Goal: Task Accomplishment & Management: Complete application form

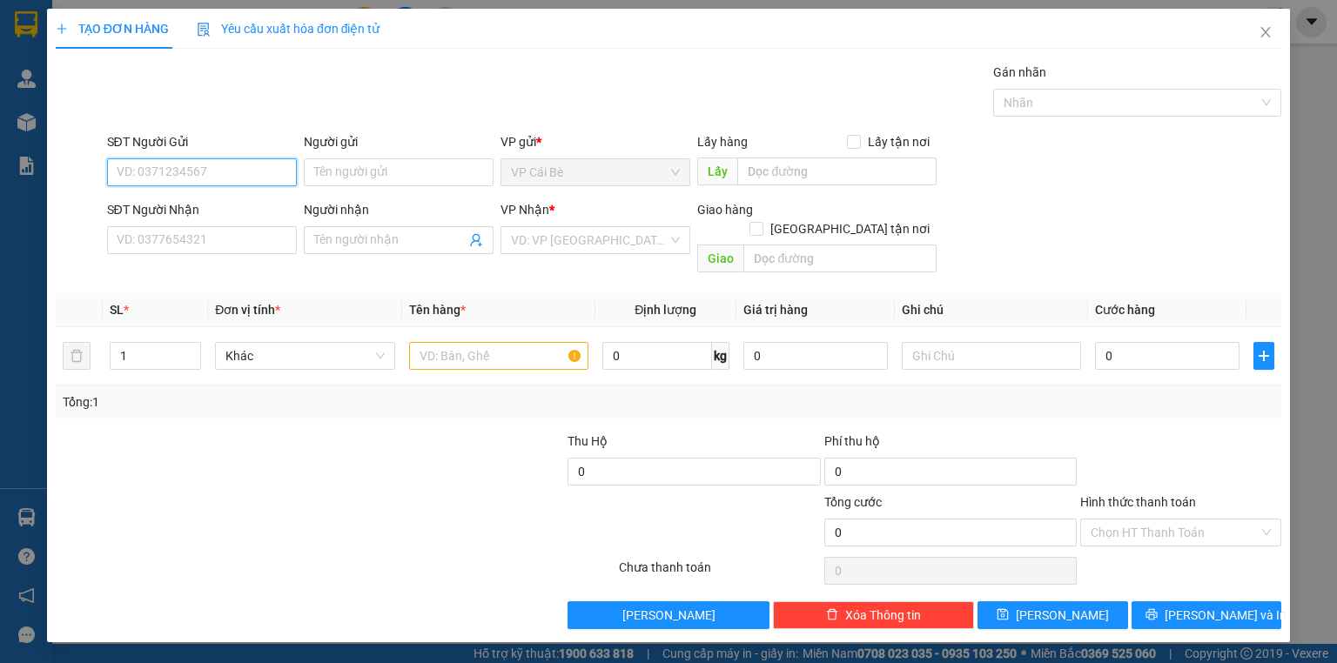
click at [174, 171] on input "SĐT Người Gửi" at bounding box center [202, 172] width 190 height 28
click at [173, 172] on input "SĐT Người Gửi" at bounding box center [202, 172] width 190 height 28
click at [236, 246] on input "SĐT Người Nhận" at bounding box center [202, 240] width 190 height 28
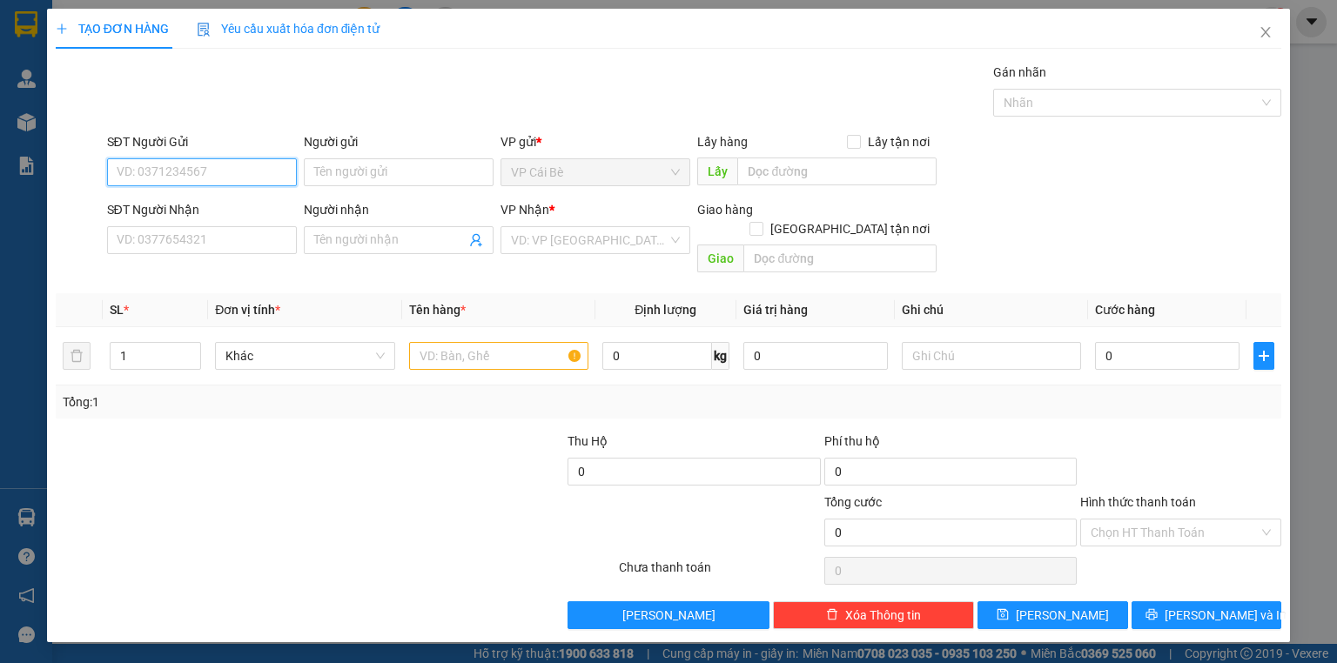
click at [235, 171] on input "SĐT Người Gửi" at bounding box center [202, 172] width 190 height 28
click at [245, 204] on div "0907840067 - LX VÂN ANH" at bounding box center [201, 206] width 169 height 19
type input "0907840067"
type input "LX VÂN ANH"
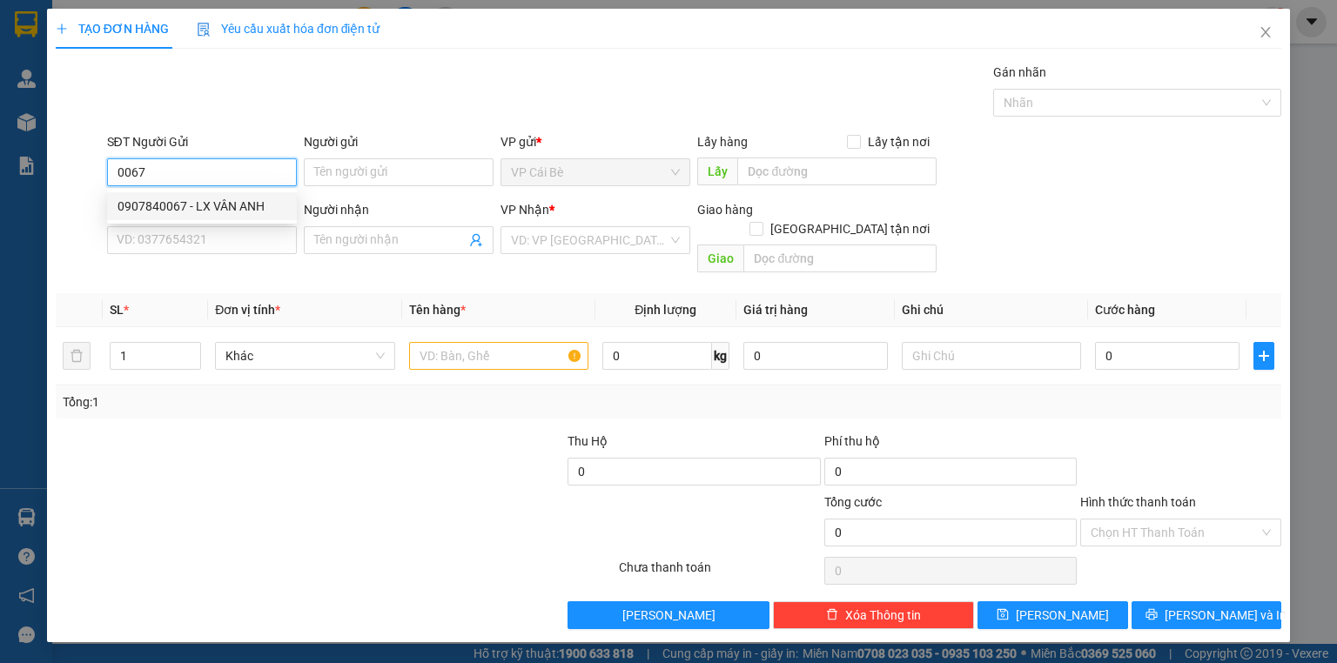
type input "0902346197"
type input "PHƯỢNG"
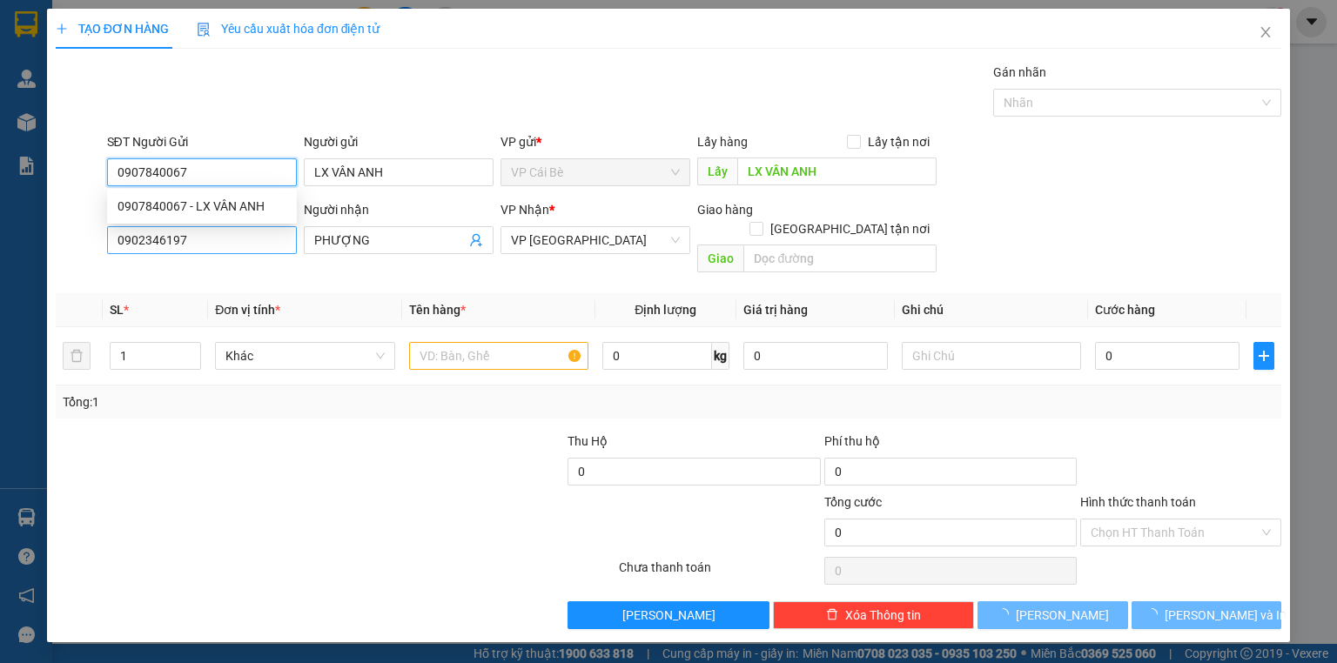
type input "20.000"
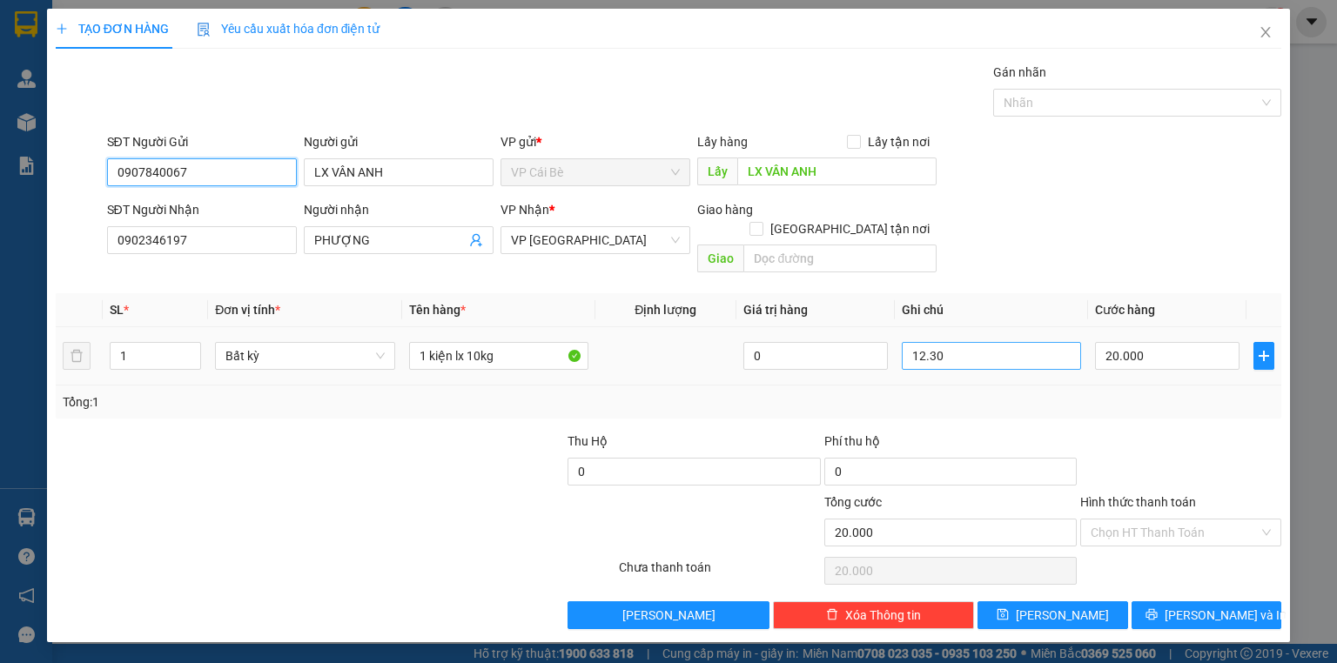
type input "0907840067"
drag, startPoint x: 949, startPoint y: 330, endPoint x: 864, endPoint y: 345, distance: 86.7
click at [864, 345] on tr "1 Bất kỳ 1 kiện lx 10kg 0 12.30 20.000" at bounding box center [668, 356] width 1225 height 58
type input "4h30"
click at [1150, 342] on input "20.000" at bounding box center [1167, 356] width 144 height 28
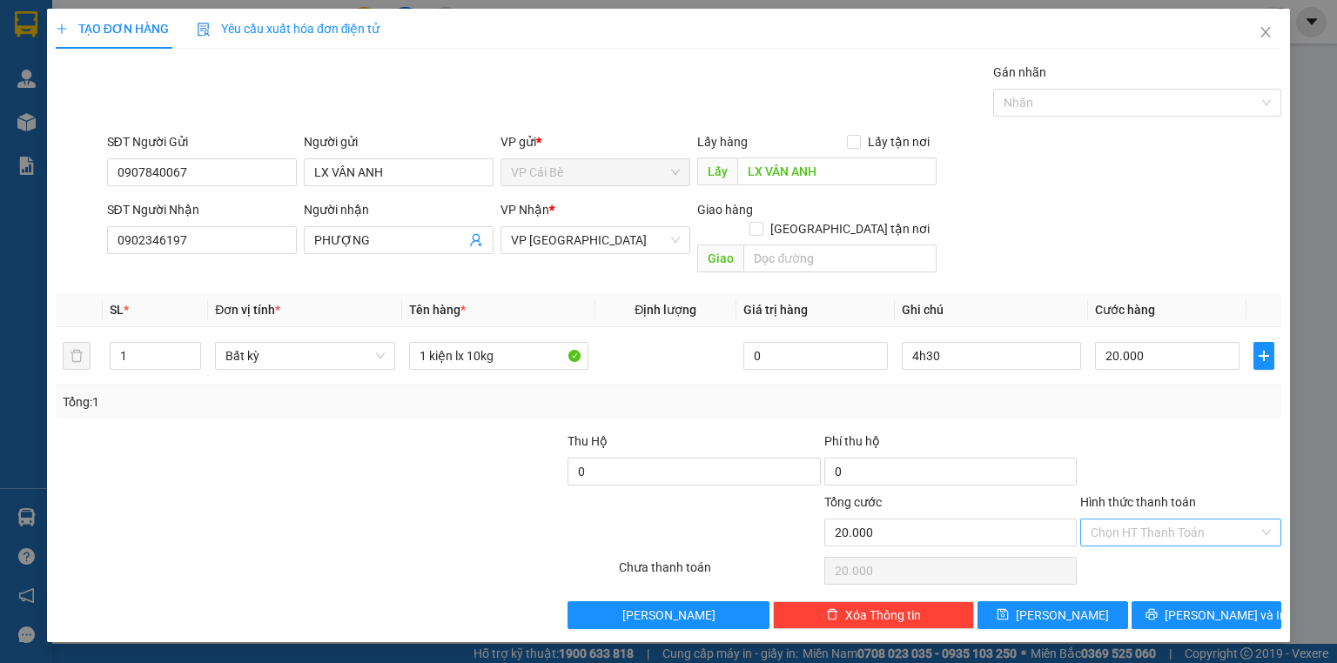
click at [1125, 520] on input "Hình thức thanh toán" at bounding box center [1174, 533] width 168 height 26
click at [1124, 540] on div "Tại văn phòng" at bounding box center [1180, 546] width 180 height 19
type input "0"
click at [1157, 608] on icon "printer" at bounding box center [1151, 614] width 12 height 12
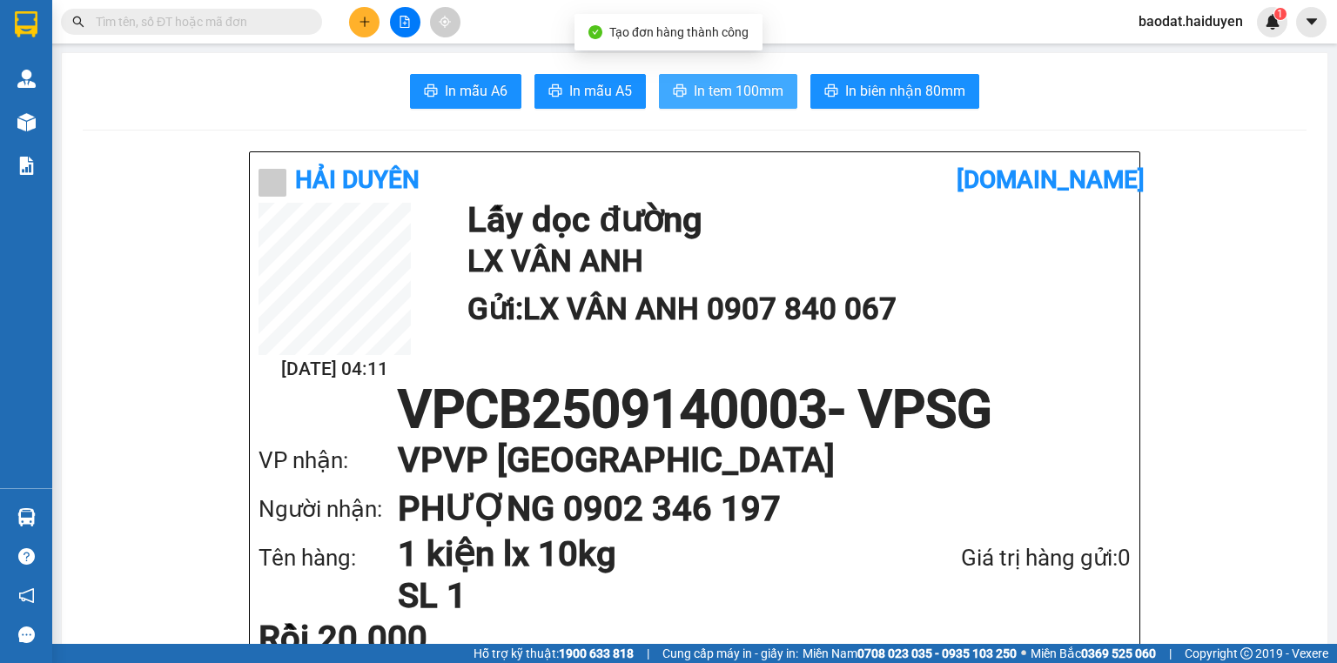
drag, startPoint x: 716, startPoint y: 91, endPoint x: 663, endPoint y: 100, distance: 53.8
click at [714, 91] on span "In tem 100mm" at bounding box center [739, 91] width 90 height 22
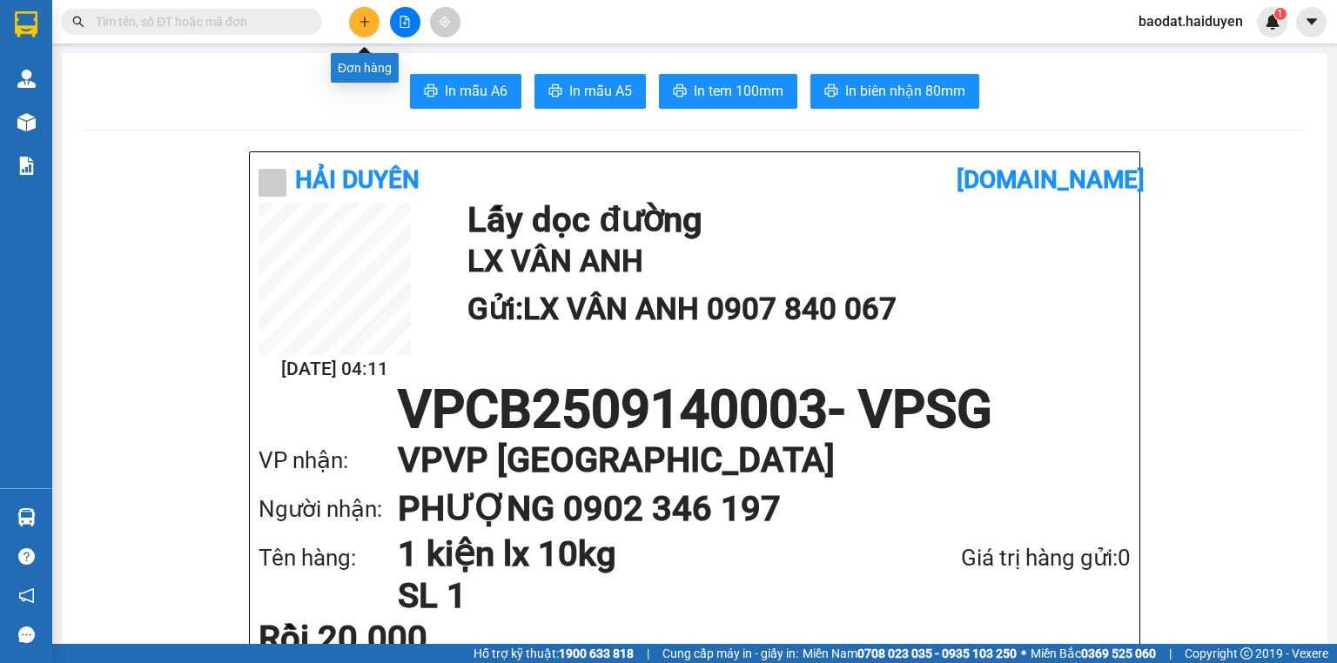
click at [363, 17] on icon "plus" at bounding box center [365, 22] width 12 height 12
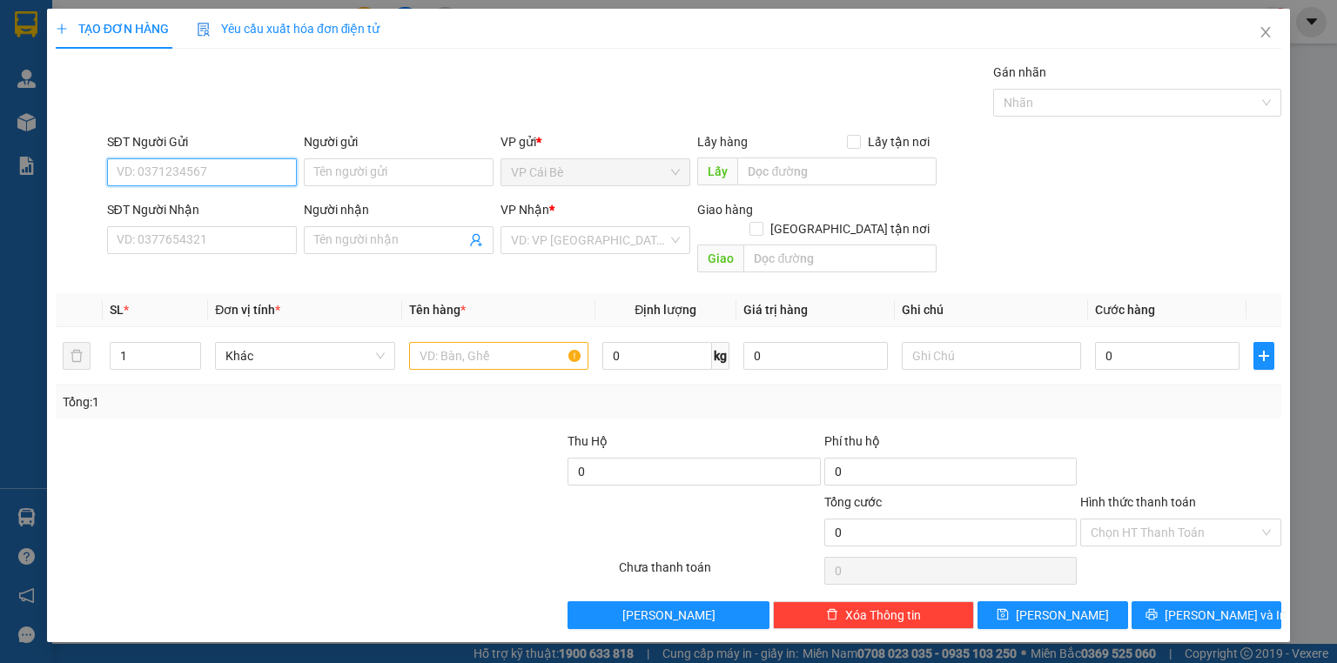
drag, startPoint x: 245, startPoint y: 178, endPoint x: 240, endPoint y: 167, distance: 12.5
click at [240, 167] on input "SĐT Người Gửi" at bounding box center [202, 172] width 190 height 28
type input "0396175476"
click at [193, 214] on div "0396175476" at bounding box center [201, 206] width 169 height 19
type input "0939683840"
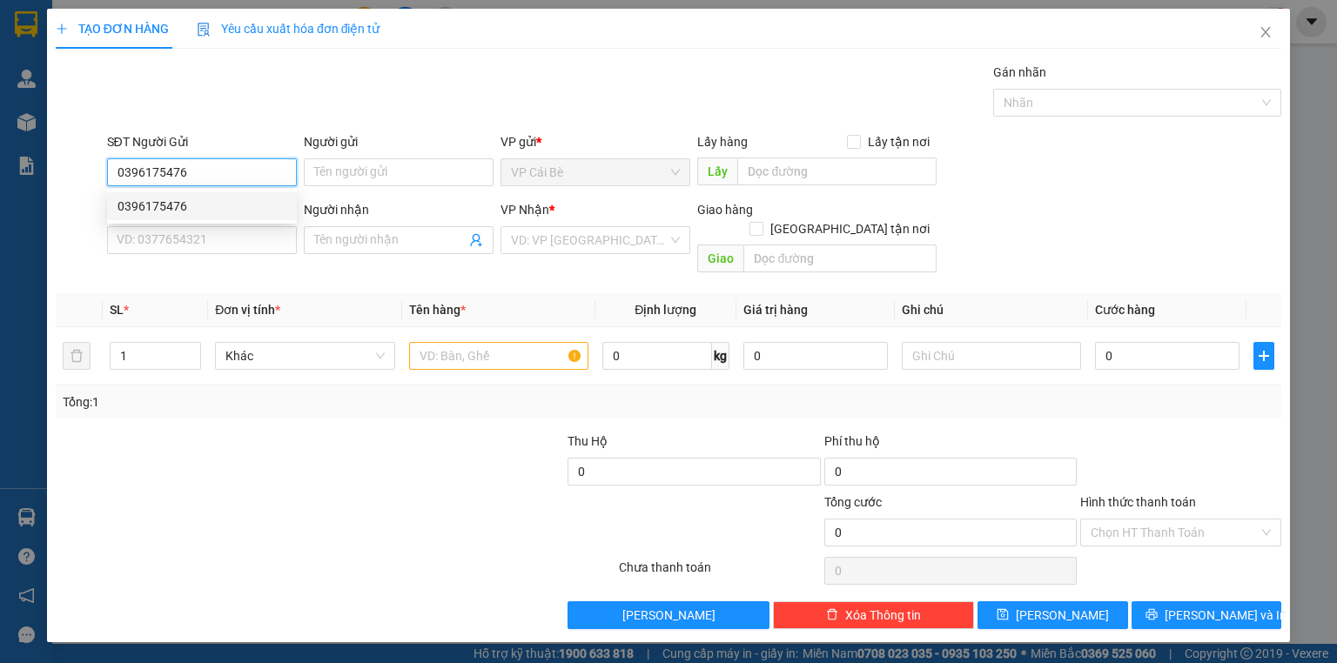
type input "VÂN"
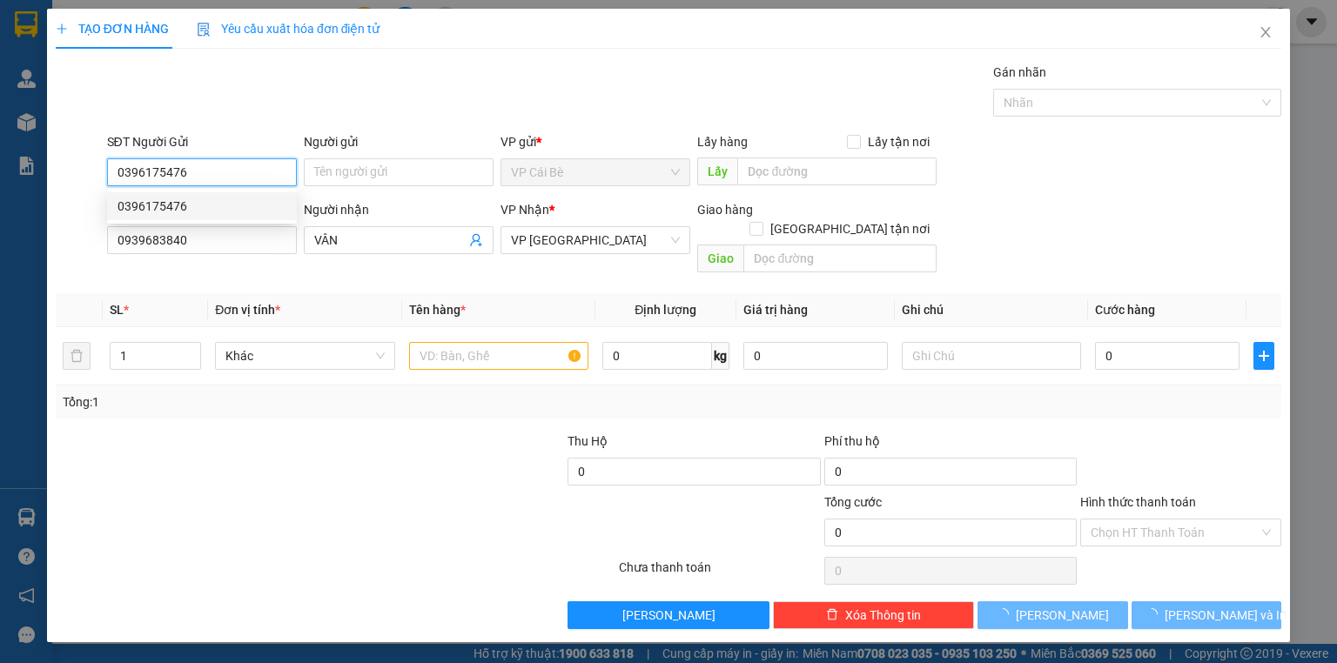
type input "30.000"
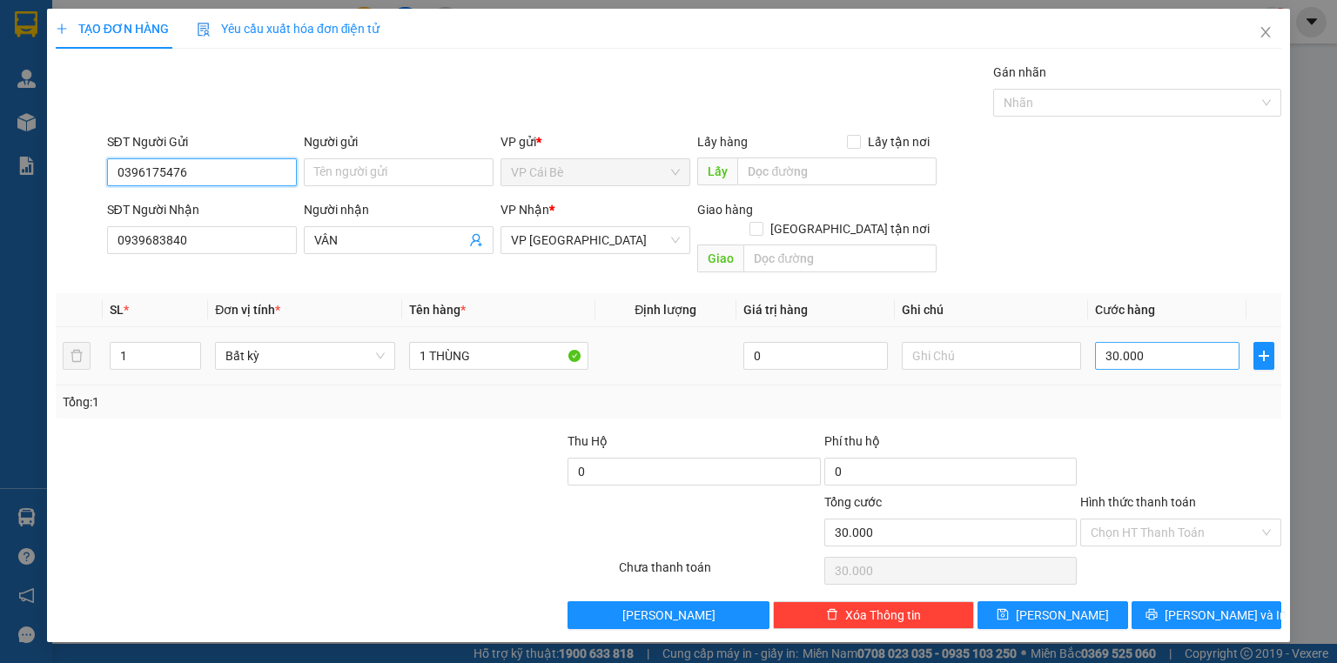
type input "0396175476"
click at [1170, 342] on input "30.000" at bounding box center [1167, 356] width 144 height 28
type input "2"
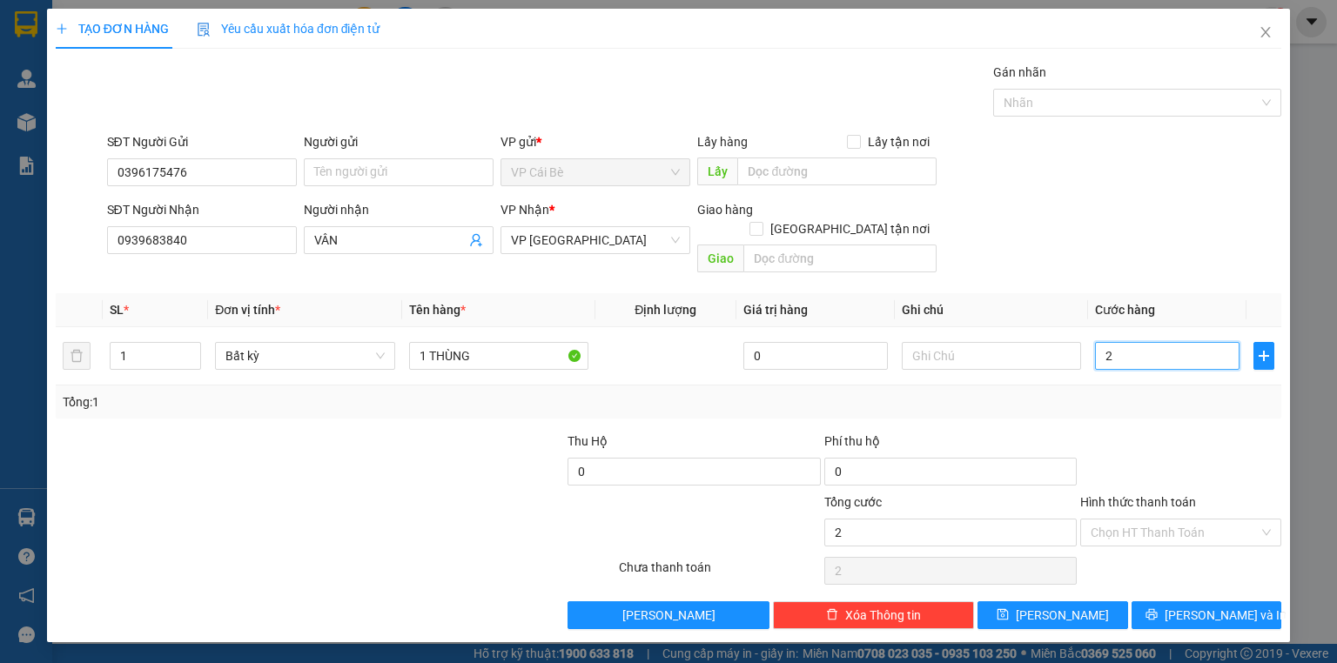
type input "20"
type input "20.000"
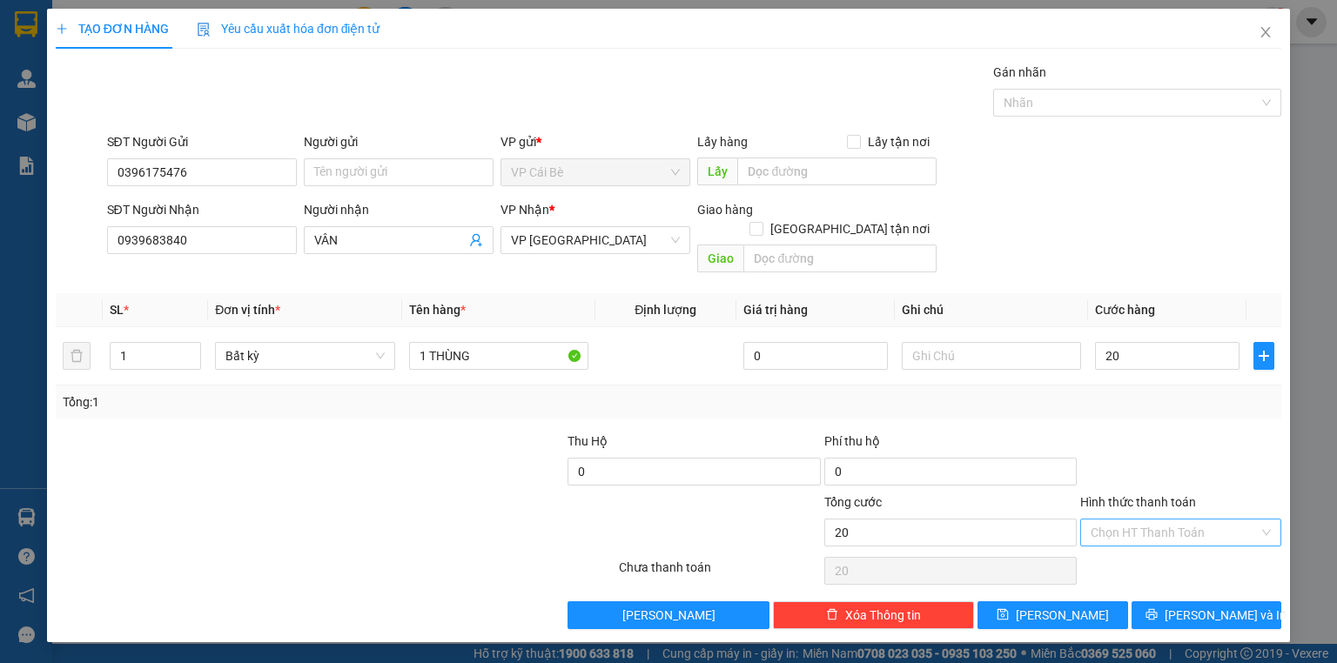
type input "20.000"
click at [1130, 520] on input "Hình thức thanh toán" at bounding box center [1174, 533] width 168 height 26
click at [1135, 540] on div "Tại văn phòng" at bounding box center [1180, 546] width 180 height 19
type input "0"
click at [1170, 607] on button "[PERSON_NAME] và In" at bounding box center [1206, 615] width 151 height 28
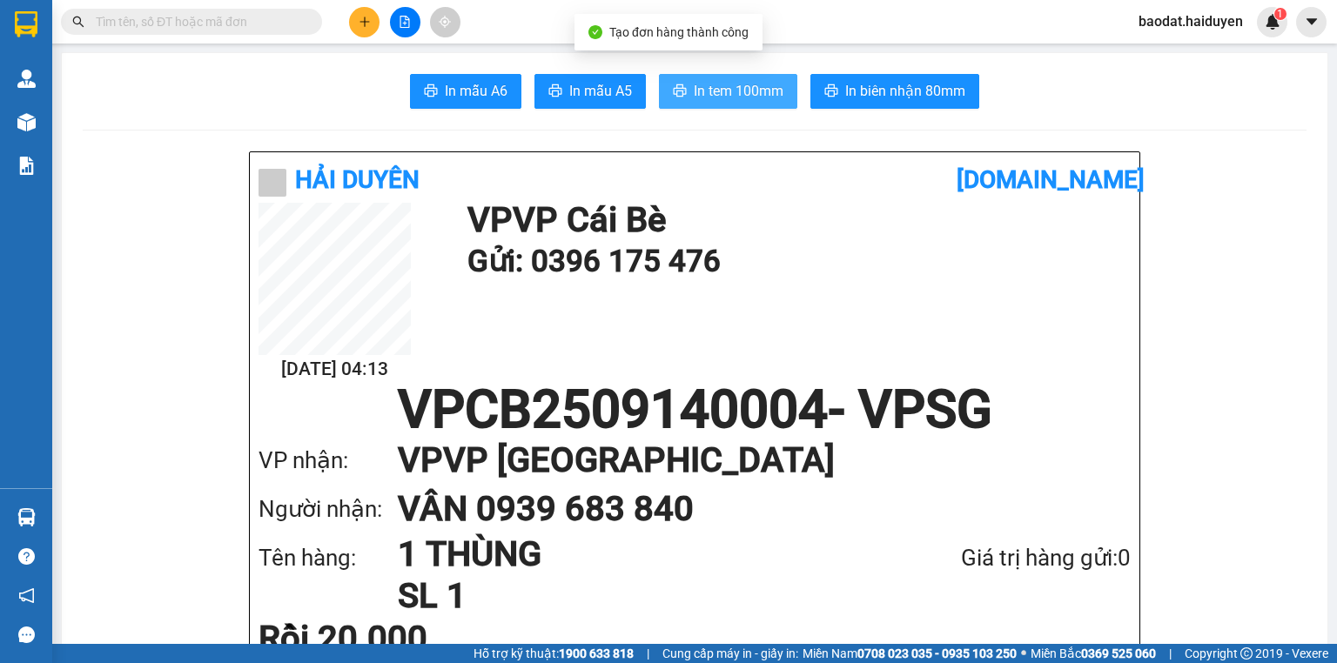
click at [758, 95] on span "In tem 100mm" at bounding box center [739, 91] width 90 height 22
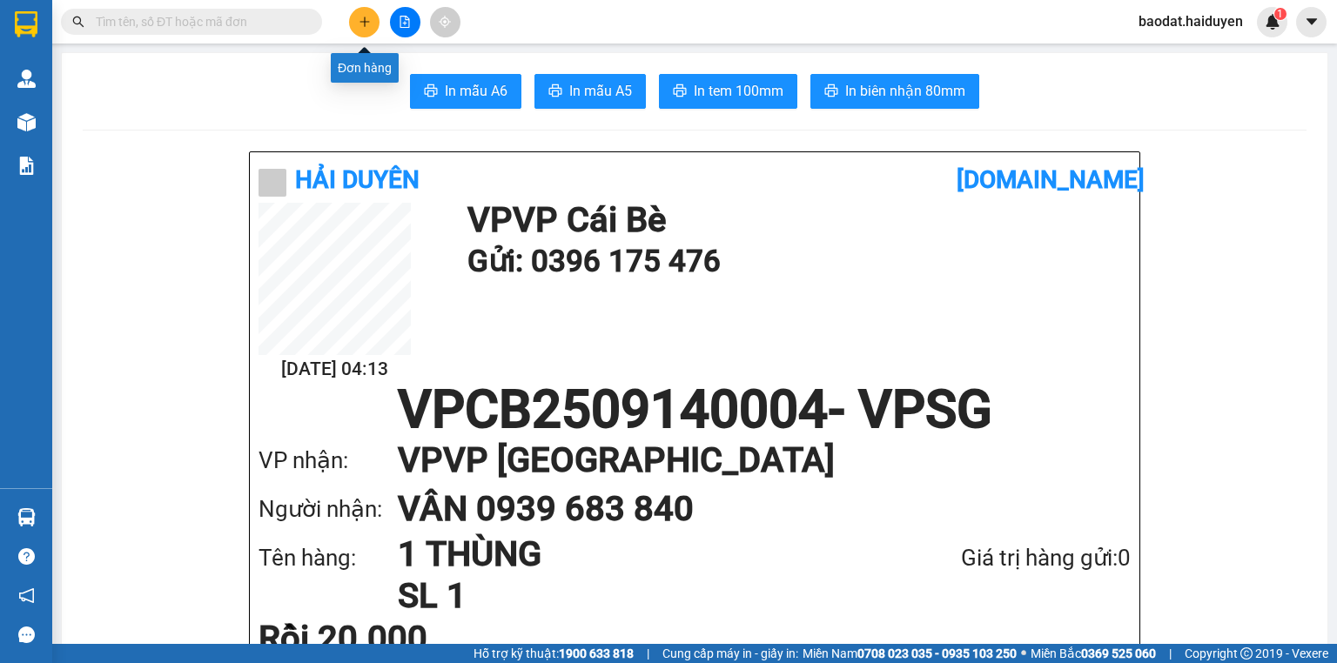
click at [367, 23] on icon "plus" at bounding box center [365, 22] width 12 height 12
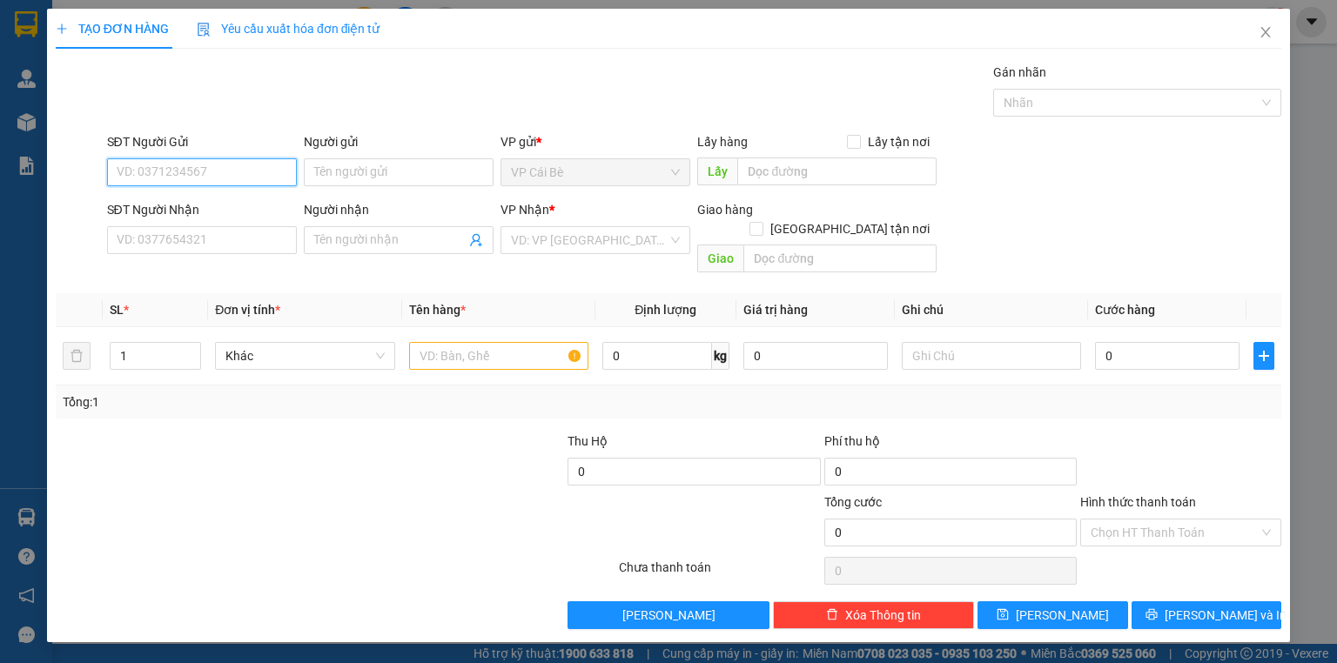
click at [238, 171] on input "SĐT Người Gửi" at bounding box center [202, 172] width 190 height 28
click at [211, 200] on div "0888028840 - XUÂN" at bounding box center [201, 206] width 169 height 19
type input "0888028840"
type input "XUÂN"
type input "0977212324"
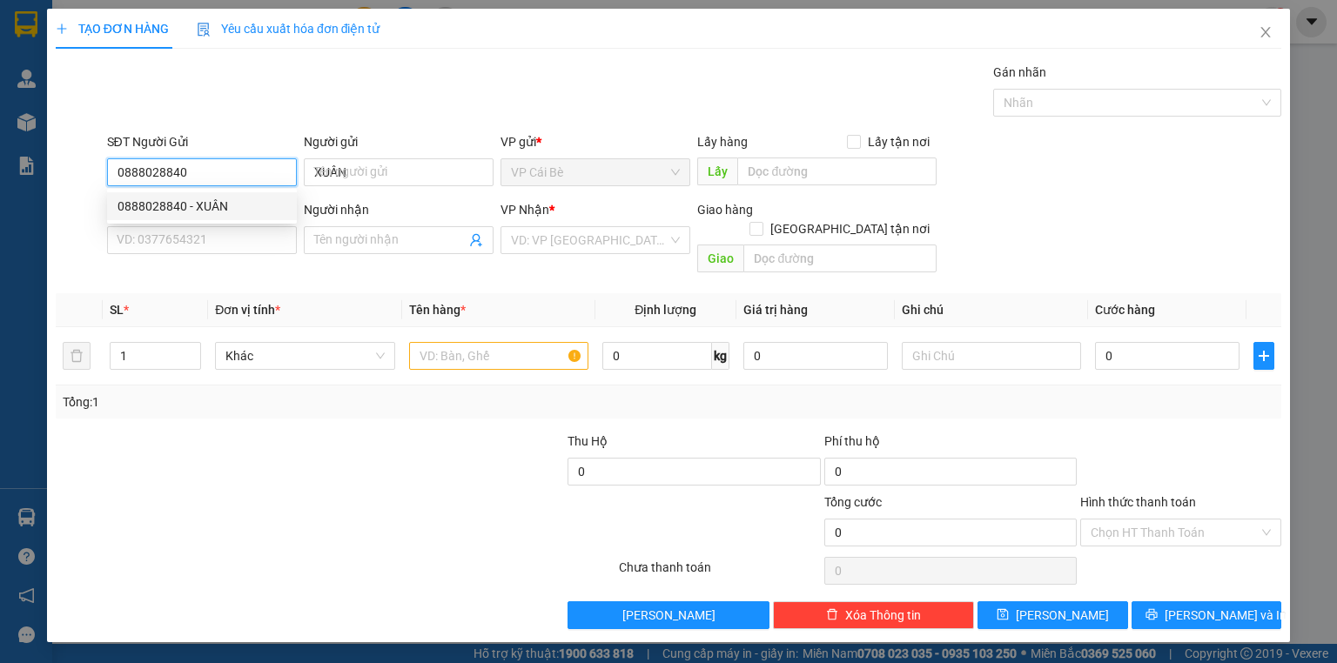
type input "THẢO"
type input "20.000"
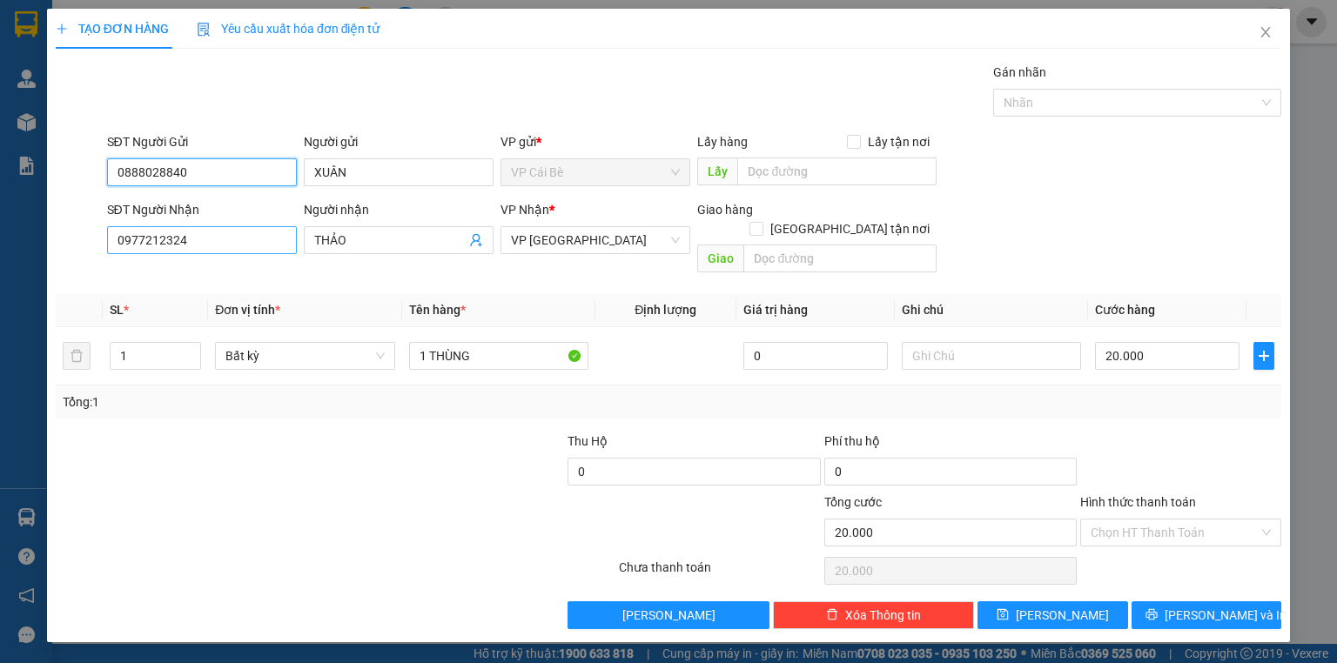
type input "0888028840"
drag, startPoint x: 209, startPoint y: 251, endPoint x: 0, endPoint y: 223, distance: 210.7
click at [0, 245] on div "TẠO ĐƠN HÀNG Yêu cầu xuất hóa đơn điện tử Transit Pickup Surcharge Ids Transit …" at bounding box center [668, 331] width 1337 height 663
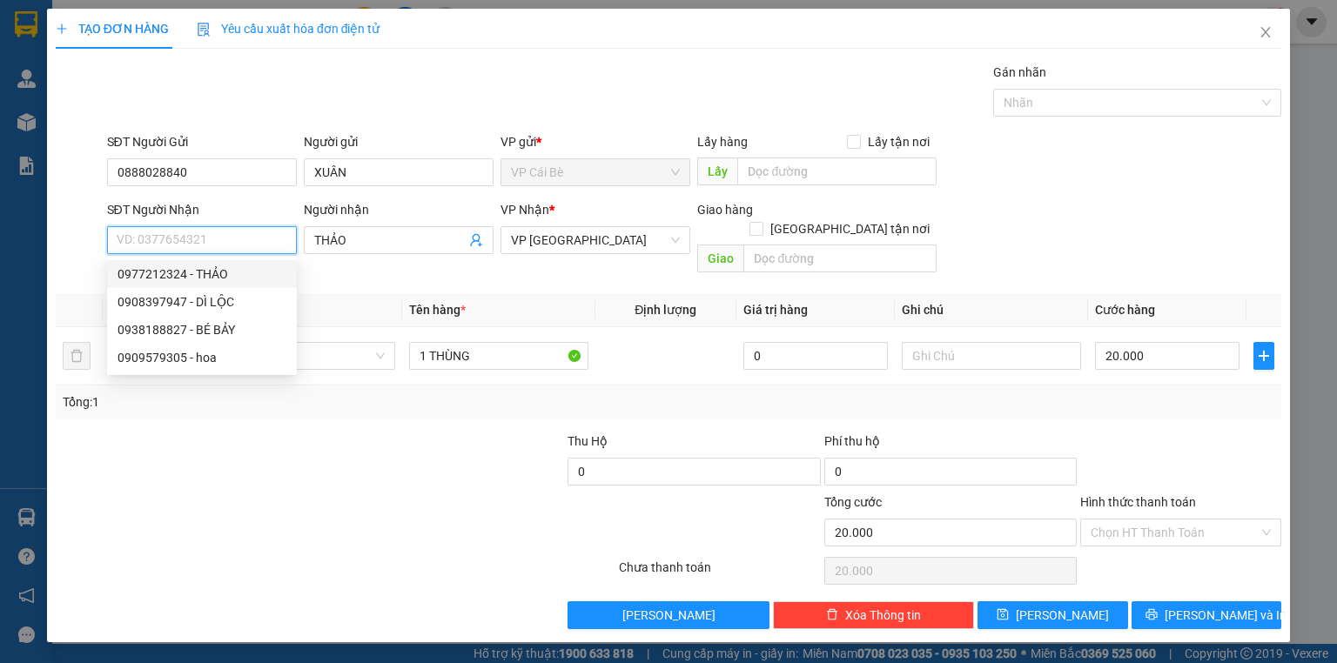
click at [162, 246] on input "SĐT Người Nhận" at bounding box center [202, 240] width 190 height 28
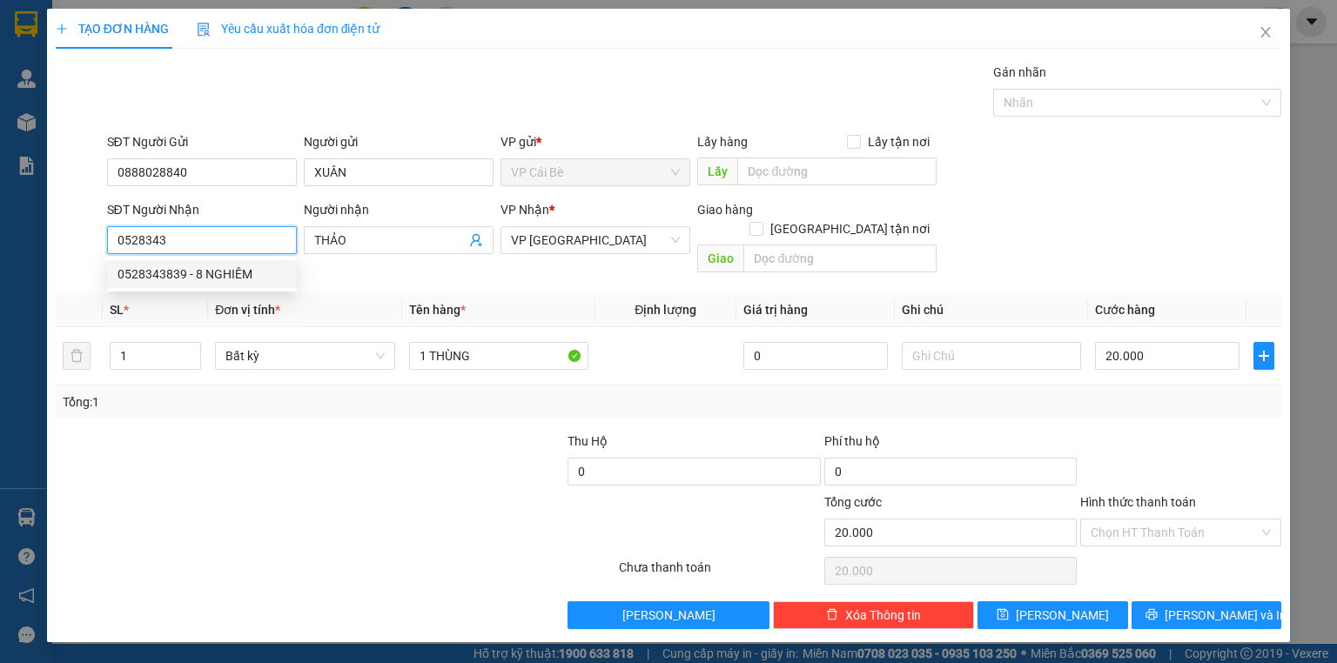
click at [210, 278] on div "0528343839 - 8 NGHIÊM" at bounding box center [201, 274] width 169 height 19
type input "0528343839"
type input "8 NGHIÊM"
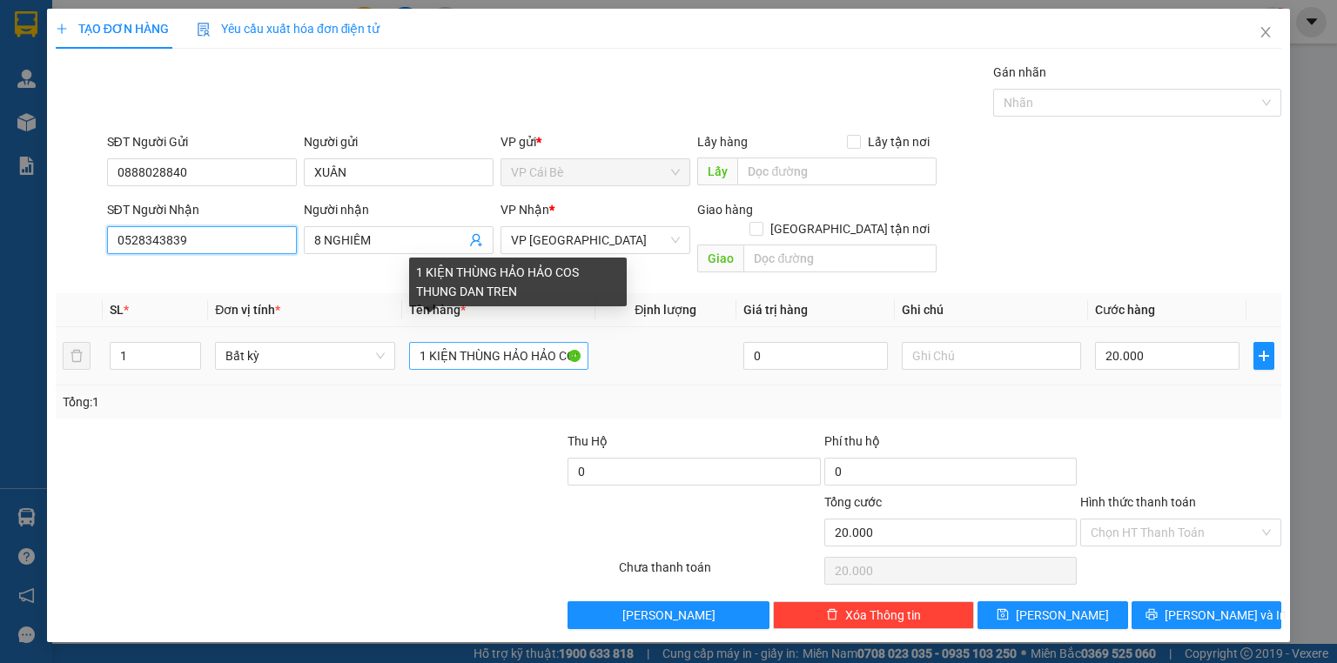
type input "0528343839"
drag, startPoint x: 547, startPoint y: 338, endPoint x: 392, endPoint y: 349, distance: 155.3
click at [404, 341] on td "1 KIỆN THÙNG HẢO HẢO COS THUNG DAN TREN" at bounding box center [498, 356] width 193 height 58
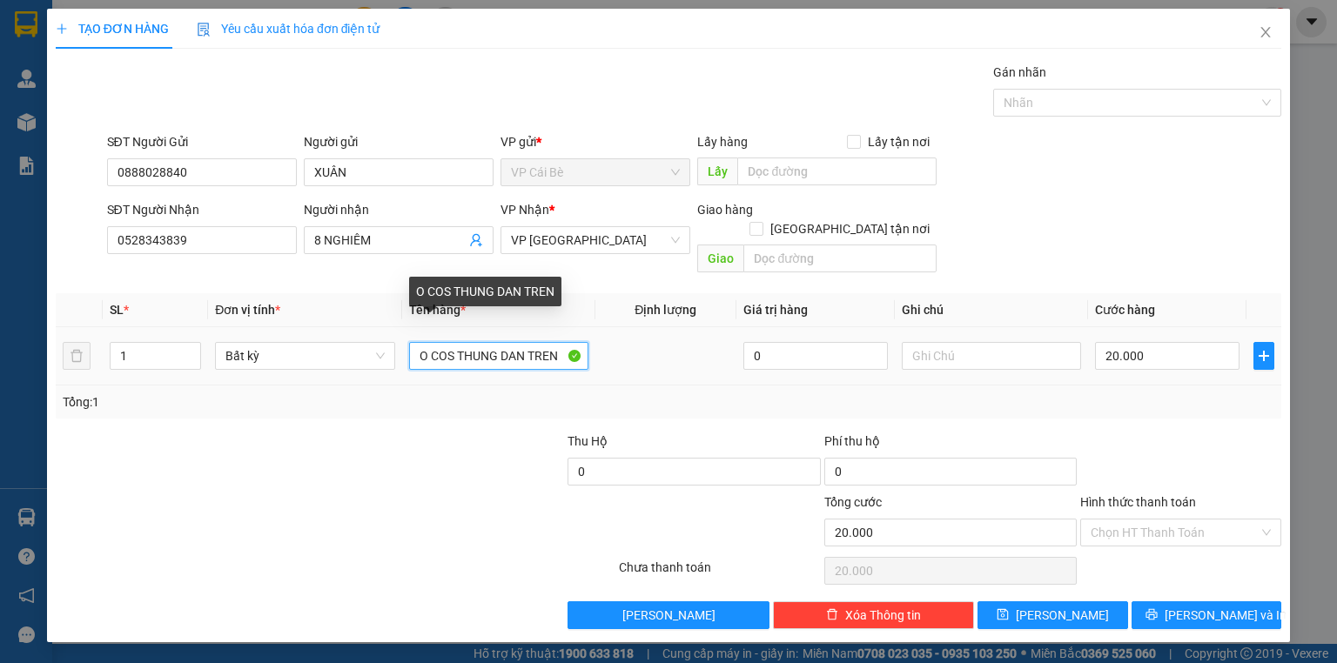
drag, startPoint x: 567, startPoint y: 338, endPoint x: 435, endPoint y: 346, distance: 131.7
click at [435, 346] on input "O COS THUNG DAN TREN" at bounding box center [498, 356] width 179 height 28
type input "O"
click at [428, 342] on input "2 DÁN CHUNG" at bounding box center [498, 356] width 179 height 28
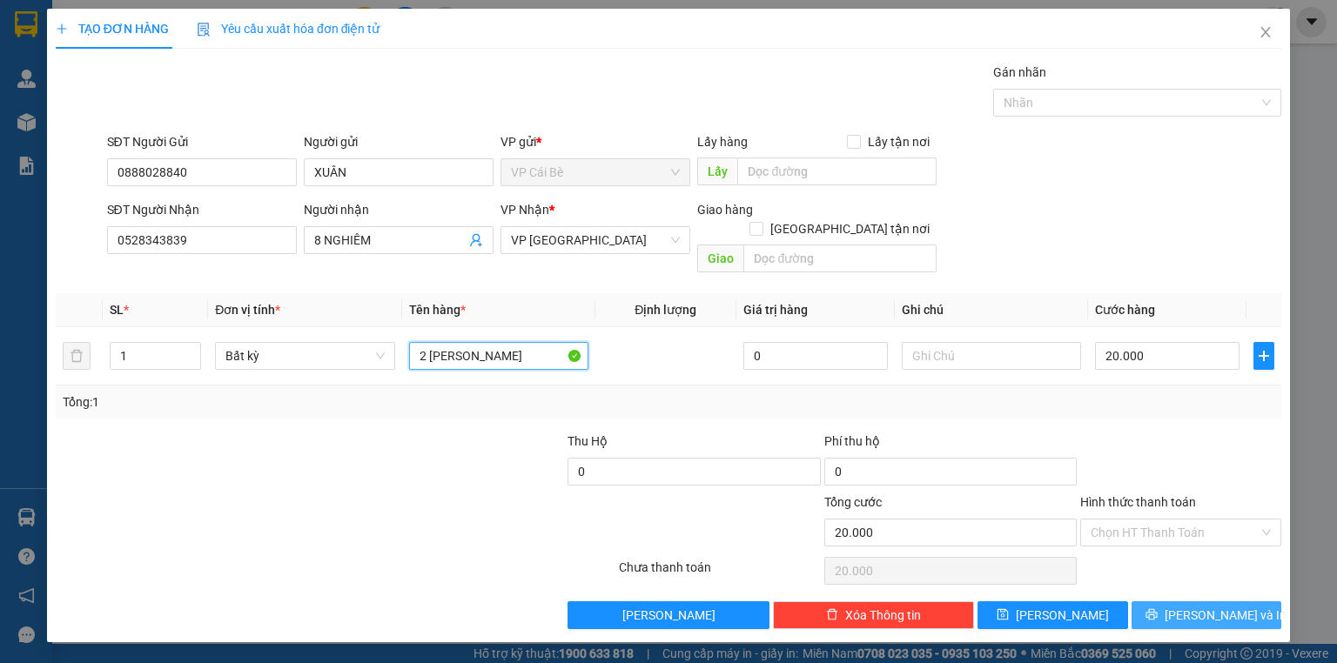
type input "2 THÙNG DÁN CHUNG"
click at [1187, 601] on button "[PERSON_NAME] và In" at bounding box center [1206, 615] width 151 height 28
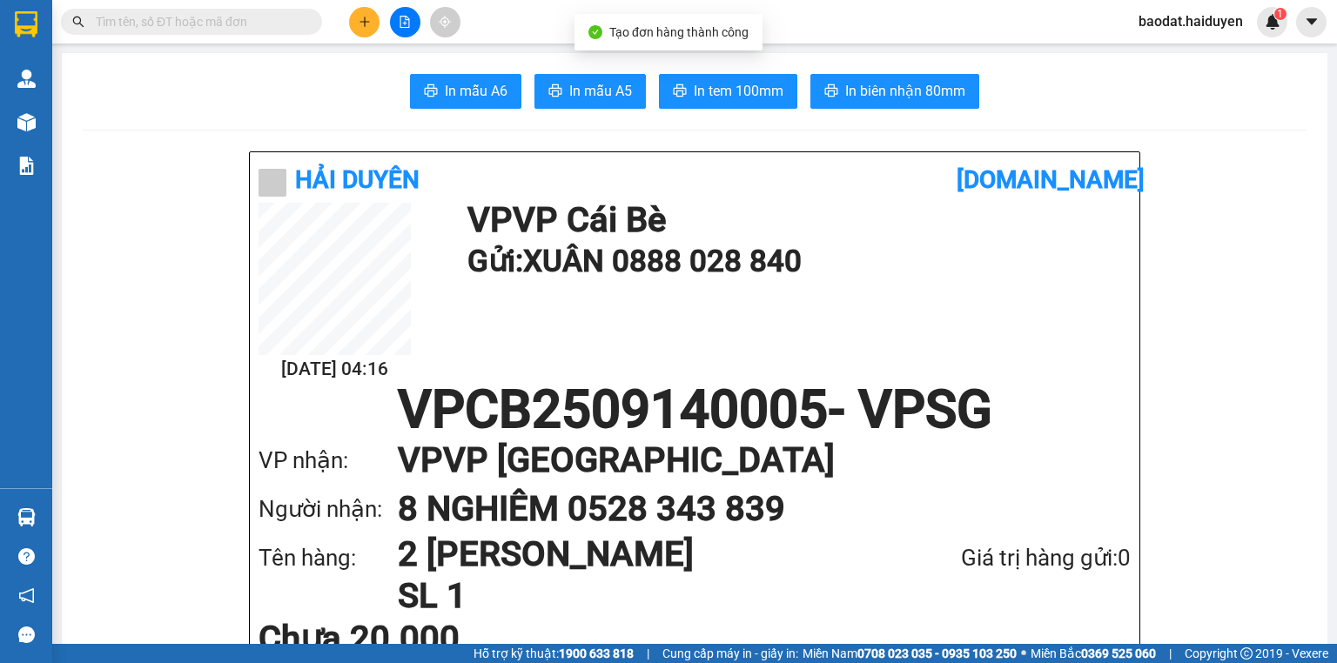
drag, startPoint x: 753, startPoint y: 108, endPoint x: 754, endPoint y: 93, distance: 14.8
click at [754, 93] on span "In tem 100mm" at bounding box center [739, 91] width 90 height 22
click at [199, 10] on span at bounding box center [191, 22] width 261 height 26
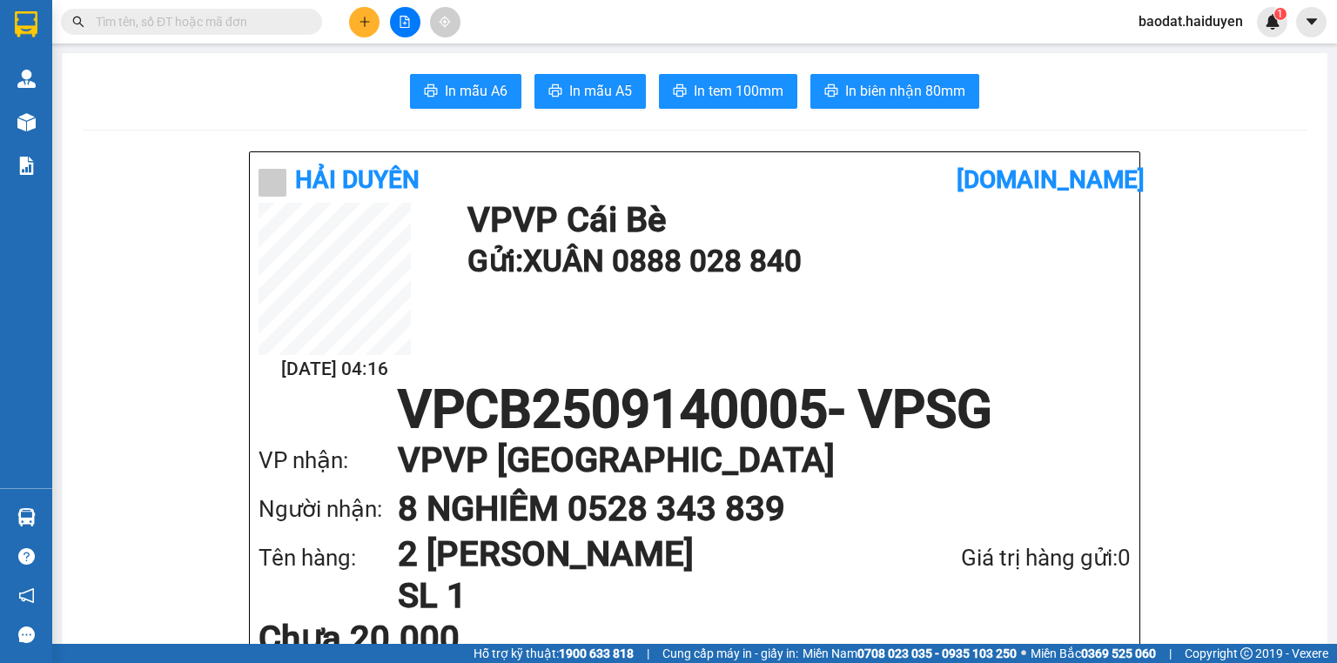
click at [195, 21] on input "text" at bounding box center [198, 21] width 205 height 19
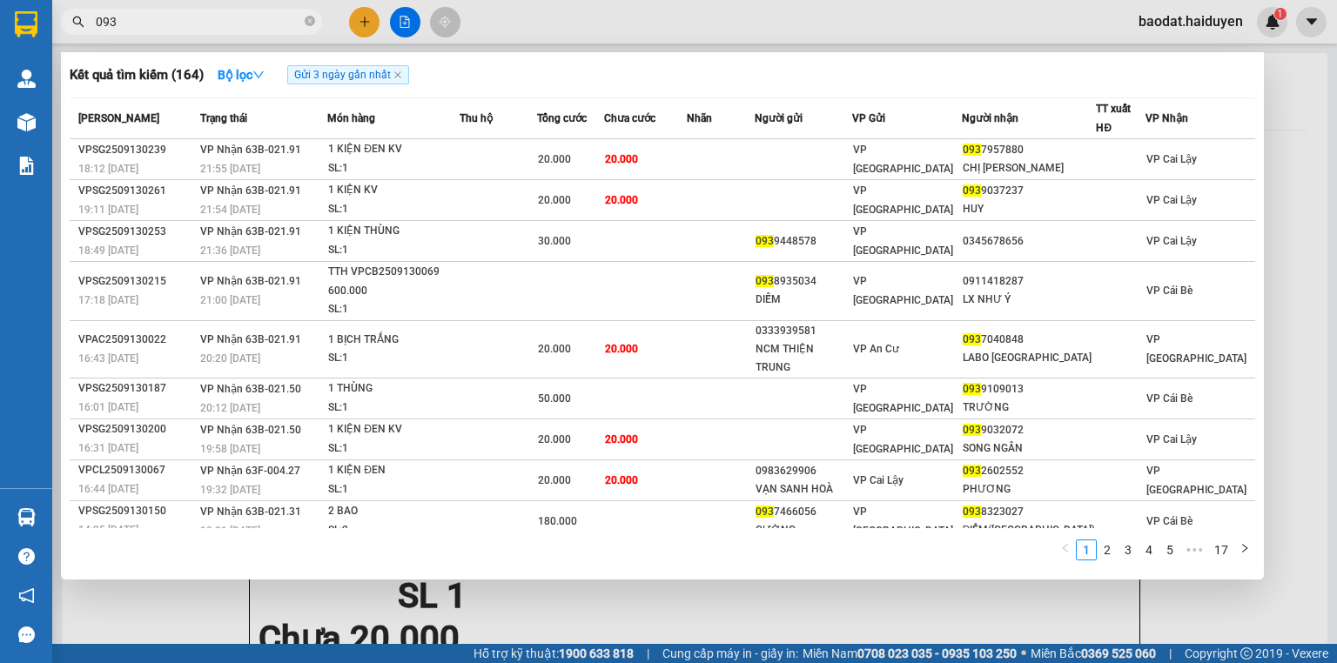
drag, startPoint x: 161, startPoint y: 27, endPoint x: 79, endPoint y: 26, distance: 81.8
click at [79, 26] on div "093" at bounding box center [169, 22] width 339 height 26
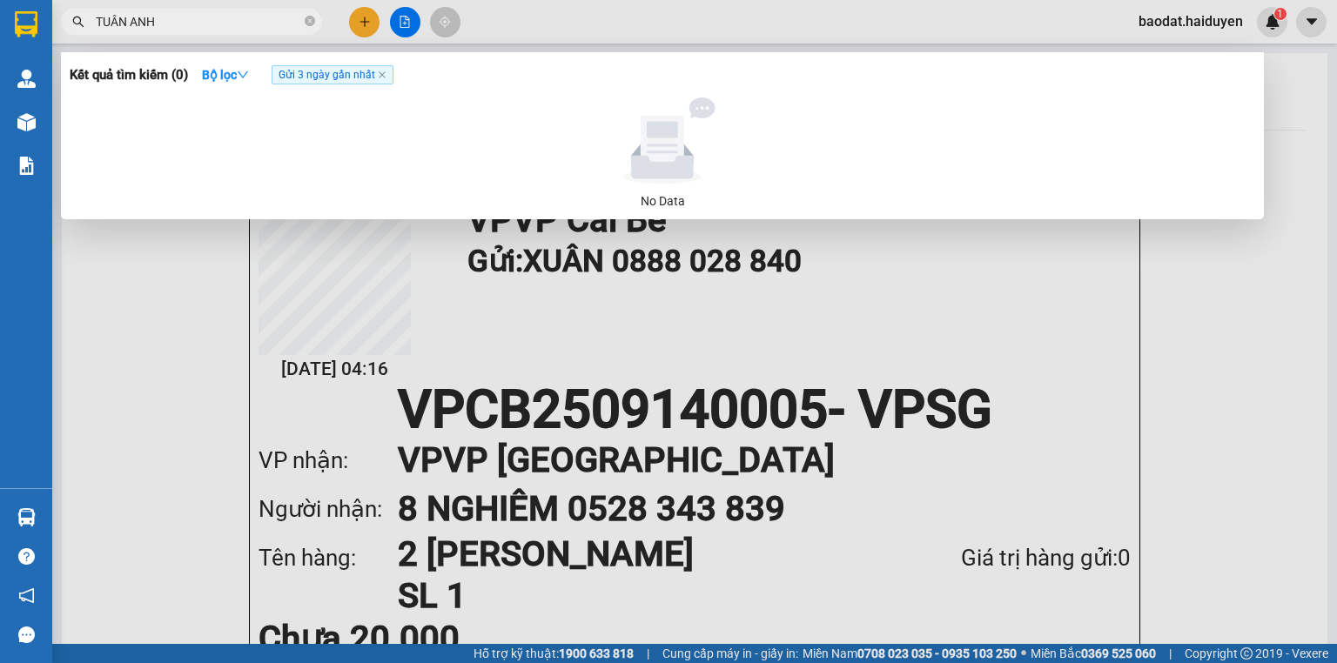
click at [125, 19] on input "TUÂN ANH" at bounding box center [198, 21] width 205 height 19
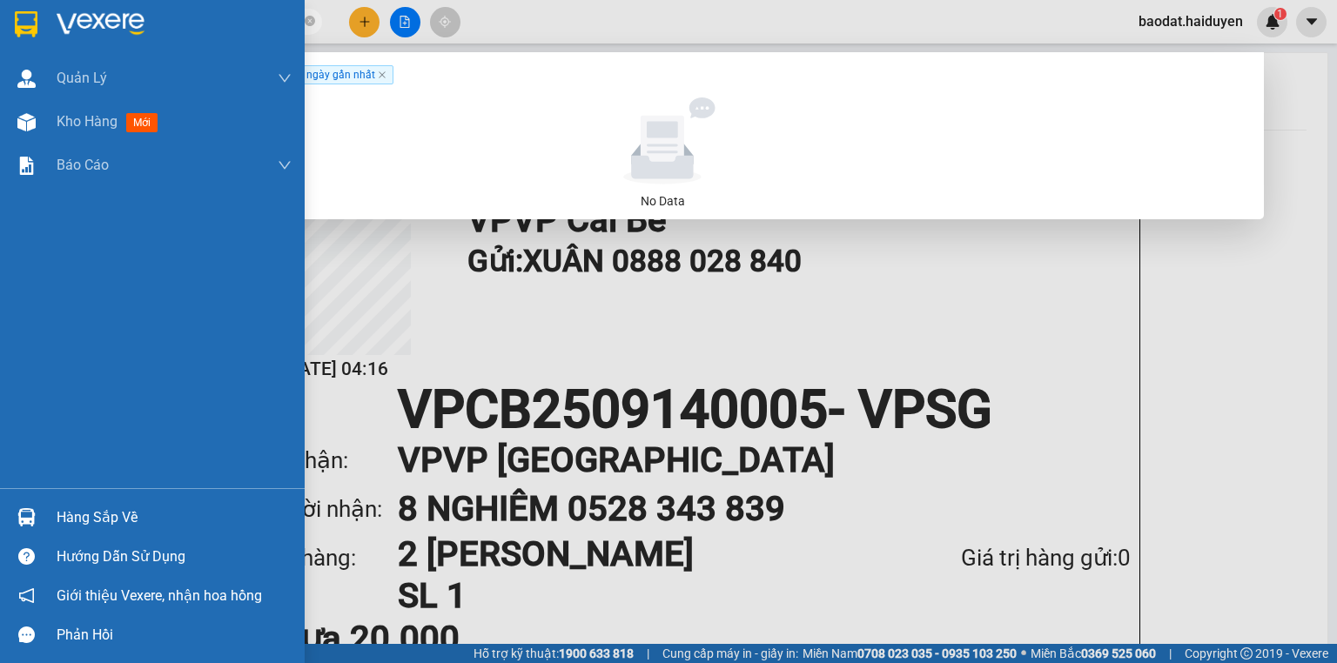
drag, startPoint x: 191, startPoint y: 23, endPoint x: 28, endPoint y: 30, distance: 163.7
click at [28, 30] on section "Kết quả tìm kiếm ( 0 ) Bộ lọc Gửi 3 ngày gần nhất No Data TUÂNS ANH baodat.haid…" at bounding box center [668, 331] width 1337 height 663
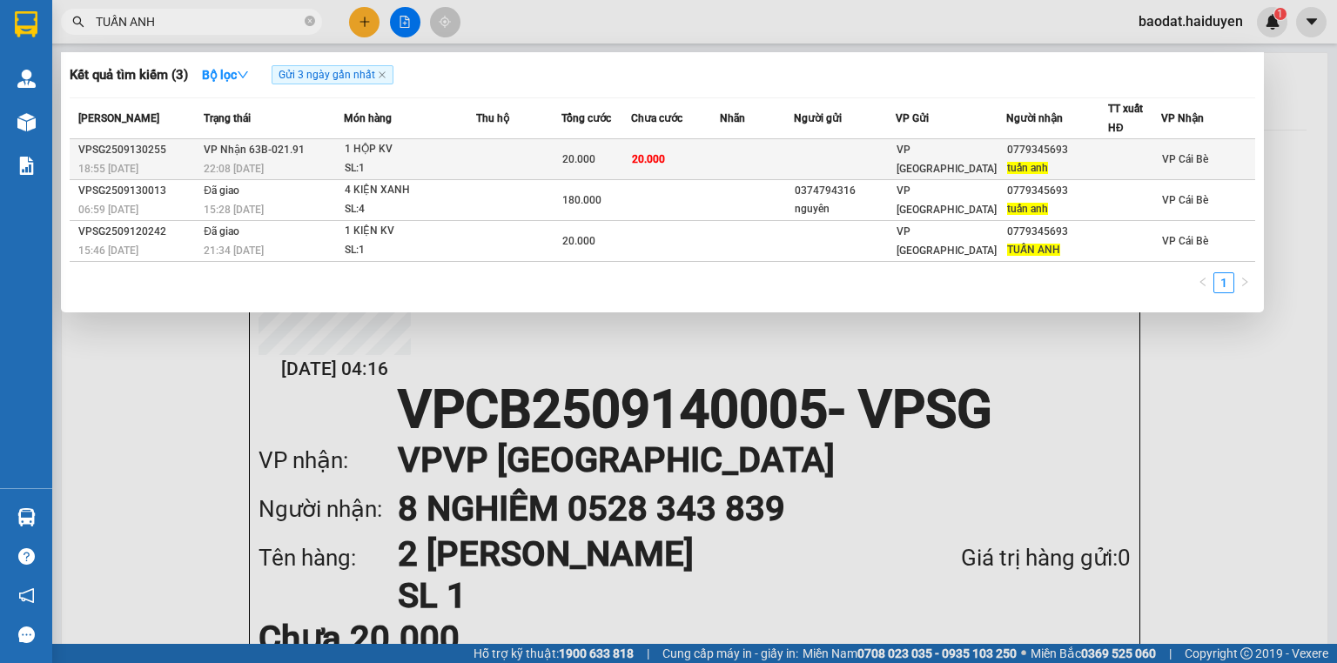
type input "TUẤN ANH"
click at [745, 152] on td at bounding box center [756, 159] width 73 height 41
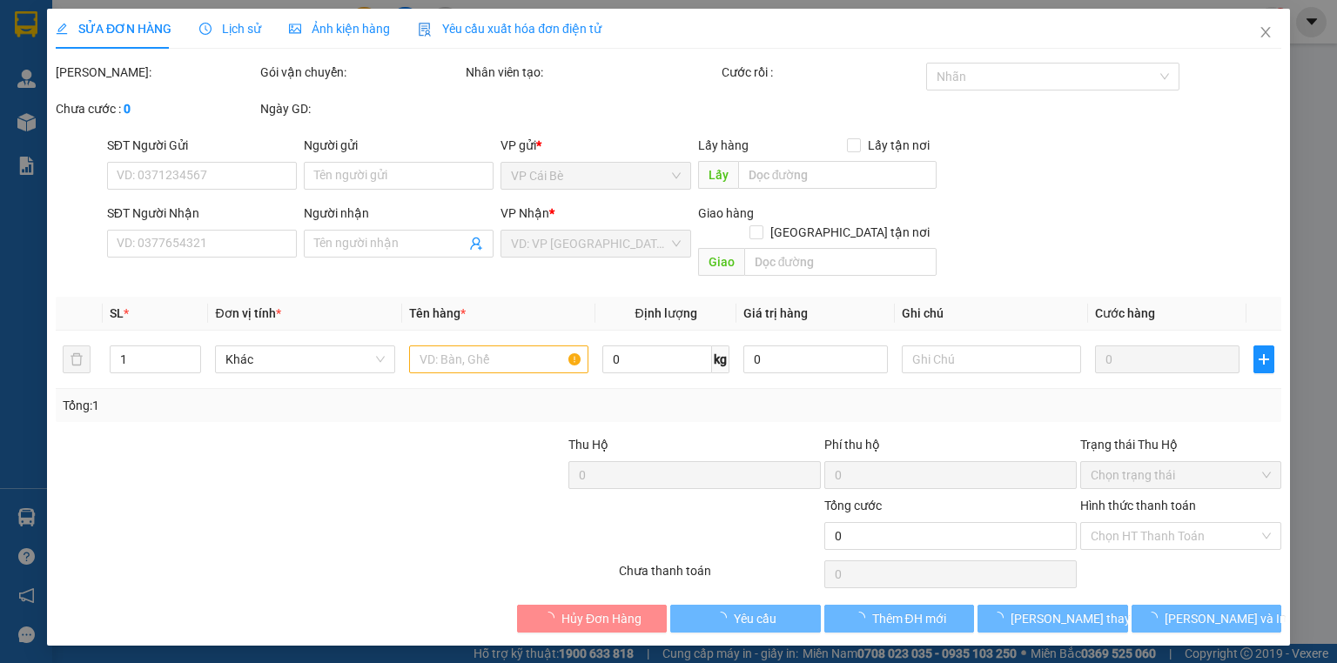
type input "0779345693"
type input "tuấn anh"
type input "20.000"
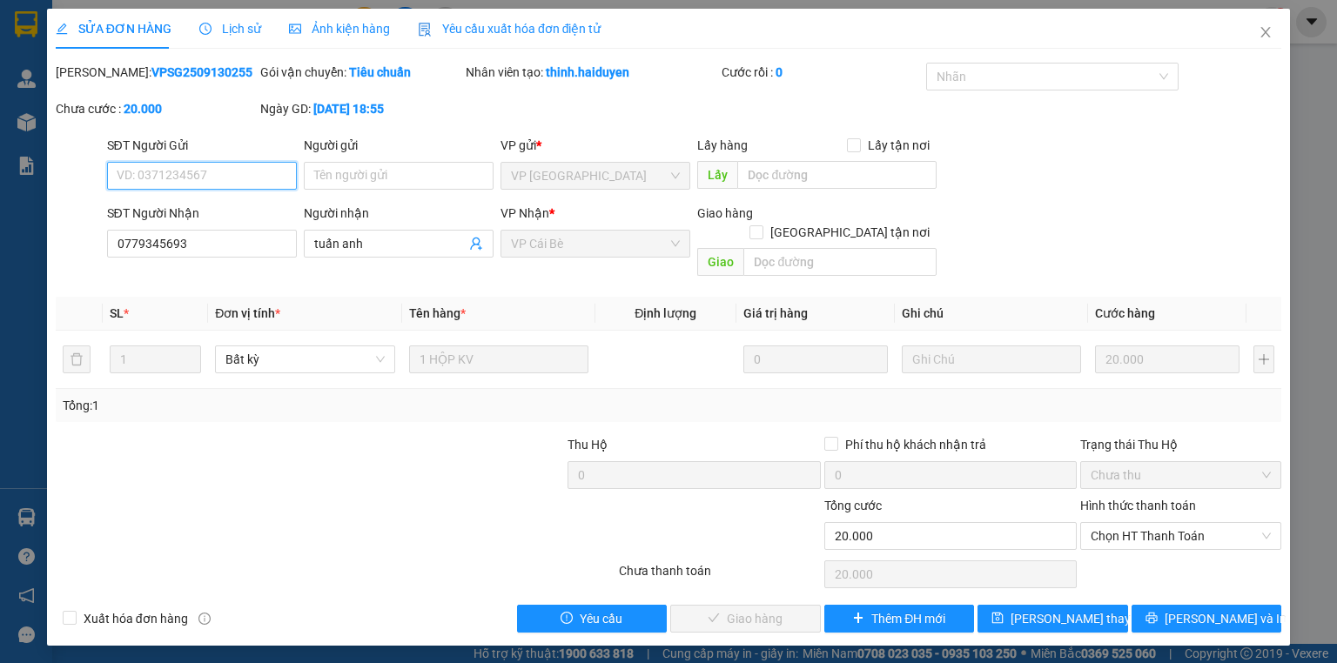
drag, startPoint x: 1153, startPoint y: 517, endPoint x: 1156, endPoint y: 533, distance: 16.0
click at [1153, 523] on span "Chọn HT Thanh Toán" at bounding box center [1180, 536] width 180 height 26
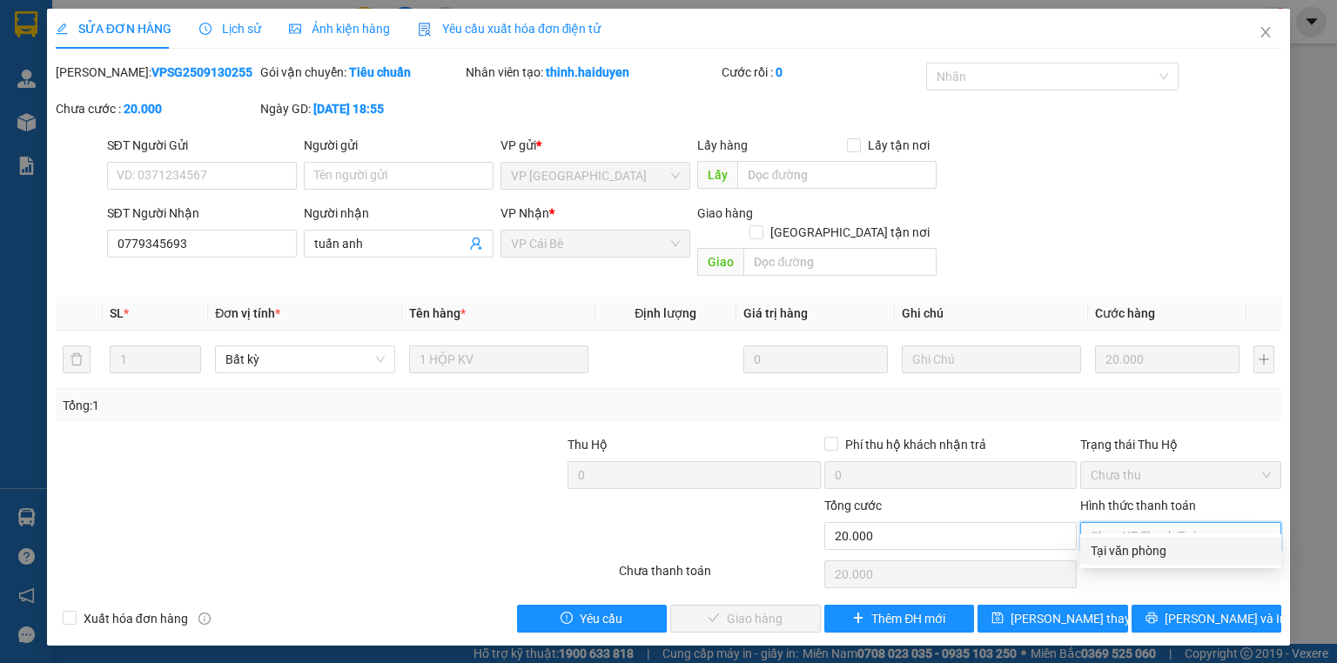
click at [1165, 546] on div "Tại văn phòng" at bounding box center [1180, 550] width 180 height 19
type input "0"
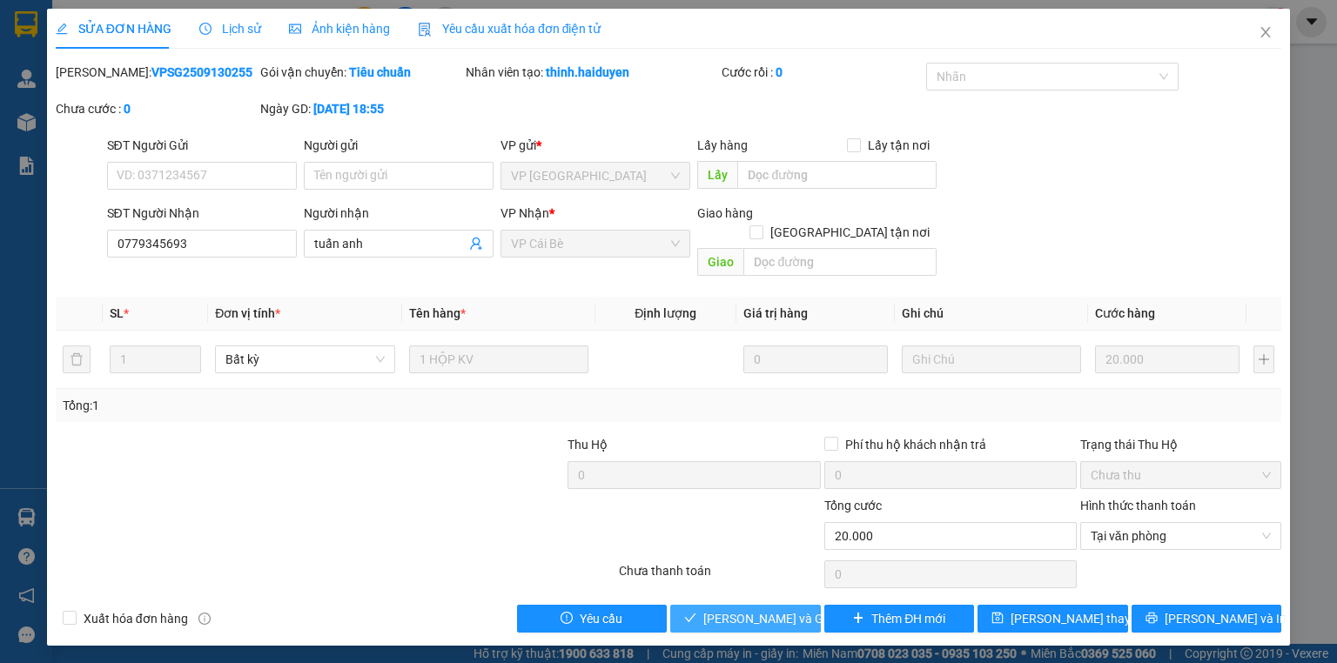
click at [798, 609] on span "Lưu và Giao hàng" at bounding box center [786, 618] width 167 height 19
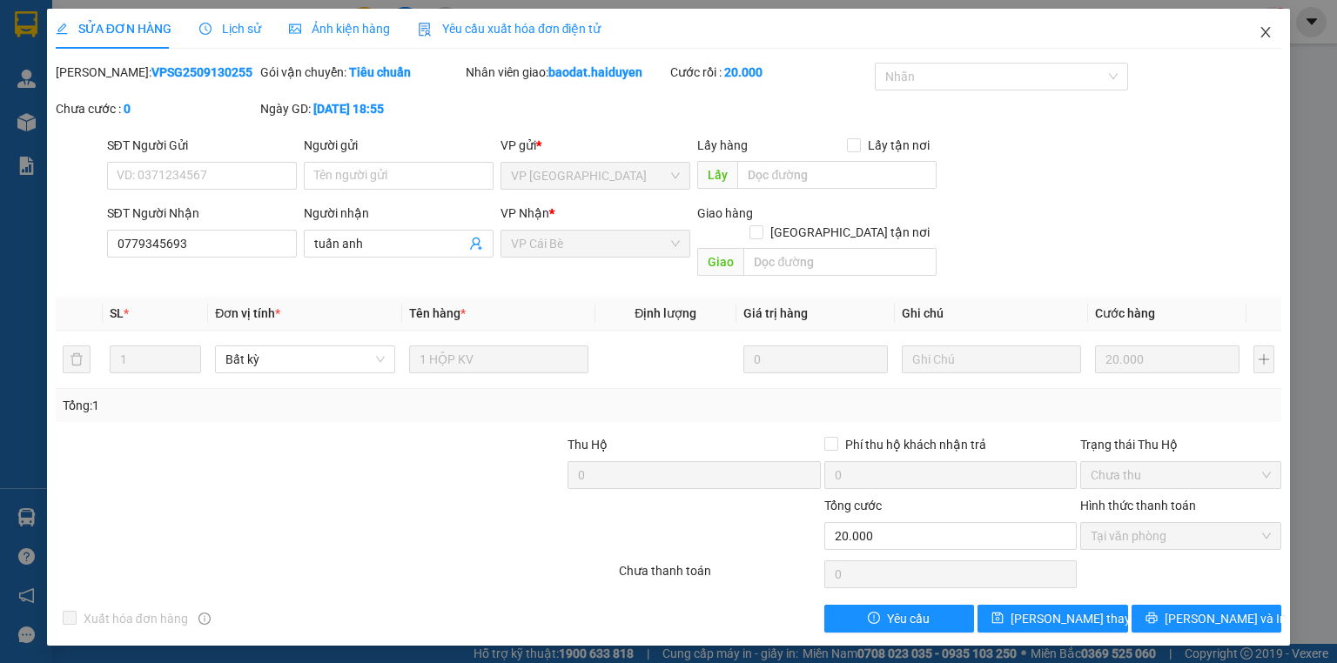
click at [1264, 35] on icon "close" at bounding box center [1266, 32] width 10 height 10
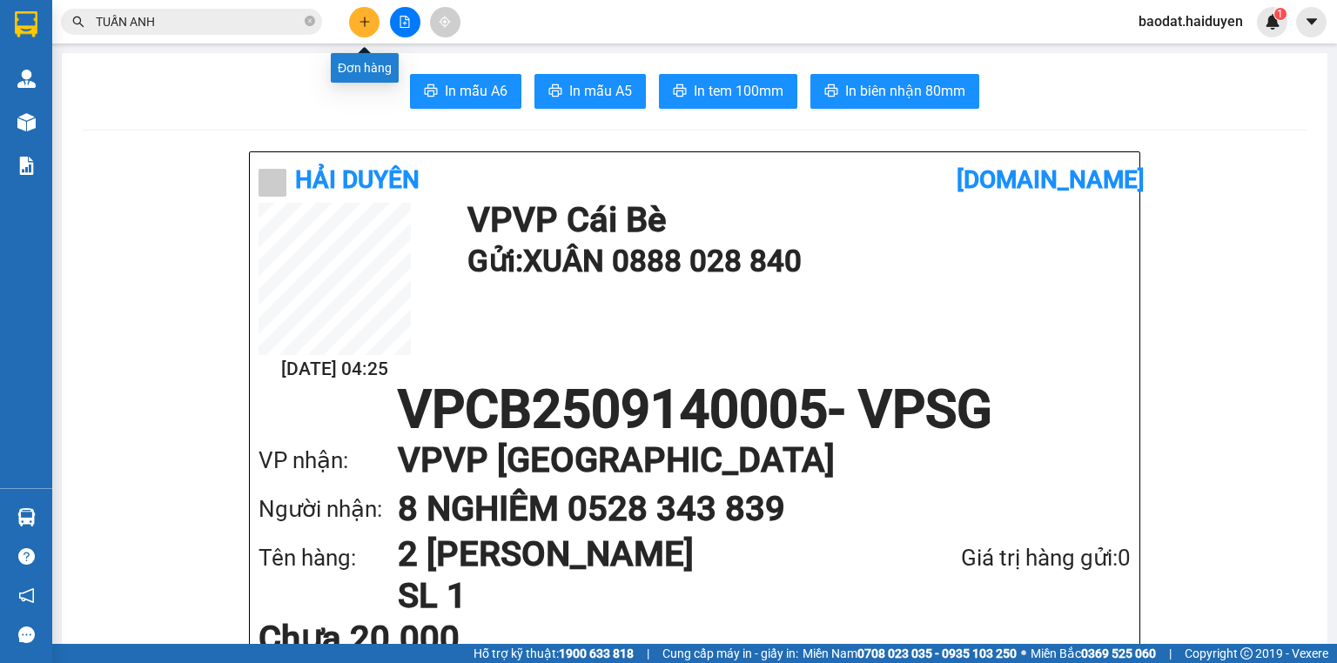
click at [362, 18] on icon "plus" at bounding box center [365, 22] width 12 height 12
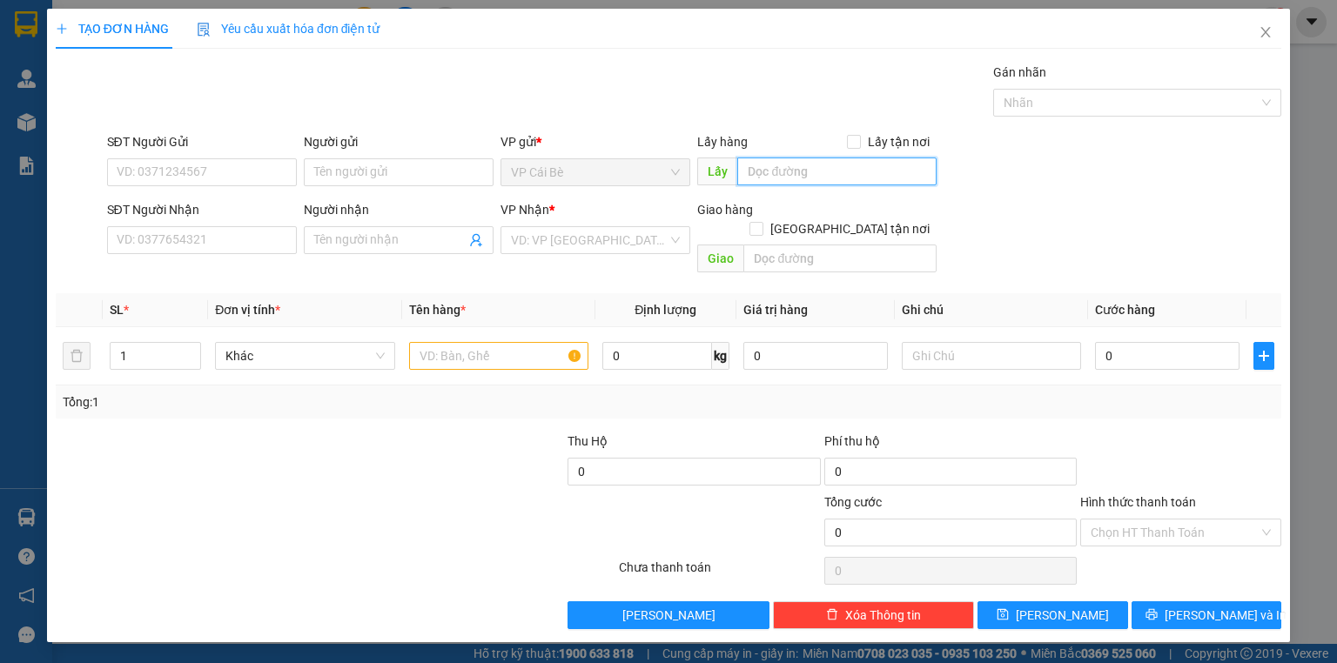
click at [774, 177] on input "text" at bounding box center [836, 172] width 199 height 28
type input "d"
type input "đông hòa"
click at [574, 238] on input "search" at bounding box center [589, 240] width 157 height 26
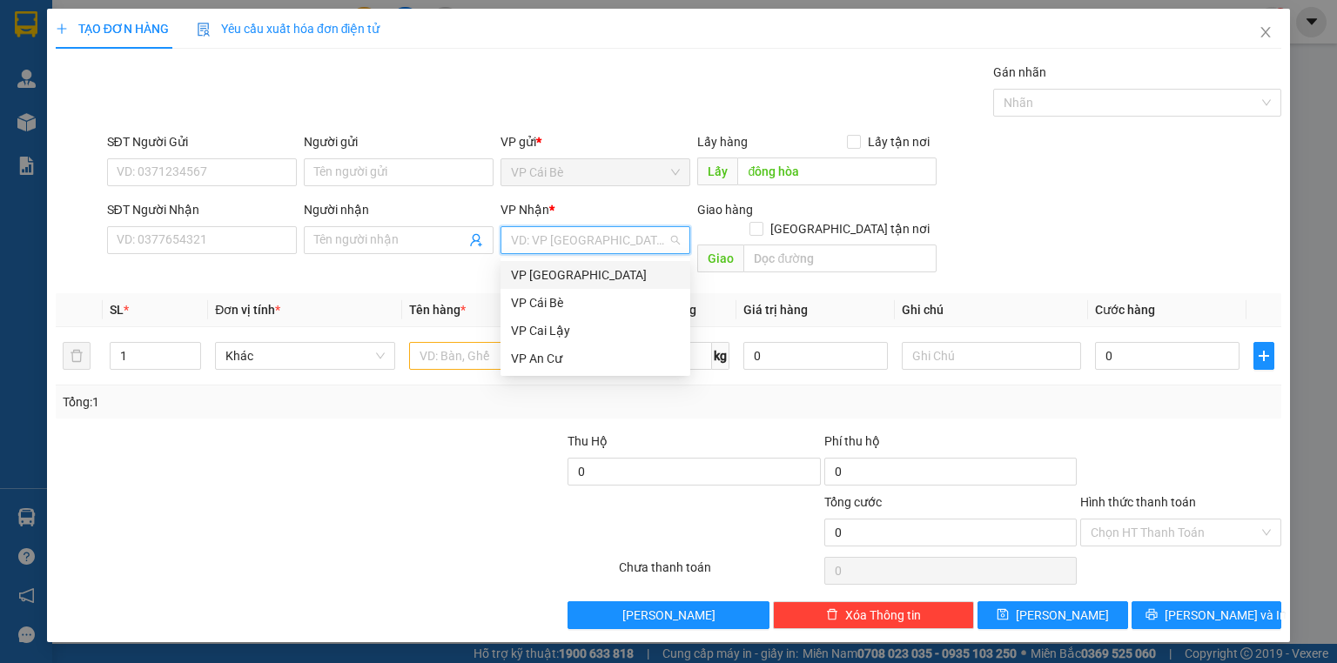
drag, startPoint x: 564, startPoint y: 277, endPoint x: 522, endPoint y: 305, distance: 50.7
click at [560, 281] on div "VP [GEOGRAPHIC_DATA]" at bounding box center [595, 274] width 169 height 19
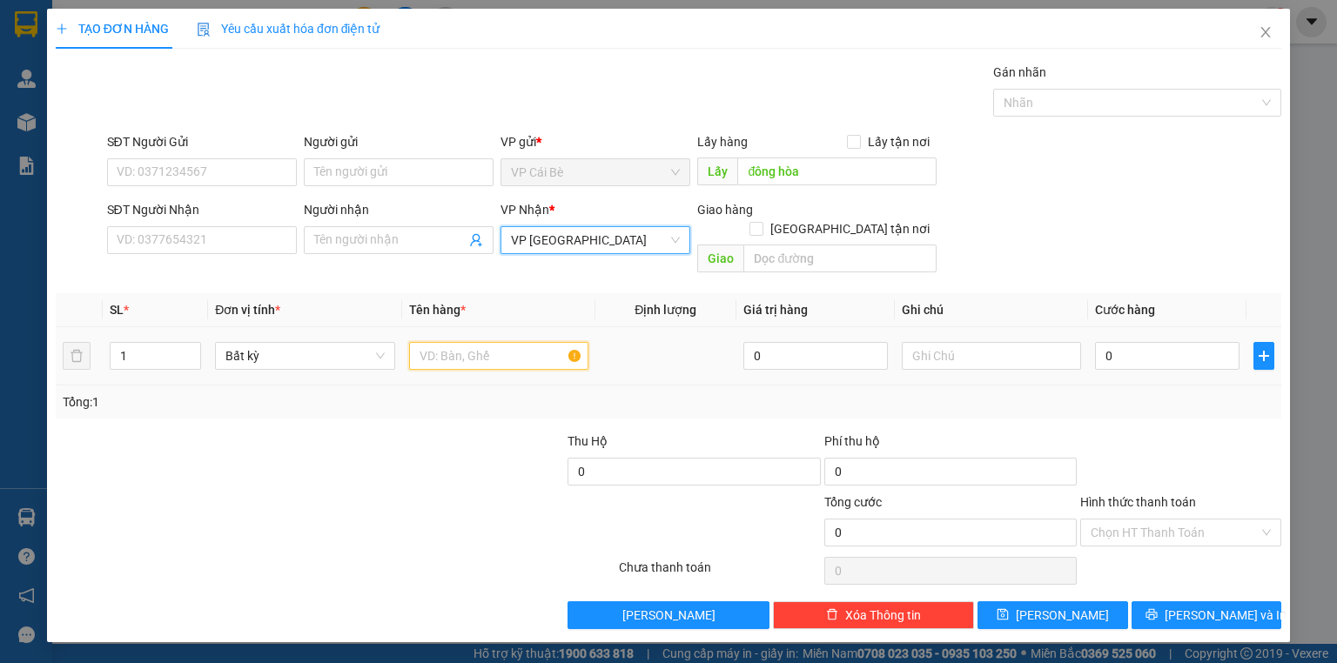
drag, startPoint x: 466, startPoint y: 339, endPoint x: 470, endPoint y: 355, distance: 17.1
click at [470, 353] on td at bounding box center [498, 356] width 193 height 58
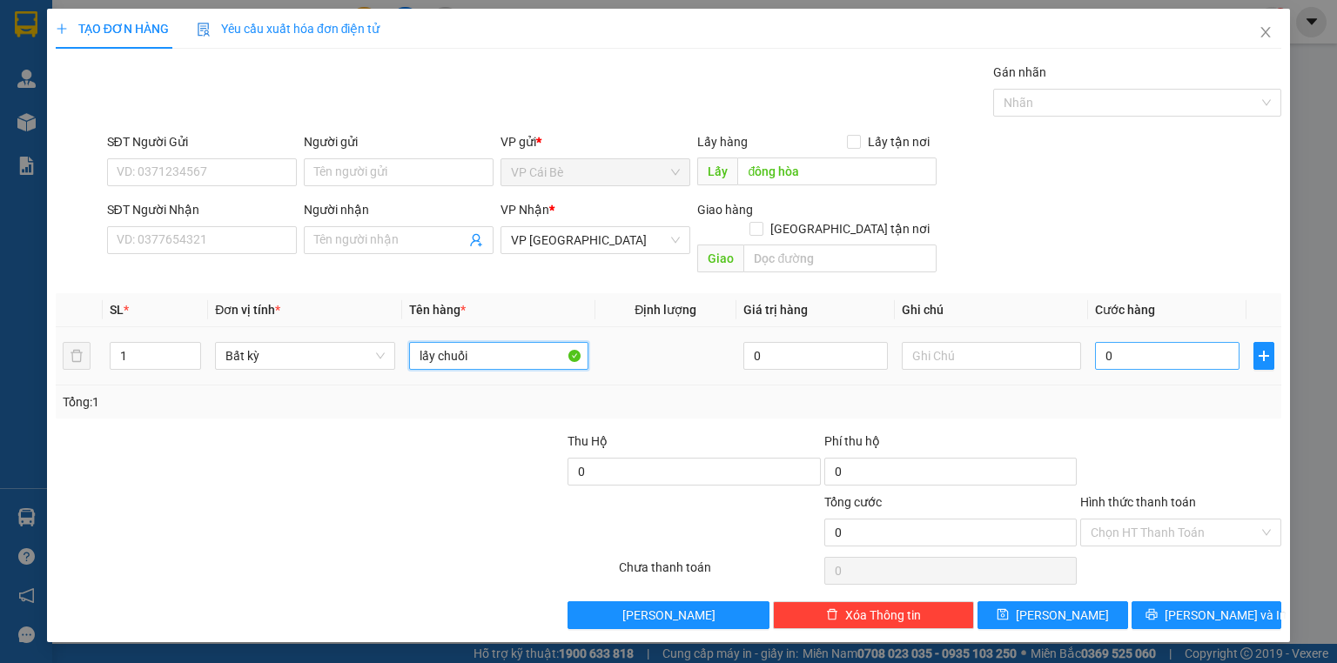
type input "lấy chuối"
type input "3"
type input "30"
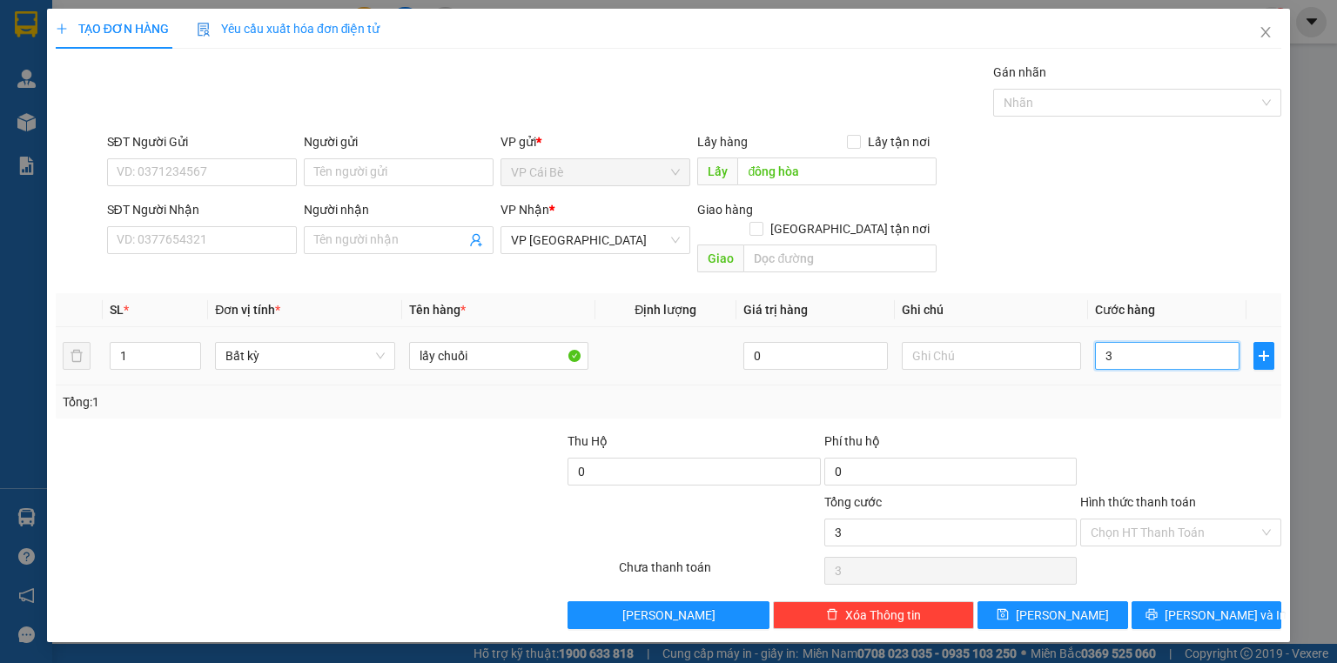
type input "30"
type input "30.000"
click at [1159, 520] on input "Hình thức thanh toán" at bounding box center [1174, 533] width 168 height 26
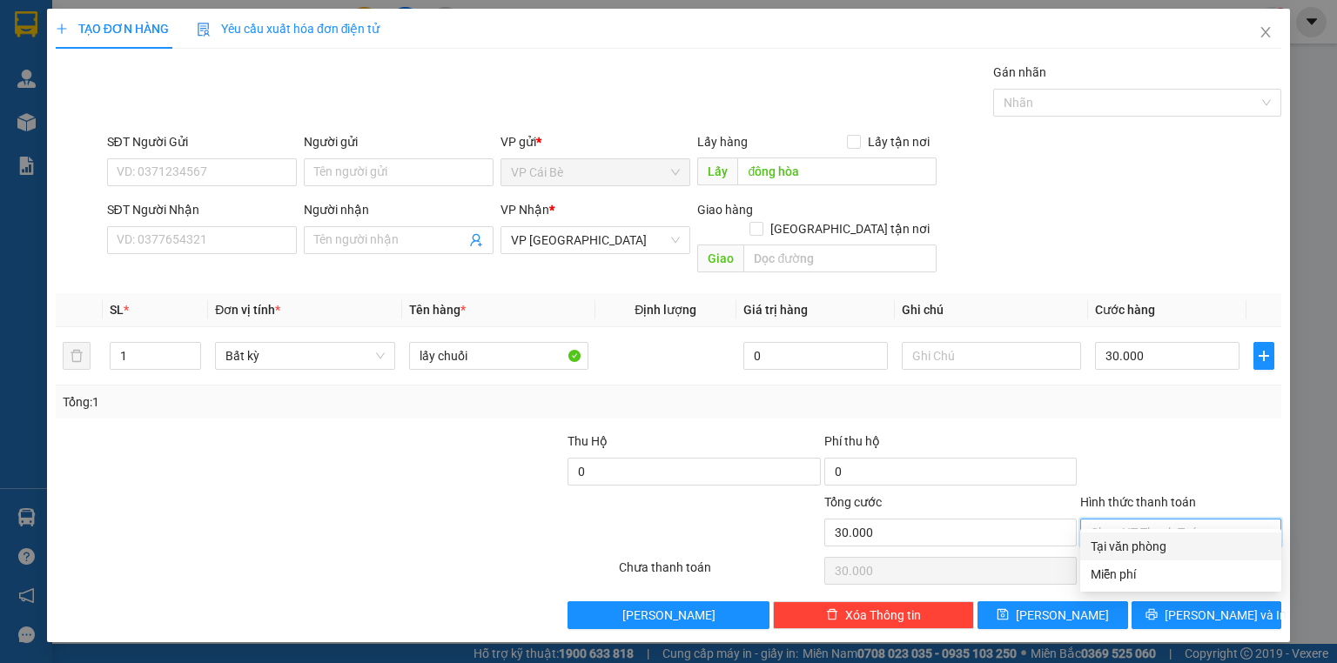
click at [1156, 546] on div "Tại văn phòng" at bounding box center [1180, 546] width 180 height 19
type input "0"
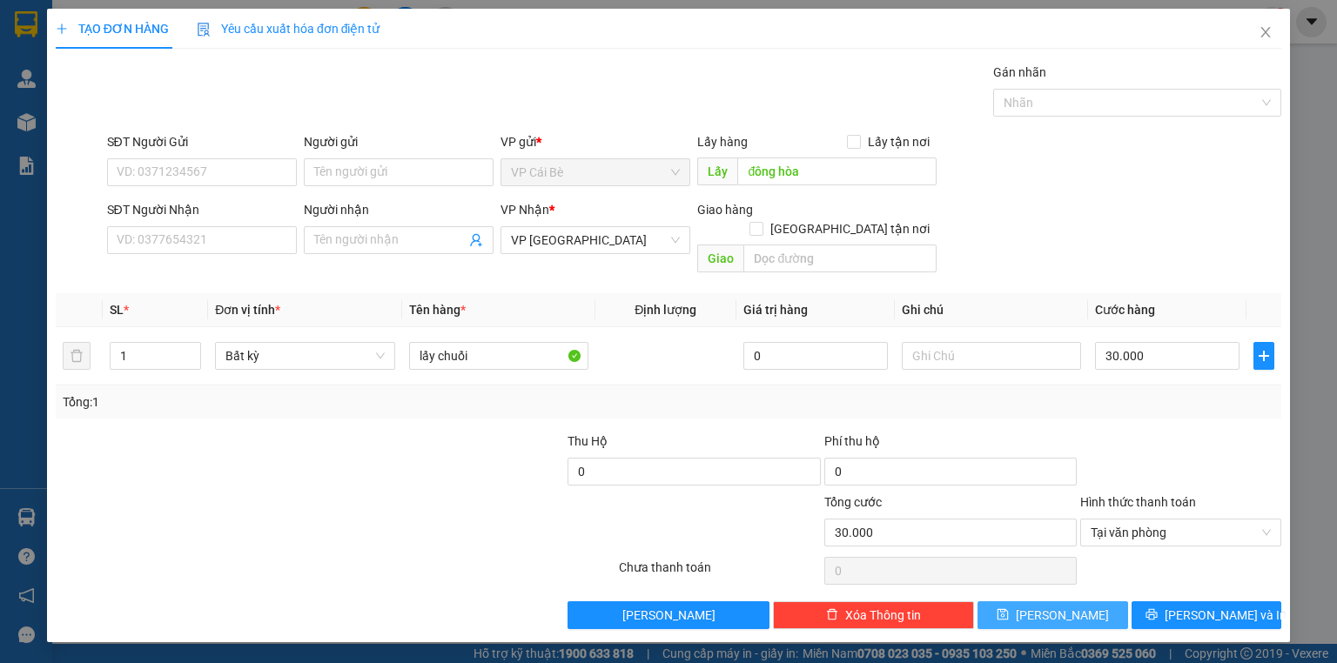
click at [1084, 601] on button "[PERSON_NAME]" at bounding box center [1052, 615] width 151 height 28
type input "0"
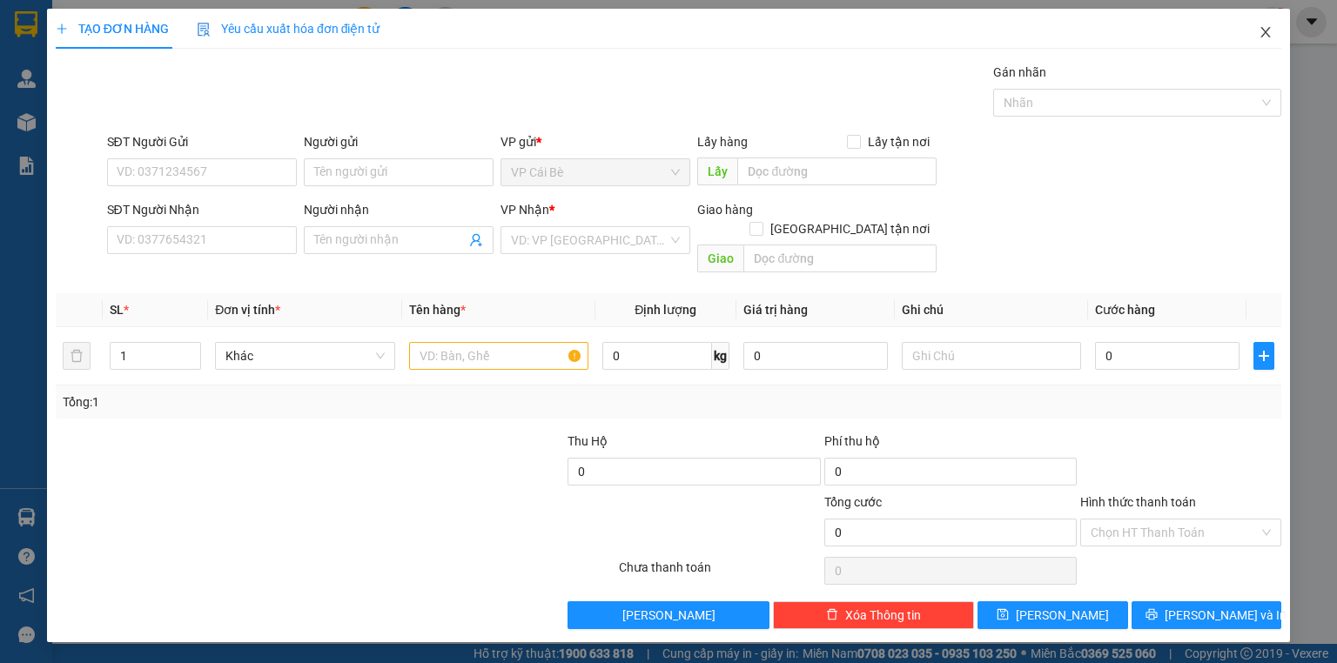
click at [1265, 25] on span "Close" at bounding box center [1265, 33] width 49 height 49
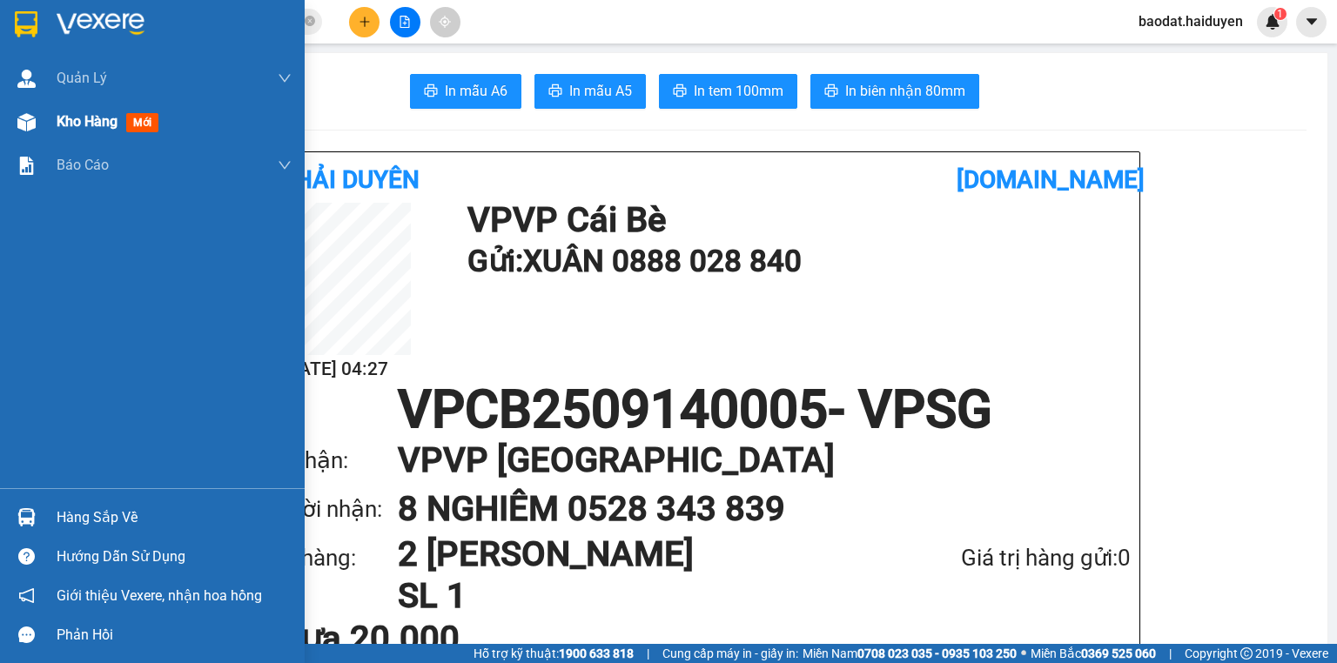
click at [29, 113] on img at bounding box center [26, 122] width 18 height 18
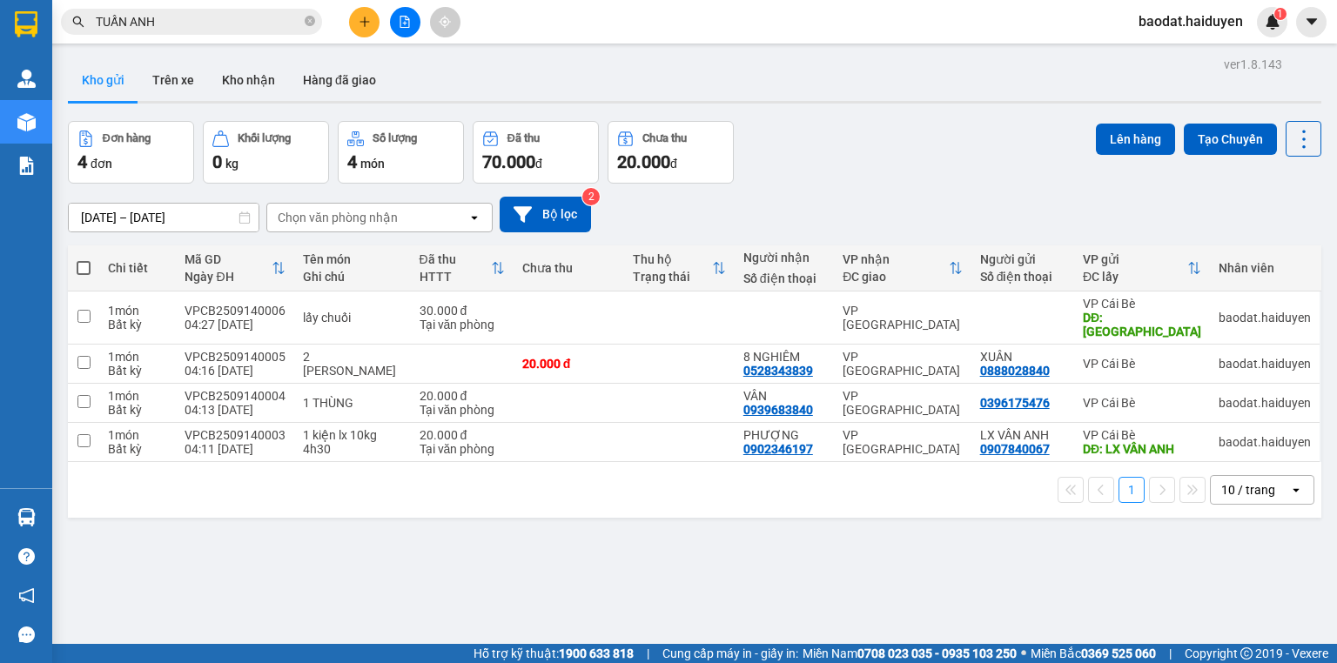
click at [84, 265] on span at bounding box center [84, 268] width 14 height 14
click at [84, 259] on input "checkbox" at bounding box center [84, 259] width 0 height 0
checkbox input "true"
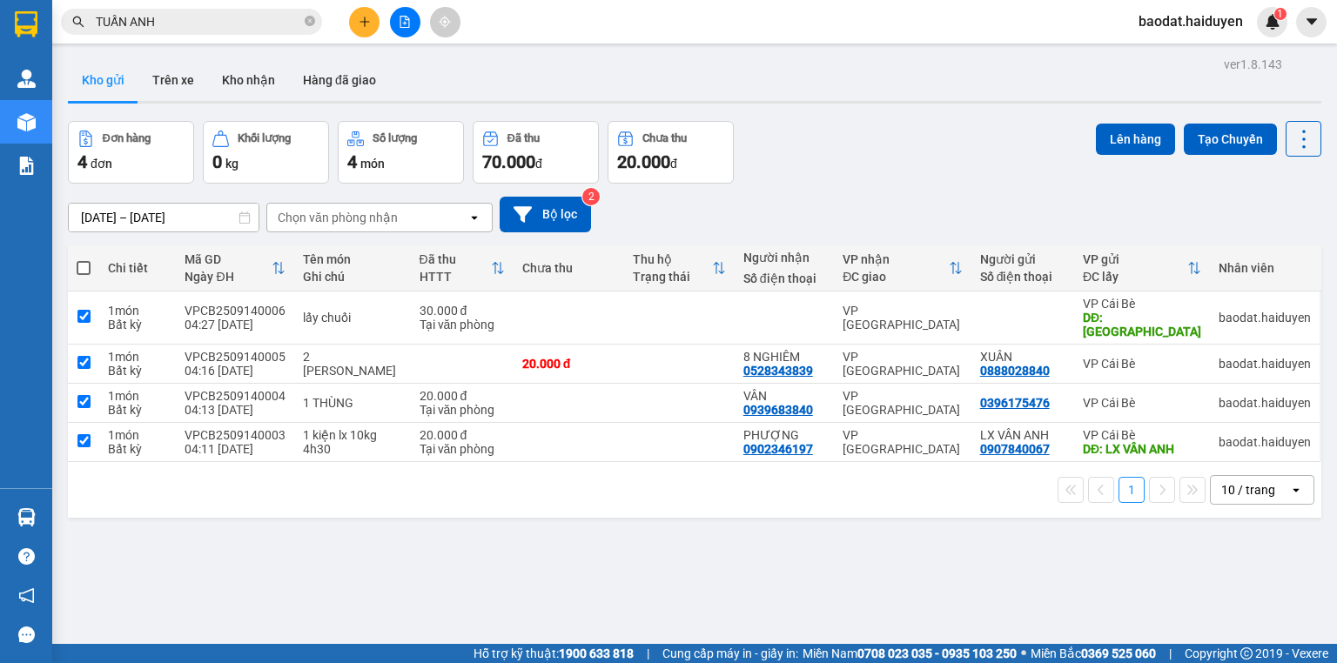
checkbox input "true"
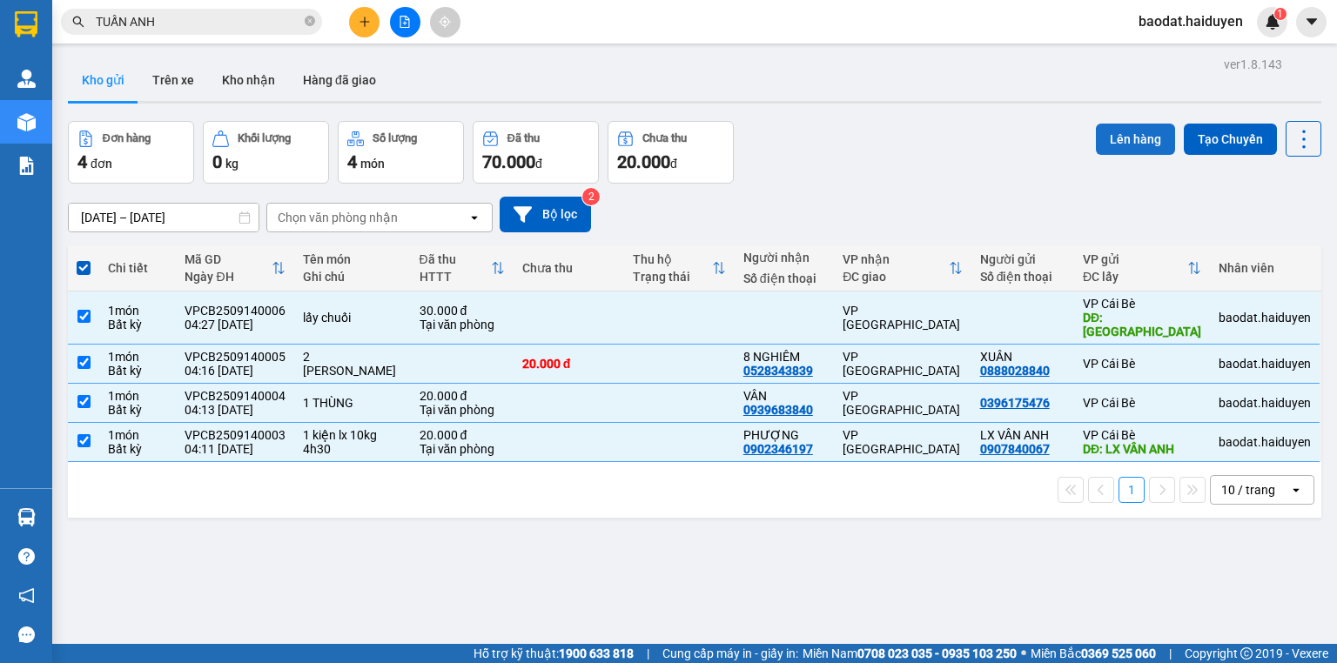
click at [1121, 138] on button "Lên hàng" at bounding box center [1135, 139] width 79 height 31
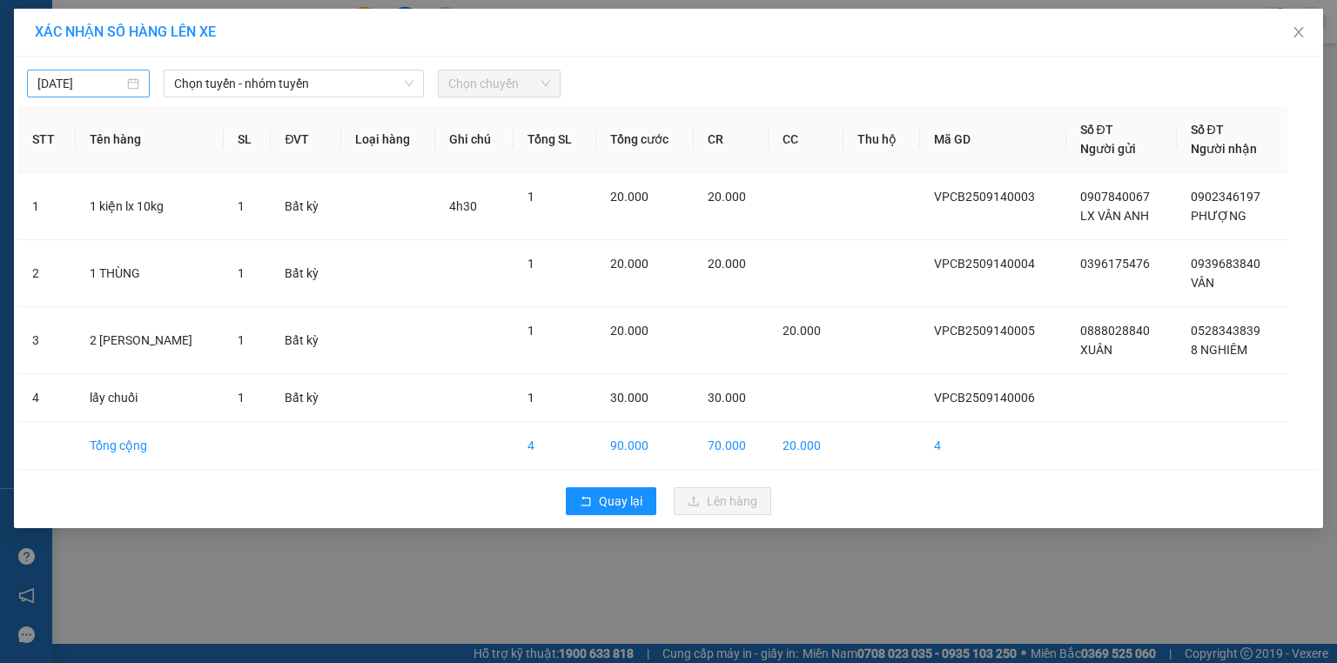
click at [81, 86] on input "13/09/2025" at bounding box center [80, 83] width 86 height 19
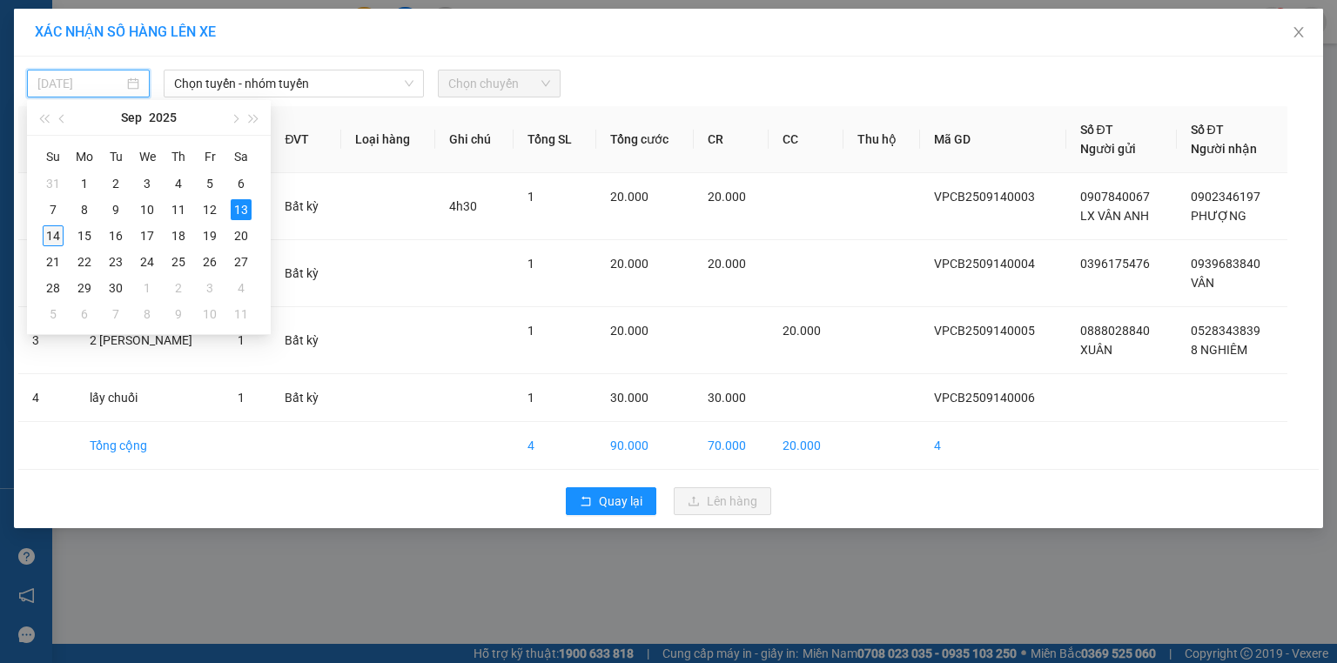
click at [50, 231] on div "14" at bounding box center [53, 235] width 21 height 21
type input "14/09/2025"
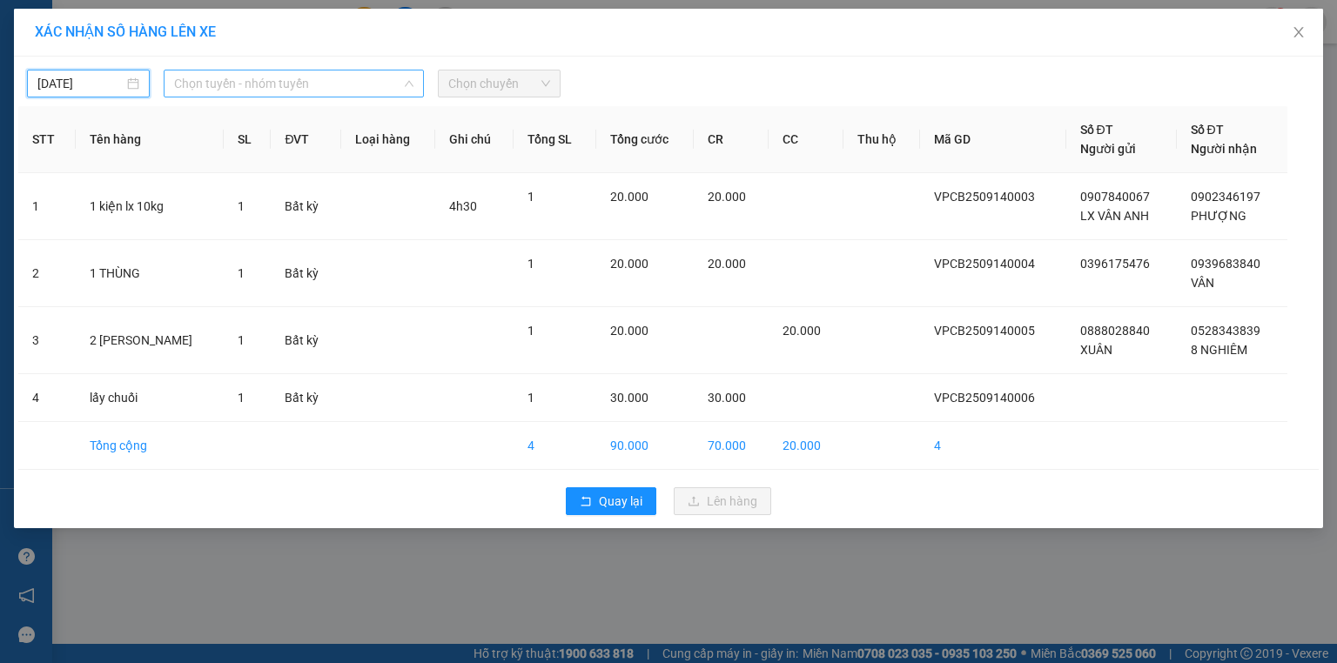
click at [294, 96] on span "Chọn tuyến - nhóm tuyến" at bounding box center [293, 83] width 239 height 26
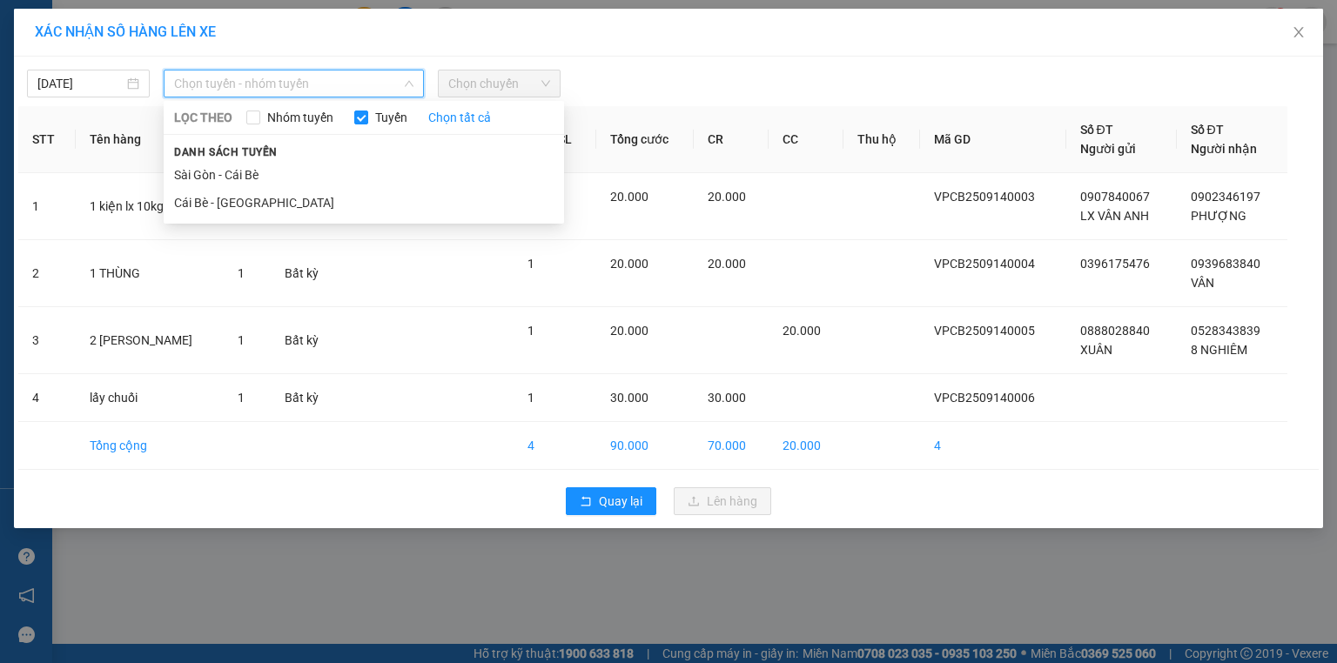
drag, startPoint x: 255, startPoint y: 205, endPoint x: 294, endPoint y: 166, distance: 55.4
click at [254, 204] on li "Cái Bè - Sài Gòn" at bounding box center [364, 203] width 400 height 28
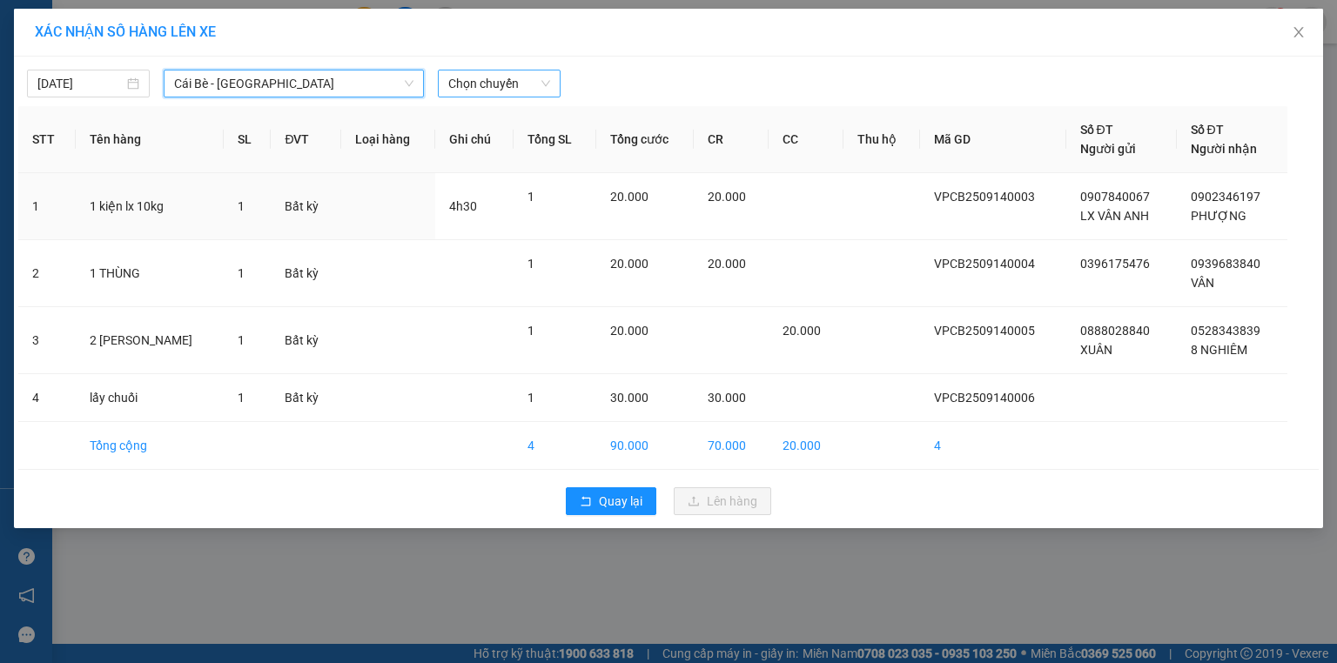
click at [487, 85] on span "Chọn chuyến" at bounding box center [499, 83] width 102 height 26
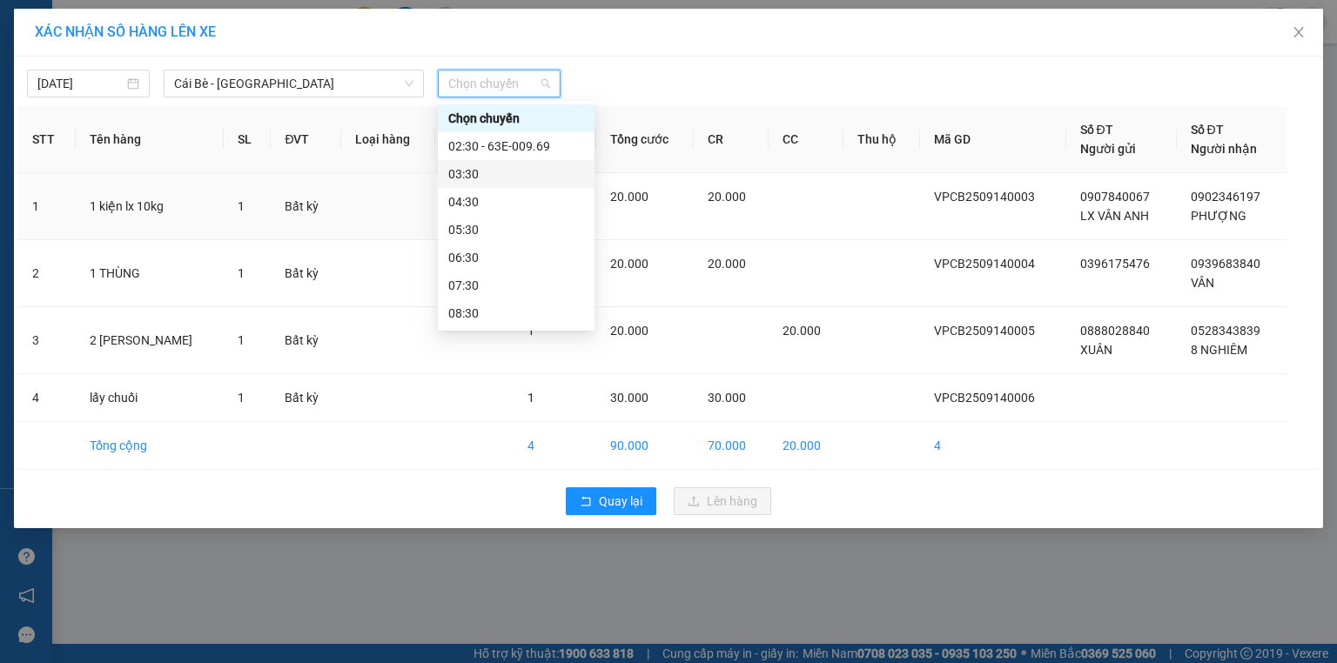
click at [480, 177] on div "03:30" at bounding box center [516, 173] width 136 height 19
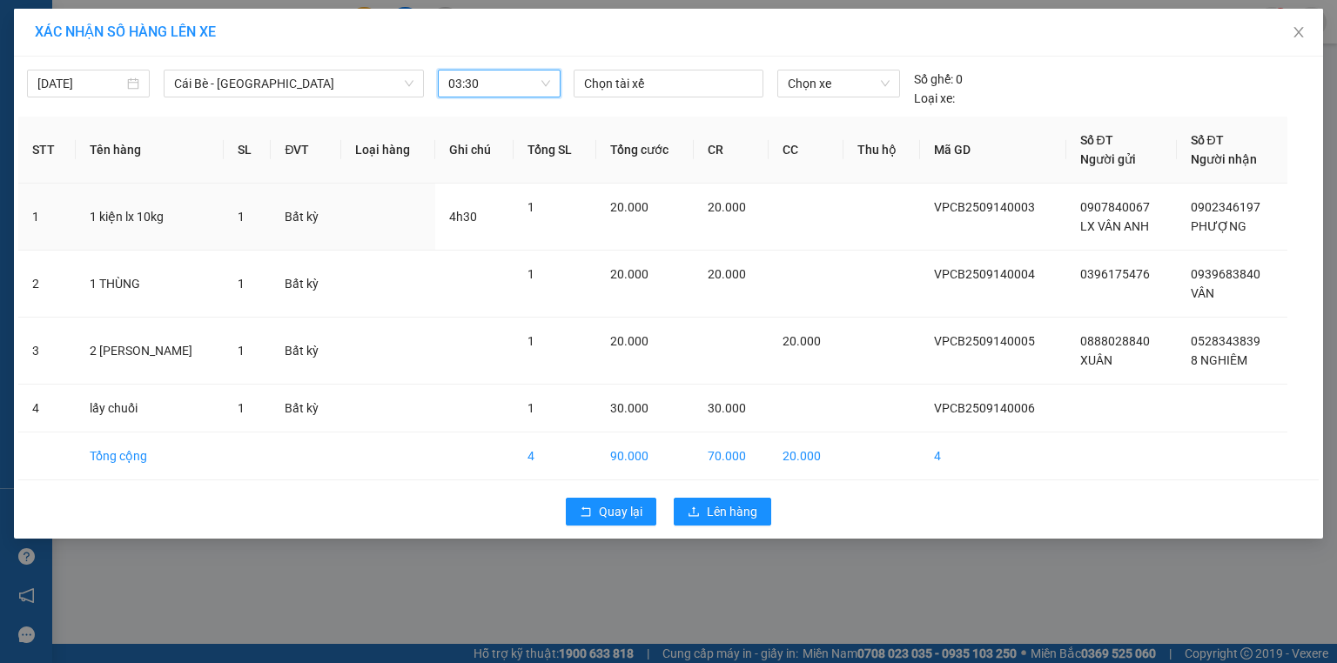
click at [466, 86] on span "03:30" at bounding box center [499, 83] width 102 height 26
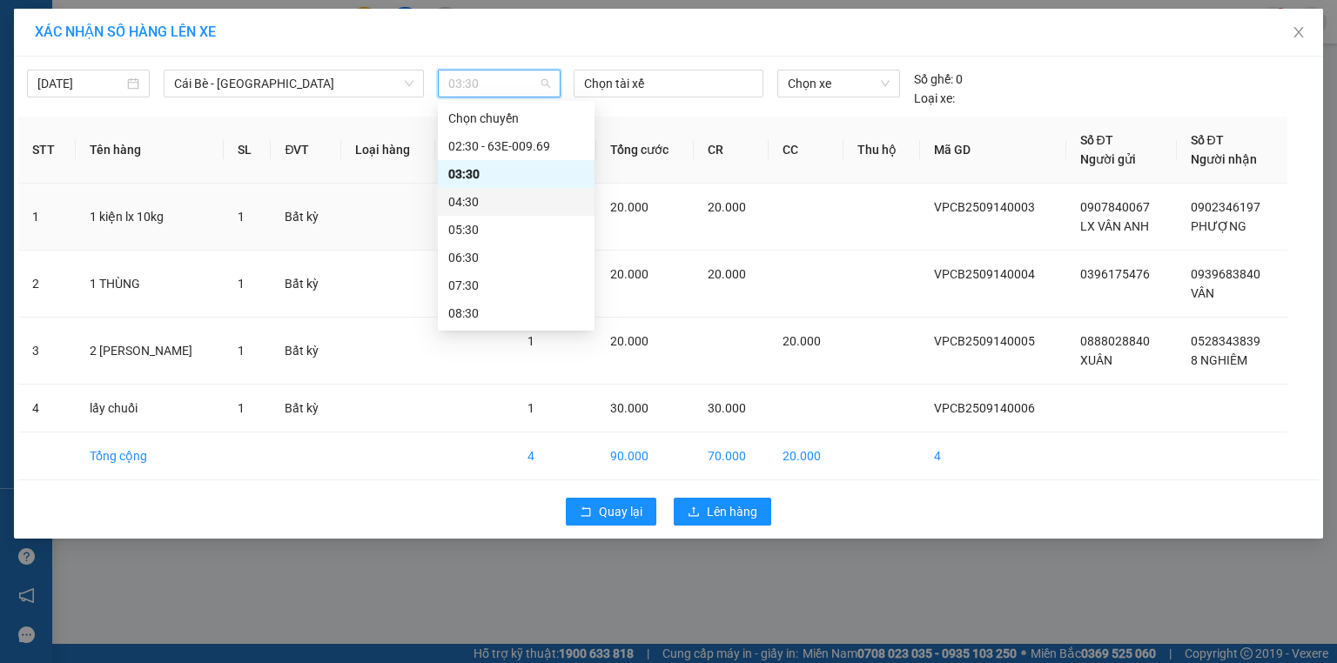
click at [477, 203] on div "04:30" at bounding box center [516, 201] width 136 height 19
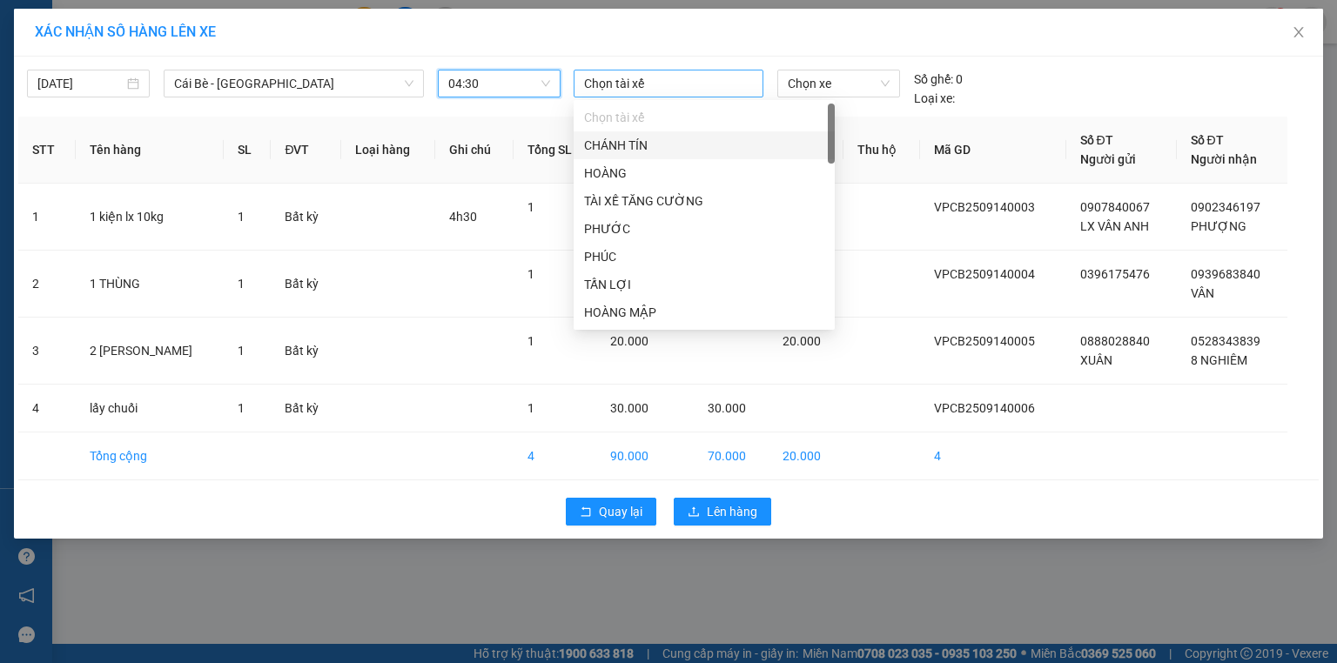
click at [607, 79] on div at bounding box center [668, 83] width 181 height 21
click at [611, 80] on div at bounding box center [668, 83] width 181 height 21
type input "tr"
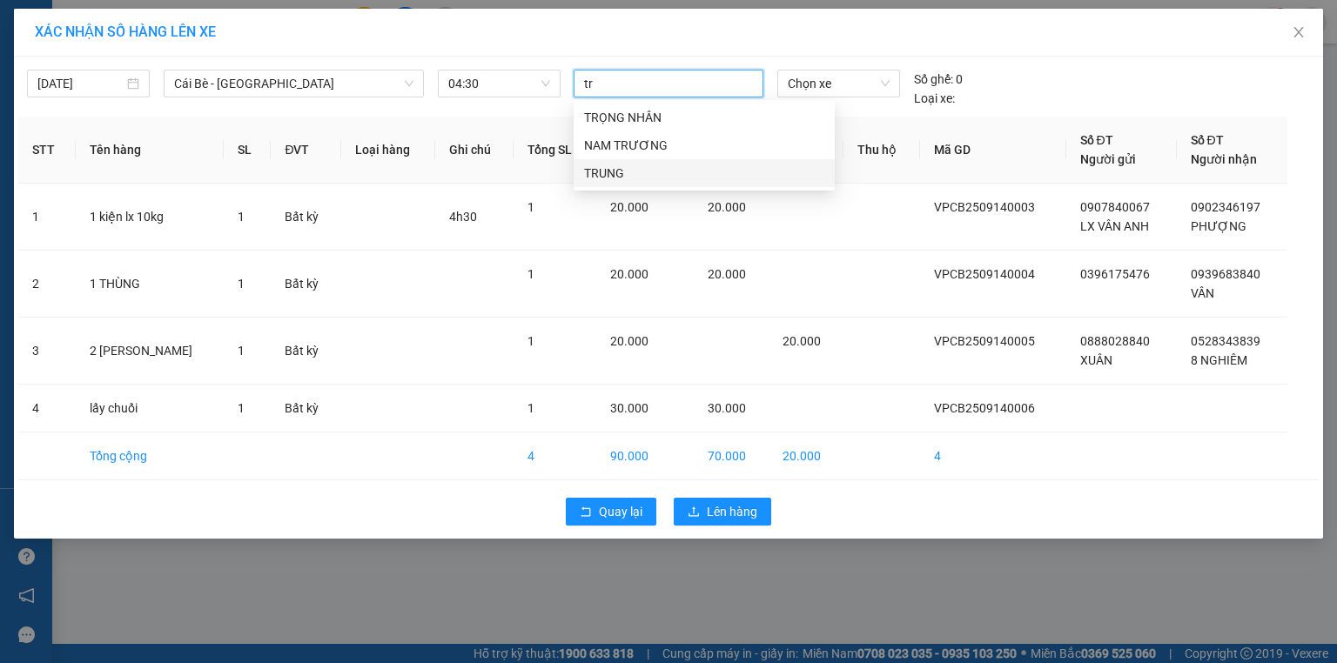
click at [608, 169] on div "TRUNG" at bounding box center [704, 173] width 240 height 19
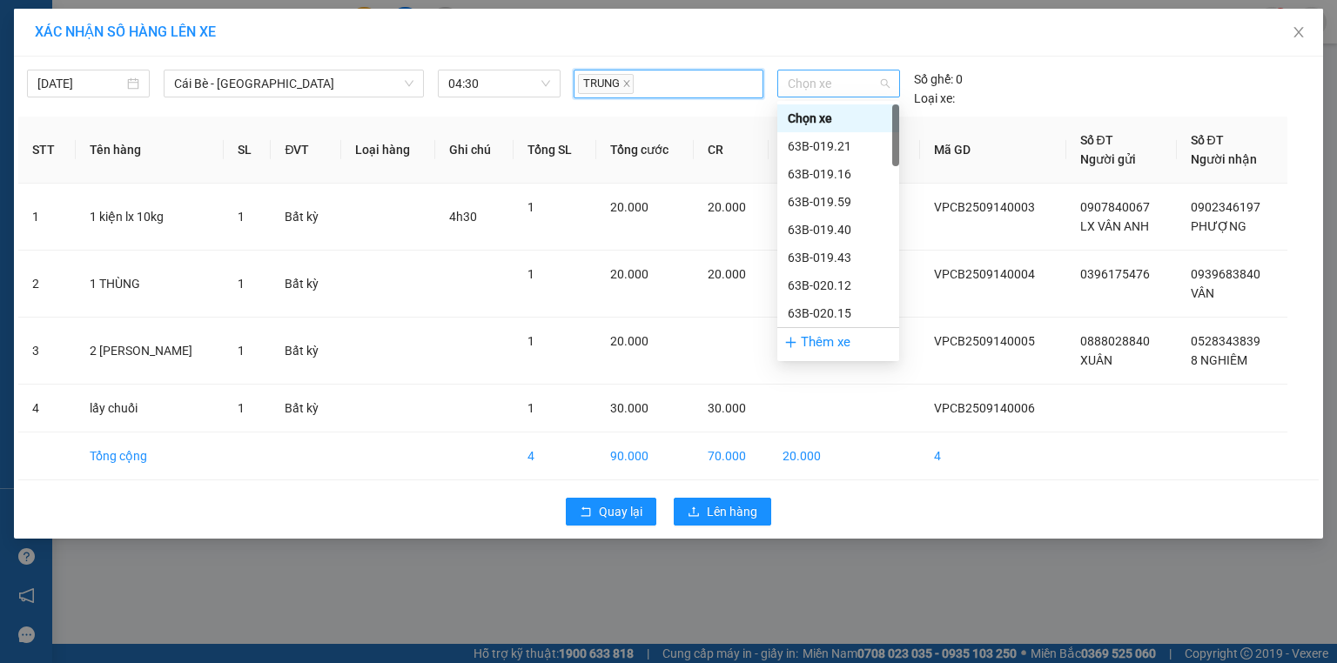
click at [804, 77] on span "Chọn xe" at bounding box center [838, 83] width 101 height 26
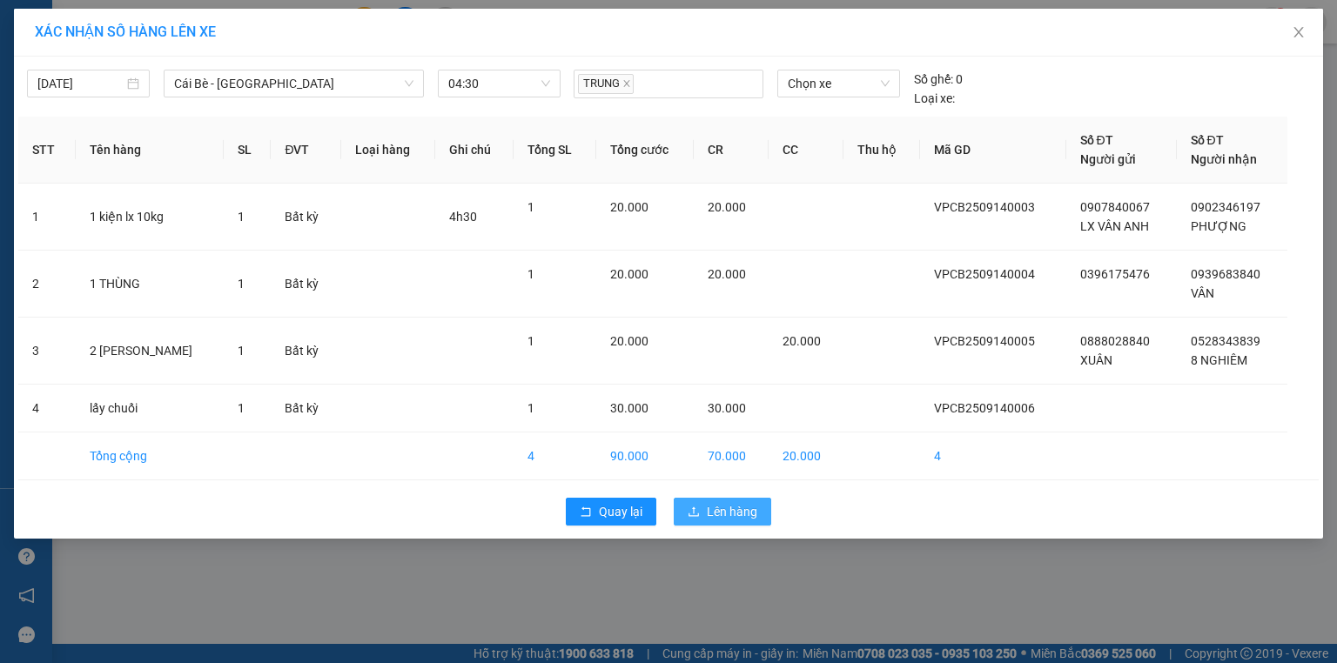
click at [696, 506] on icon "upload" at bounding box center [693, 512] width 12 height 12
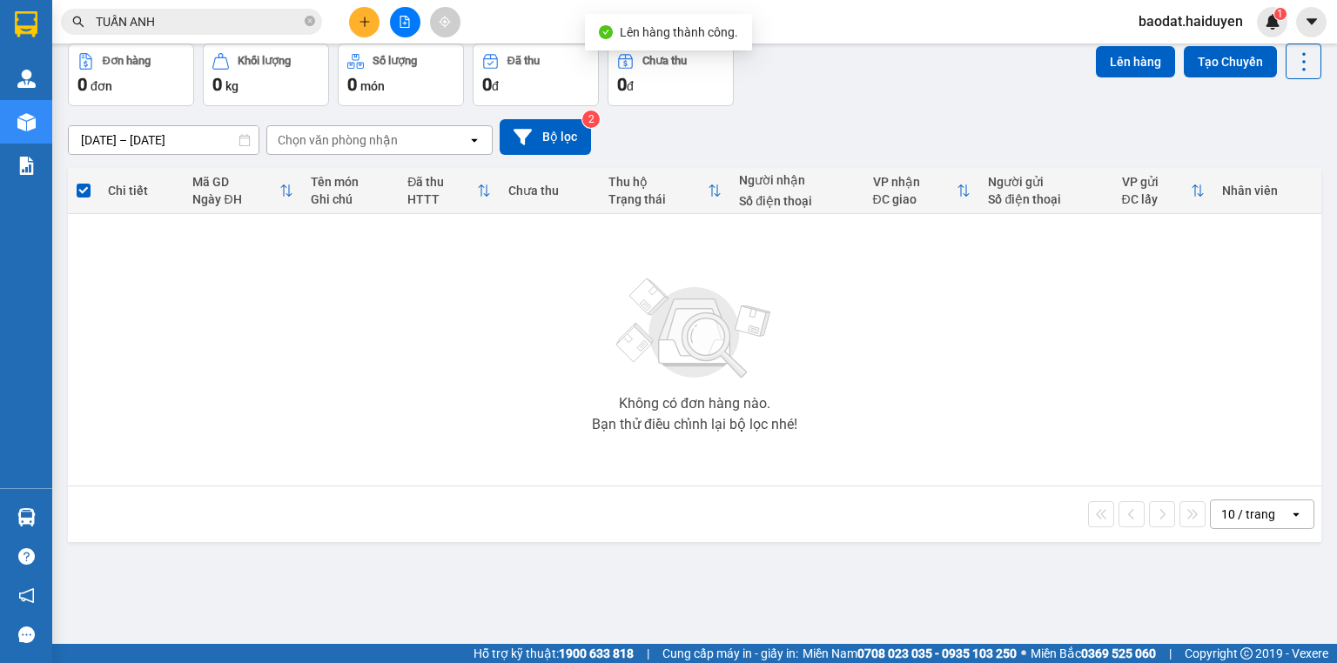
scroll to position [80, 0]
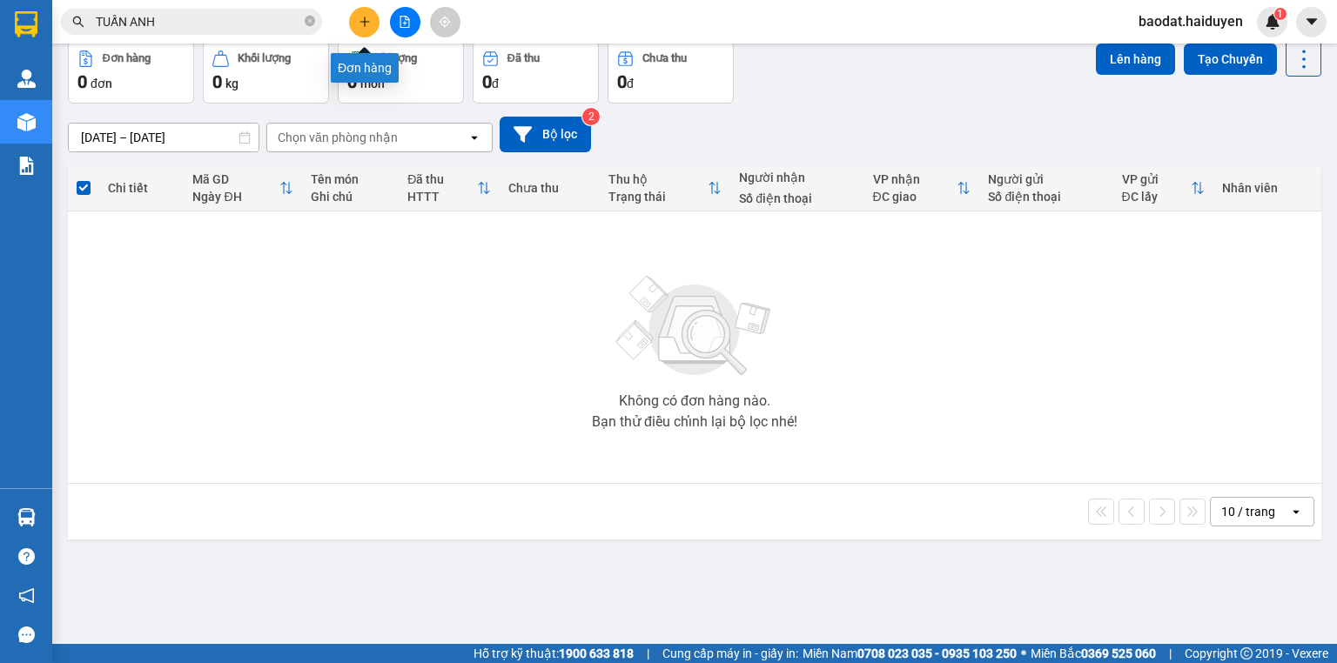
click at [359, 29] on button at bounding box center [364, 22] width 30 height 30
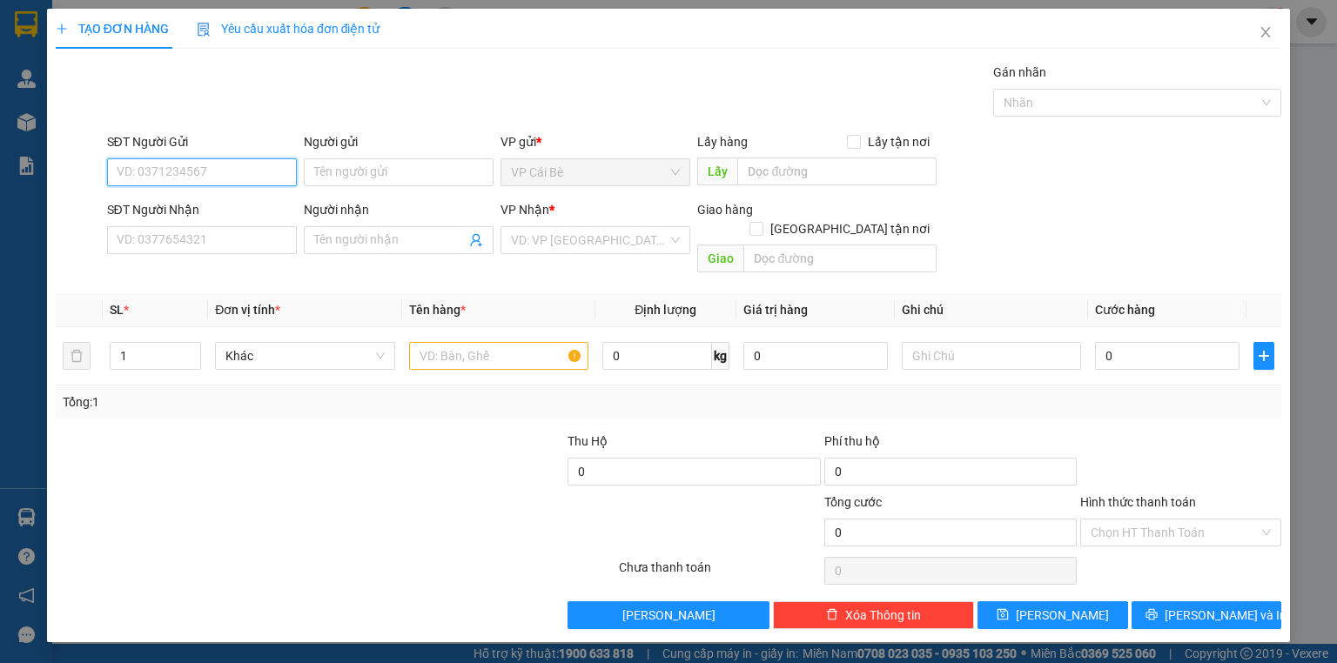
click at [259, 178] on input "SĐT Người Gửi" at bounding box center [202, 172] width 190 height 28
click at [204, 206] on div "0394901924 - LỆ" at bounding box center [201, 206] width 169 height 19
type input "0394901924"
type input "LỆ"
type input "0907882424"
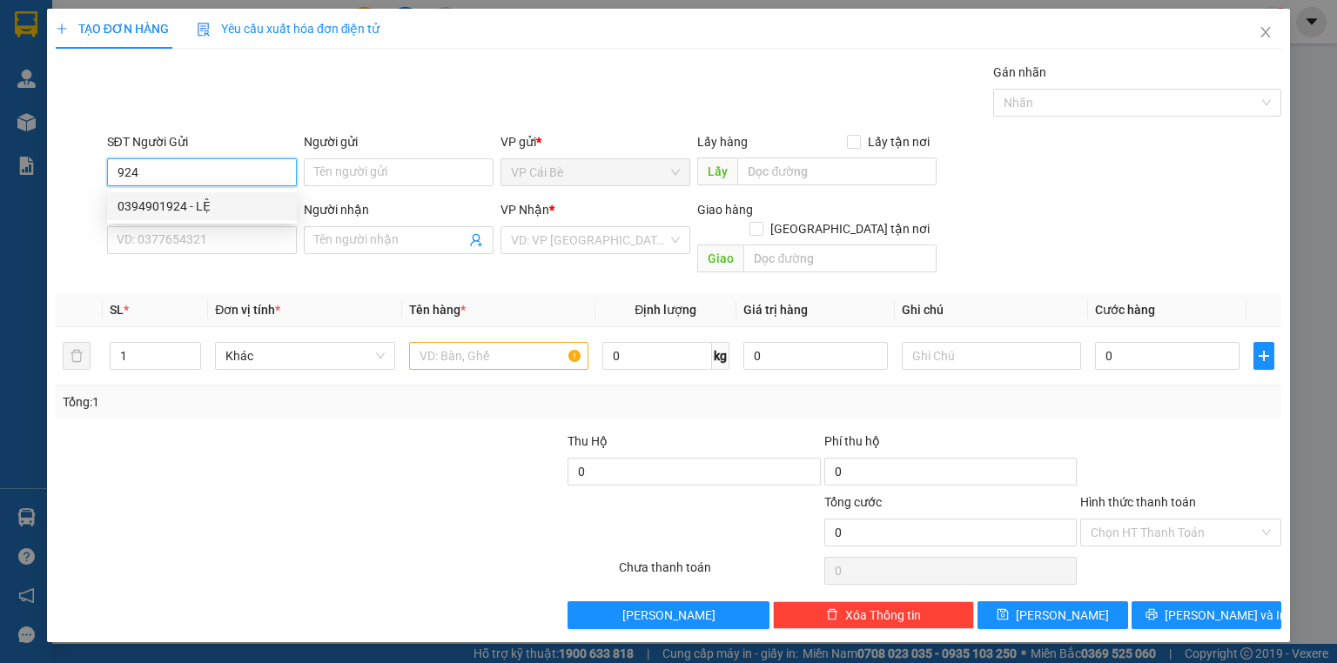
type input "CÔNG"
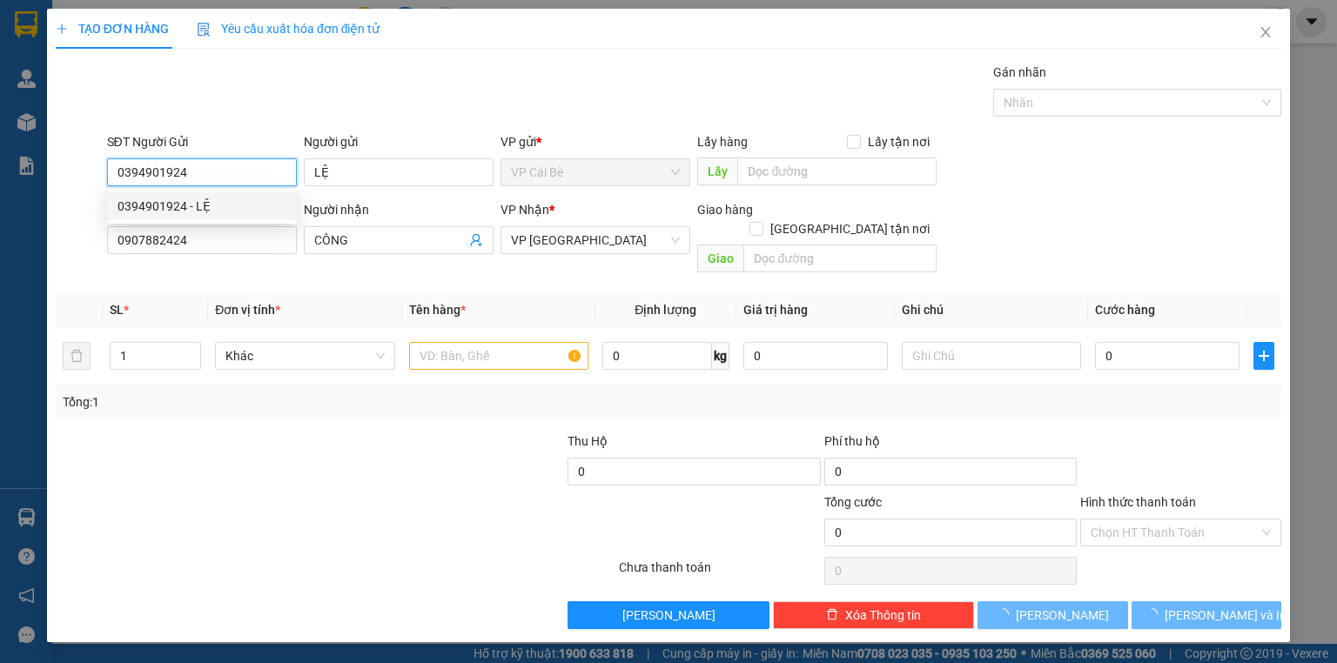
type input "200.000"
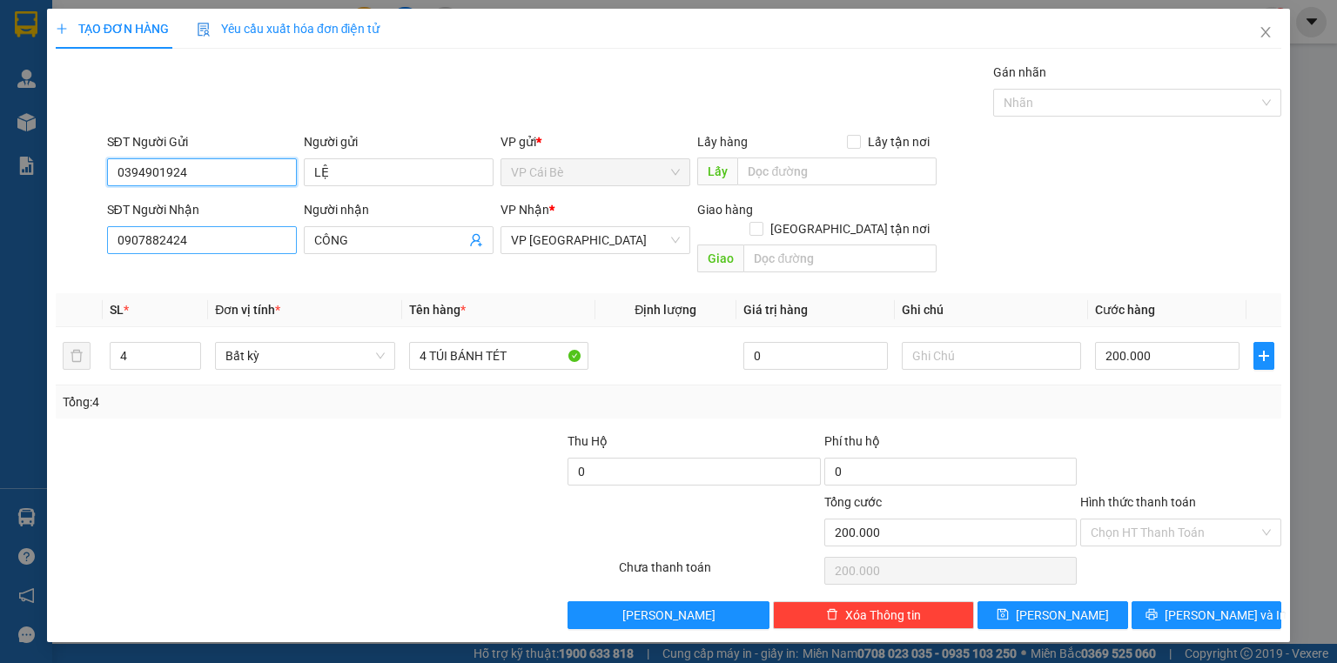
type input "0394901924"
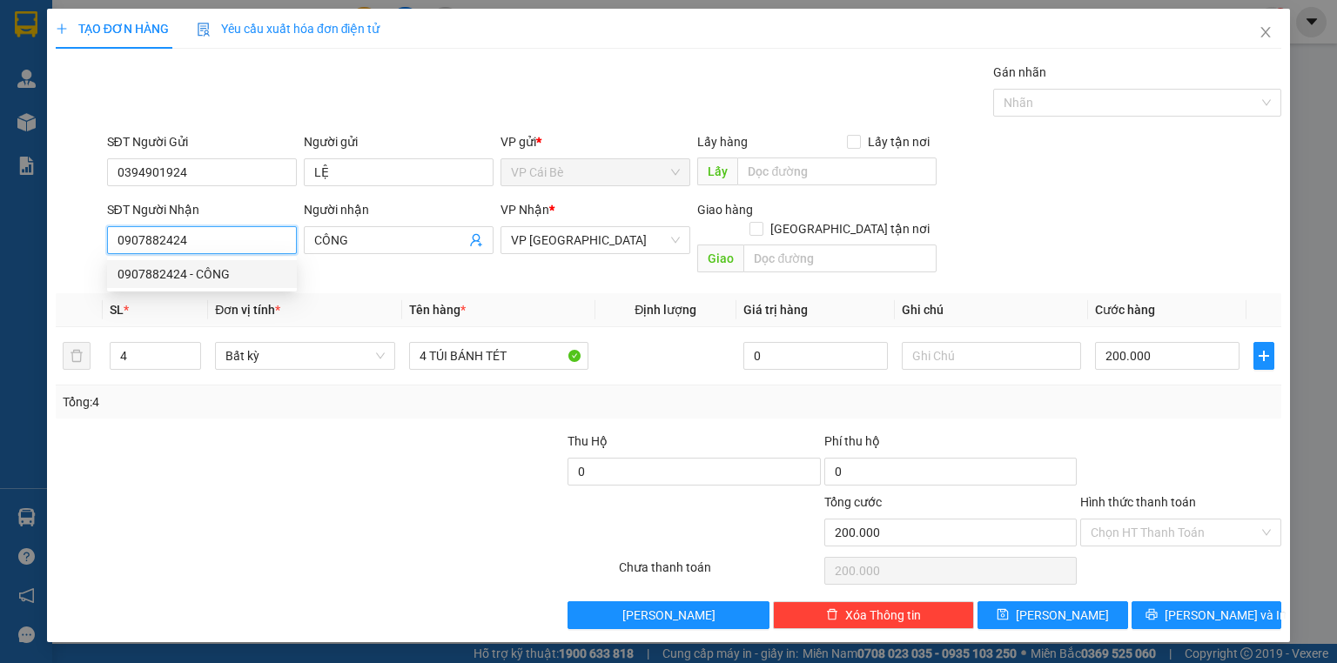
drag, startPoint x: 226, startPoint y: 247, endPoint x: 88, endPoint y: 258, distance: 138.8
click at [88, 258] on div "SĐT Người Nhận 0907882424 Người nhận CÔNG VP Nhận * VP Sài Gòn Giao hàng Giao t…" at bounding box center [668, 240] width 1229 height 80
click at [176, 277] on div "0907882424 - CÔNG" at bounding box center [201, 274] width 169 height 19
type input "0907882424"
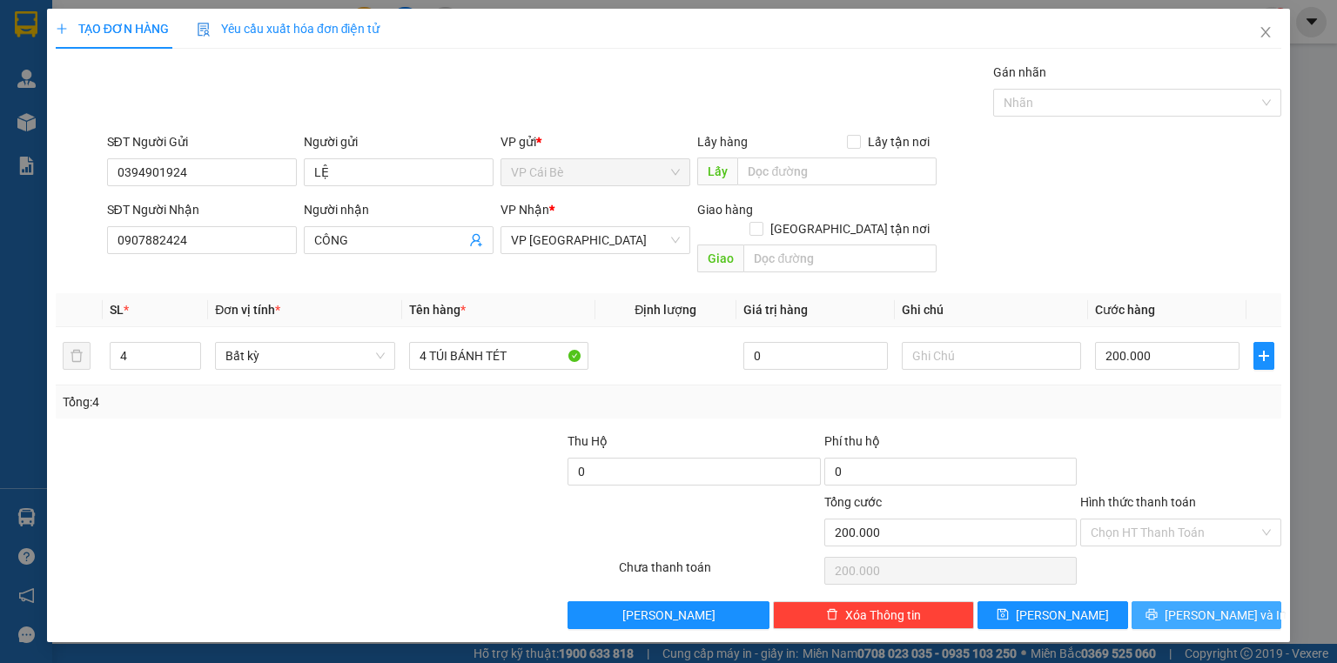
click at [1186, 601] on button "[PERSON_NAME] và In" at bounding box center [1206, 615] width 151 height 28
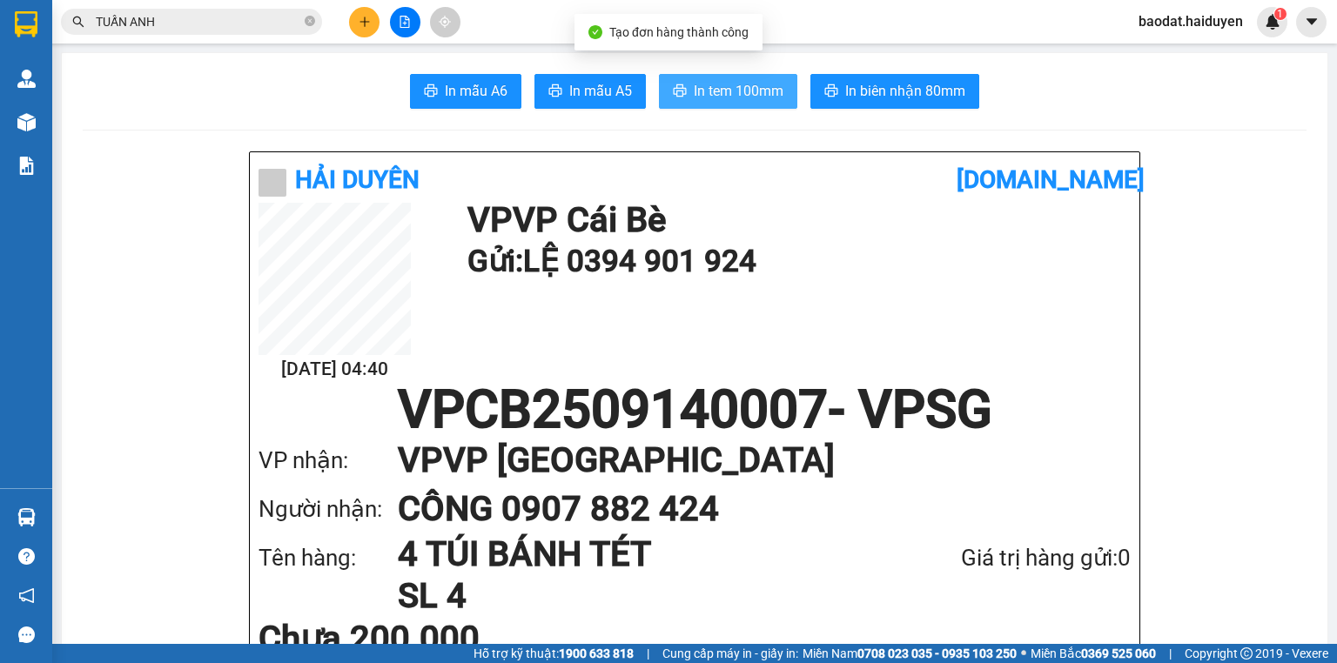
click at [725, 91] on span "In tem 100mm" at bounding box center [739, 91] width 90 height 22
drag, startPoint x: 799, startPoint y: 178, endPoint x: 1007, endPoint y: 222, distance: 212.5
click at [806, 183] on div "Hải Duyên" at bounding box center [607, 180] width 698 height 38
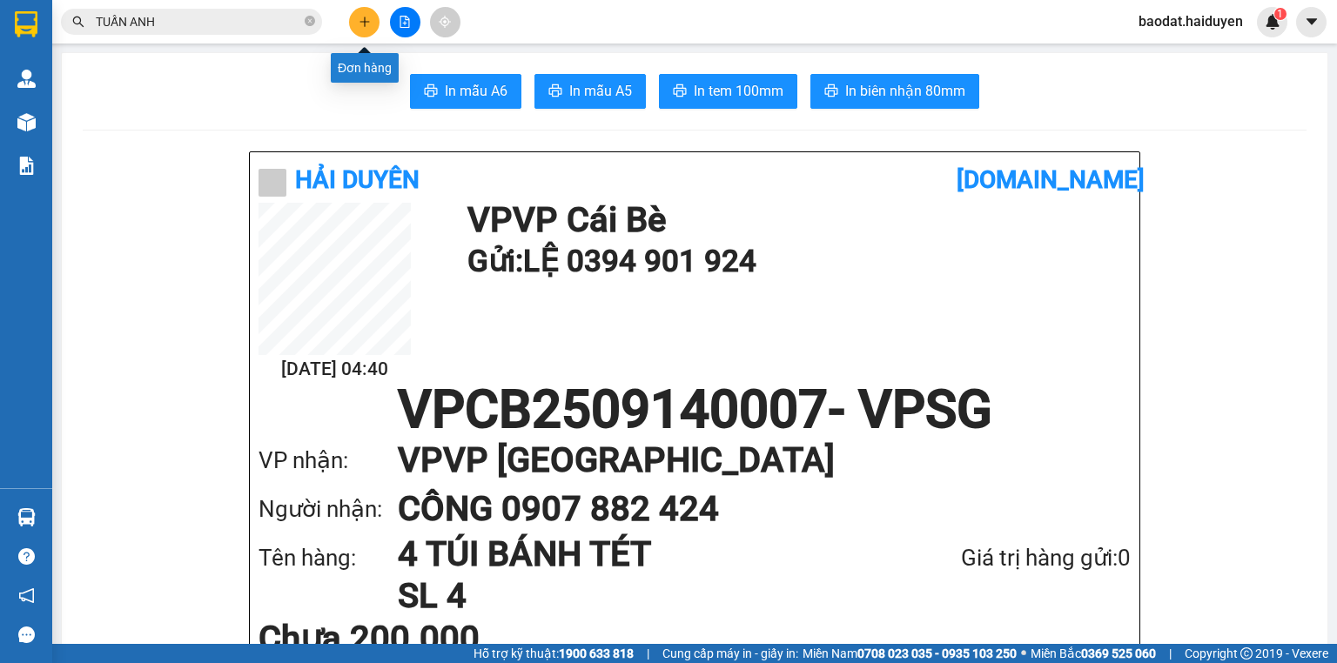
click at [365, 22] on icon "plus" at bounding box center [365, 22] width 12 height 12
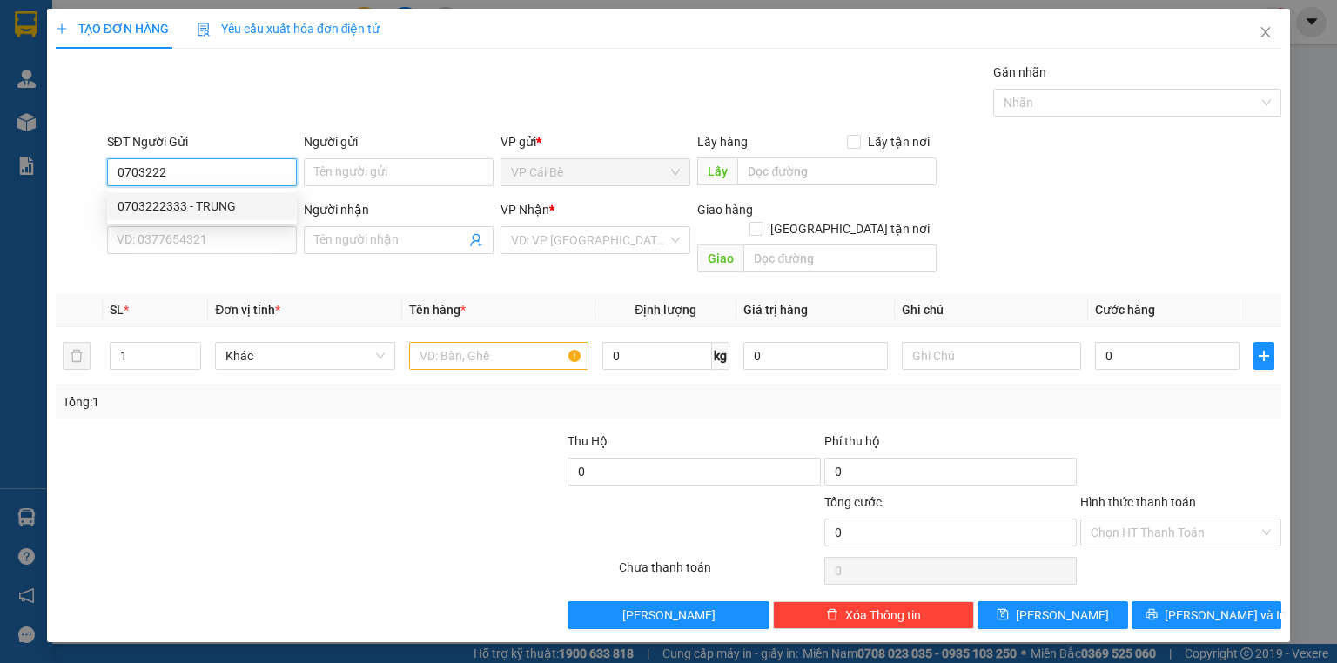
click at [219, 193] on div "0703222333 - TRUNG" at bounding box center [202, 206] width 190 height 28
type input "0703222333"
type input "TRUNG"
type input "0843519263"
type input "PHÁT"
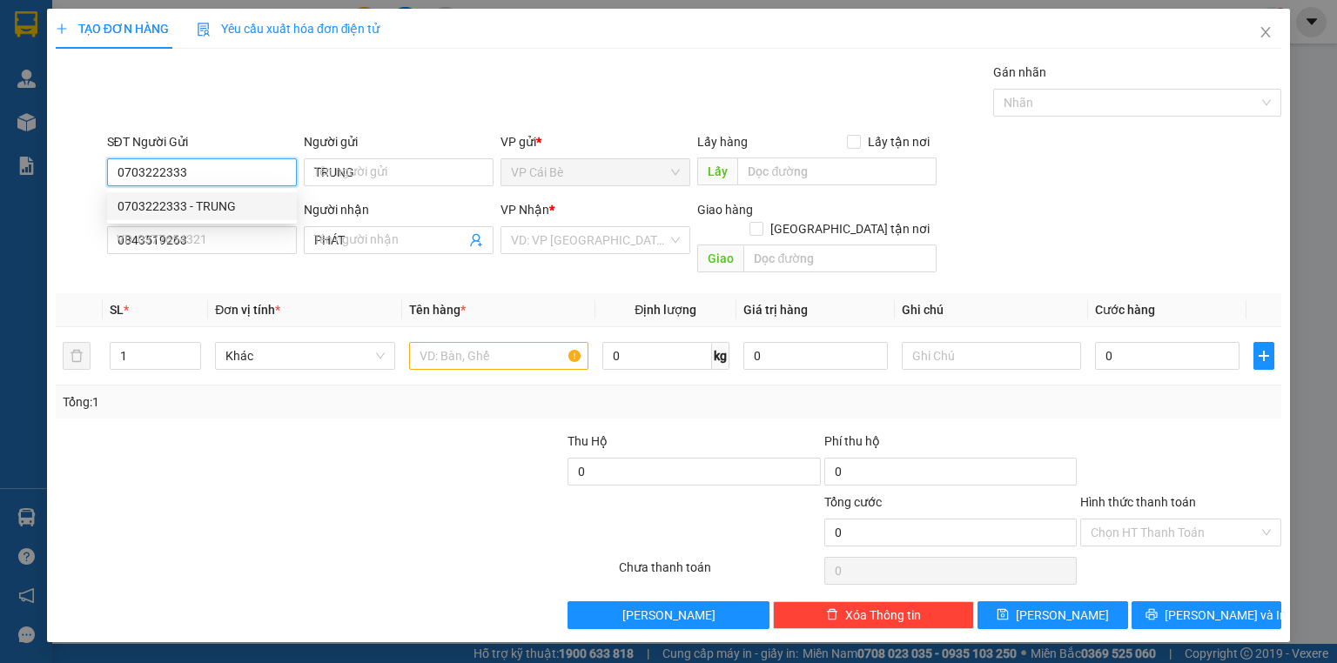
type input "20.000"
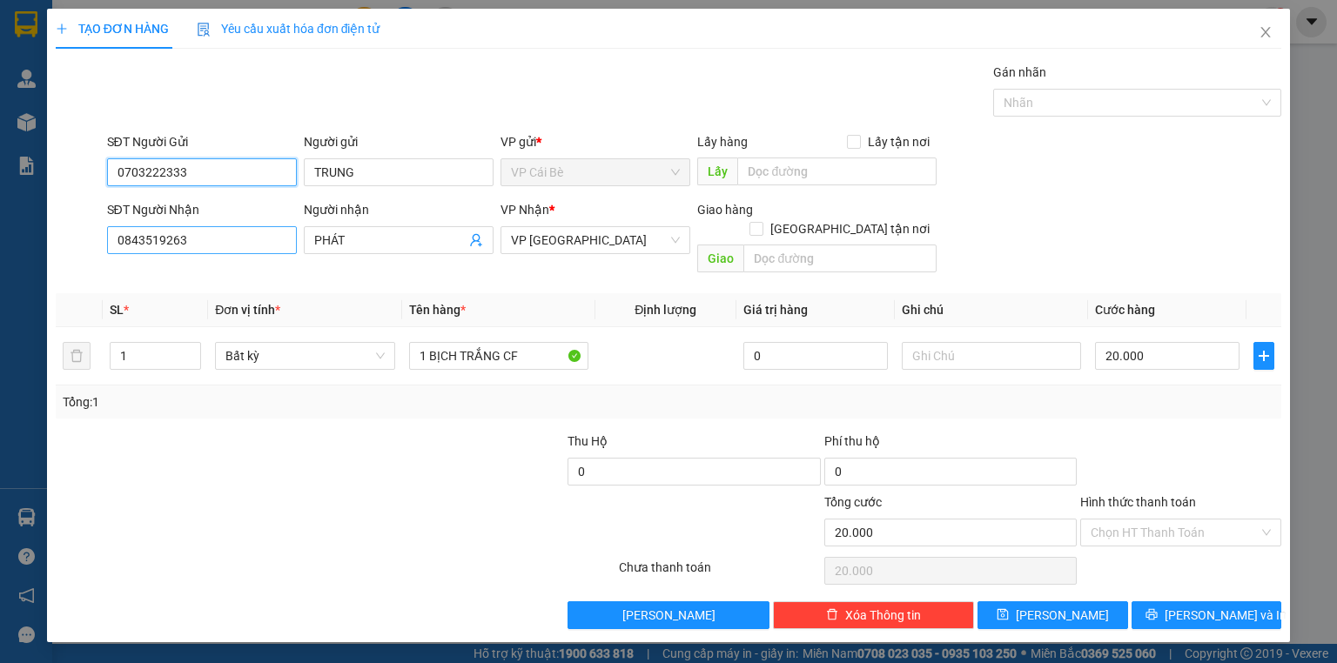
type input "0703222333"
drag, startPoint x: 219, startPoint y: 237, endPoint x: 0, endPoint y: 258, distance: 220.4
click at [0, 258] on div "TẠO ĐƠN HÀNG Yêu cầu xuất hóa đơn điện tử Transit Pickup Surcharge Ids Transit …" at bounding box center [668, 331] width 1337 height 663
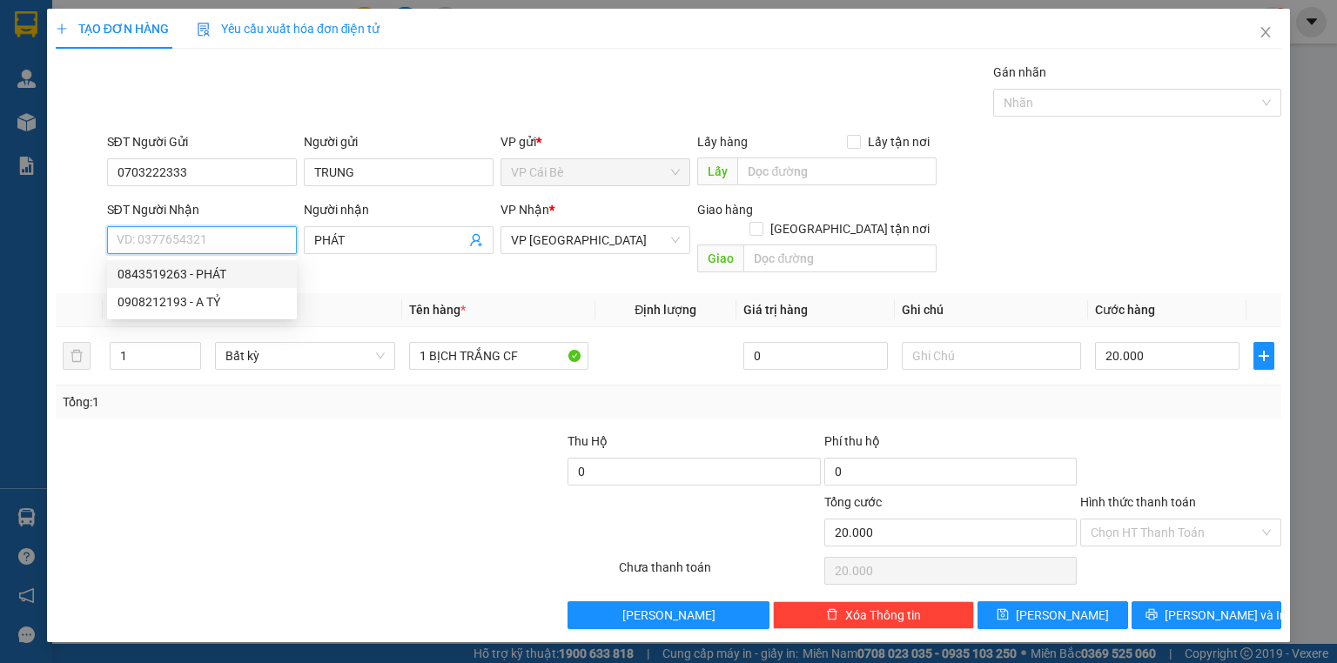
click at [135, 248] on input "SĐT Người Nhận" at bounding box center [202, 240] width 190 height 28
click at [207, 275] on div "0939998739 - LINH" at bounding box center [201, 274] width 169 height 19
type input "0939998739"
type input "LINH"
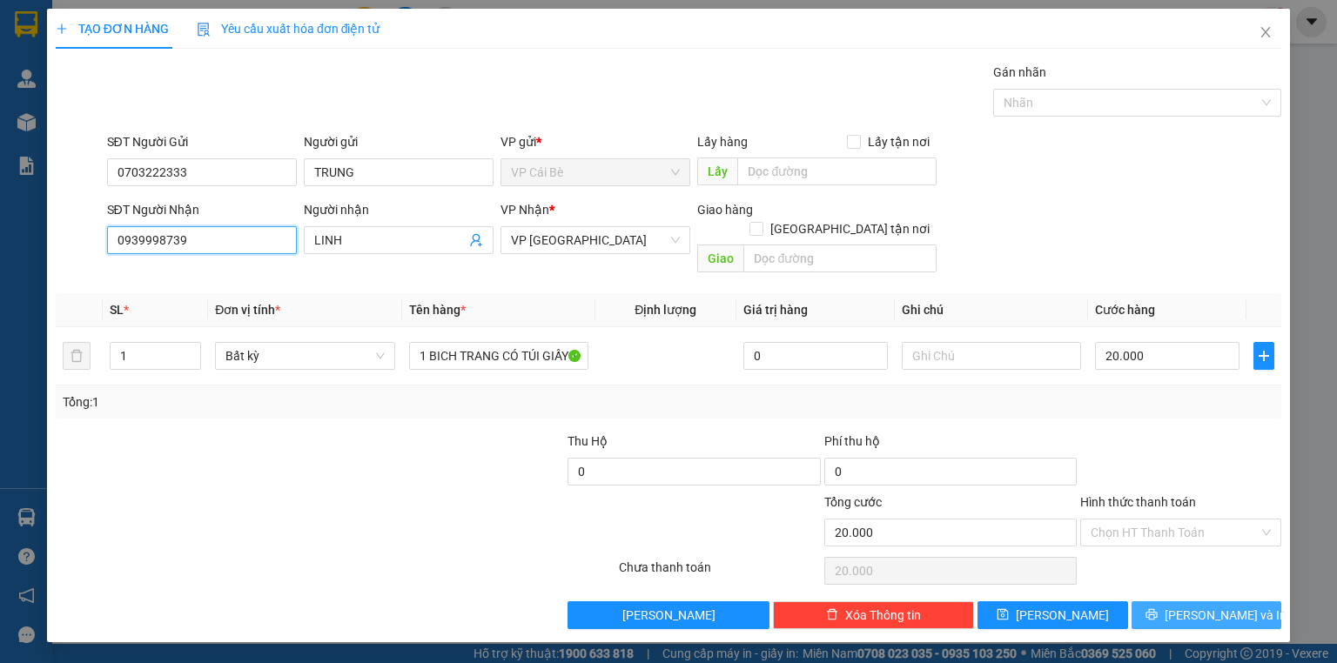
type input "0939998739"
click at [1184, 601] on button "[PERSON_NAME] và In" at bounding box center [1206, 615] width 151 height 28
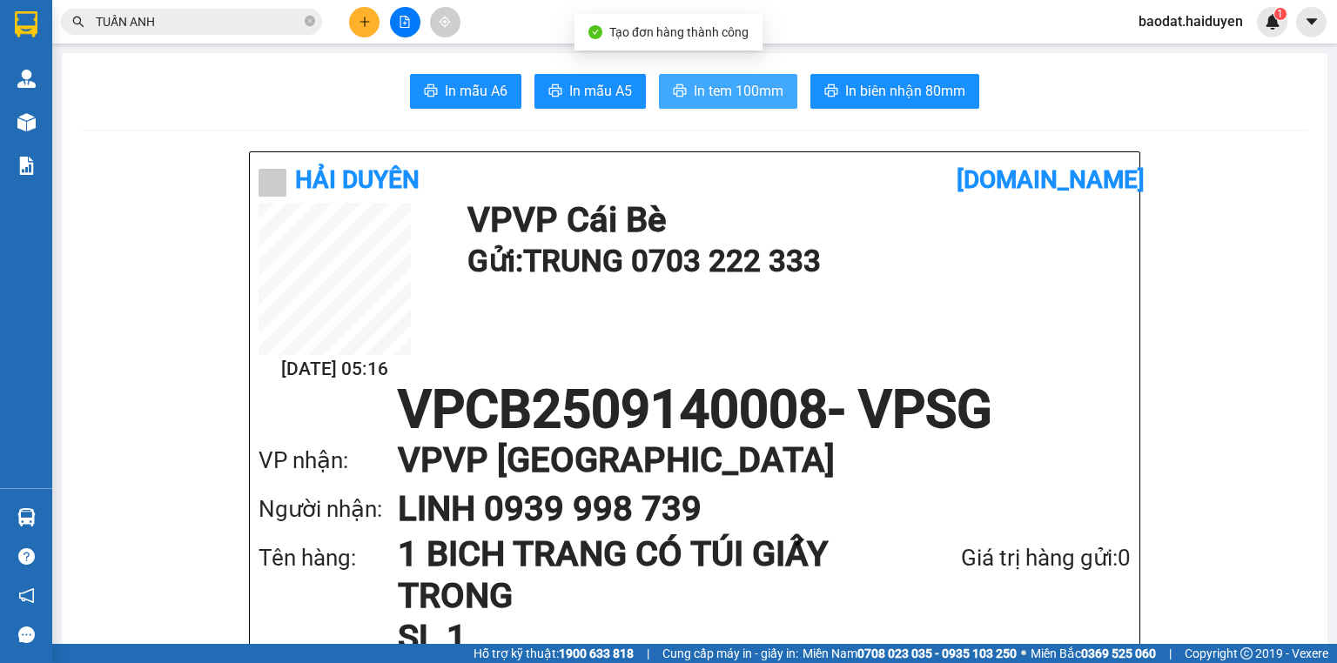
click at [760, 105] on button "In tem 100mm" at bounding box center [728, 91] width 138 height 35
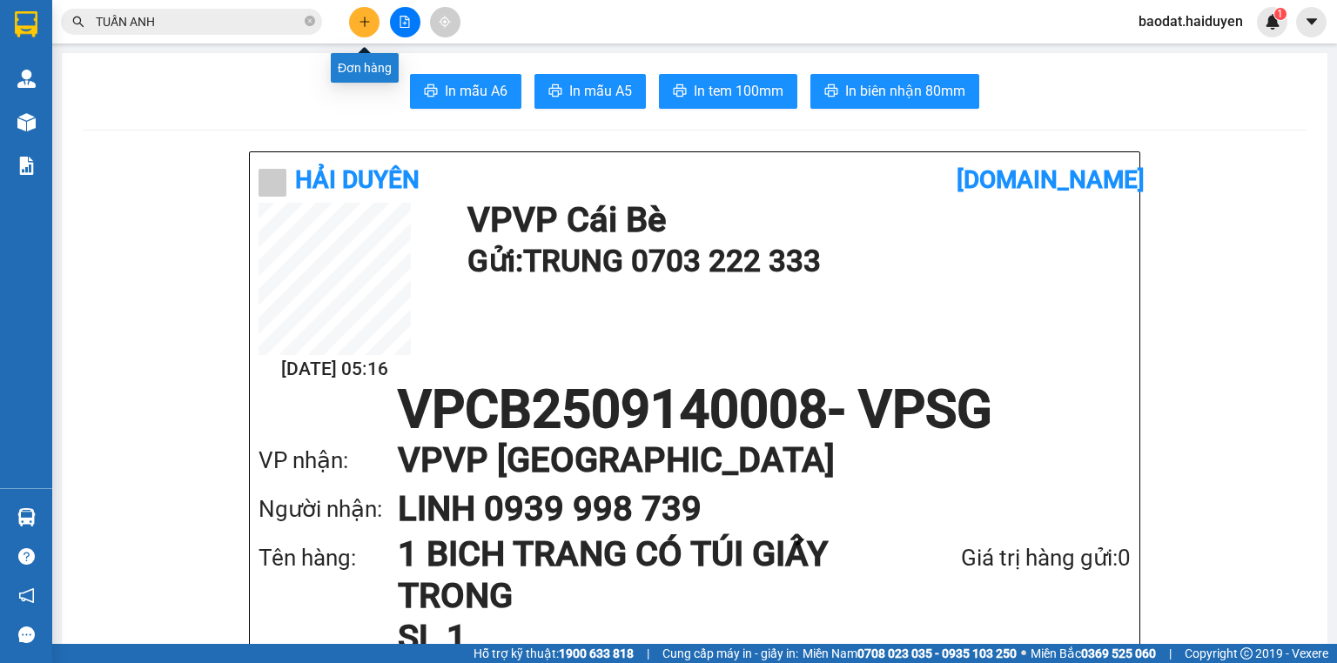
click at [354, 17] on button at bounding box center [364, 22] width 30 height 30
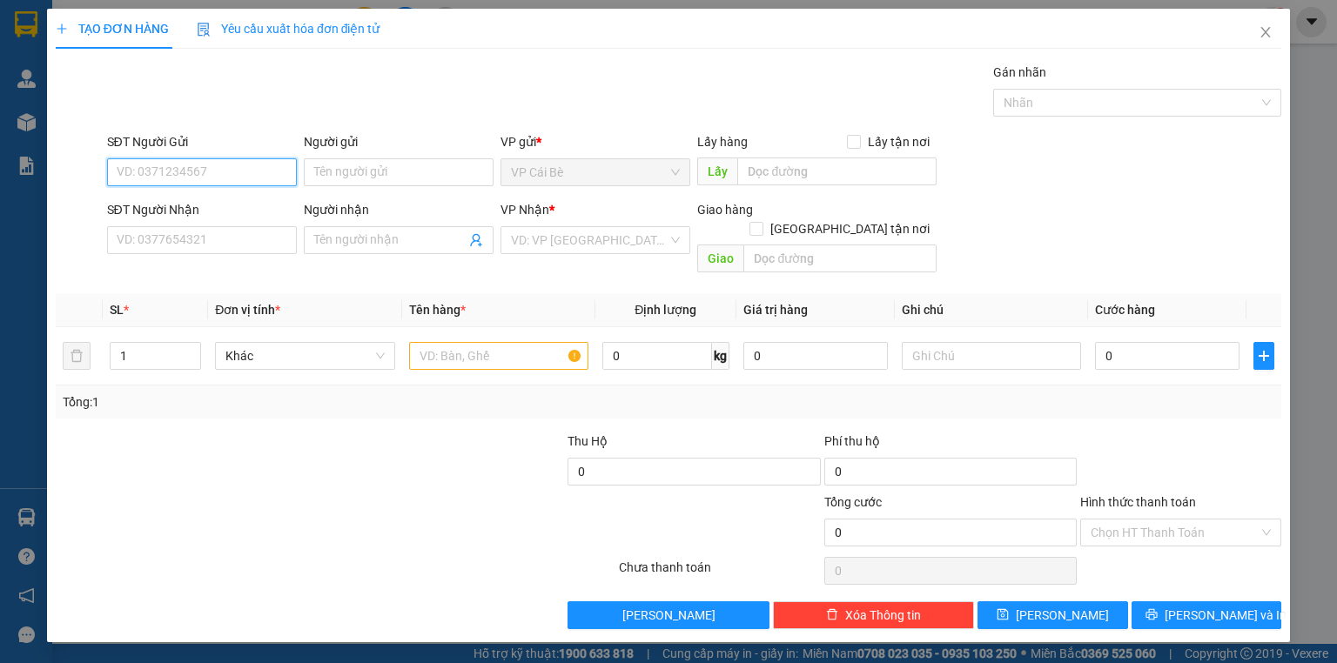
click at [154, 174] on input "SĐT Người Gửi" at bounding box center [202, 172] width 190 height 28
click at [184, 202] on div "0888028840 - XUÂN" at bounding box center [201, 206] width 169 height 19
type input "0888028840"
type input "XUÂN"
type input "0528343839"
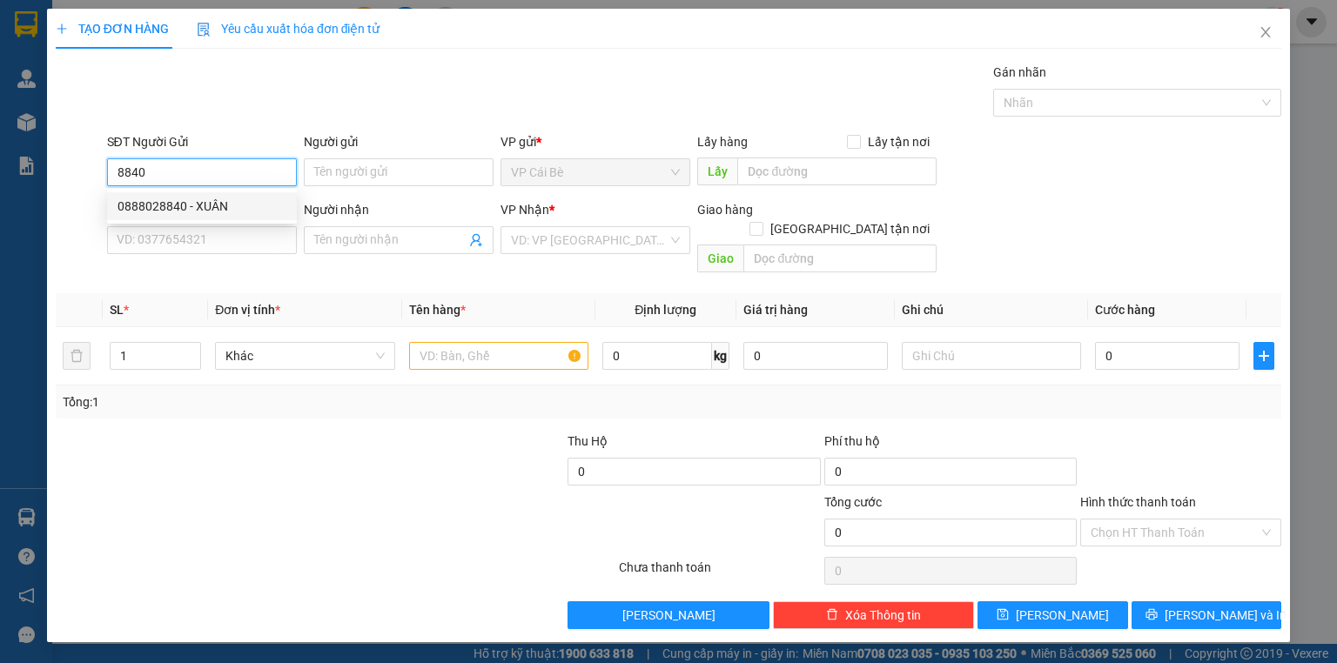
type input "8 NGHIÊM"
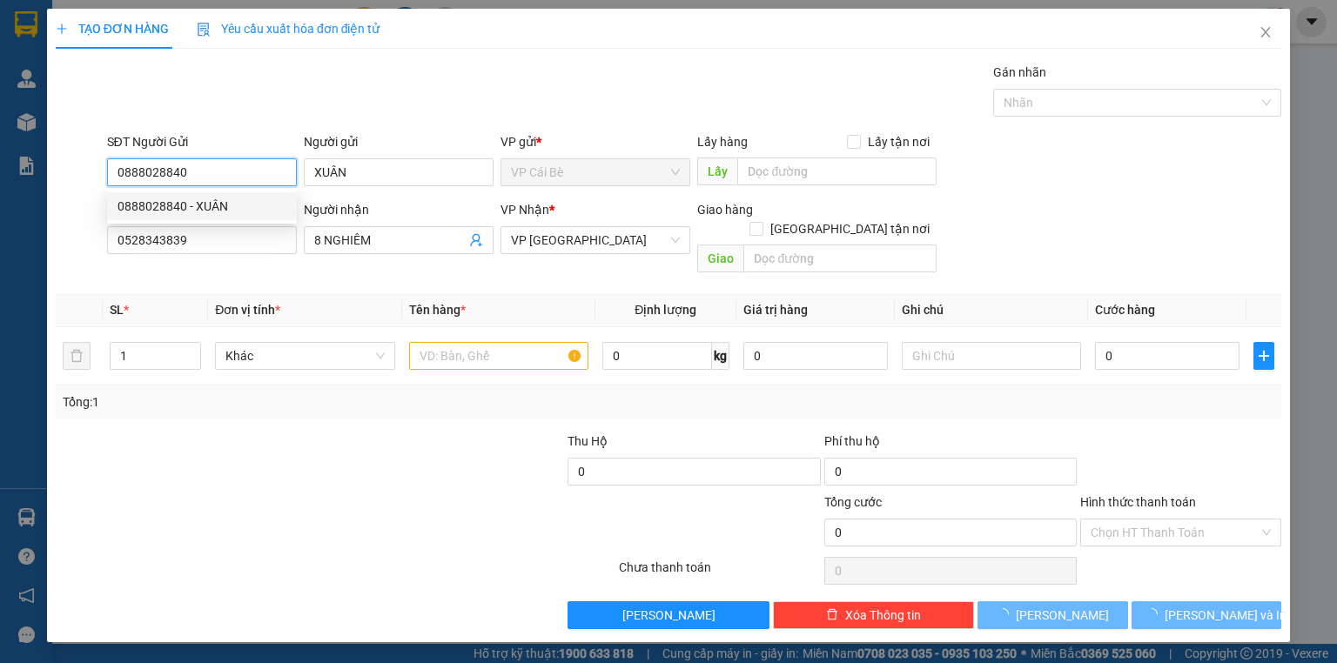
type input "20.000"
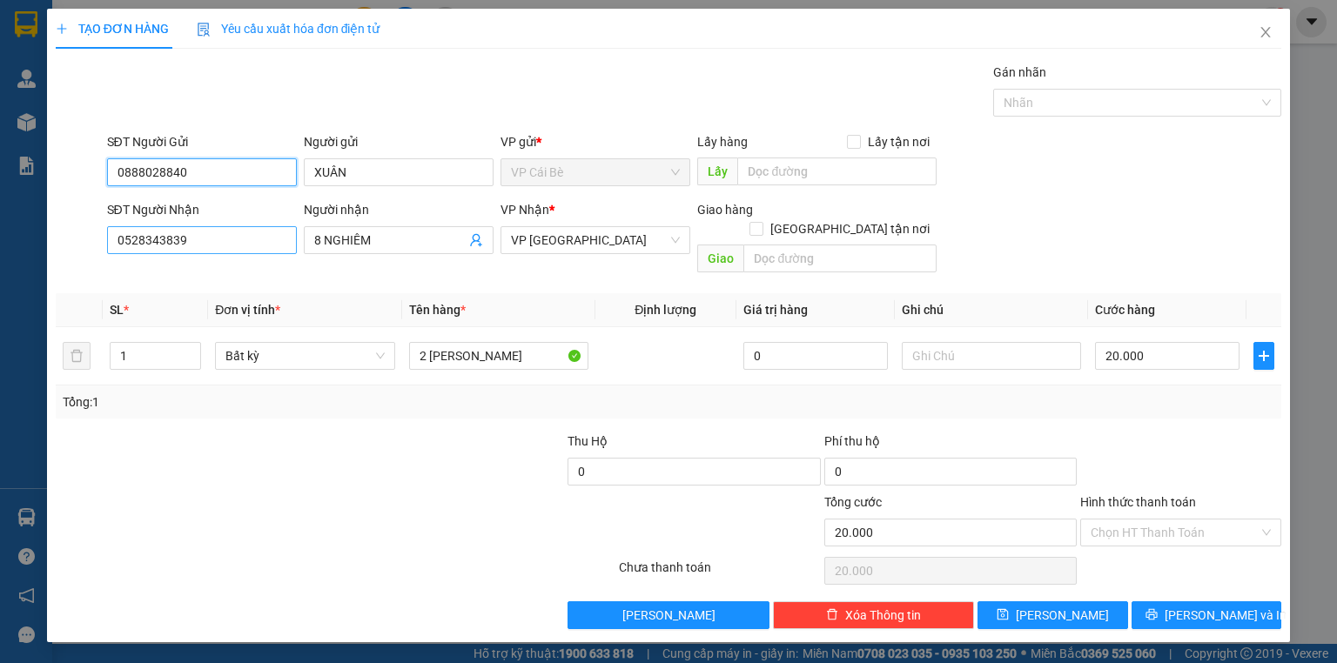
type input "0888028840"
drag, startPoint x: 191, startPoint y: 244, endPoint x: 0, endPoint y: 241, distance: 191.5
click at [0, 241] on div "TẠO ĐƠN HÀNG Yêu cầu xuất hóa đơn điện tử Transit Pickup Surcharge Ids Transit …" at bounding box center [668, 331] width 1337 height 663
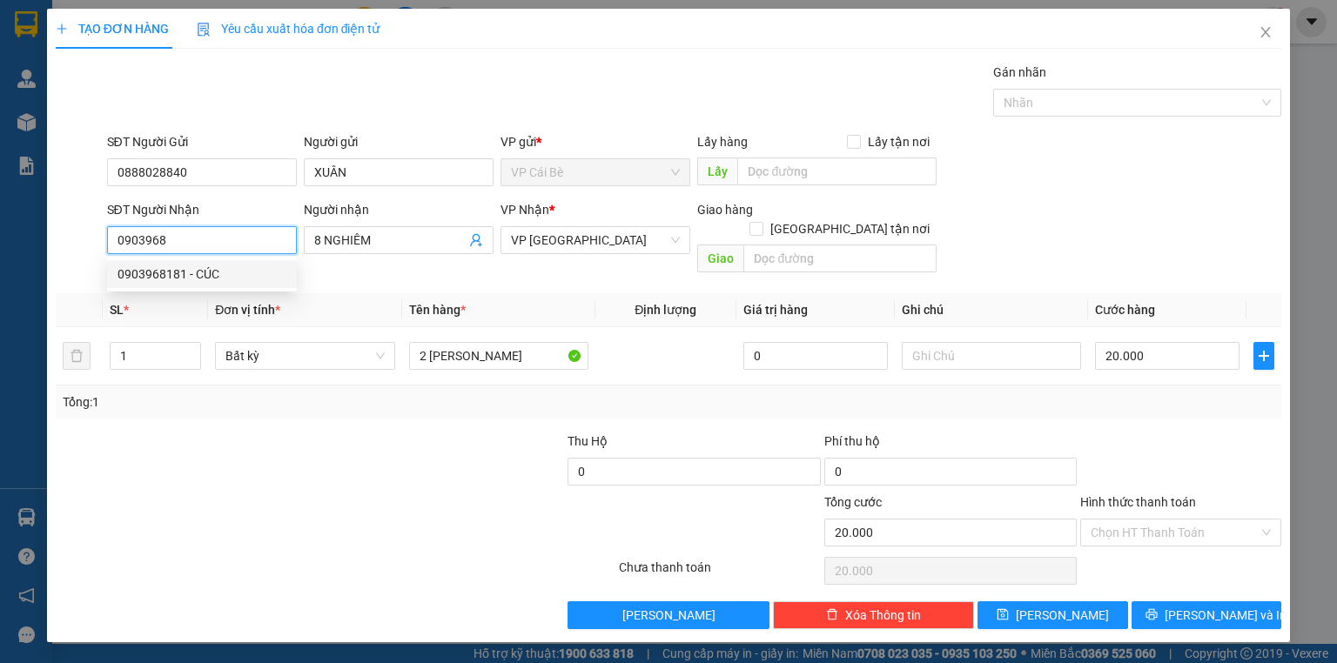
click at [192, 280] on div "0903968181 - CÚC" at bounding box center [201, 274] width 169 height 19
type input "0903968181"
type input "CÚC"
type input "0903968181"
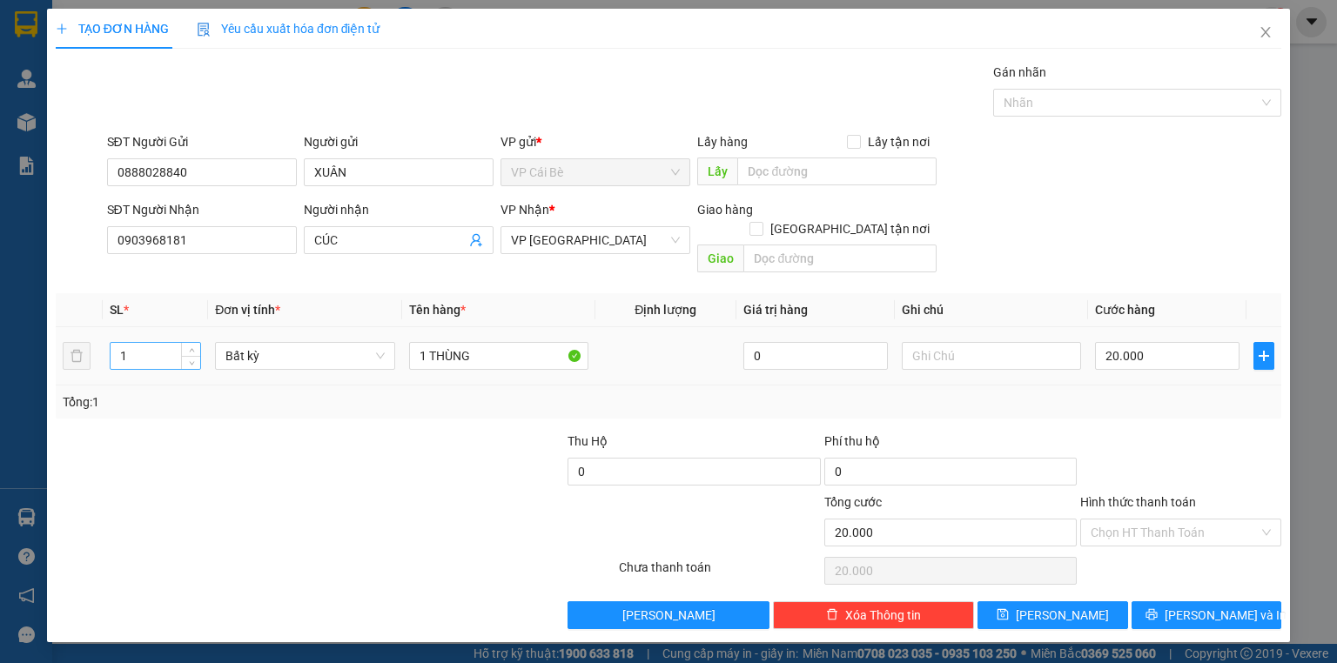
drag, startPoint x: 131, startPoint y: 351, endPoint x: 149, endPoint y: 336, distance: 23.5
click at [126, 341] on div "1" at bounding box center [155, 356] width 91 height 35
click at [85, 327] on tr "1 Bất kỳ 1 THÙNG 0 20.000" at bounding box center [668, 356] width 1225 height 58
type input "2"
drag, startPoint x: 426, startPoint y: 336, endPoint x: 382, endPoint y: 329, distance: 44.1
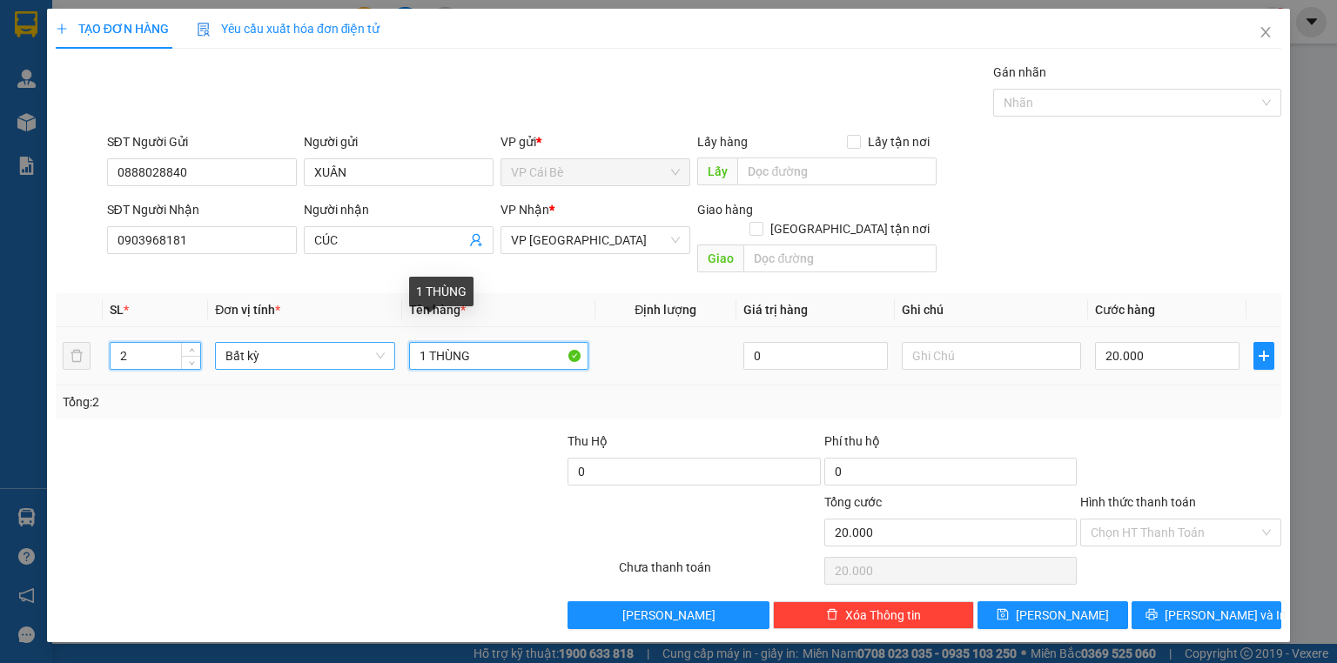
click at [382, 329] on tr "2 Bất kỳ 1 THÙNG 0 20.000" at bounding box center [668, 356] width 1225 height 58
type input "0"
type input "2 THÙNG"
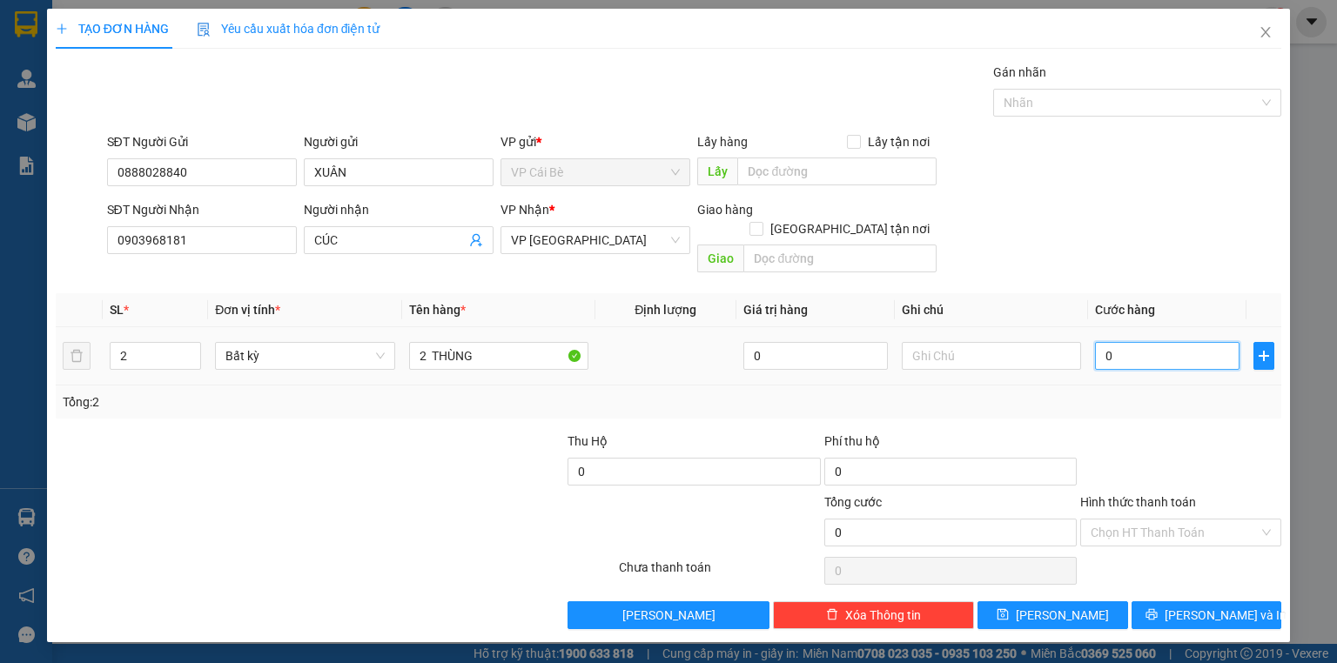
drag, startPoint x: 1134, startPoint y: 345, endPoint x: 1134, endPoint y: 367, distance: 22.6
click at [1135, 345] on input "0" at bounding box center [1167, 356] width 144 height 28
type input "4"
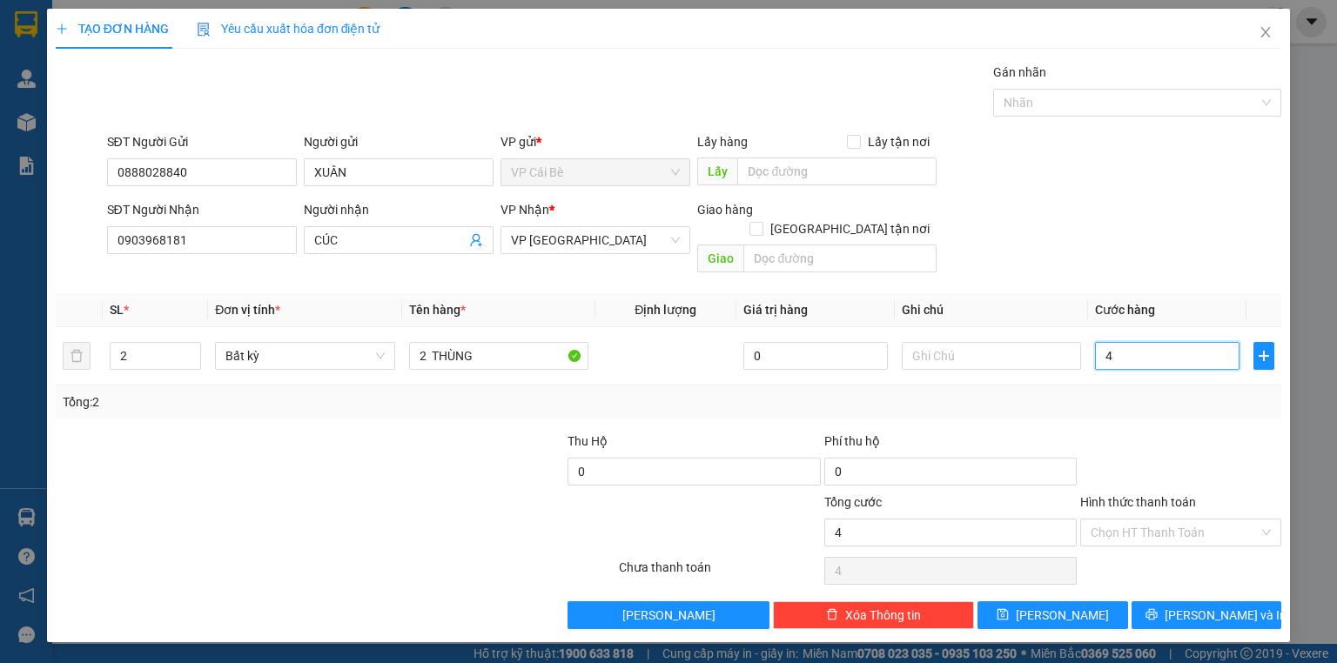
type input "40"
type input "40.000"
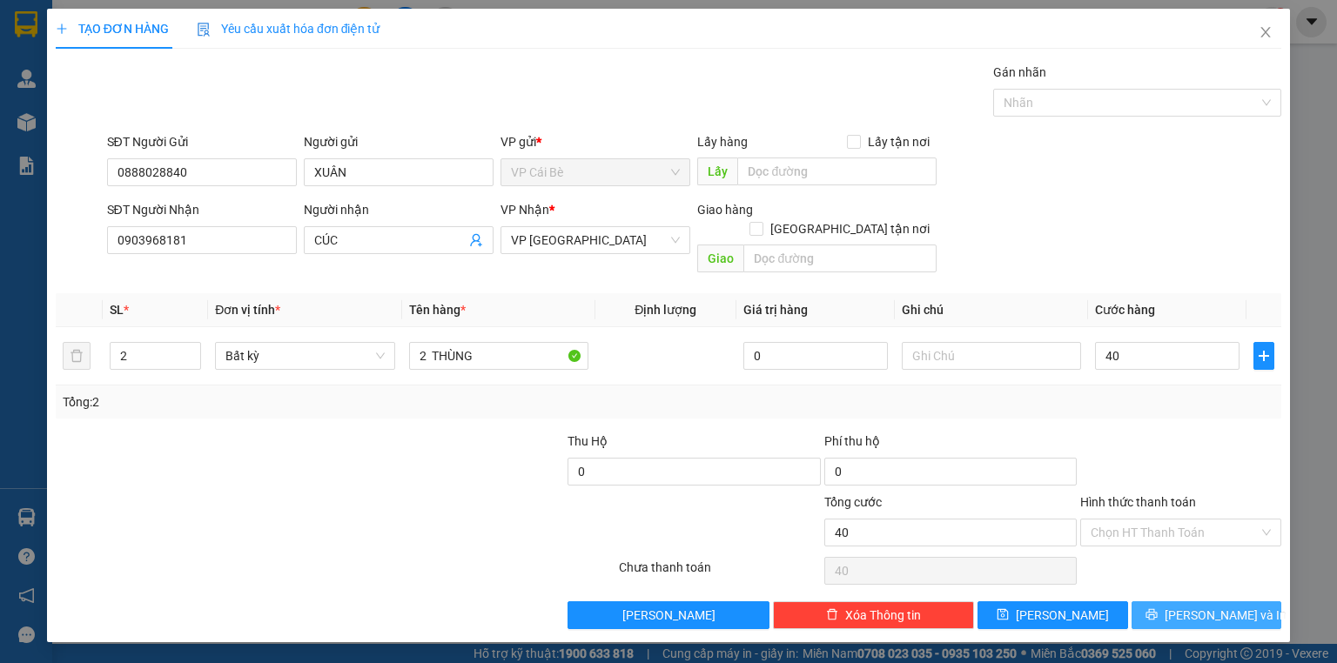
type input "40.000"
click at [1170, 601] on button "[PERSON_NAME] và In" at bounding box center [1206, 615] width 151 height 28
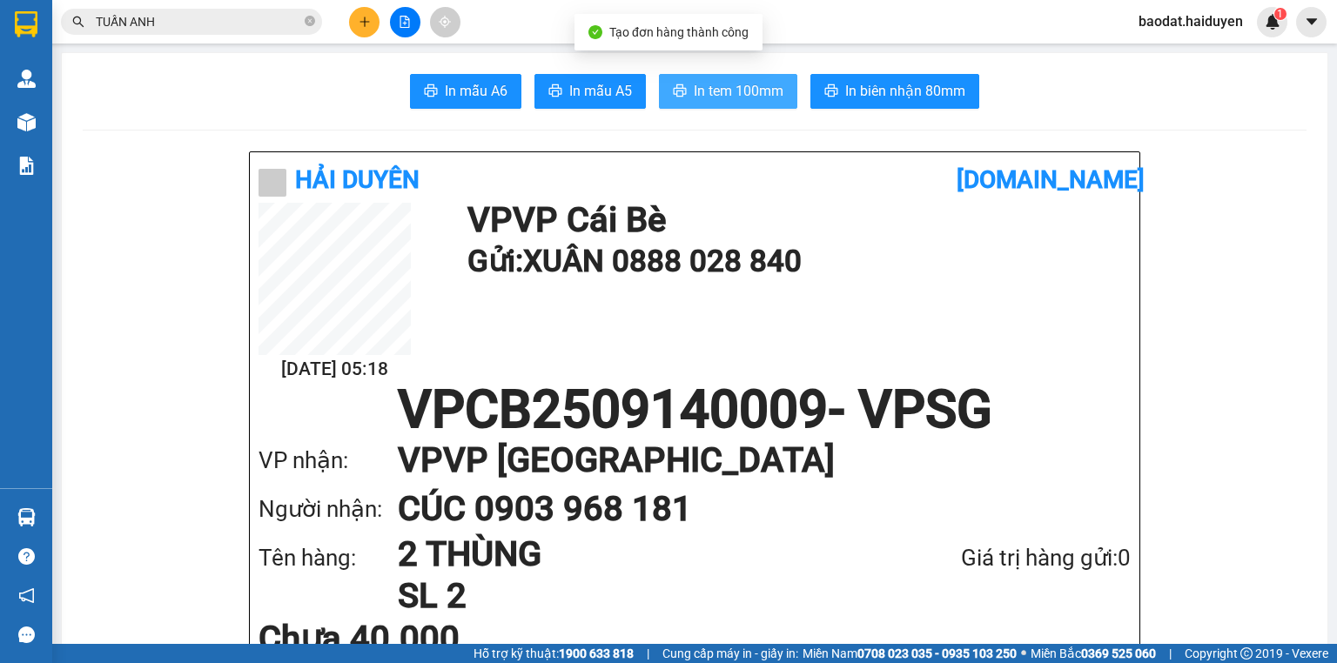
click at [751, 89] on span "In tem 100mm" at bounding box center [739, 91] width 90 height 22
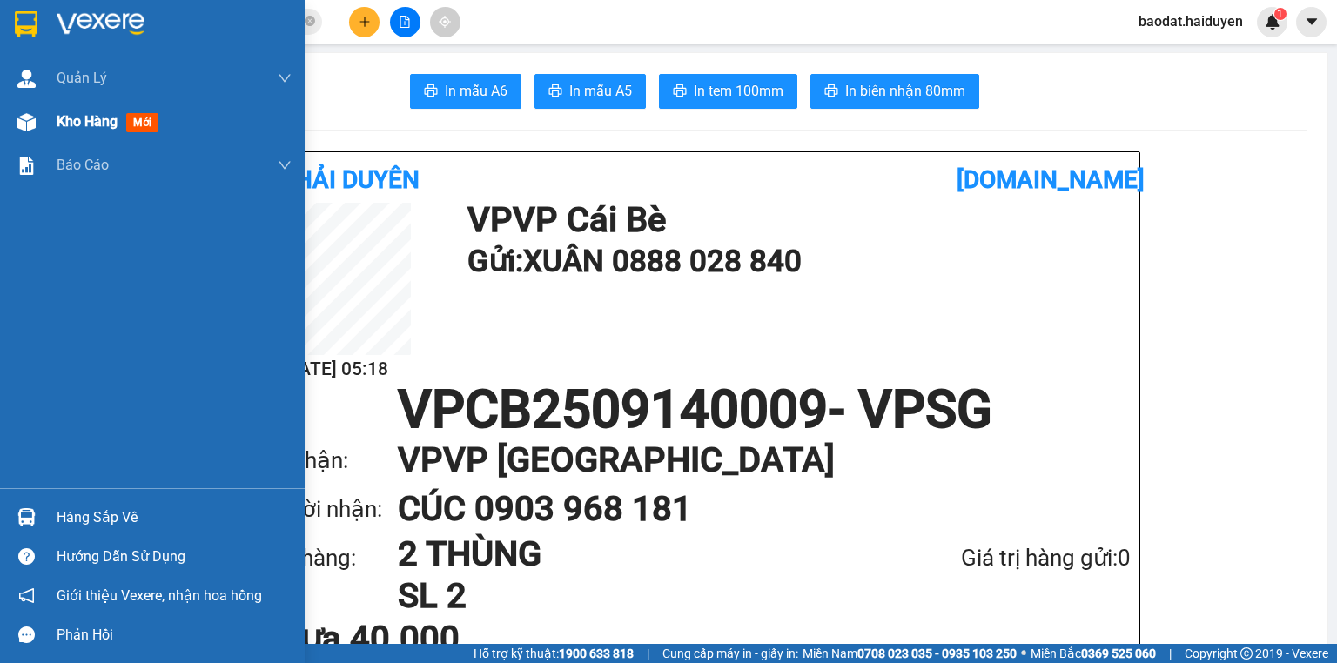
click at [27, 117] on img at bounding box center [26, 122] width 18 height 18
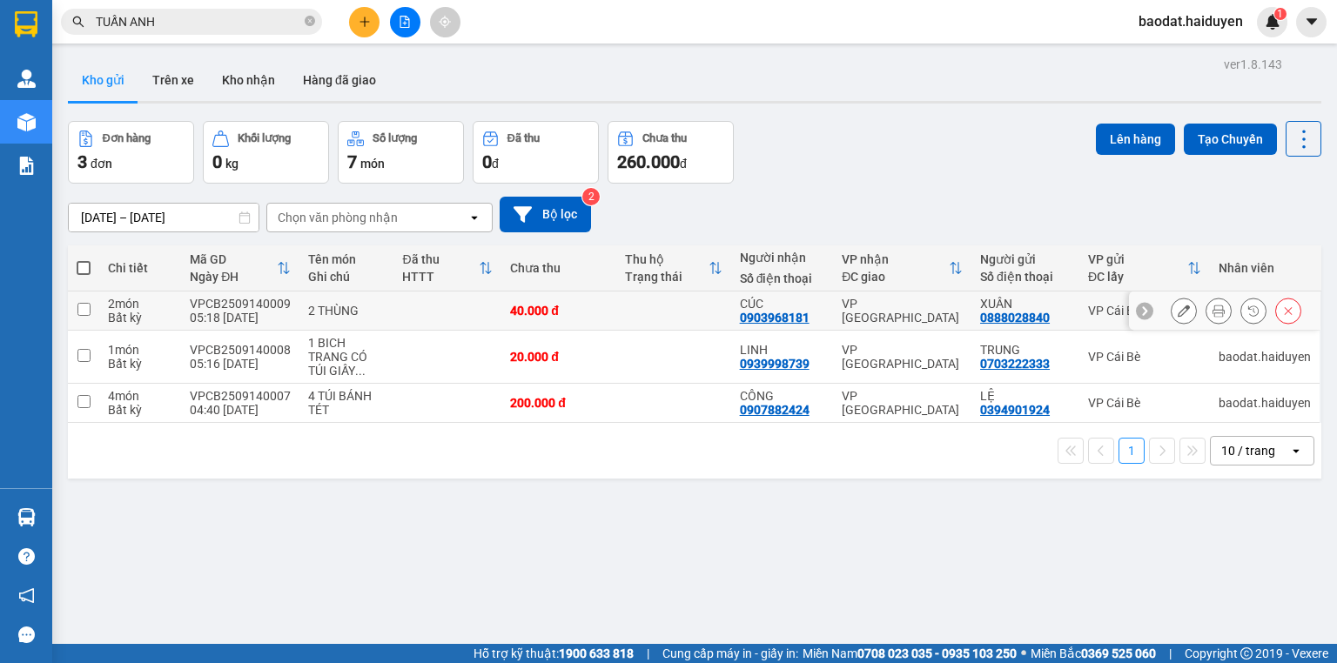
click at [1171, 306] on button at bounding box center [1183, 311] width 24 height 30
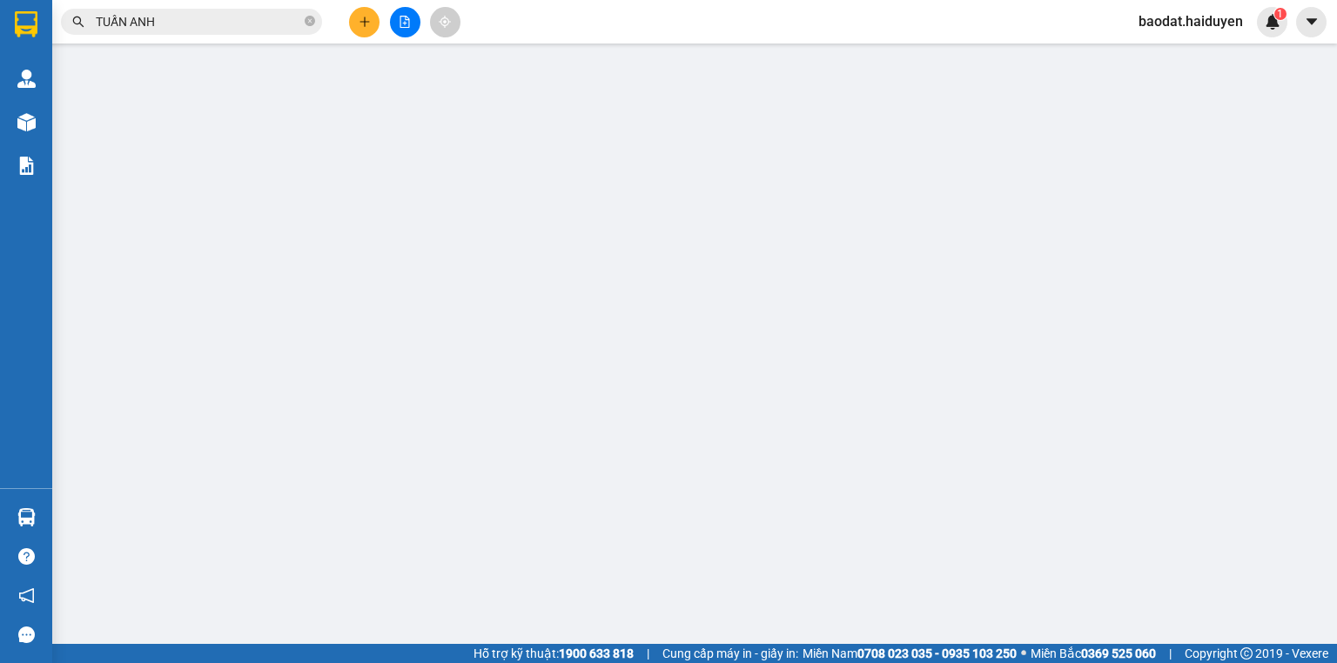
type input "0888028840"
type input "XUÂN"
type input "0903968181"
type input "CÚC"
type input "40.000"
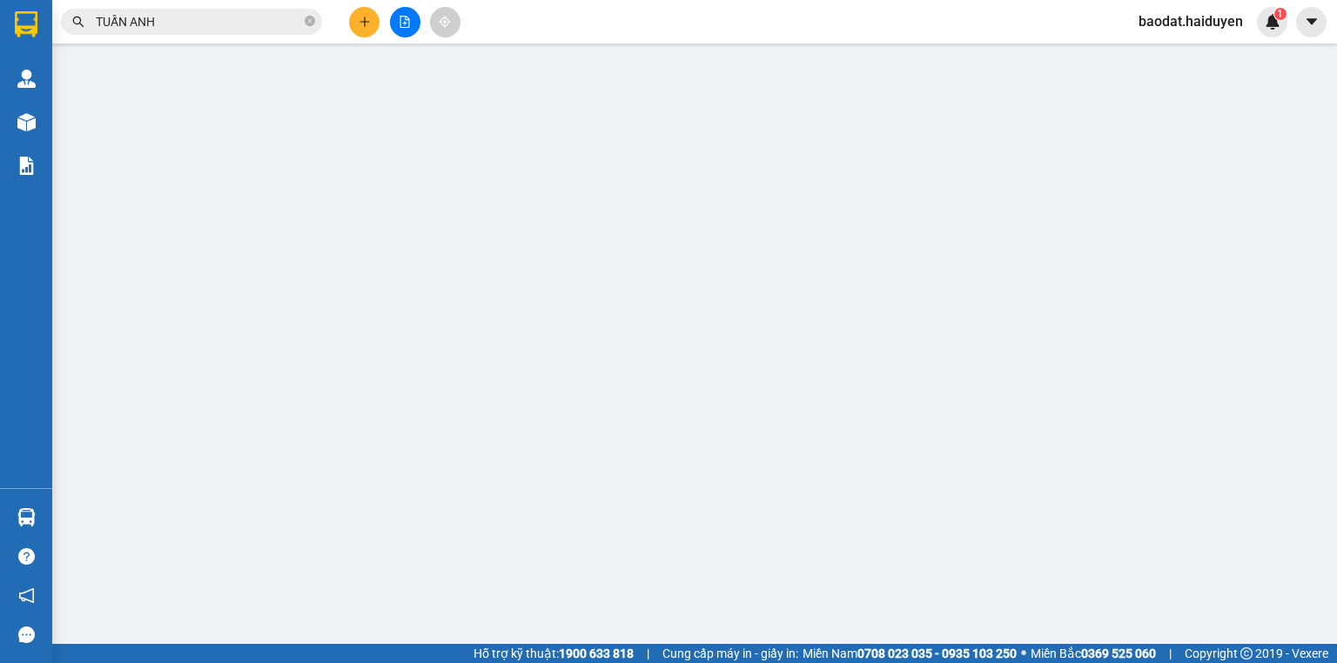
type input "40.000"
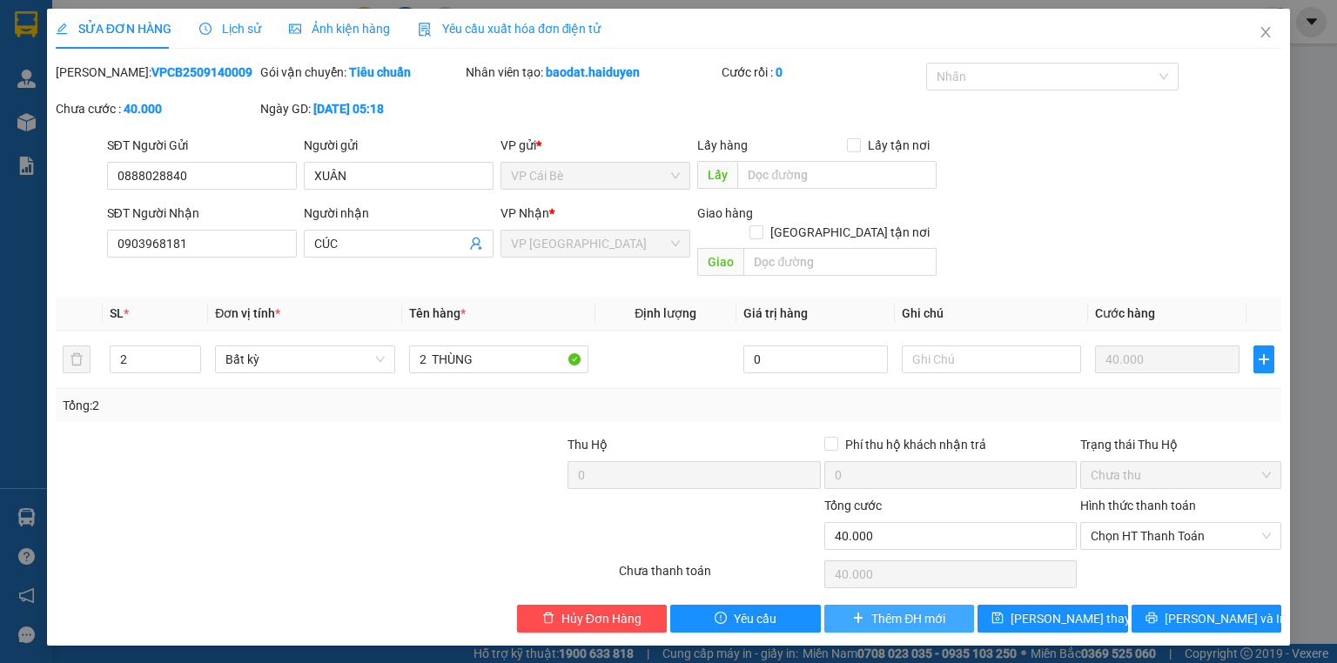
click at [901, 609] on span "Thêm ĐH mới" at bounding box center [908, 618] width 74 height 19
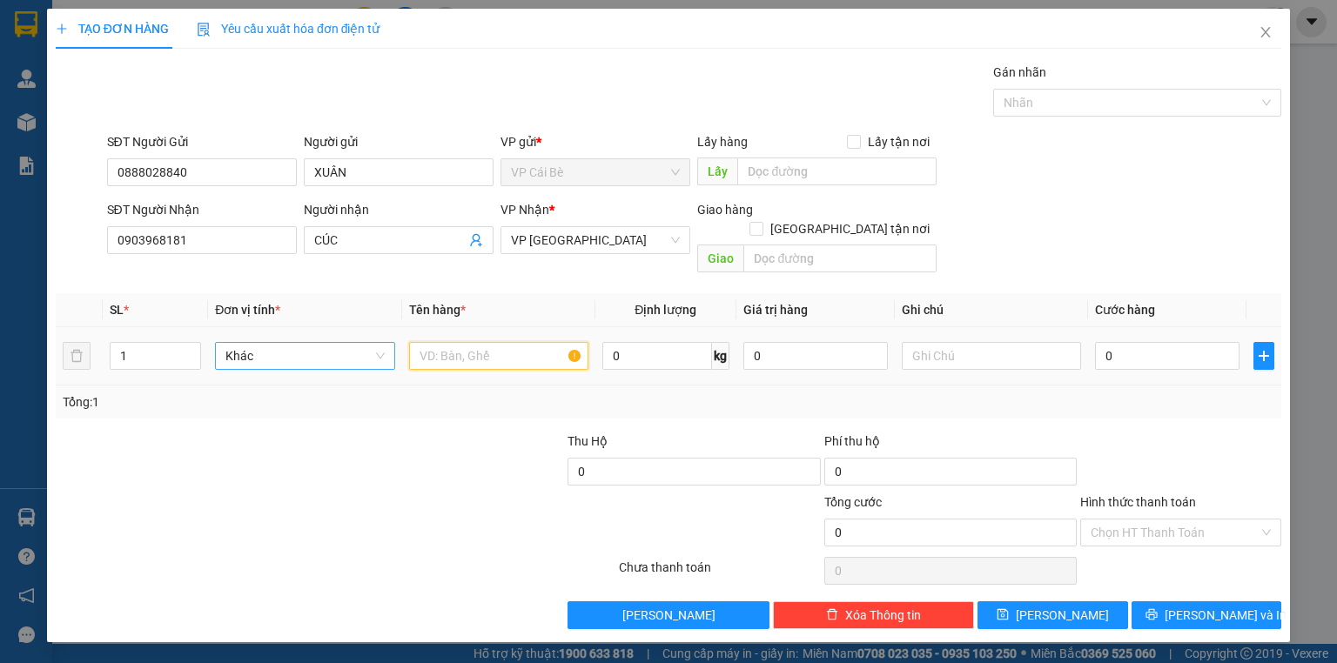
drag, startPoint x: 444, startPoint y: 339, endPoint x: 376, endPoint y: 335, distance: 68.0
click at [431, 342] on input "text" at bounding box center [498, 356] width 179 height 28
type input "2"
click at [191, 346] on span "up" at bounding box center [191, 351] width 10 height 10
click at [439, 342] on input "text" at bounding box center [498, 356] width 179 height 28
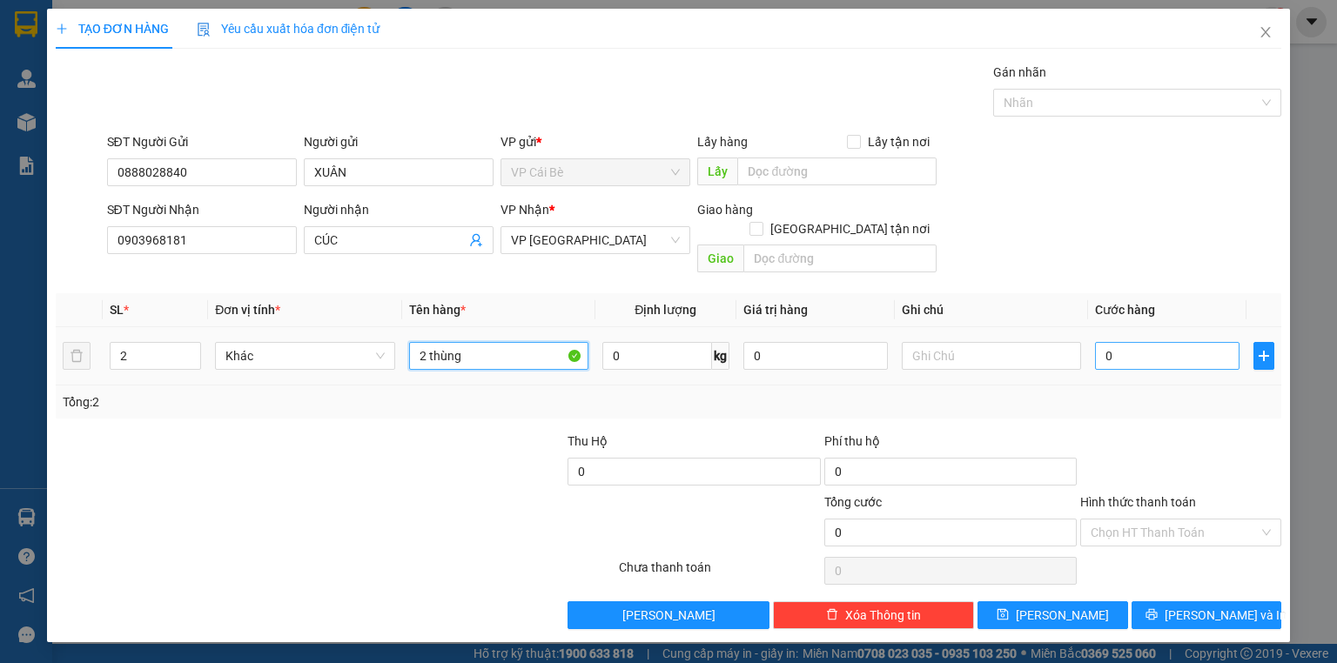
type input "2 thùng"
click at [1180, 342] on input "0" at bounding box center [1167, 356] width 144 height 28
type input "6"
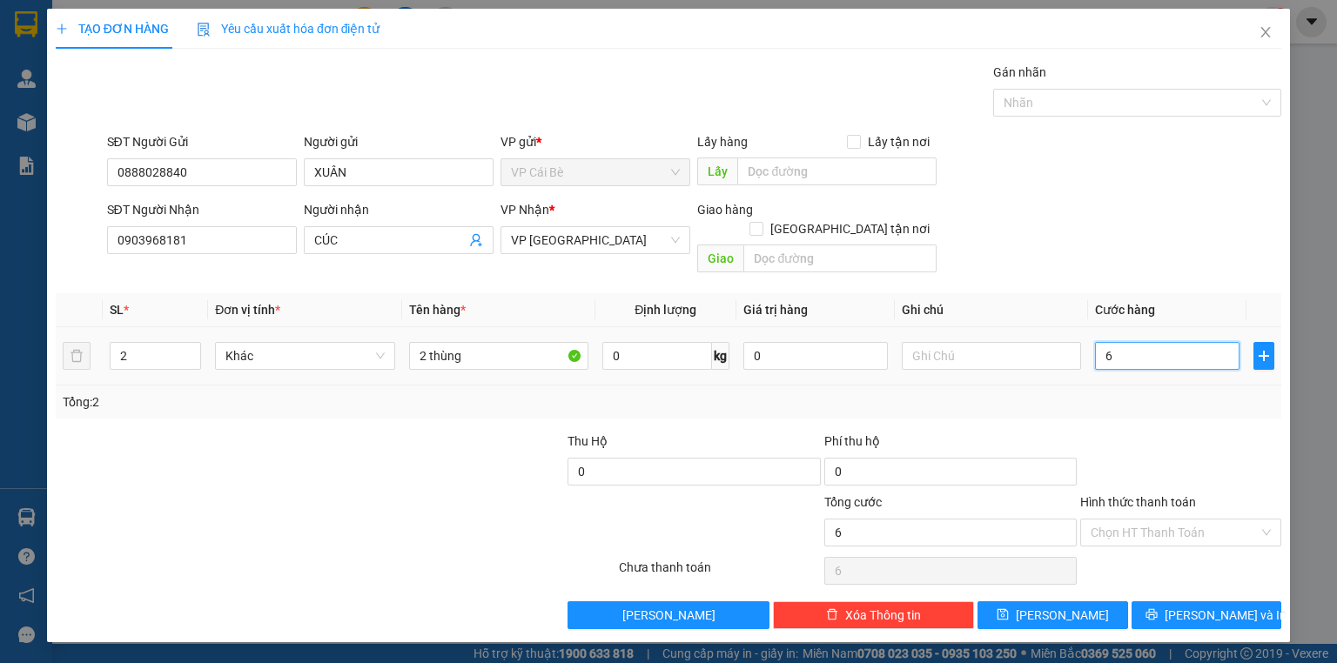
type input "60"
type input "60.000"
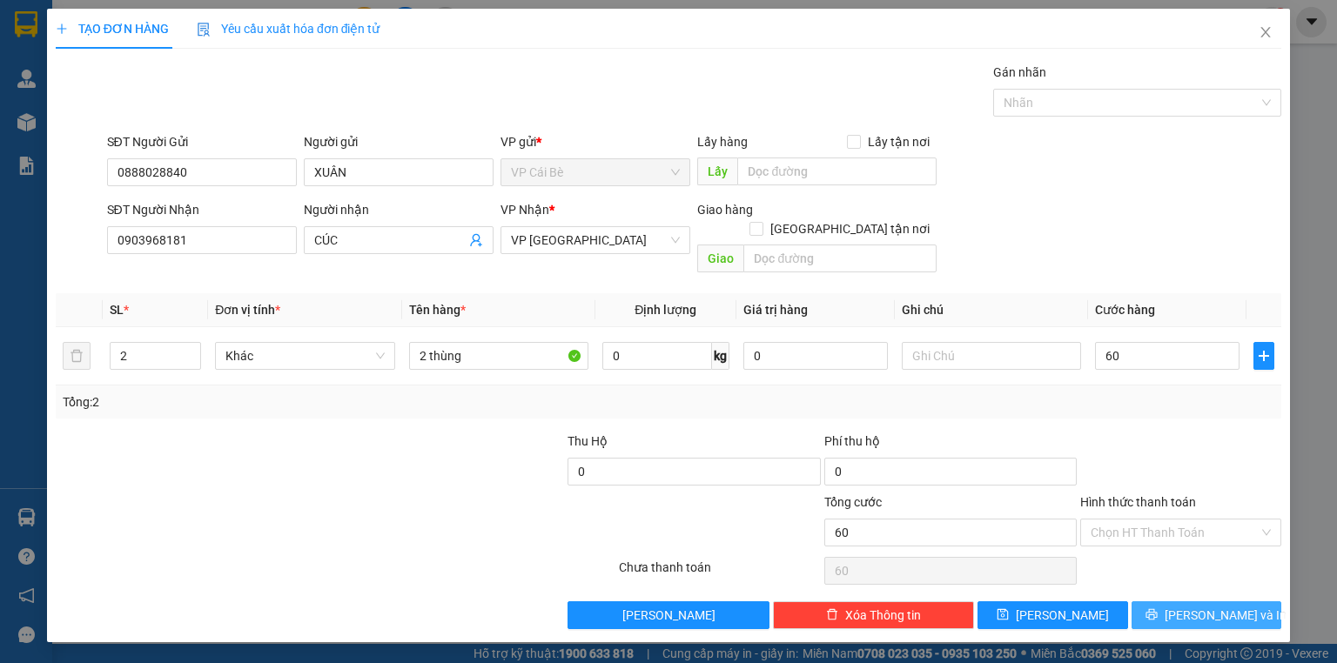
type input "60.000"
click at [1187, 601] on button "[PERSON_NAME] và In" at bounding box center [1206, 615] width 151 height 28
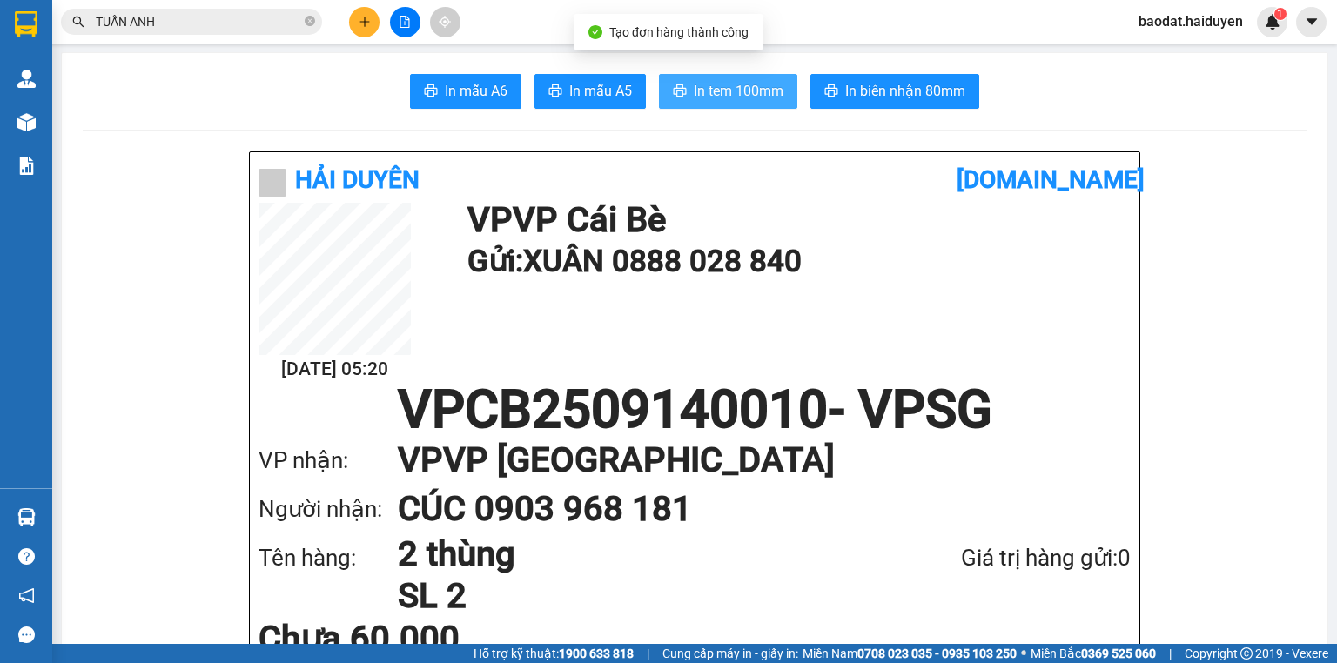
click at [710, 91] on span "In tem 100mm" at bounding box center [739, 91] width 90 height 22
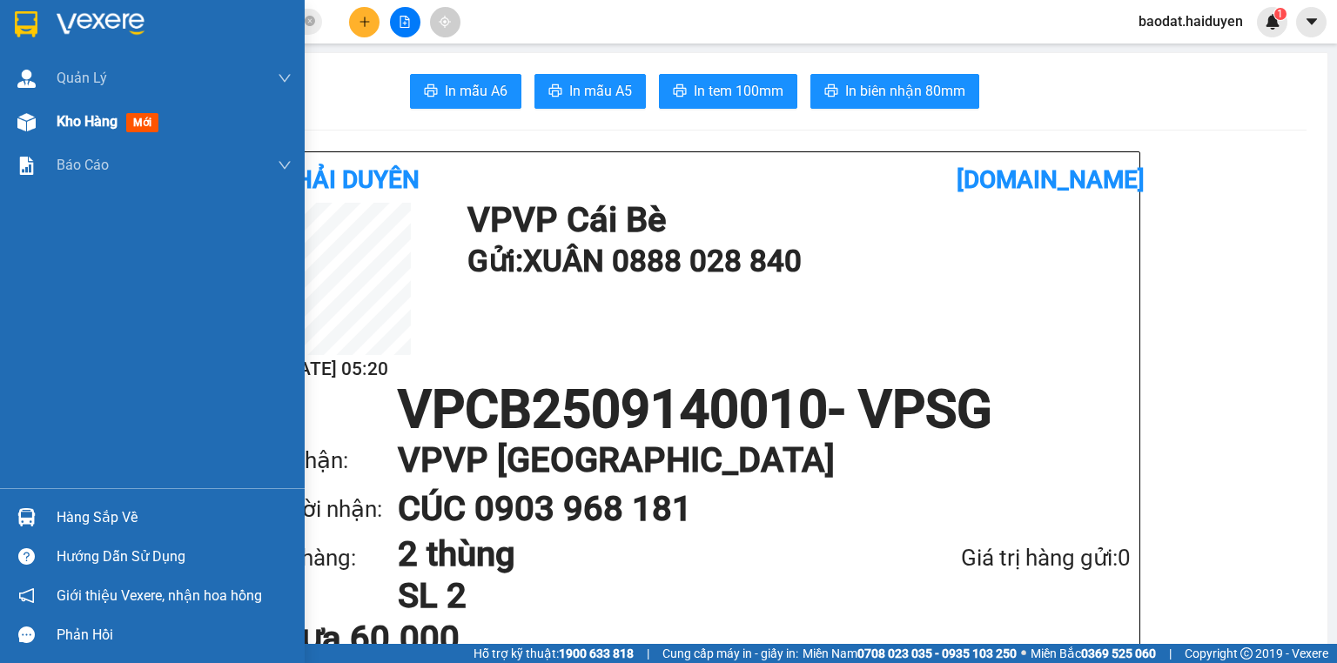
click at [24, 107] on div at bounding box center [26, 122] width 30 height 30
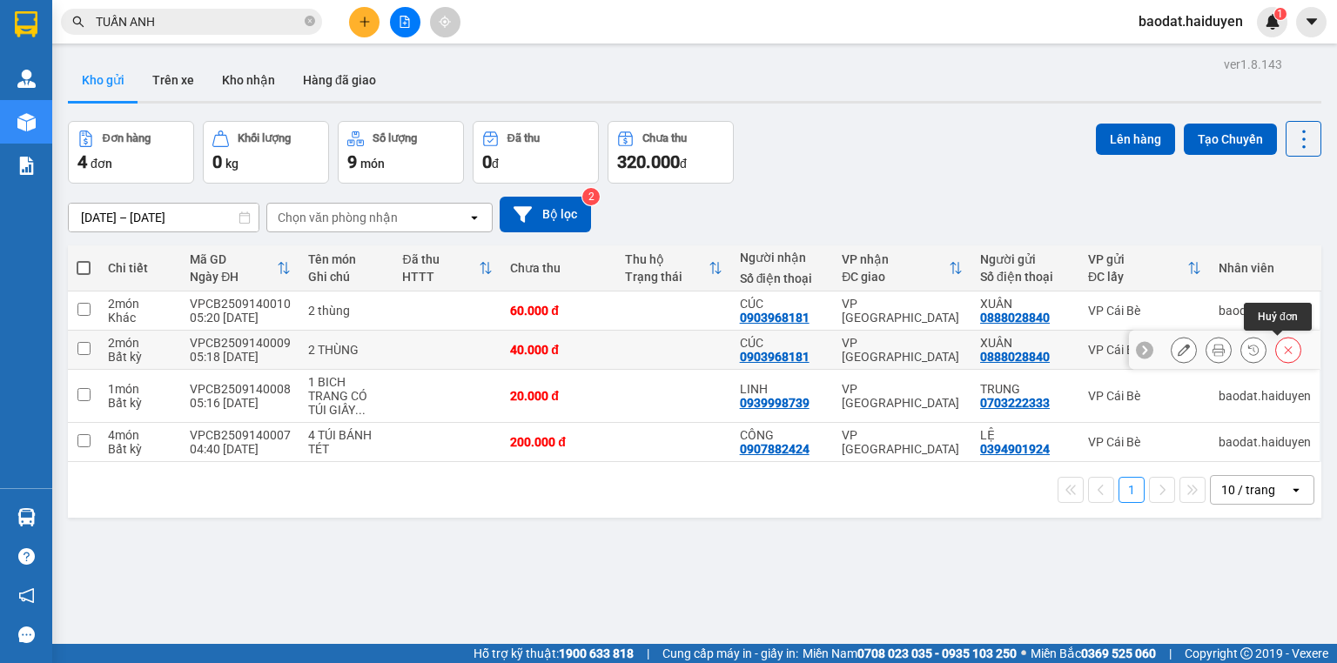
click at [1282, 352] on icon at bounding box center [1288, 350] width 12 height 12
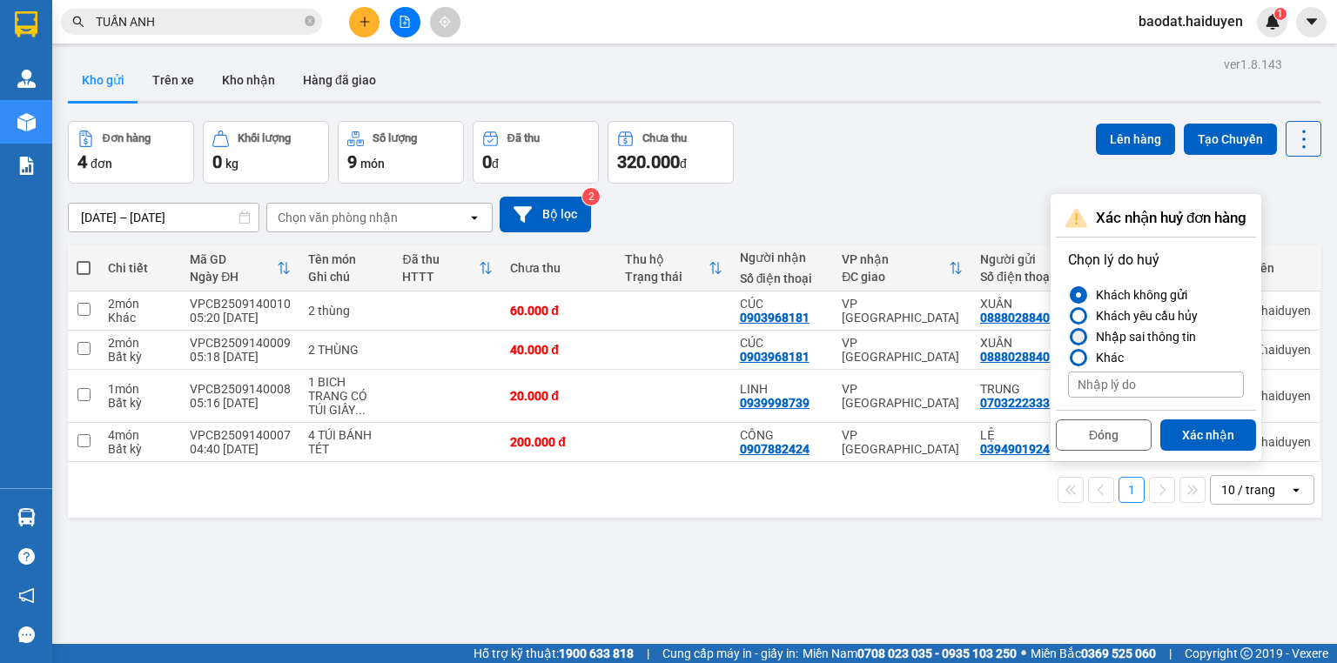
click at [1078, 339] on div at bounding box center [1078, 337] width 12 height 12
click at [1068, 337] on input "Nhập sai thông tin" at bounding box center [1068, 337] width 0 height 0
click at [1208, 439] on button "Xác nhận" at bounding box center [1208, 434] width 96 height 31
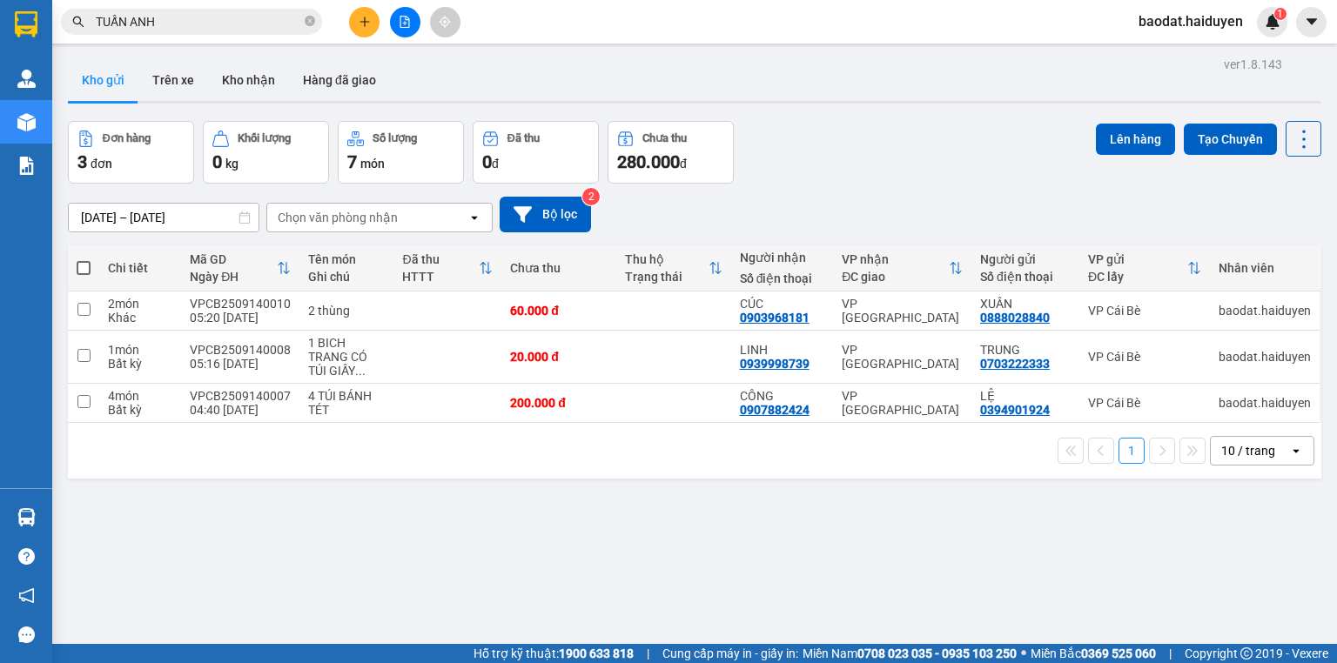
click at [80, 264] on span at bounding box center [84, 268] width 14 height 14
click at [84, 259] on input "checkbox" at bounding box center [84, 259] width 0 height 0
checkbox input "true"
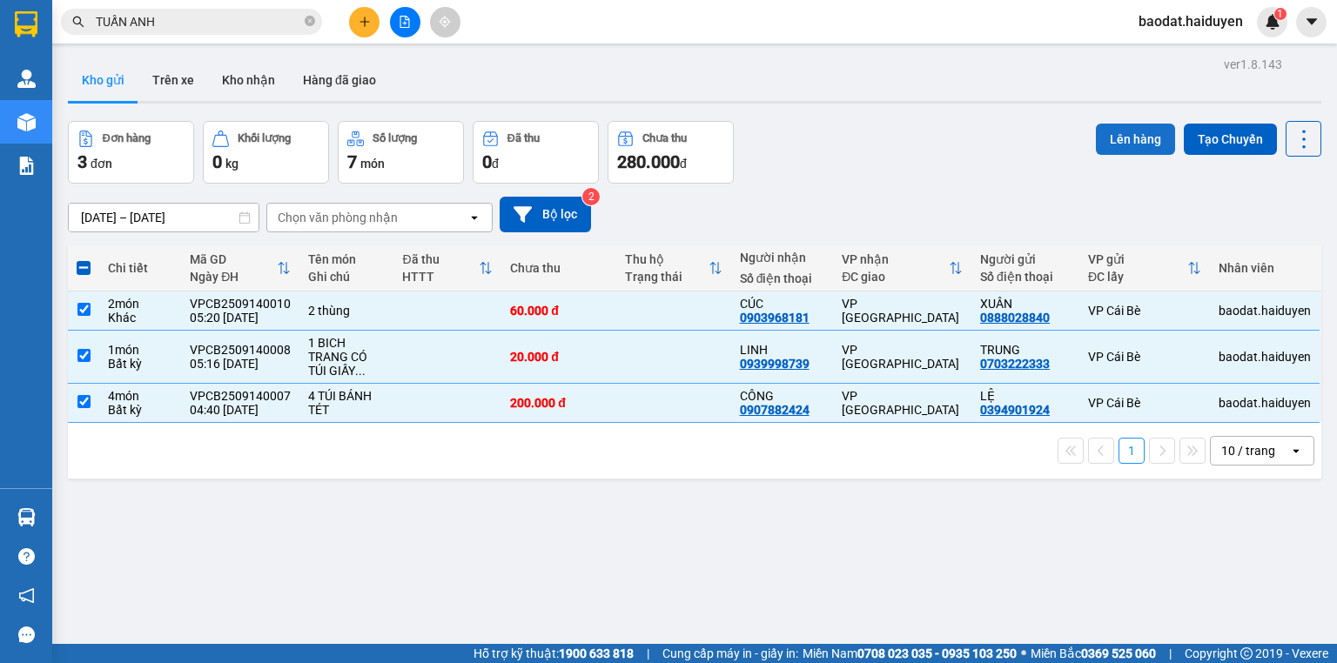
click at [1122, 132] on button "Lên hàng" at bounding box center [1135, 139] width 79 height 31
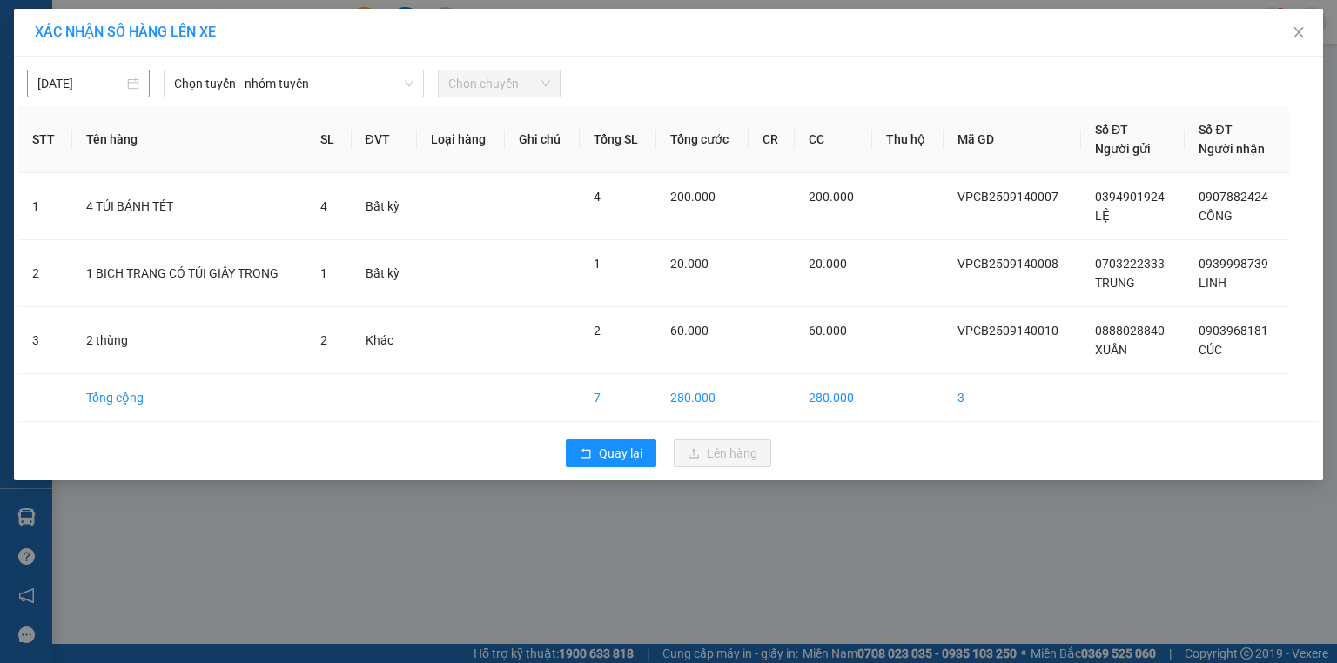
click at [70, 83] on input "13/09/2025" at bounding box center [80, 83] width 86 height 19
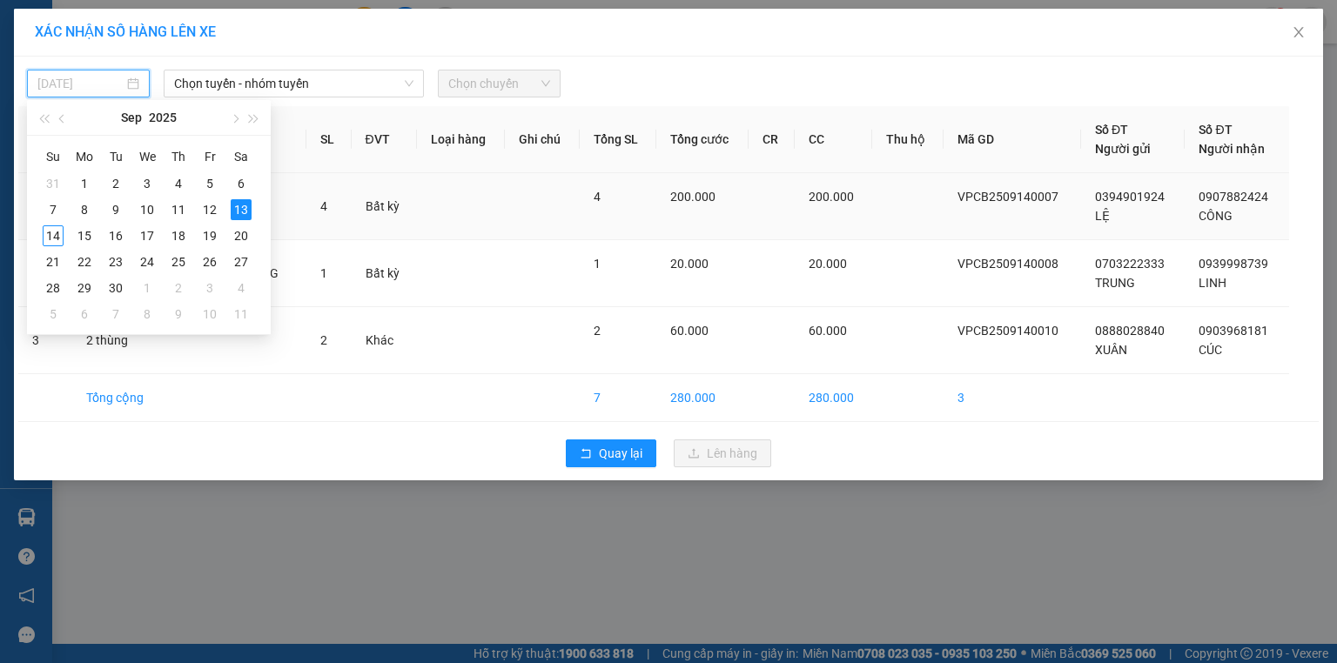
click at [56, 233] on div "14" at bounding box center [53, 235] width 21 height 21
type input "14/09/2025"
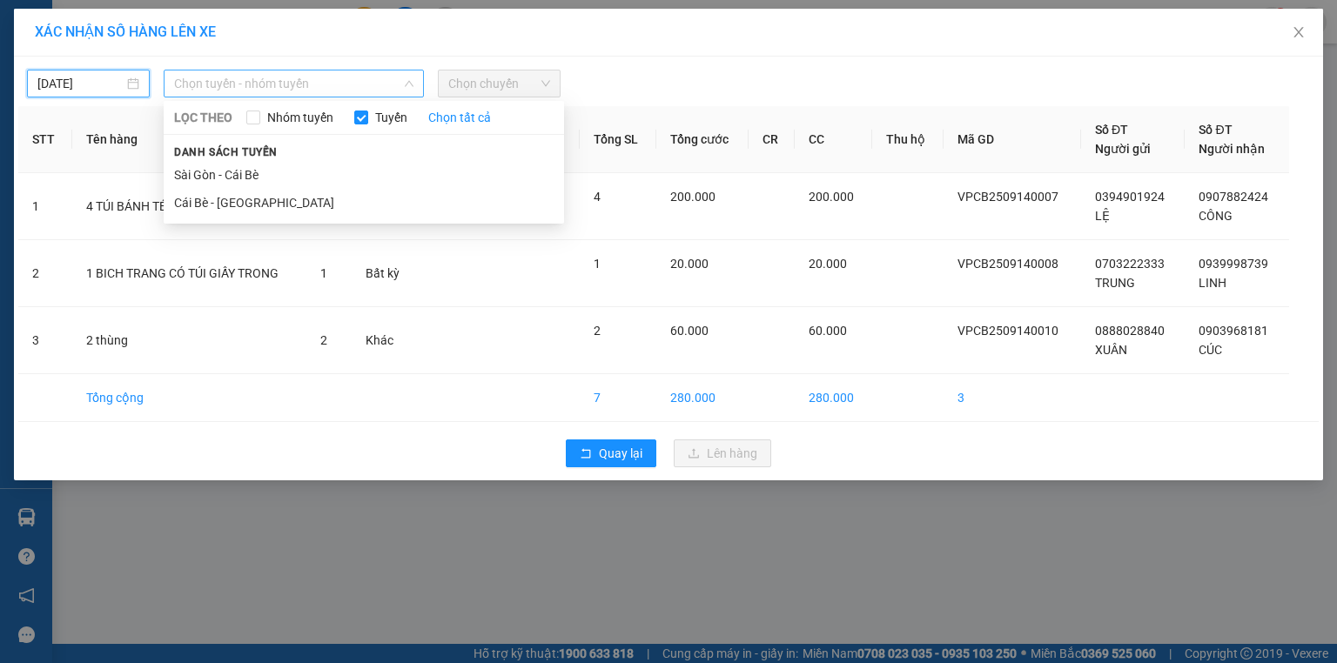
click at [299, 90] on span "Chọn tuyến - nhóm tuyến" at bounding box center [293, 83] width 239 height 26
drag, startPoint x: 220, startPoint y: 202, endPoint x: 236, endPoint y: 195, distance: 17.1
click at [223, 201] on li "Cái Bè - Sài Gòn" at bounding box center [364, 203] width 400 height 28
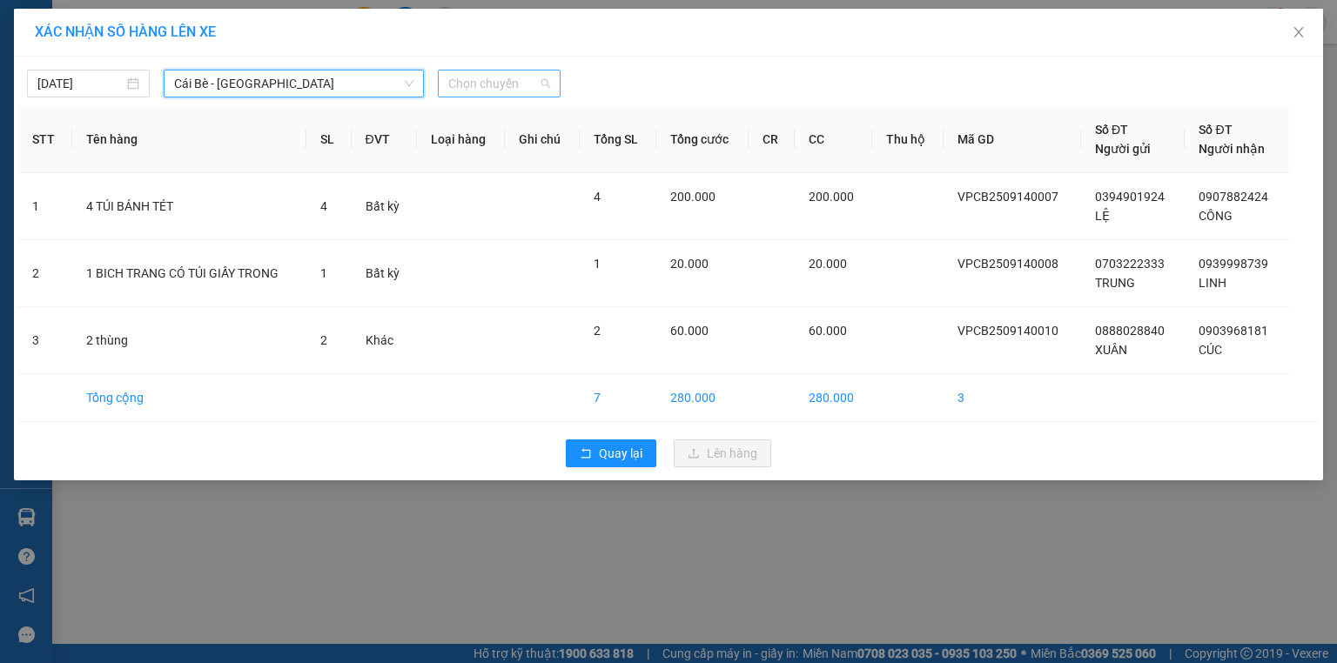
click at [489, 84] on span "Chọn chuyến" at bounding box center [499, 83] width 102 height 26
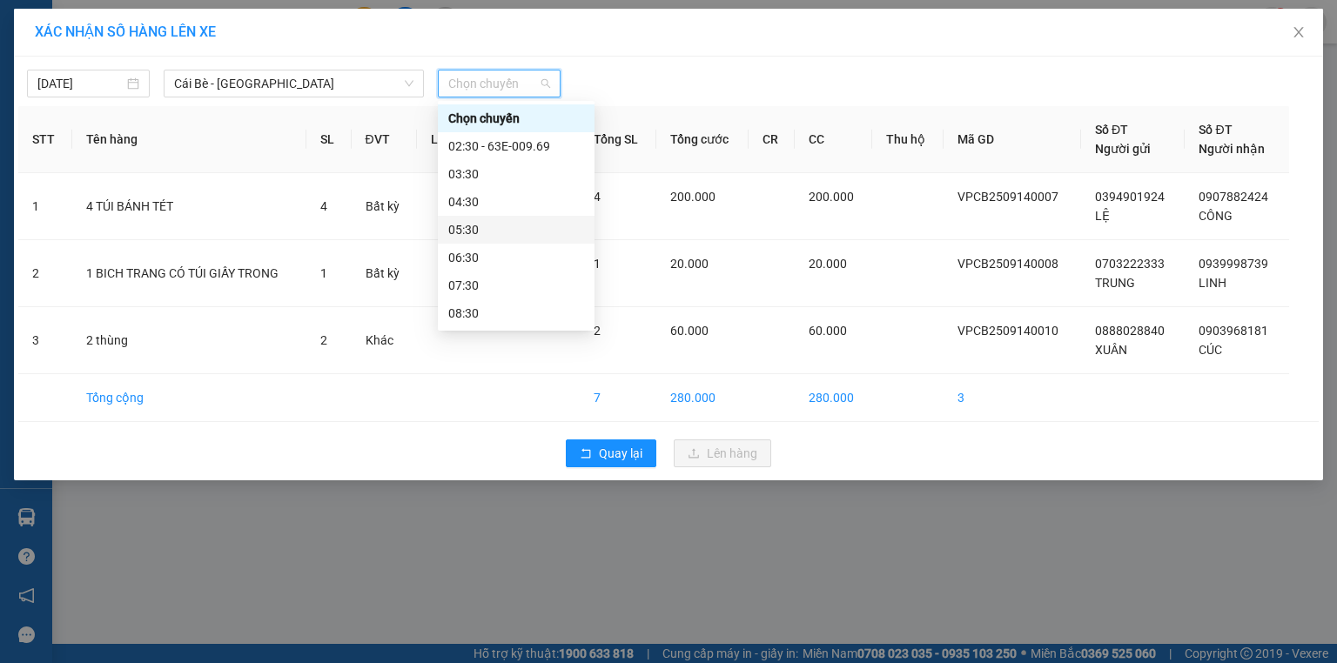
click at [474, 234] on div "05:30" at bounding box center [516, 229] width 136 height 19
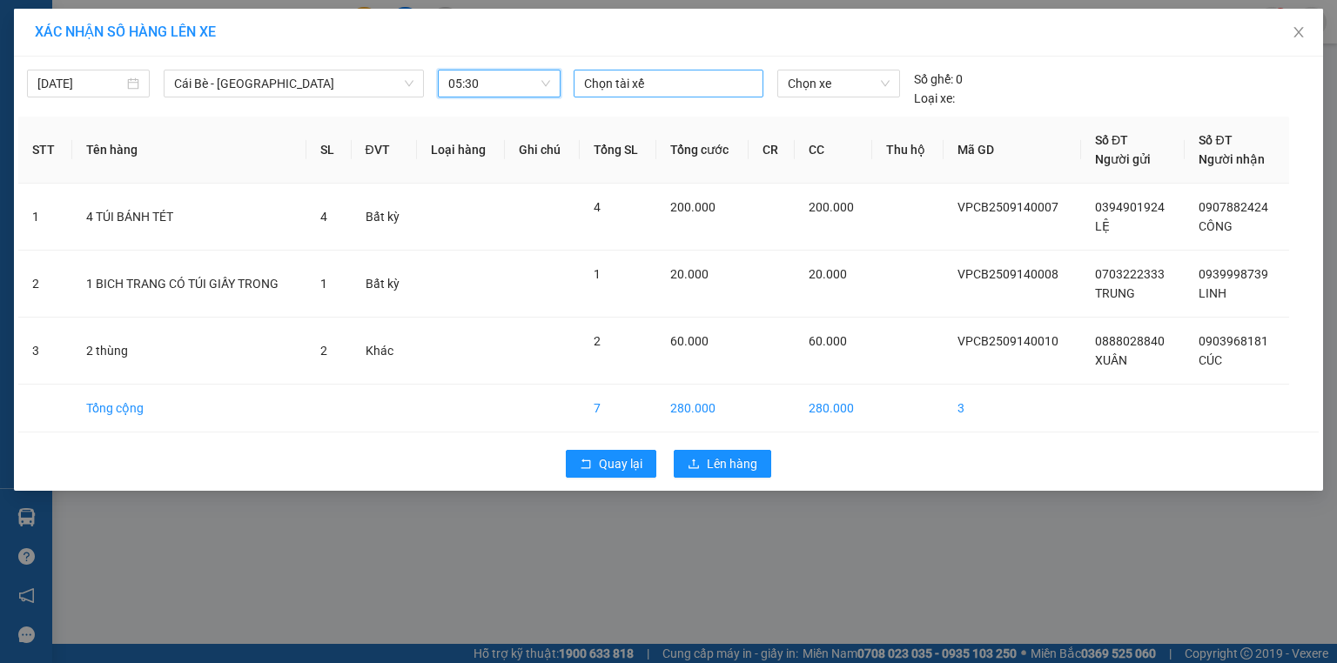
click at [660, 86] on div at bounding box center [668, 83] width 181 height 21
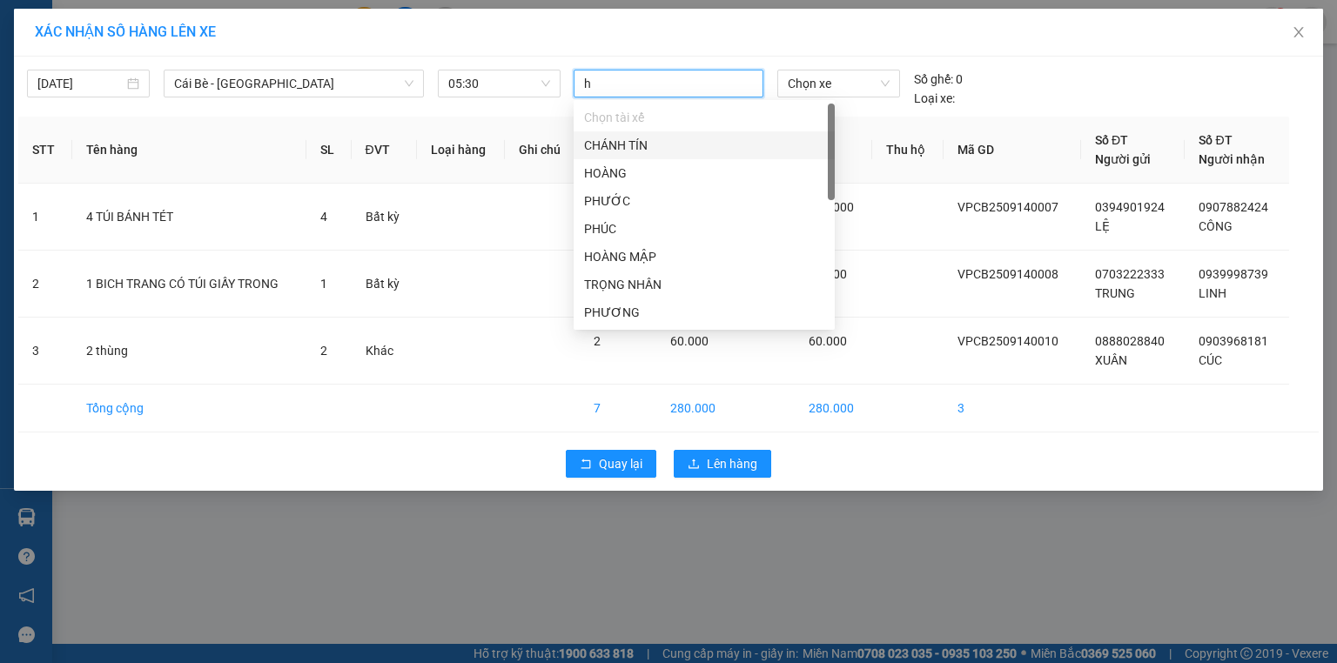
type input "hu"
click at [599, 251] on div "HÙNG" at bounding box center [704, 256] width 240 height 19
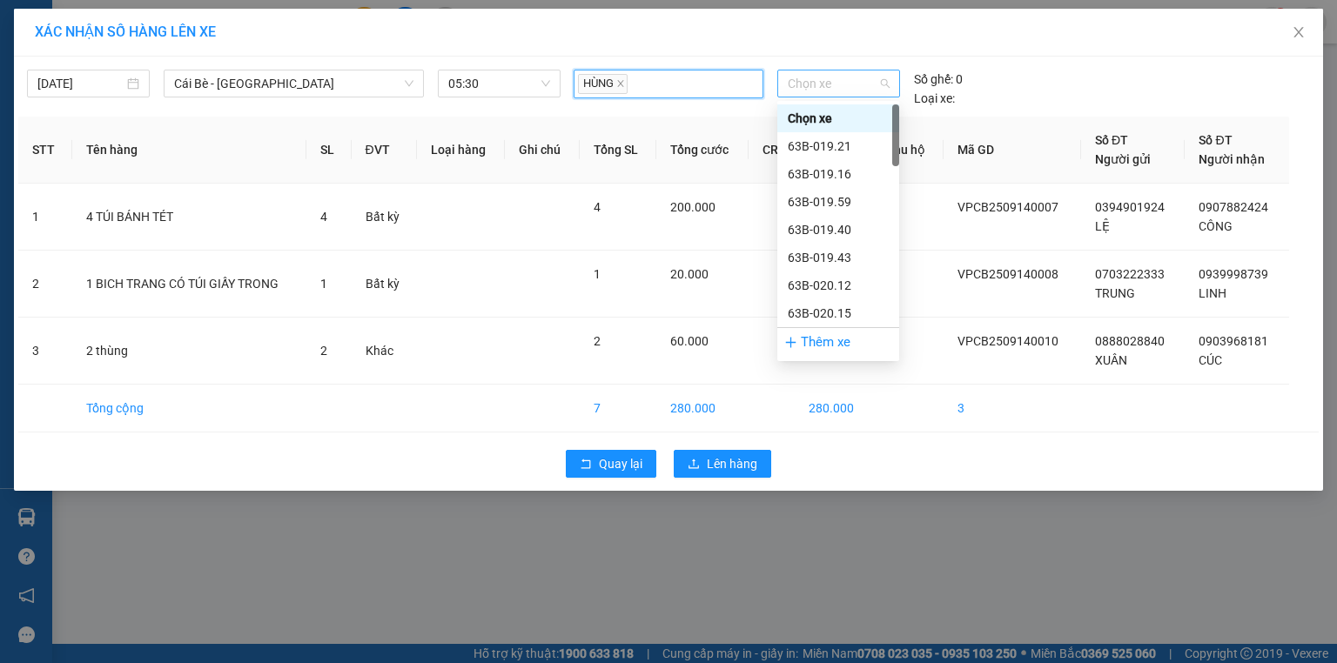
click at [797, 90] on span "Chọn xe" at bounding box center [838, 83] width 101 height 26
type input "03"
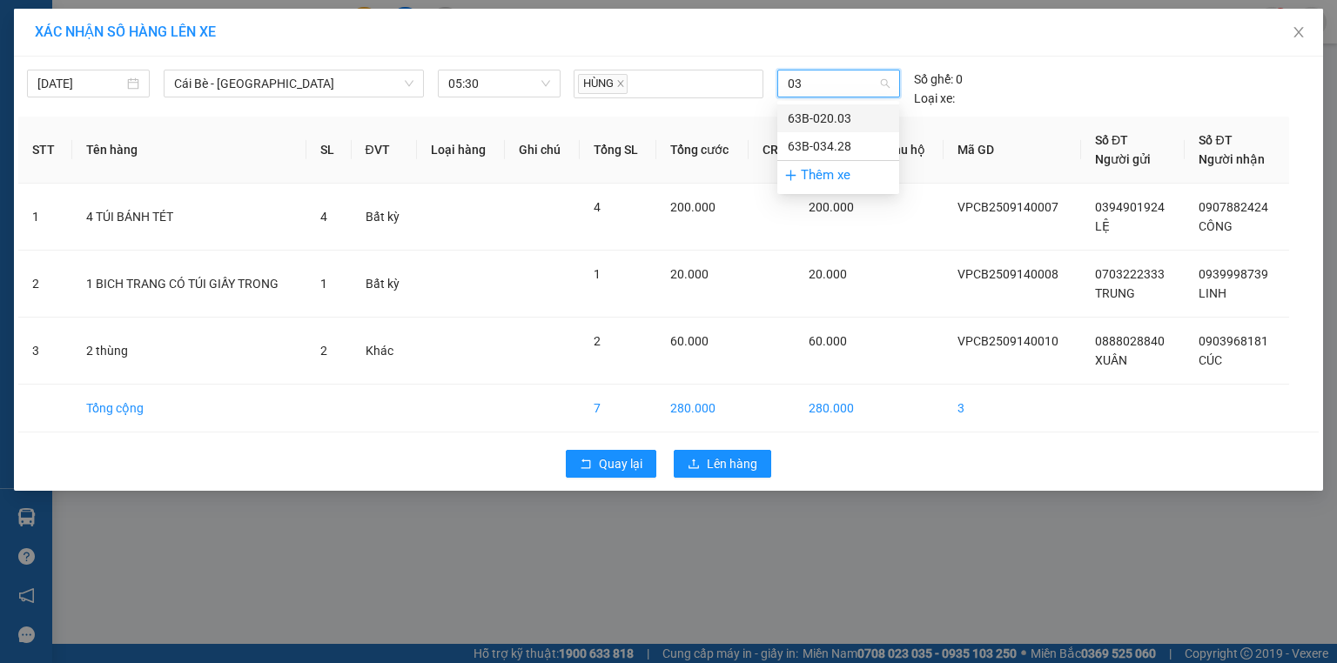
click at [804, 117] on div "63B-020.03" at bounding box center [838, 118] width 101 height 19
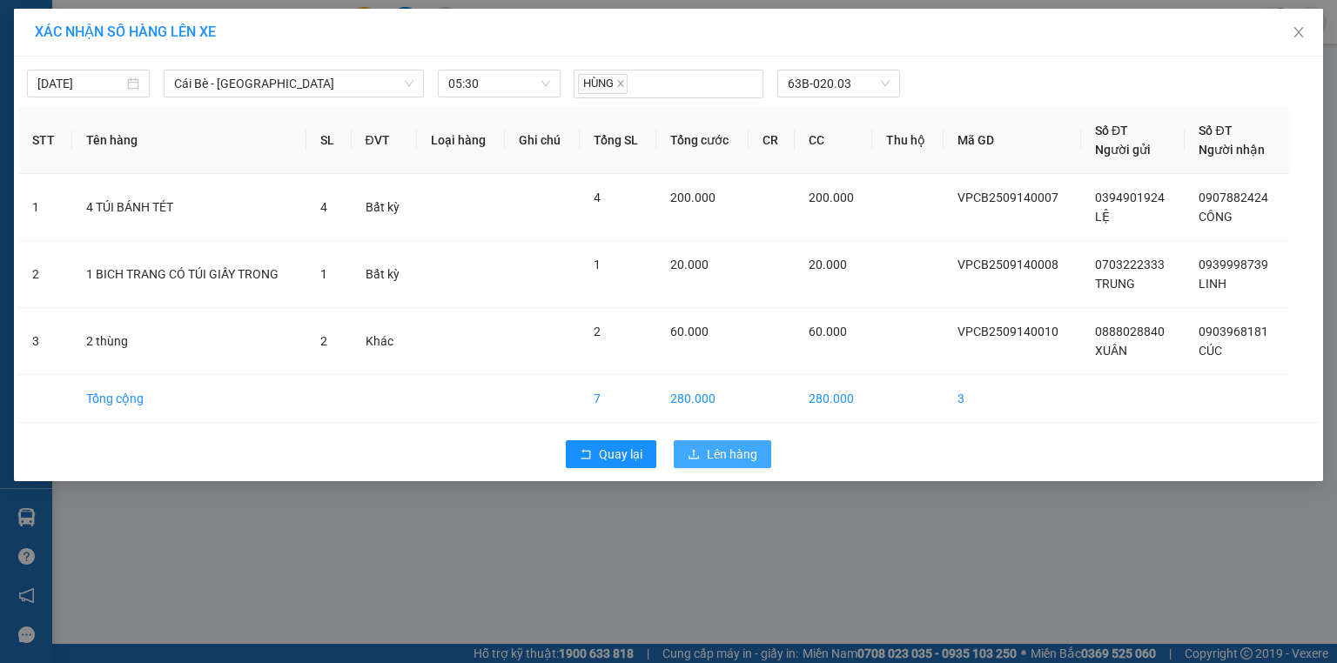
click at [710, 446] on span "Lên hàng" at bounding box center [732, 454] width 50 height 19
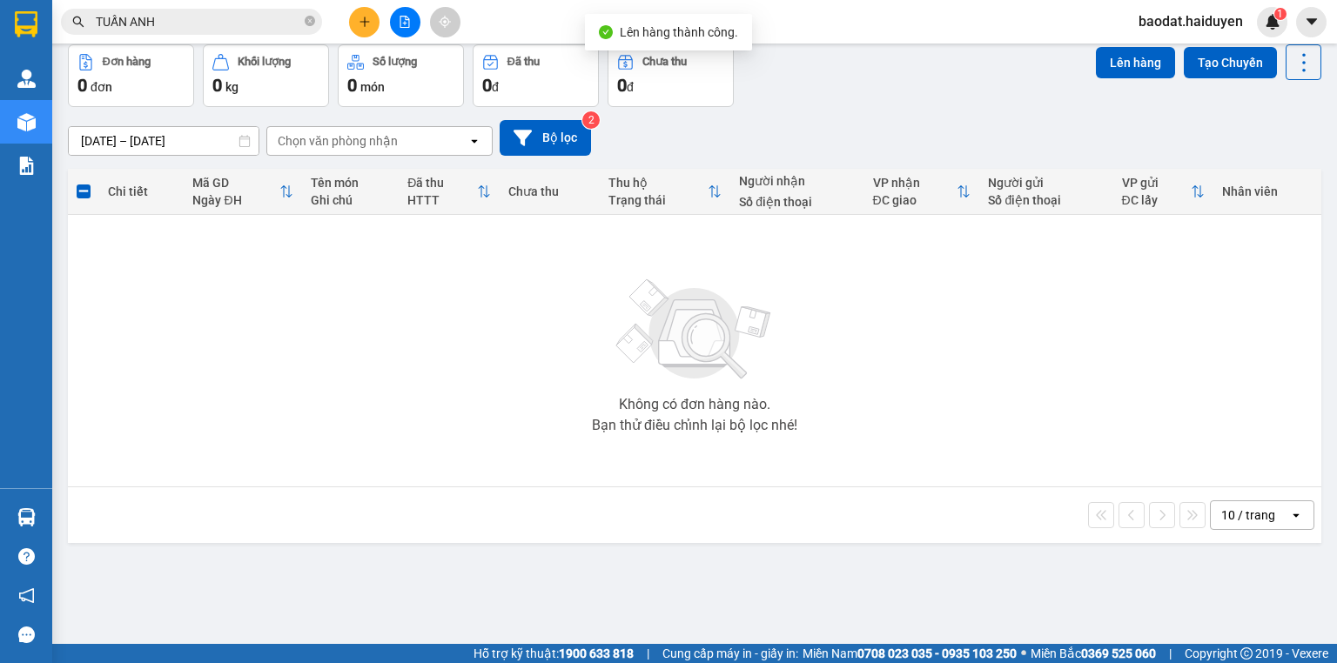
scroll to position [80, 0]
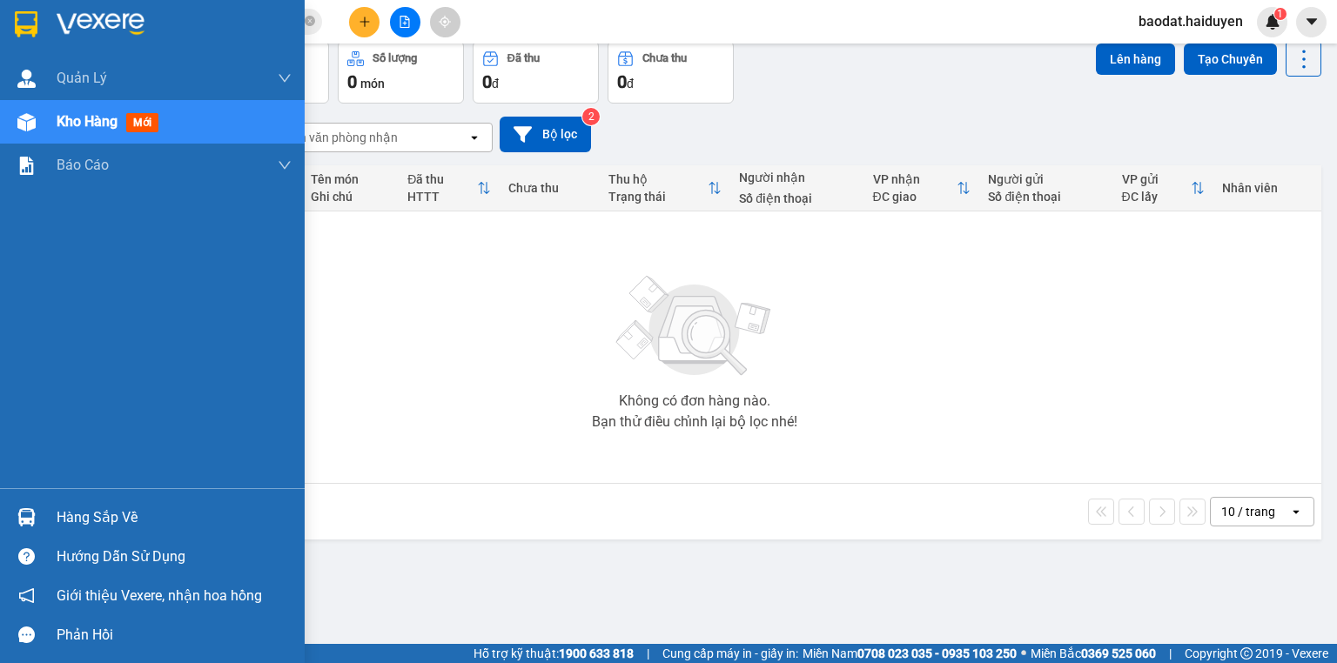
click at [17, 113] on img at bounding box center [26, 122] width 18 height 18
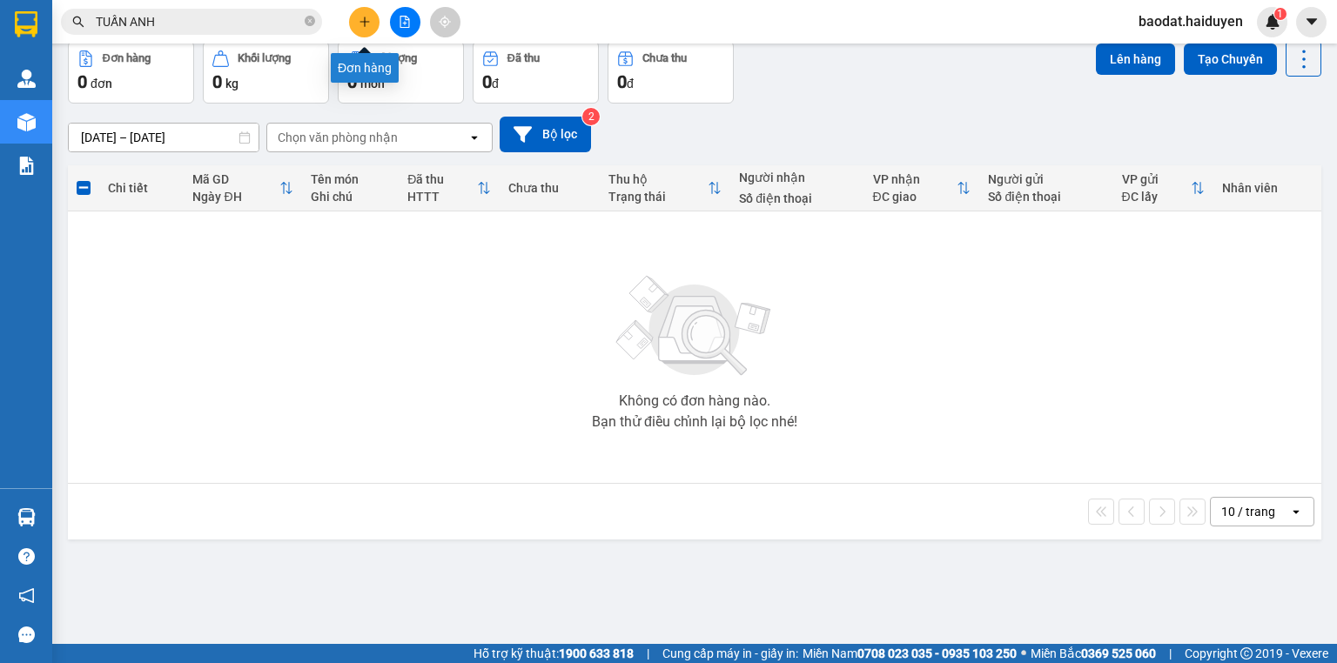
click at [363, 17] on icon "plus" at bounding box center [365, 22] width 12 height 12
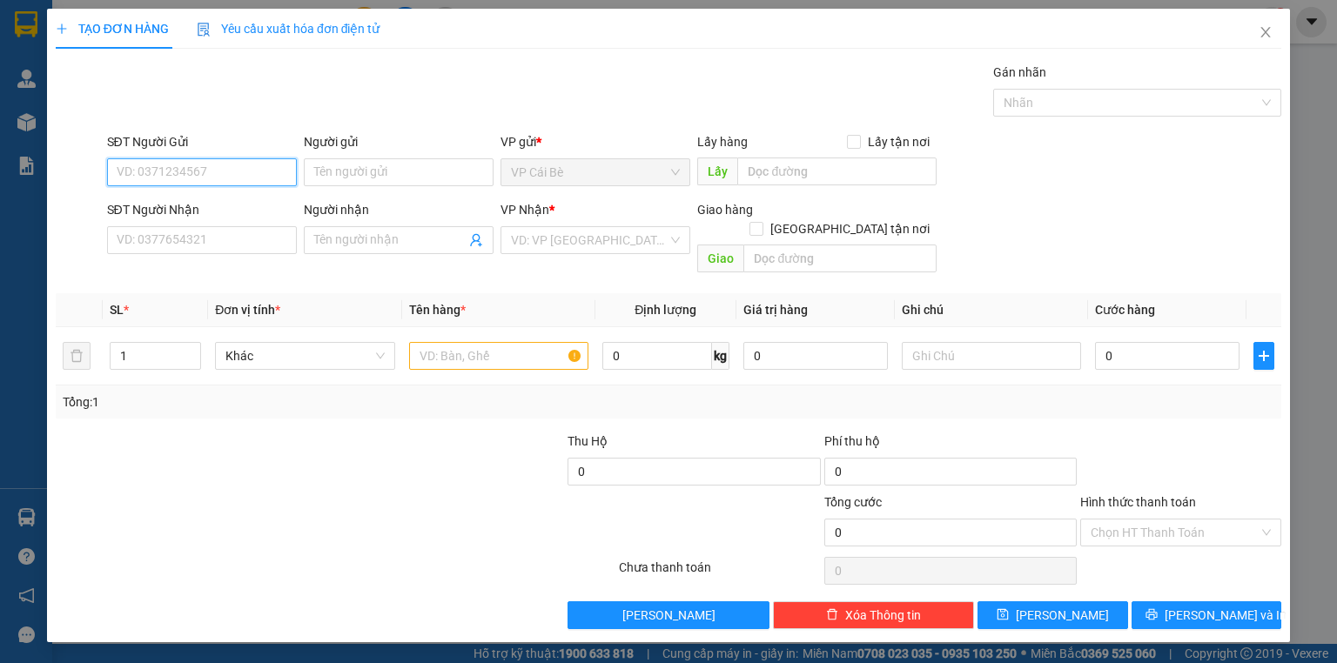
click at [137, 176] on input "SĐT Người Gửi" at bounding box center [202, 172] width 190 height 28
click at [165, 242] on input "SĐT Người Nhận" at bounding box center [202, 240] width 190 height 28
type input "0967143500"
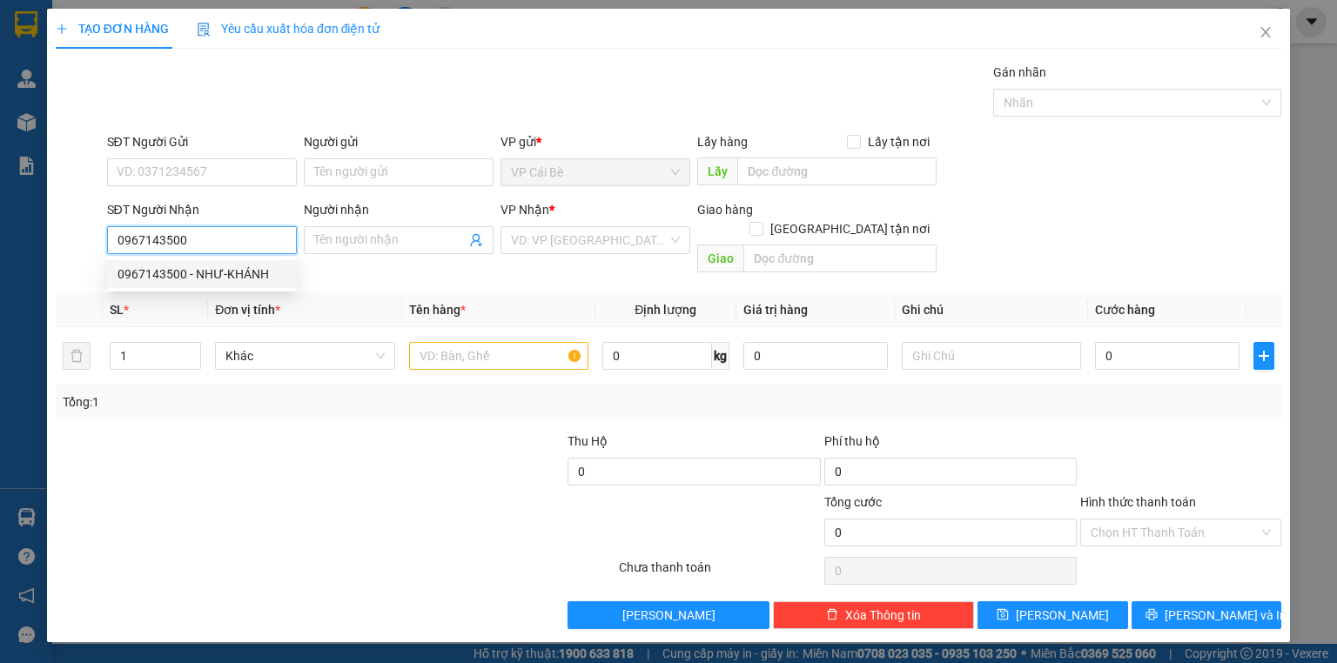
click at [236, 286] on div "0967143500 - NHƯ-KHÁNH" at bounding box center [202, 274] width 190 height 28
type input "NHƯ-KHÁNH"
type input "30.000"
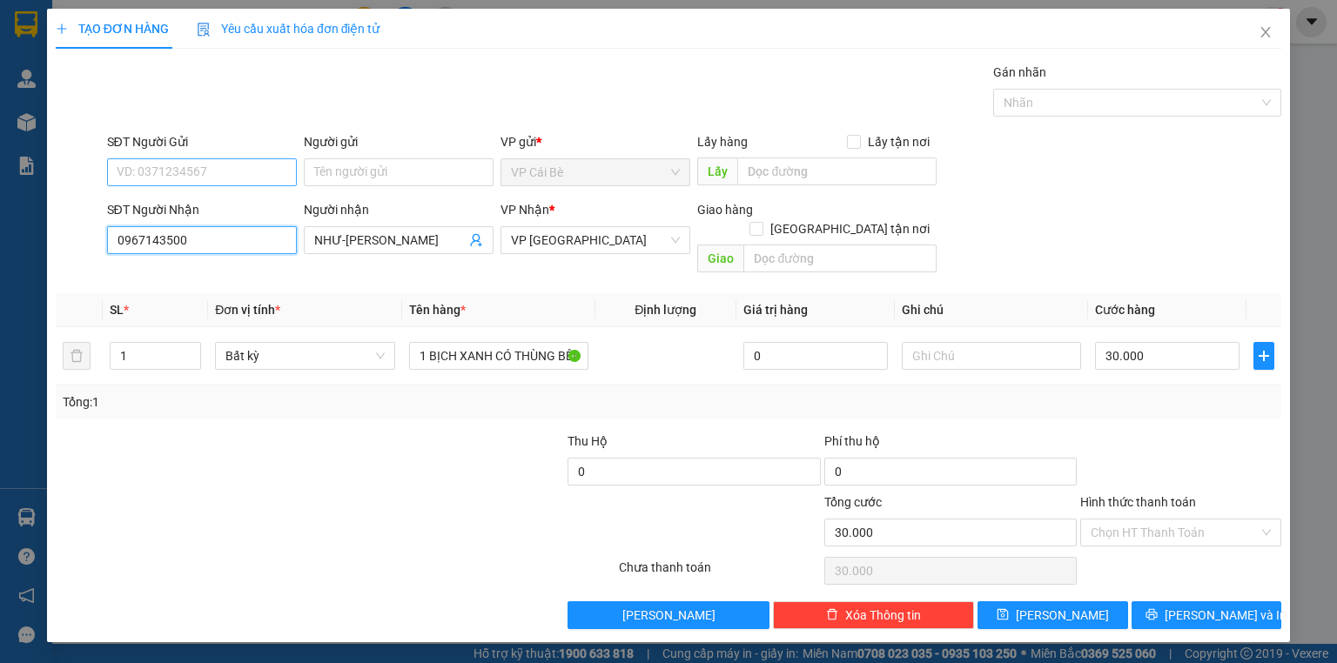
type input "0967143500"
click at [265, 169] on input "SĐT Người Gửi" at bounding box center [202, 172] width 190 height 28
click at [207, 207] on div "0342769702 - CÔ VÂN" at bounding box center [201, 206] width 169 height 19
type input "0342769702"
type input "CÔ VÂN"
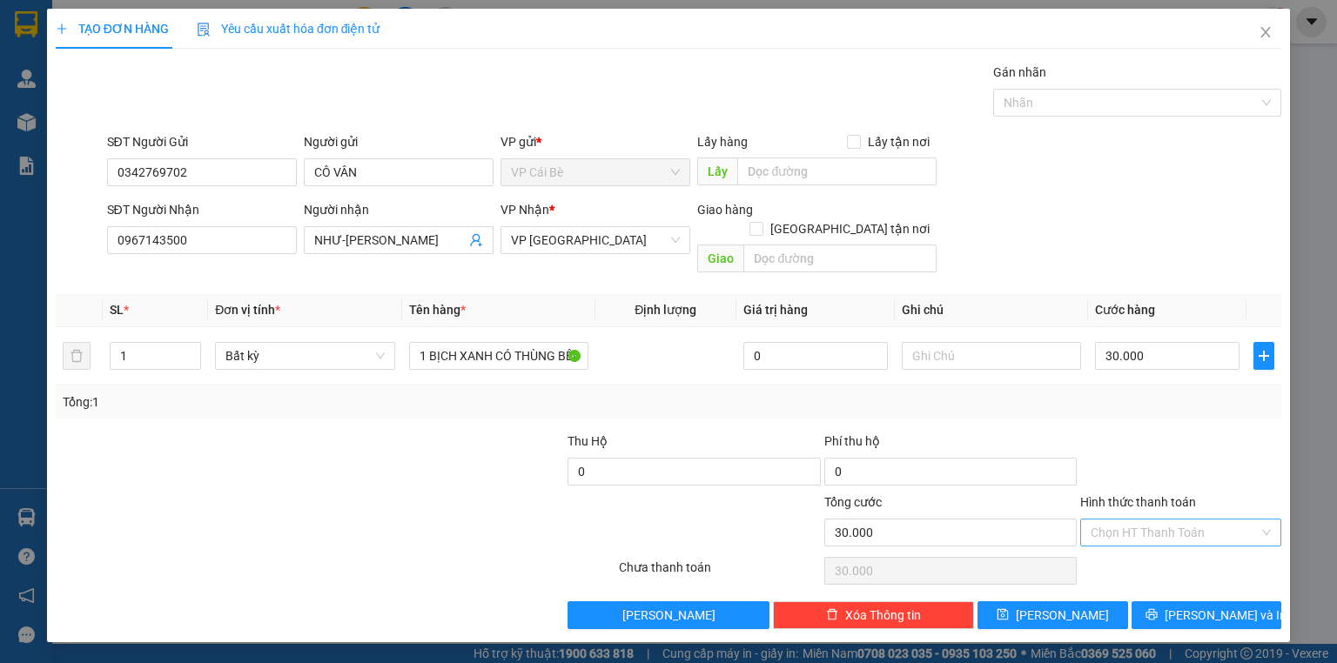
click at [1105, 520] on input "Hình thức thanh toán" at bounding box center [1174, 533] width 168 height 26
drag, startPoint x: 1113, startPoint y: 555, endPoint x: 1128, endPoint y: 549, distance: 16.0
click at [1117, 550] on div "Tại văn phòng" at bounding box center [1180, 546] width 180 height 19
type input "0"
click at [1156, 601] on button "[PERSON_NAME] và In" at bounding box center [1206, 615] width 151 height 28
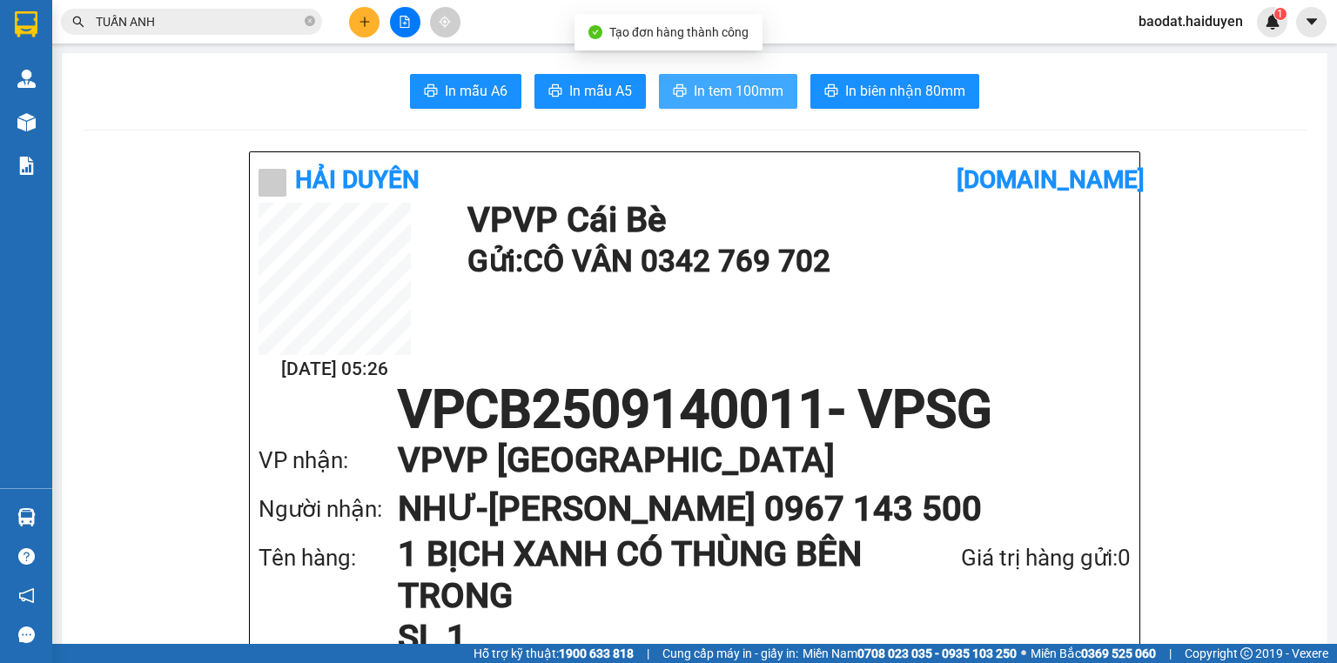
click at [745, 85] on span "In tem 100mm" at bounding box center [739, 91] width 90 height 22
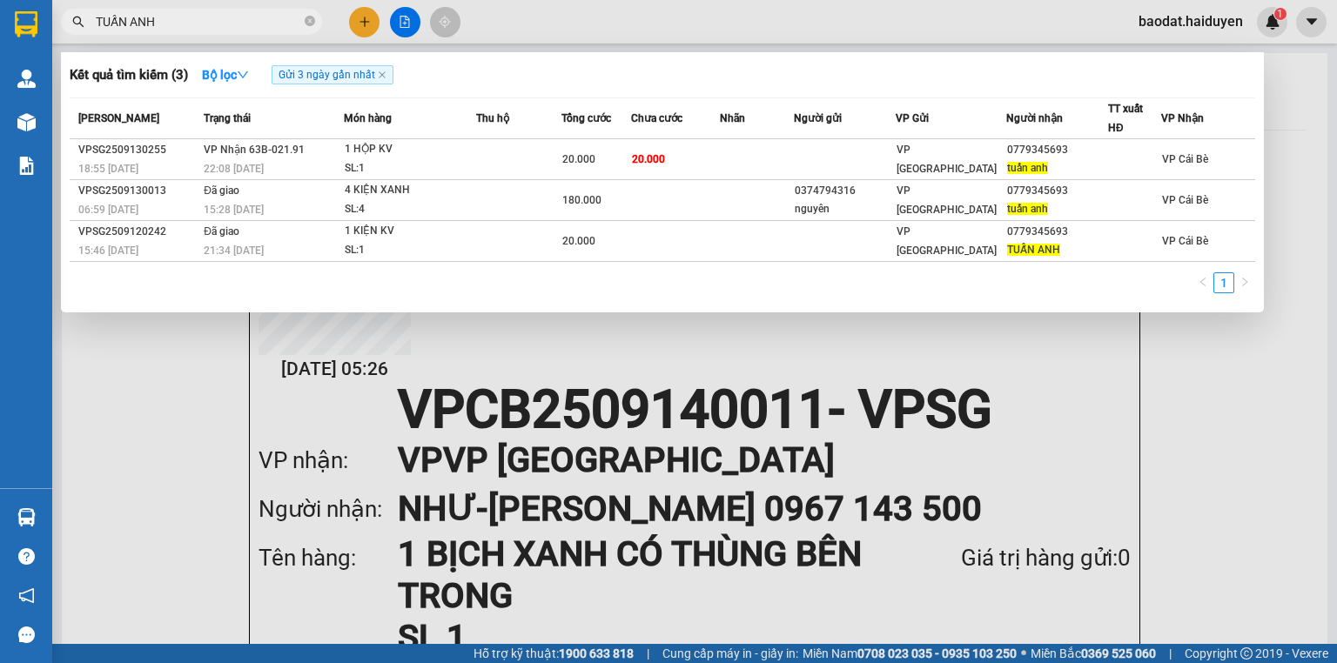
drag, startPoint x: 173, startPoint y: 17, endPoint x: 0, endPoint y: 19, distance: 173.2
click at [0, 19] on section "Kết quả tìm kiếm ( 3 ) Bộ lọc Gửi 3 ngày gần nhất Mã ĐH Trạng thái Món hàng Thu…" at bounding box center [668, 331] width 1337 height 663
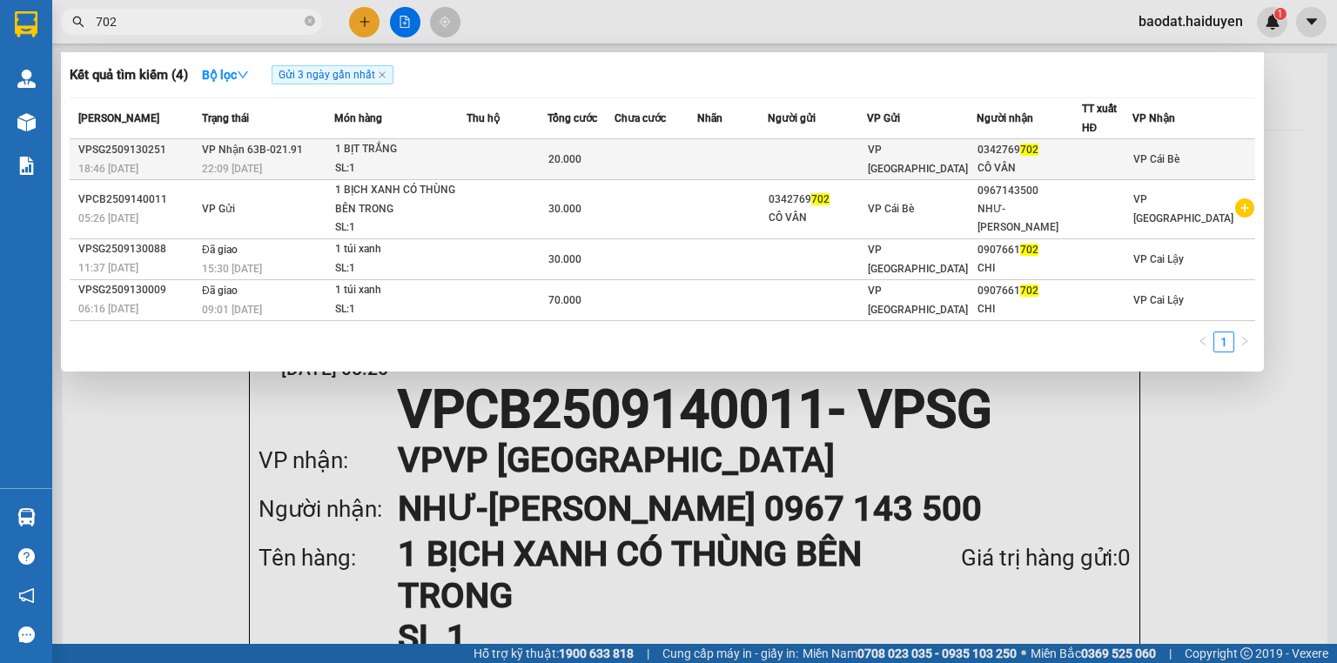
type input "702"
click at [764, 162] on td at bounding box center [732, 159] width 70 height 41
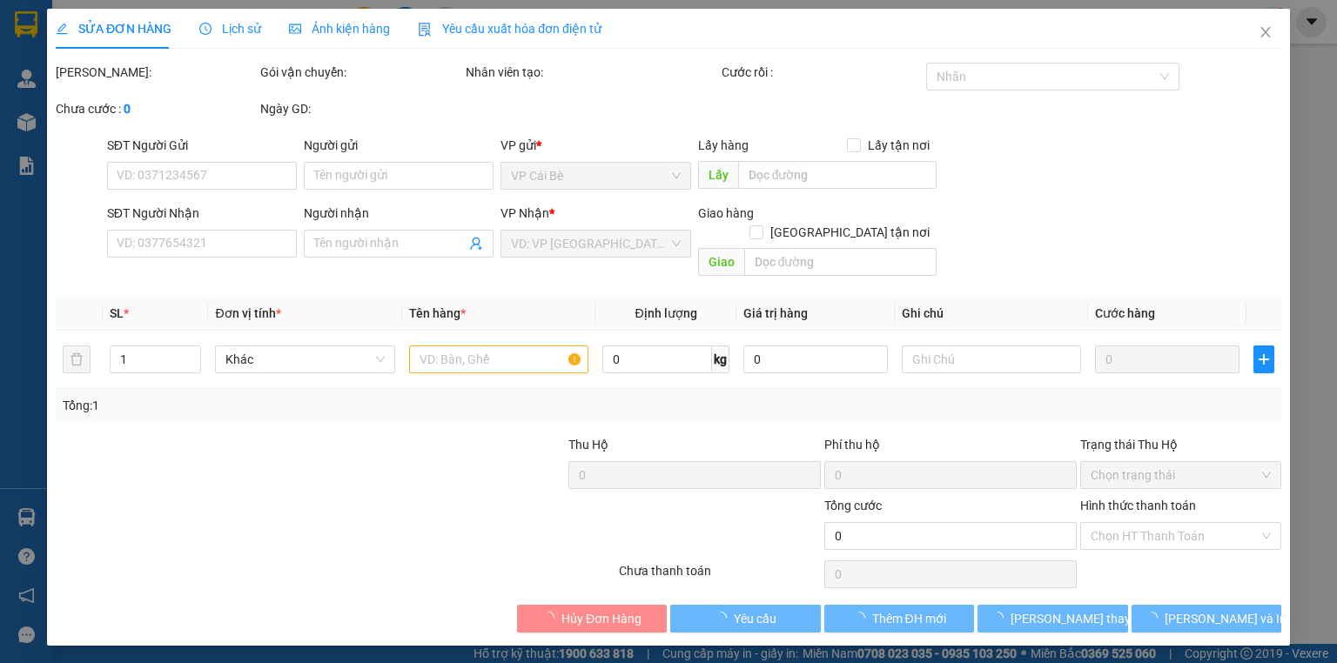
type input "0342769702"
type input "CÔ VÂN"
type input "20.000"
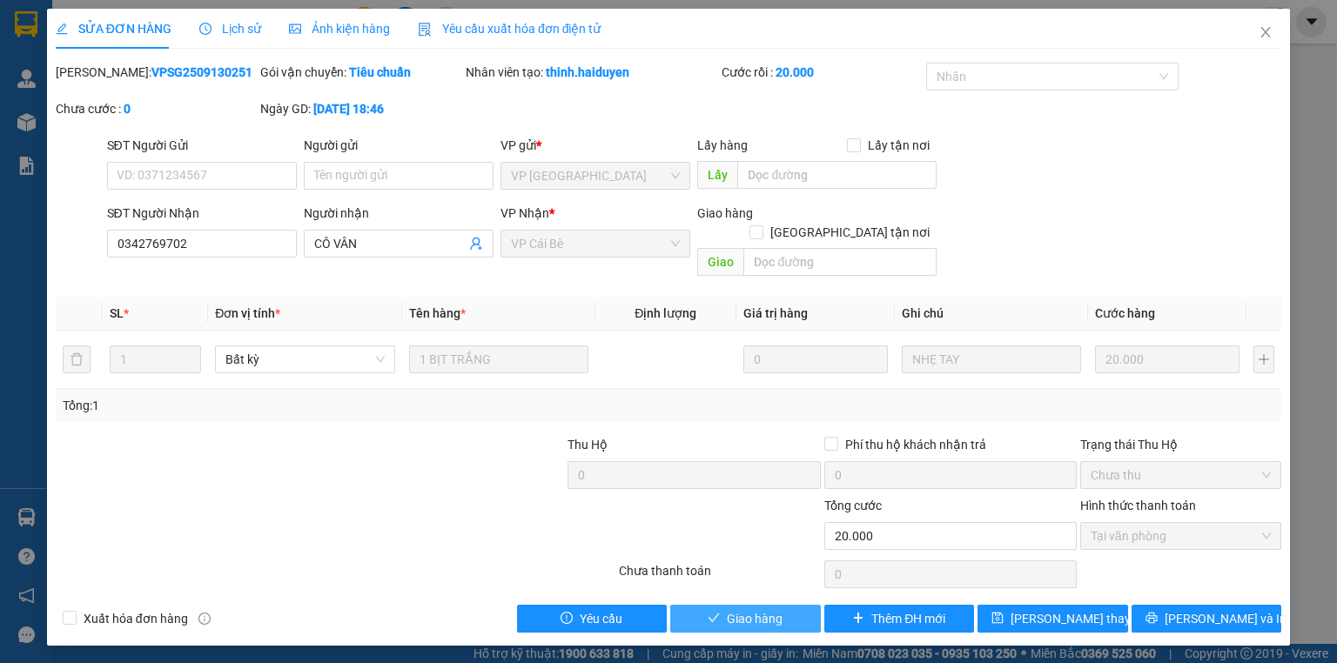
click at [764, 609] on span "Giao hàng" at bounding box center [755, 618] width 56 height 19
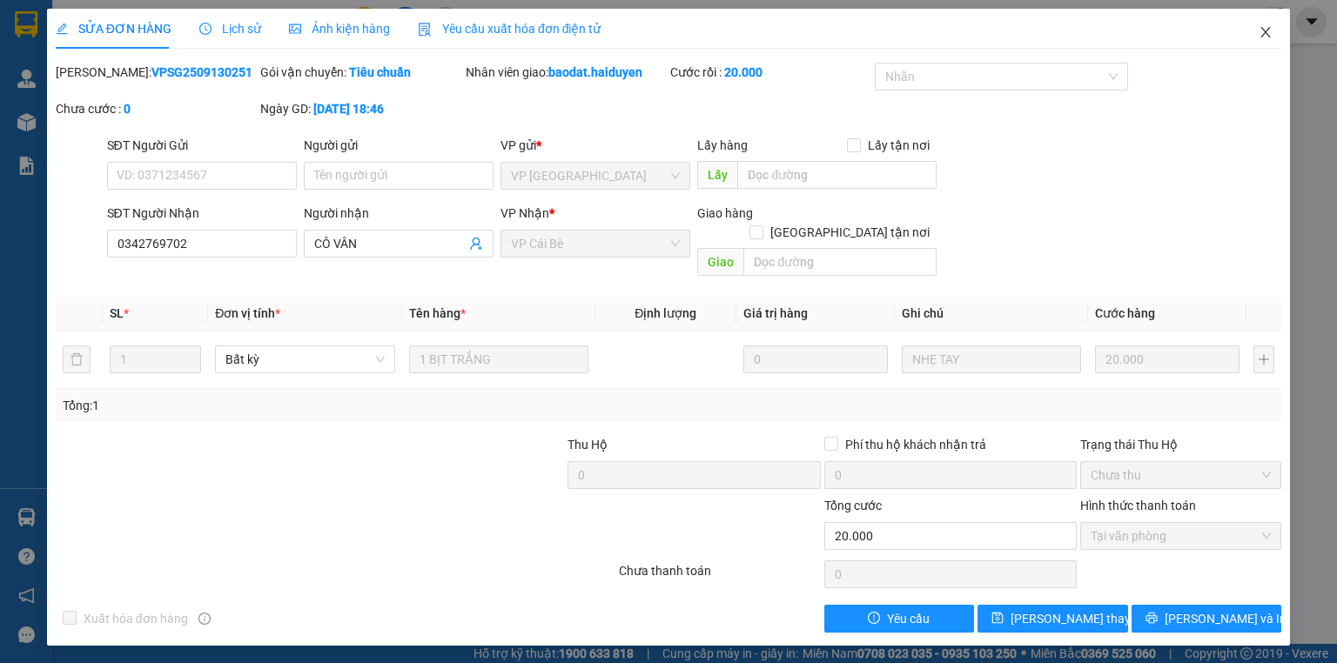
click at [1277, 24] on span "Close" at bounding box center [1265, 33] width 49 height 49
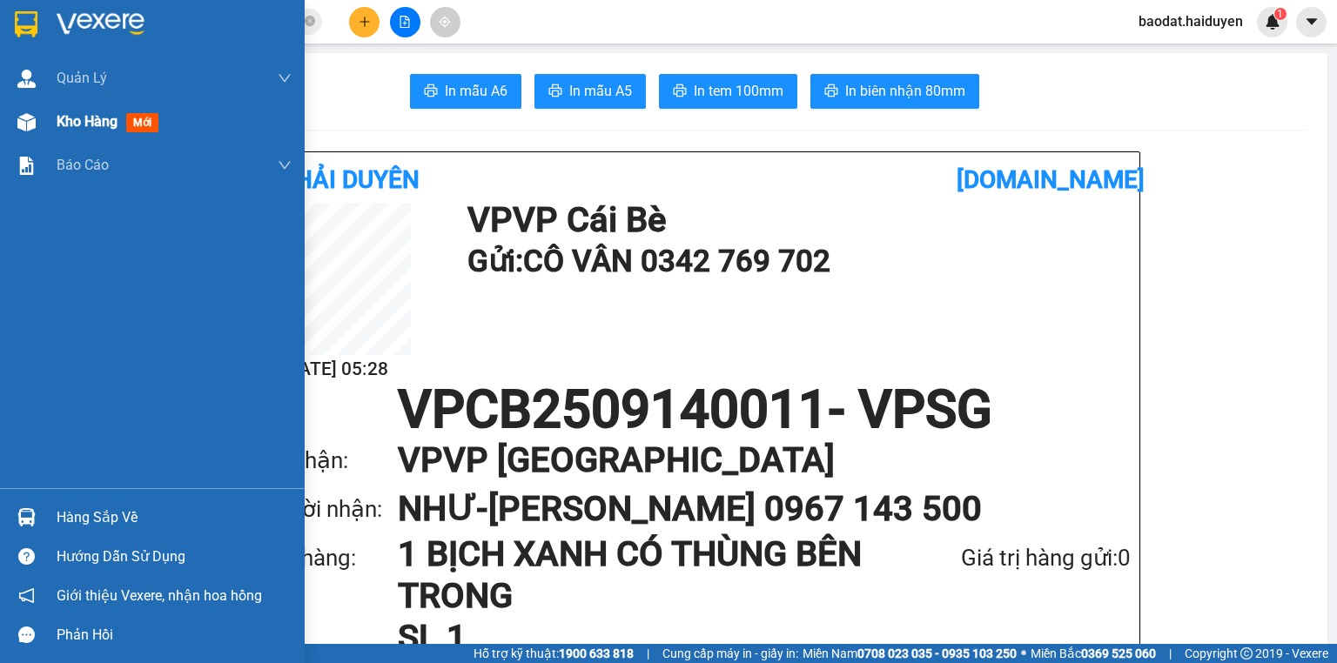
click at [35, 115] on div at bounding box center [26, 122] width 30 height 30
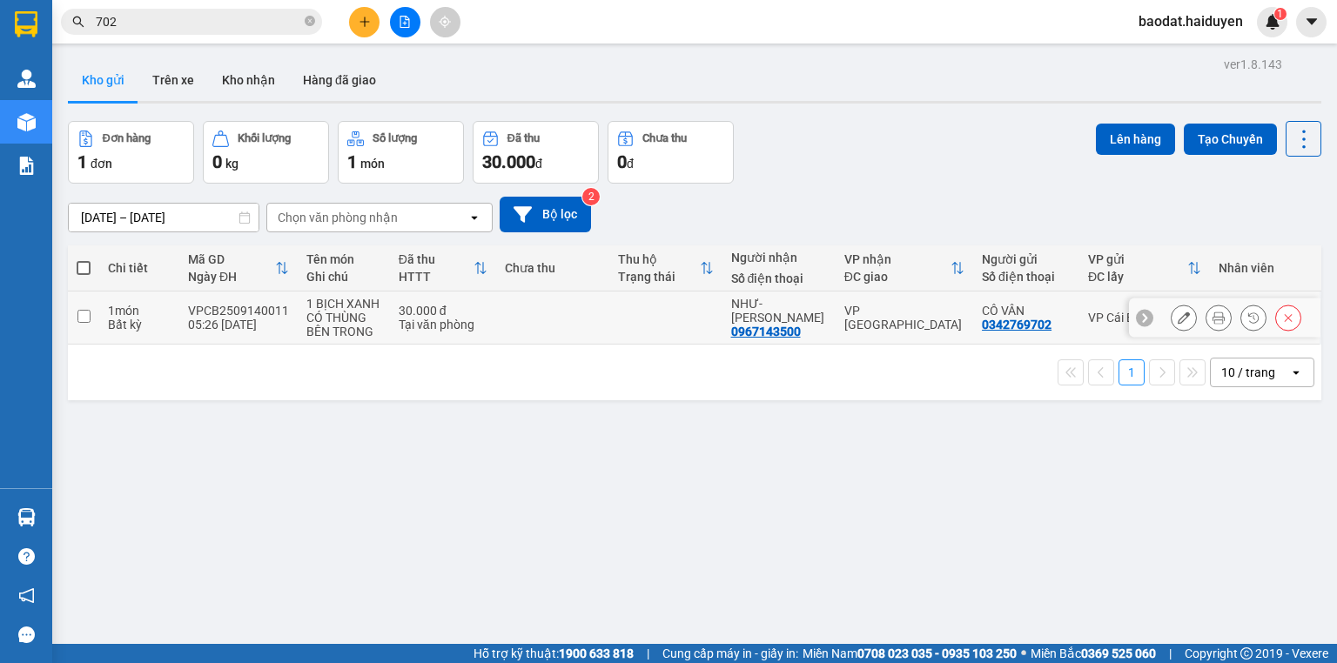
click at [87, 313] on input "checkbox" at bounding box center [83, 316] width 13 height 13
checkbox input "true"
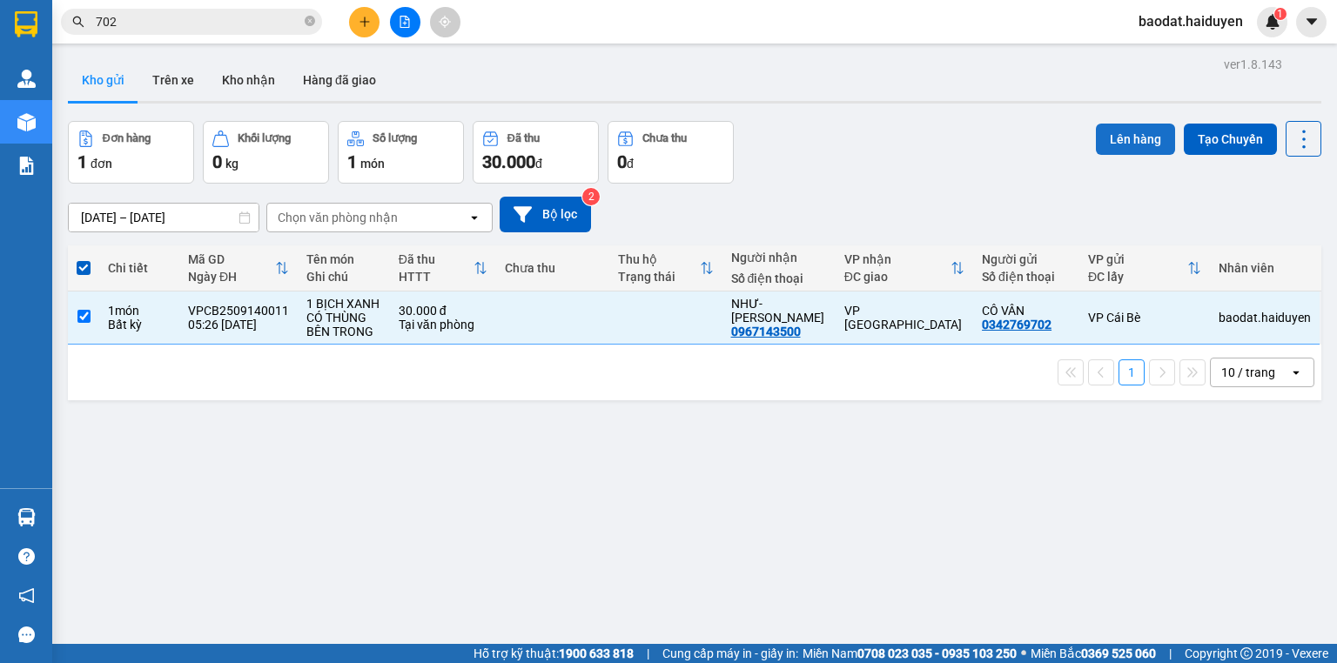
drag, startPoint x: 1108, startPoint y: 137, endPoint x: 1096, endPoint y: 140, distance: 11.6
click at [1104, 139] on button "Lên hàng" at bounding box center [1135, 139] width 79 height 31
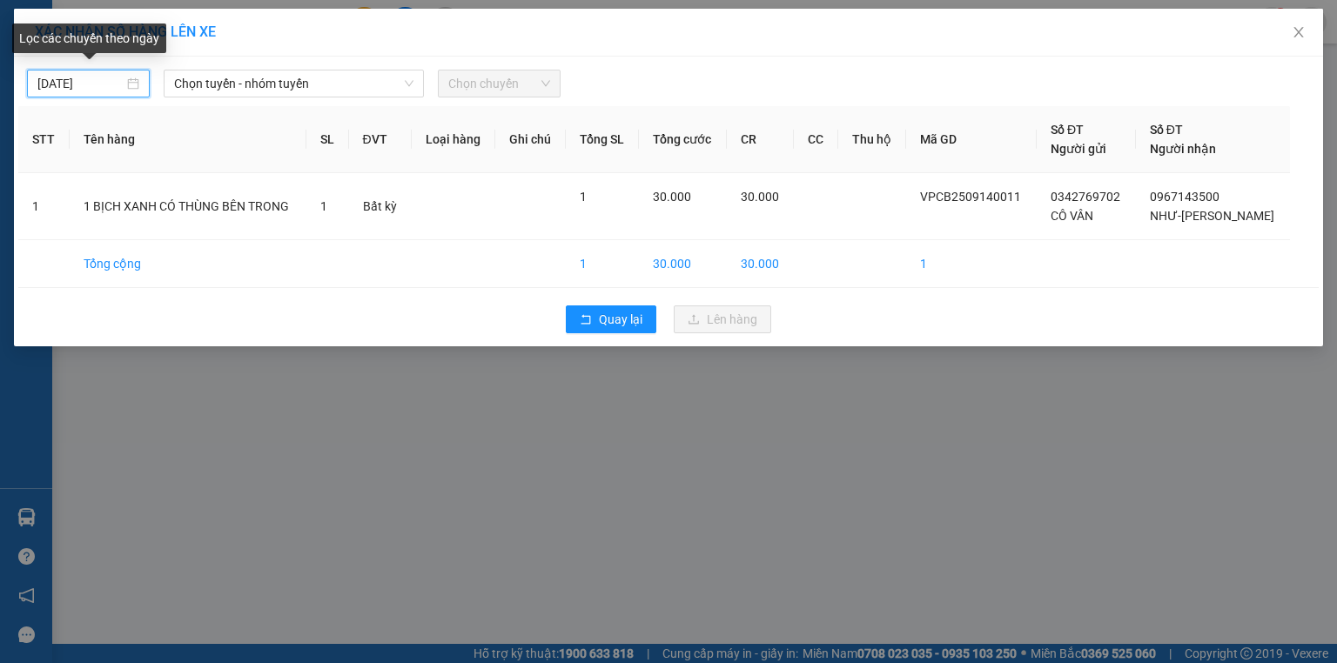
click at [104, 87] on input "13/09/2025" at bounding box center [80, 83] width 86 height 19
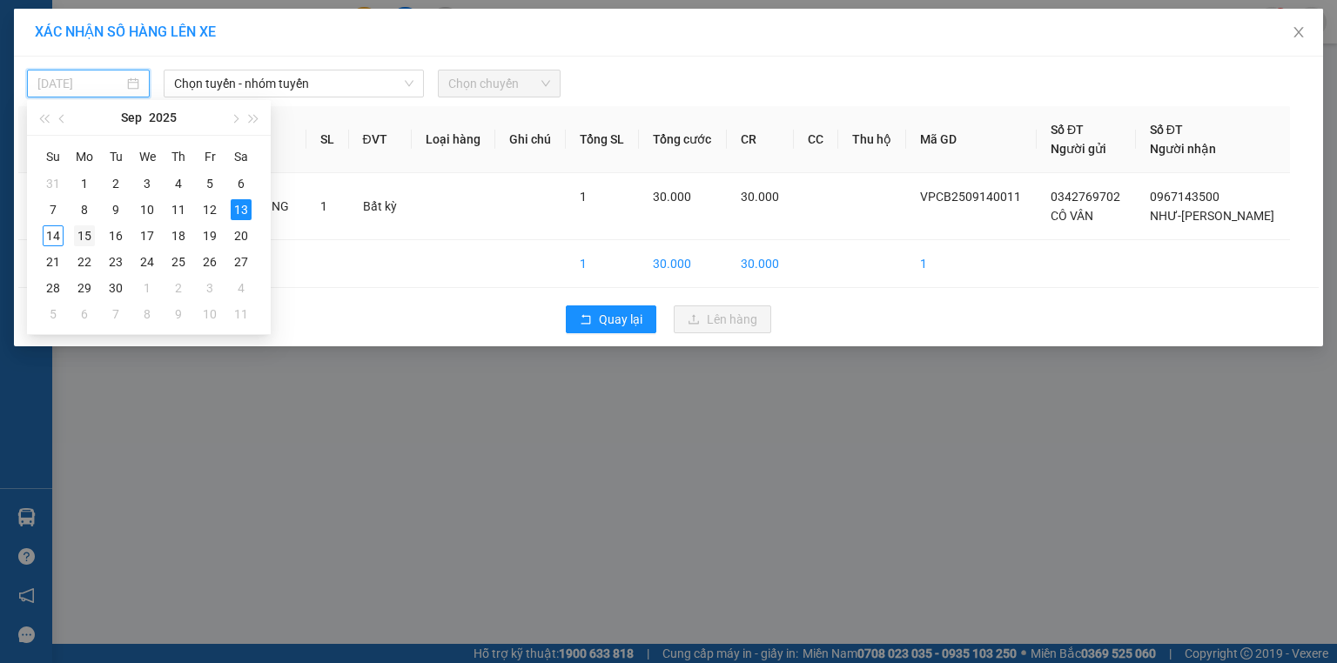
drag, startPoint x: 52, startPoint y: 236, endPoint x: 74, endPoint y: 226, distance: 23.8
click at [68, 231] on tr "14 15 16 17 18 19 20" at bounding box center [146, 236] width 219 height 26
click at [60, 235] on div "14" at bounding box center [53, 235] width 21 height 21
type input "14/09/2025"
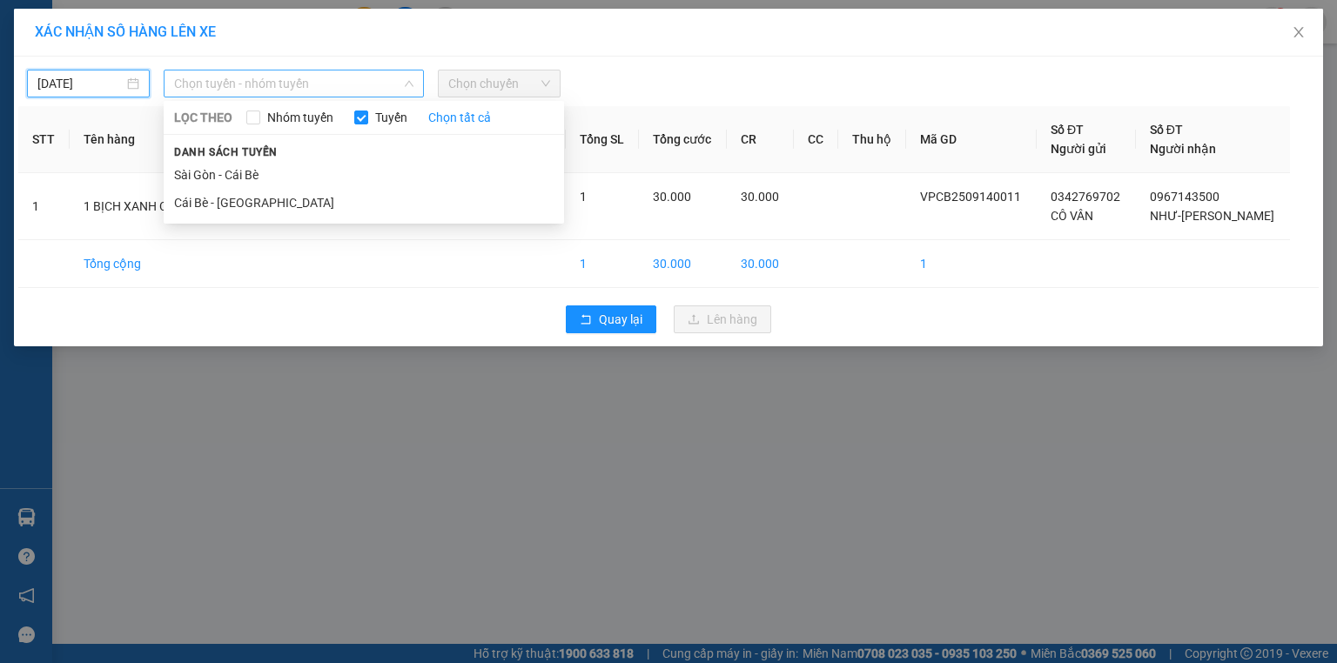
click at [288, 84] on span "Chọn tuyến - nhóm tuyến" at bounding box center [293, 83] width 239 height 26
click at [231, 206] on li "Cái Bè - Sài Gòn" at bounding box center [364, 203] width 400 height 28
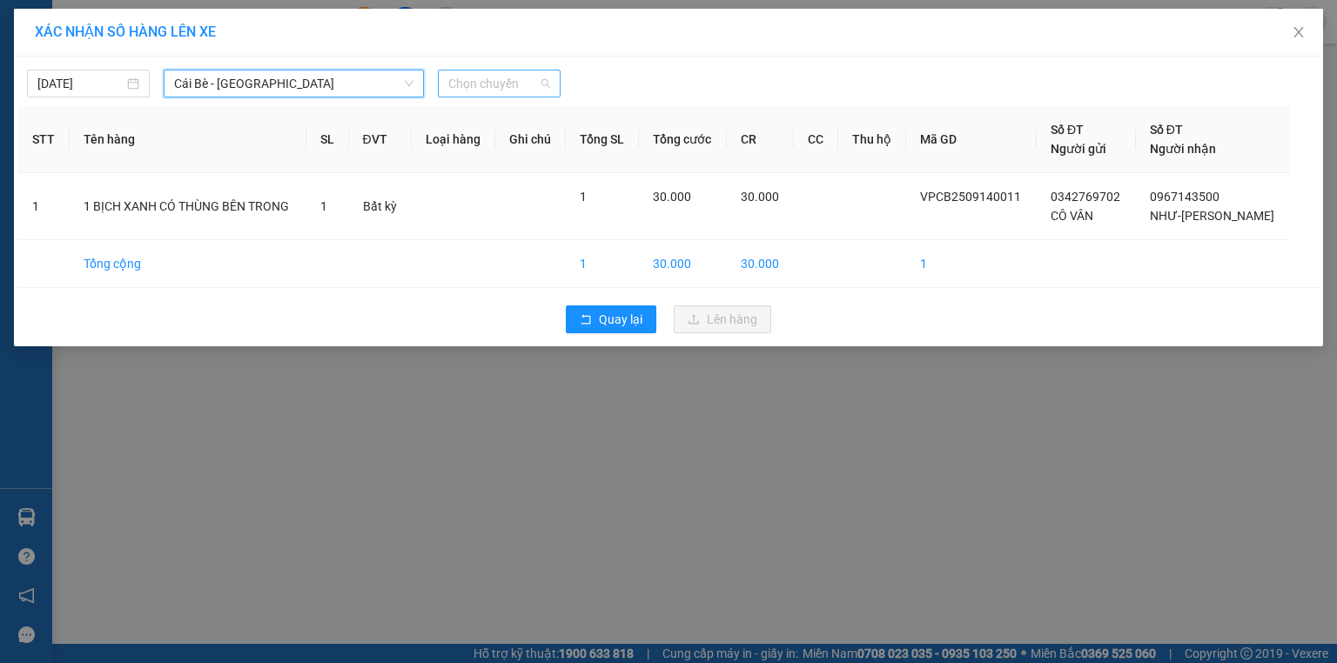
click at [463, 87] on span "Chọn chuyến" at bounding box center [499, 83] width 102 height 26
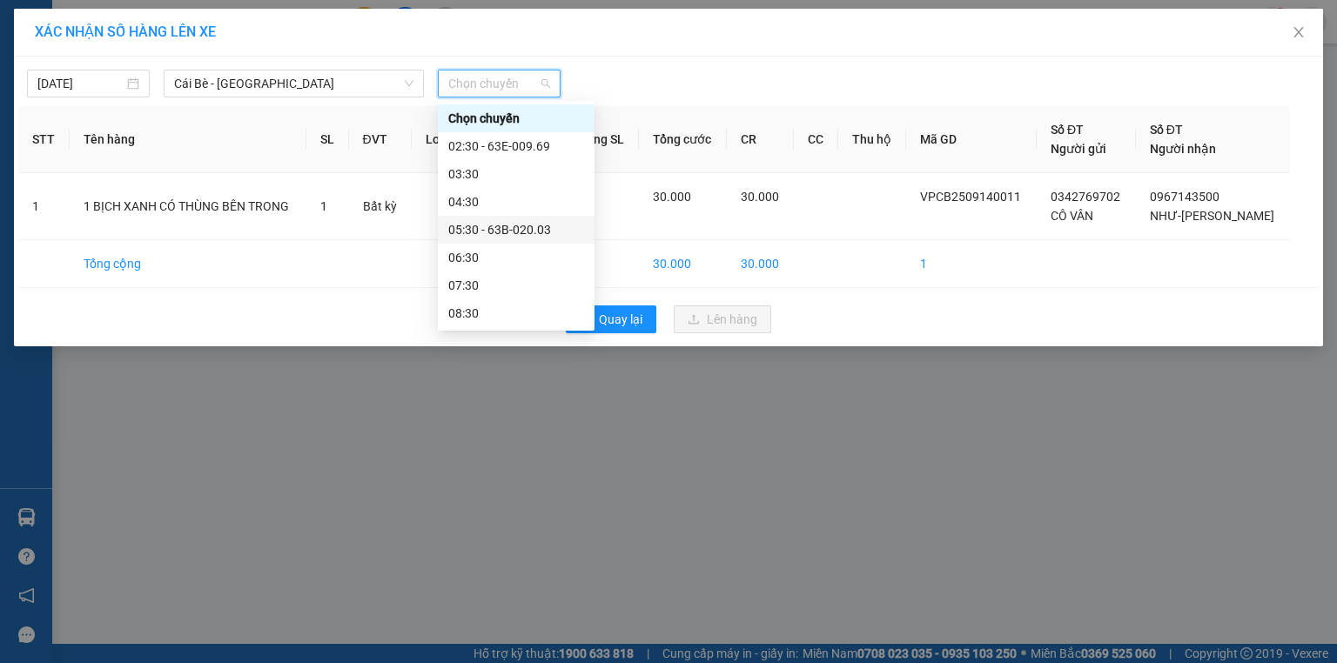
click at [501, 230] on div "05:30 - 63B-020.03" at bounding box center [516, 229] width 136 height 19
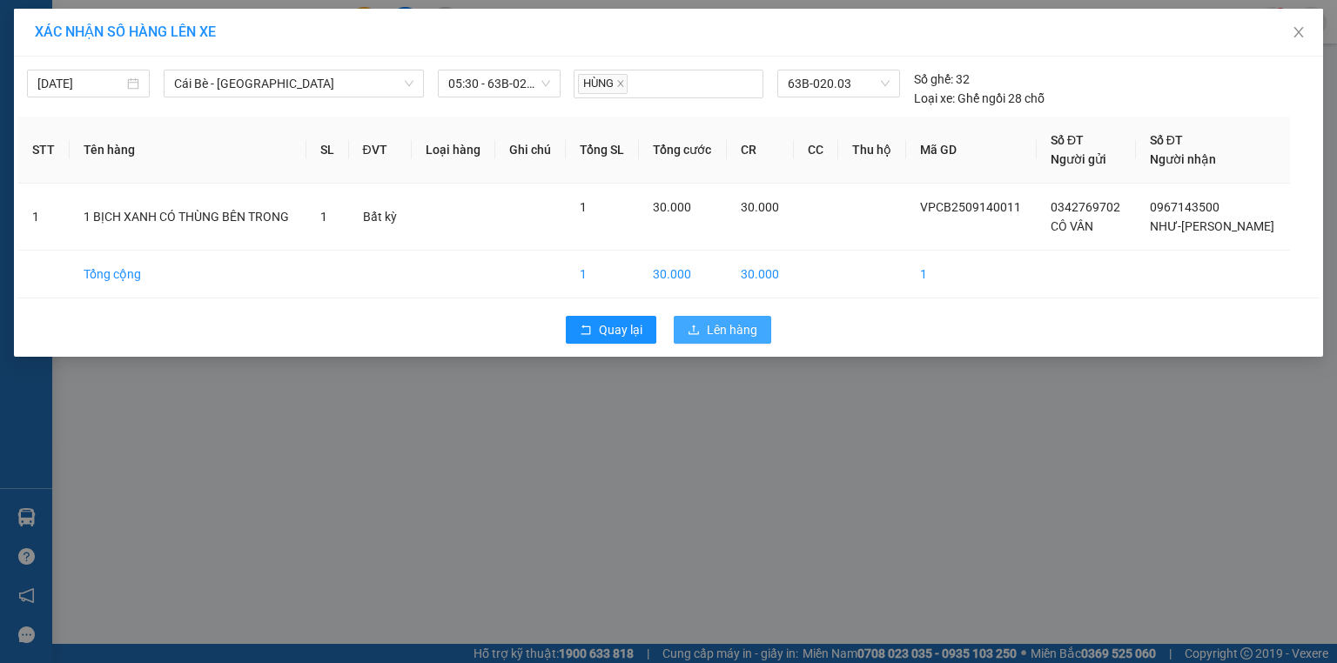
click at [727, 333] on span "Lên hàng" at bounding box center [732, 329] width 50 height 19
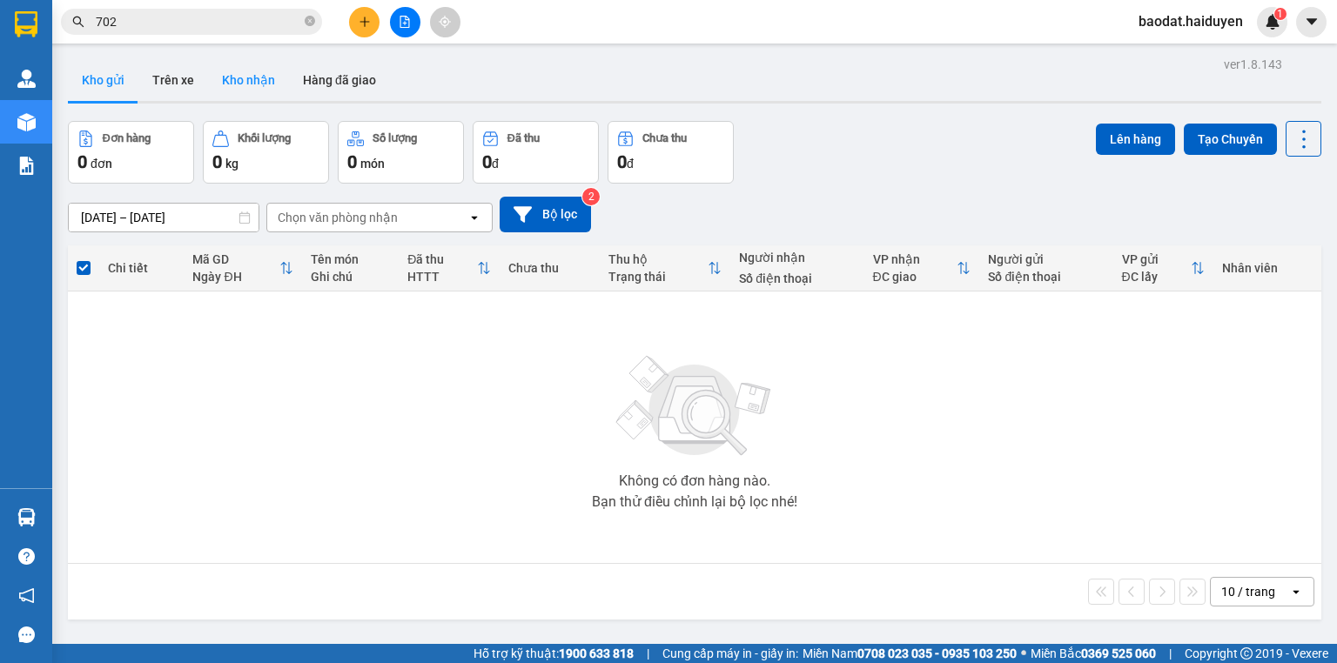
click at [250, 66] on button "Kho nhận" at bounding box center [248, 80] width 81 height 42
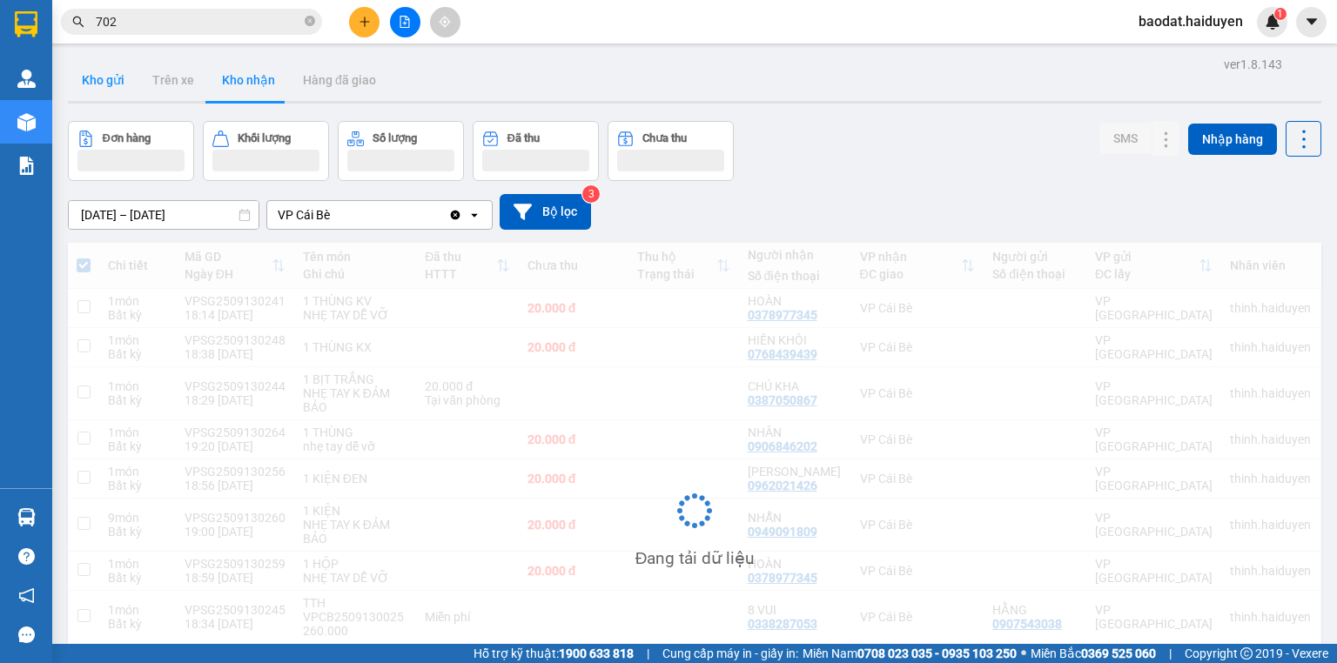
click at [108, 88] on button "Kho gửi" at bounding box center [103, 80] width 70 height 42
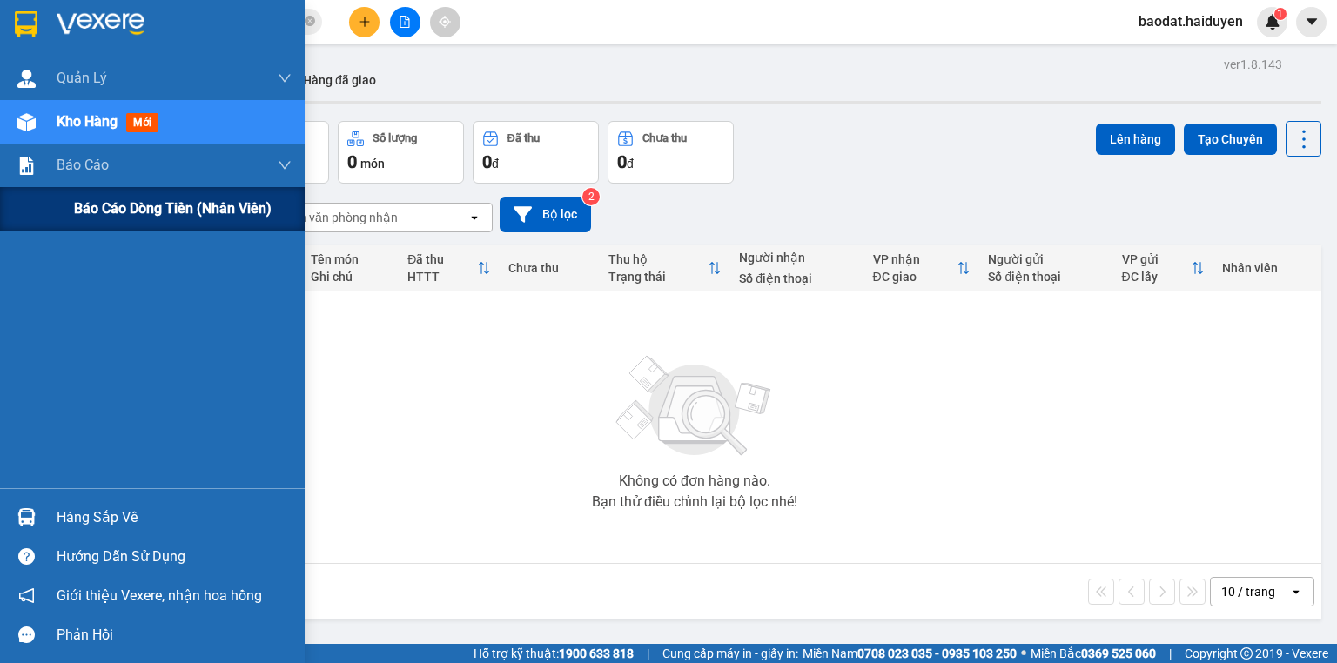
click at [108, 212] on span "Báo cáo dòng tiền (nhân viên)" at bounding box center [173, 209] width 198 height 22
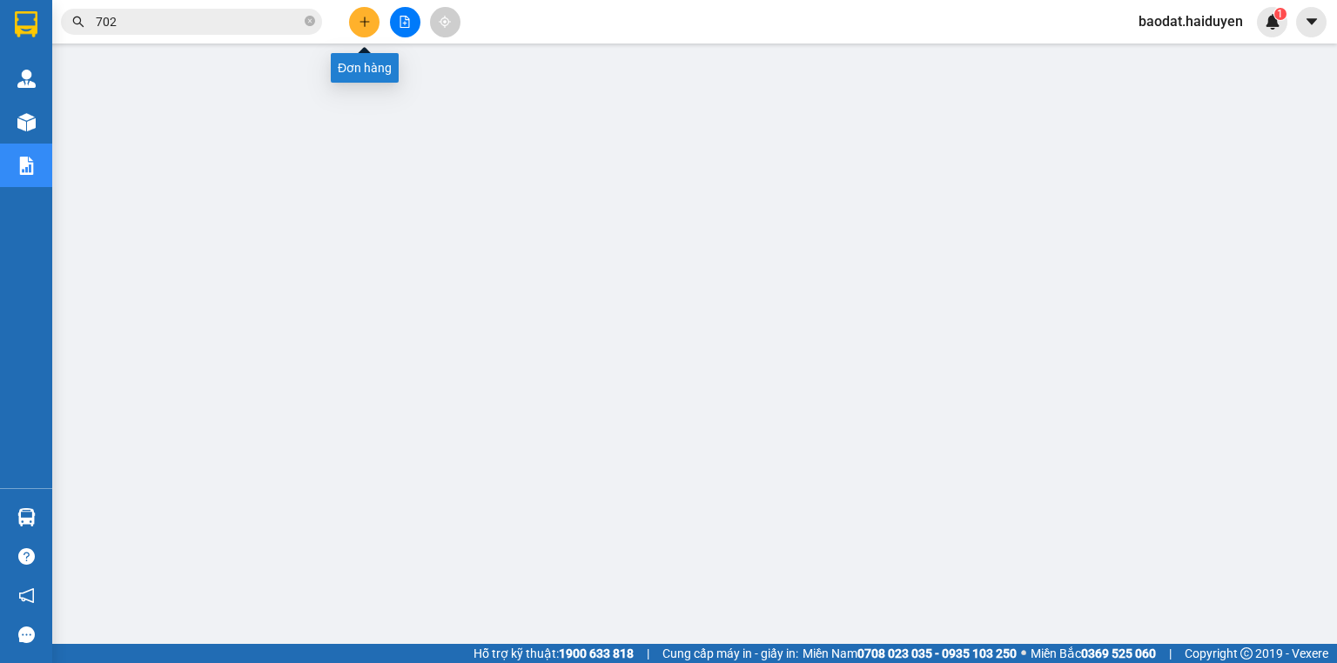
click at [359, 16] on icon "plus" at bounding box center [365, 22] width 12 height 12
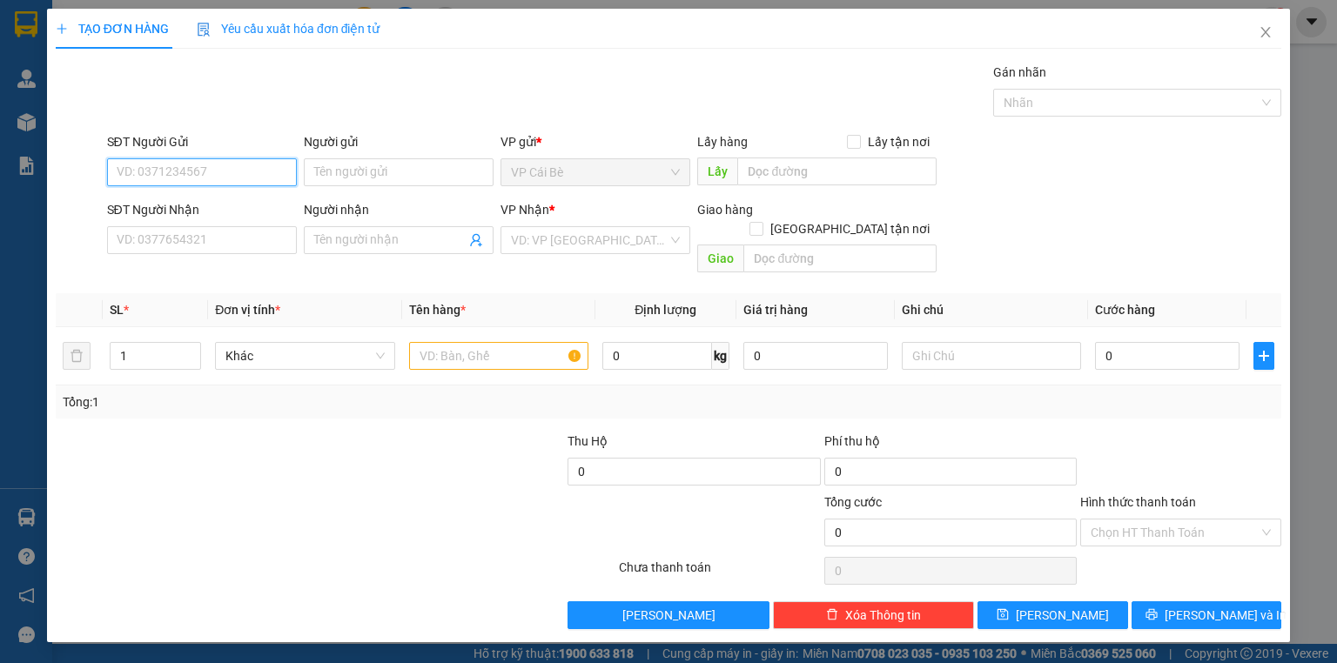
click at [191, 175] on input "SĐT Người Gửi" at bounding box center [202, 172] width 190 height 28
click at [194, 202] on div "0949666304 - LẬP" at bounding box center [201, 206] width 169 height 19
type input "0949666304"
type input "LẬP"
type input "0907291432"
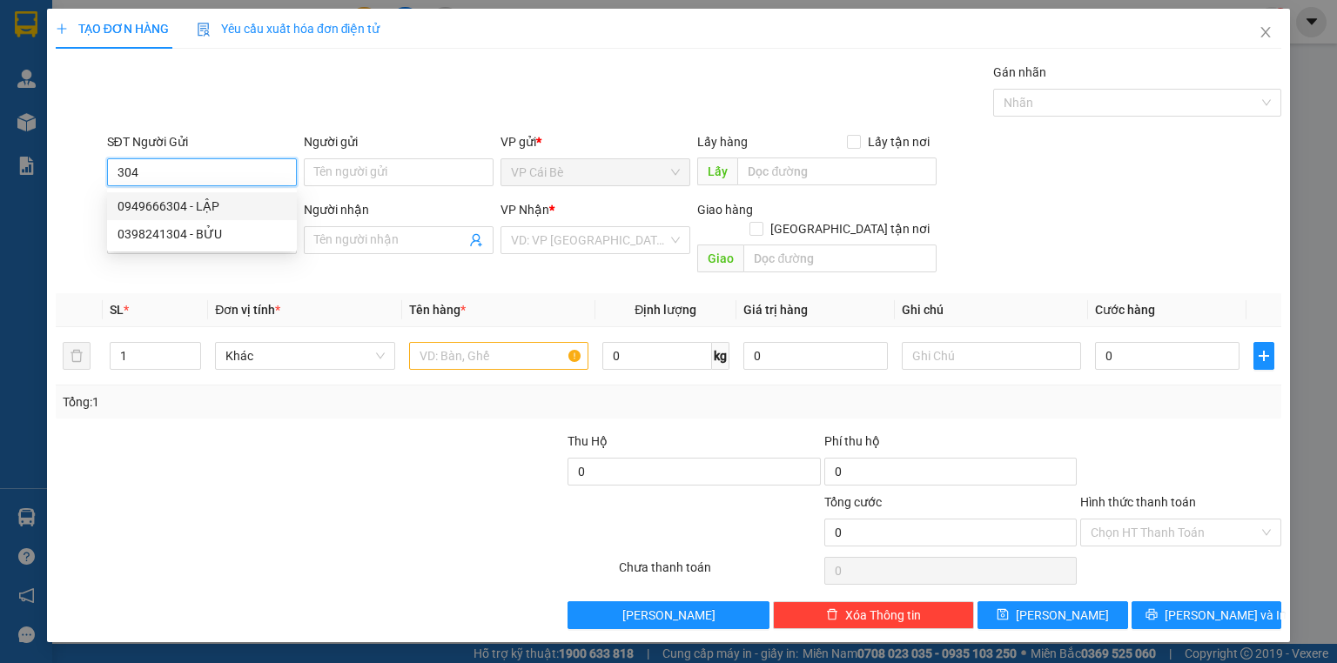
type input "HƯNG"
type input "20.000"
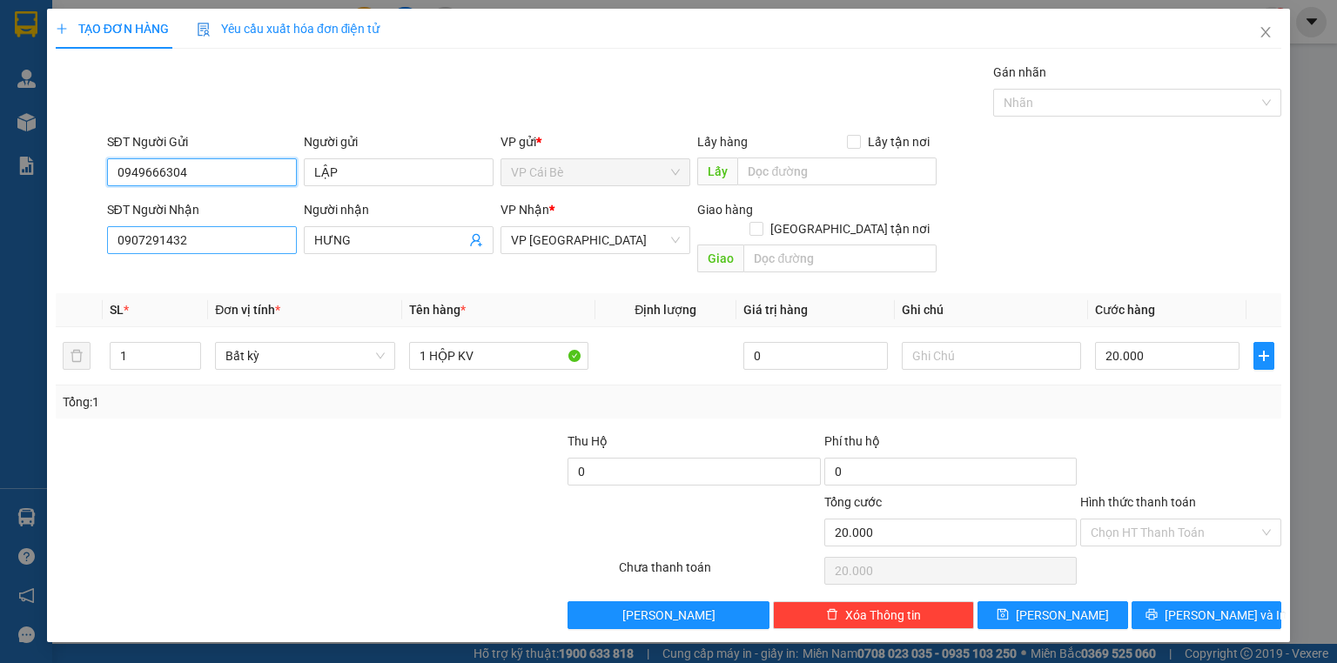
type input "0949666304"
drag, startPoint x: 212, startPoint y: 238, endPoint x: 0, endPoint y: 250, distance: 212.7
click at [0, 250] on div "TẠO ĐƠN HÀNG Yêu cầu xuất hóa đơn điện tử Transit Pickup Surcharge Ids Transit …" at bounding box center [668, 331] width 1337 height 663
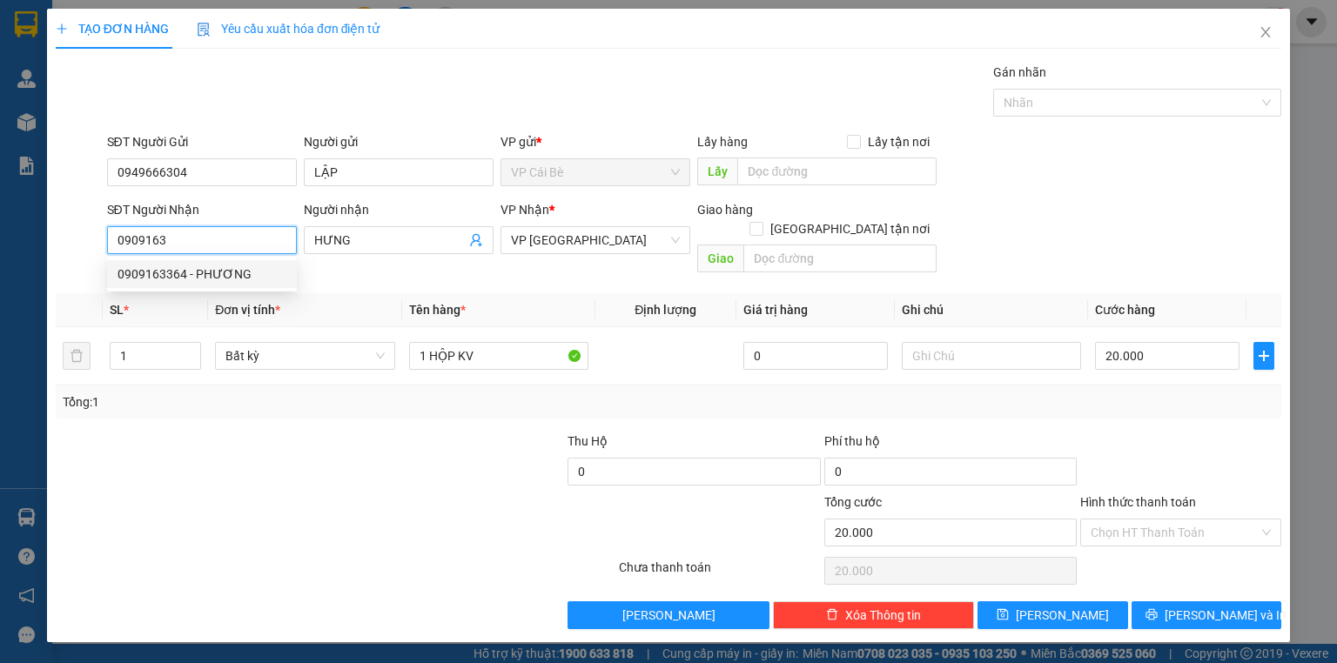
click at [226, 278] on div "0909163364 - PHƯƠNG" at bounding box center [201, 274] width 169 height 19
type input "0909163364"
type input "PHƯƠNG"
type input "60.000"
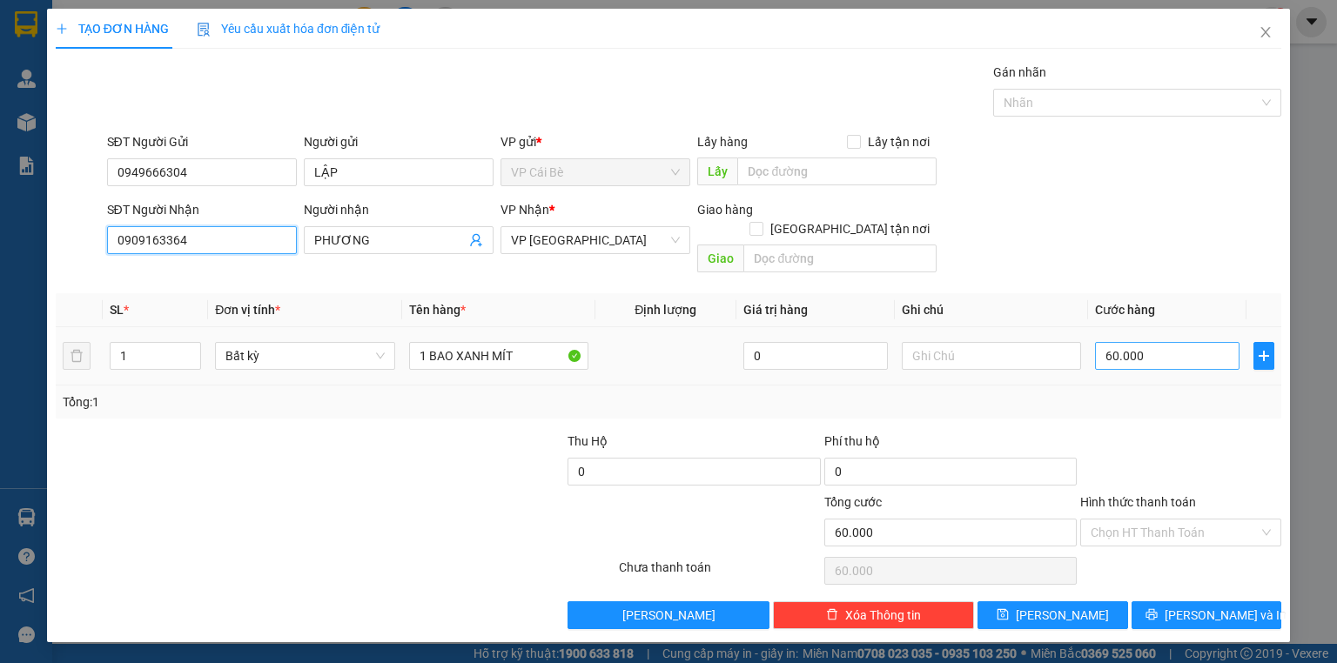
type input "0909163364"
type input "3"
type input "30"
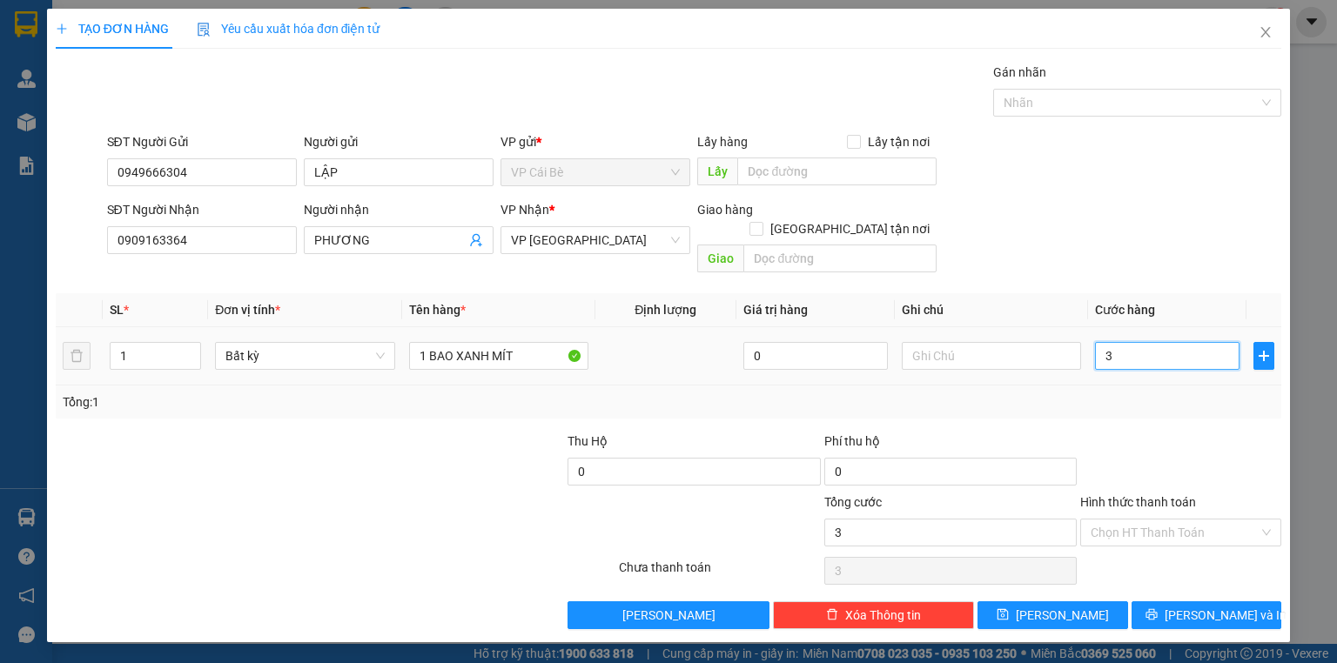
type input "30"
type input "30.000"
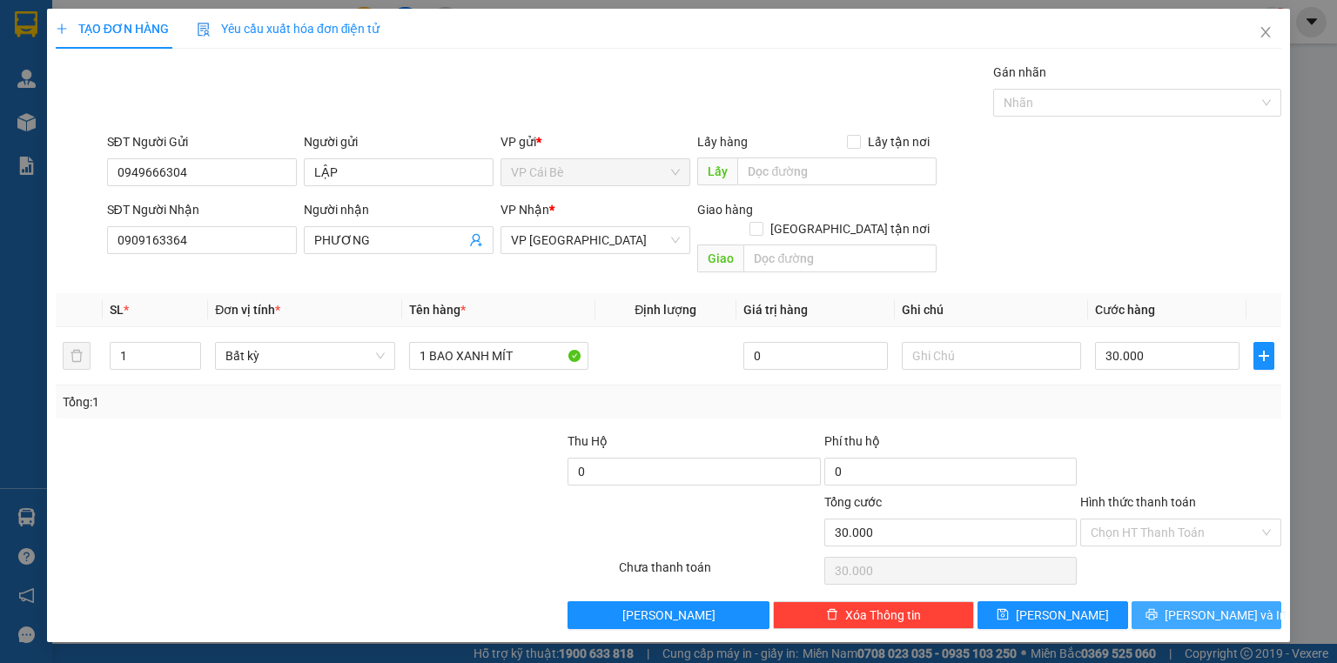
drag, startPoint x: 1219, startPoint y: 599, endPoint x: 1197, endPoint y: 595, distance: 22.0
click at [1218, 606] on span "[PERSON_NAME] và In" at bounding box center [1225, 615] width 122 height 19
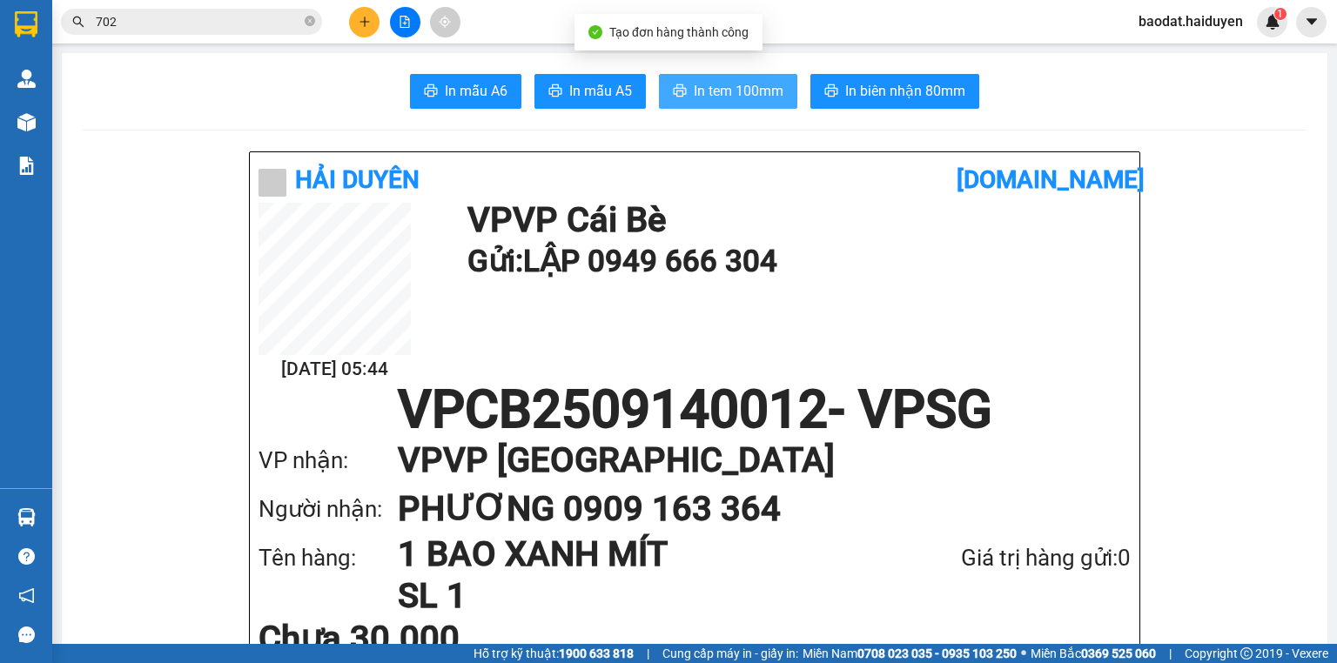
click at [694, 91] on span "In tem 100mm" at bounding box center [739, 91] width 90 height 22
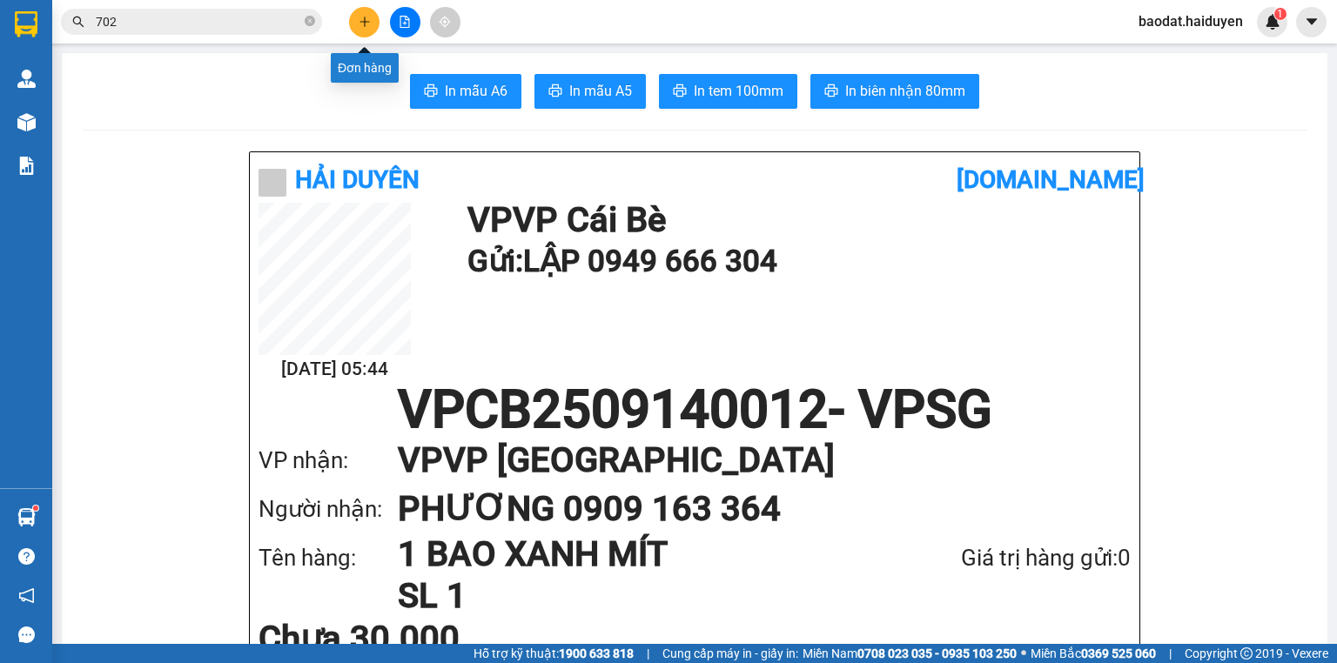
click at [369, 28] on button at bounding box center [364, 22] width 30 height 30
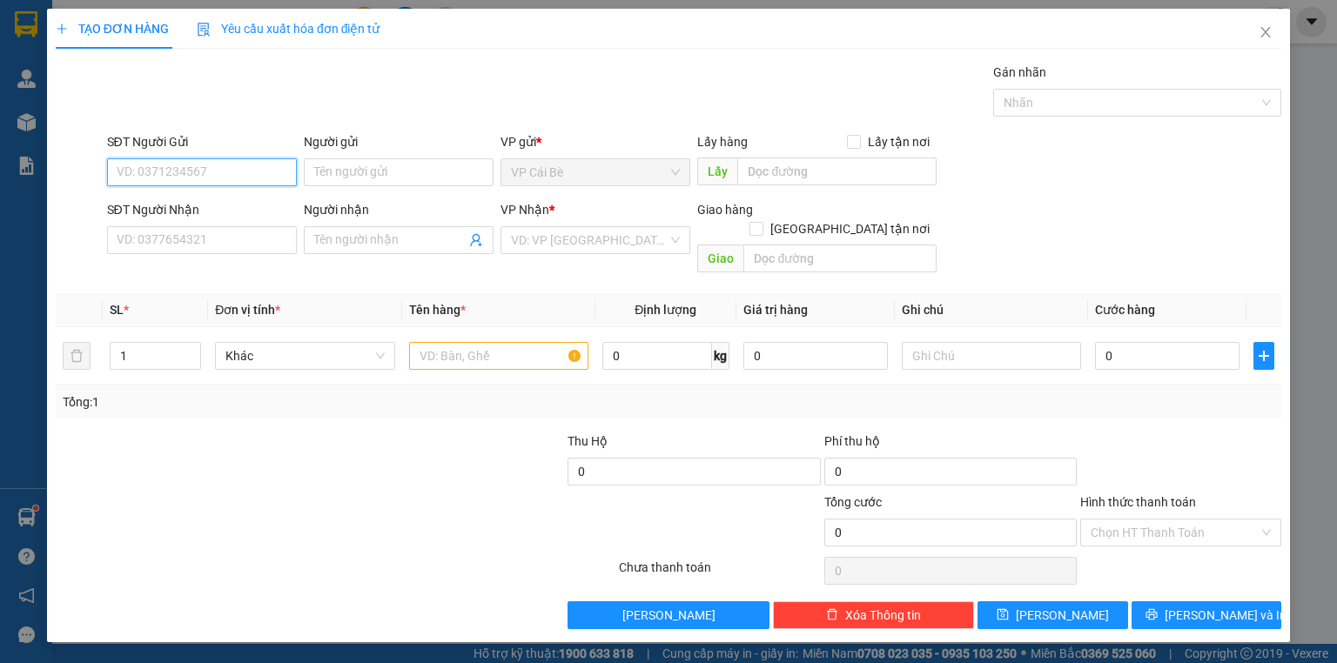
click at [192, 174] on input "SĐT Người Gửi" at bounding box center [202, 172] width 190 height 28
type input "0385396385"
click at [235, 211] on div "0385396385 - QUANG" at bounding box center [201, 206] width 169 height 19
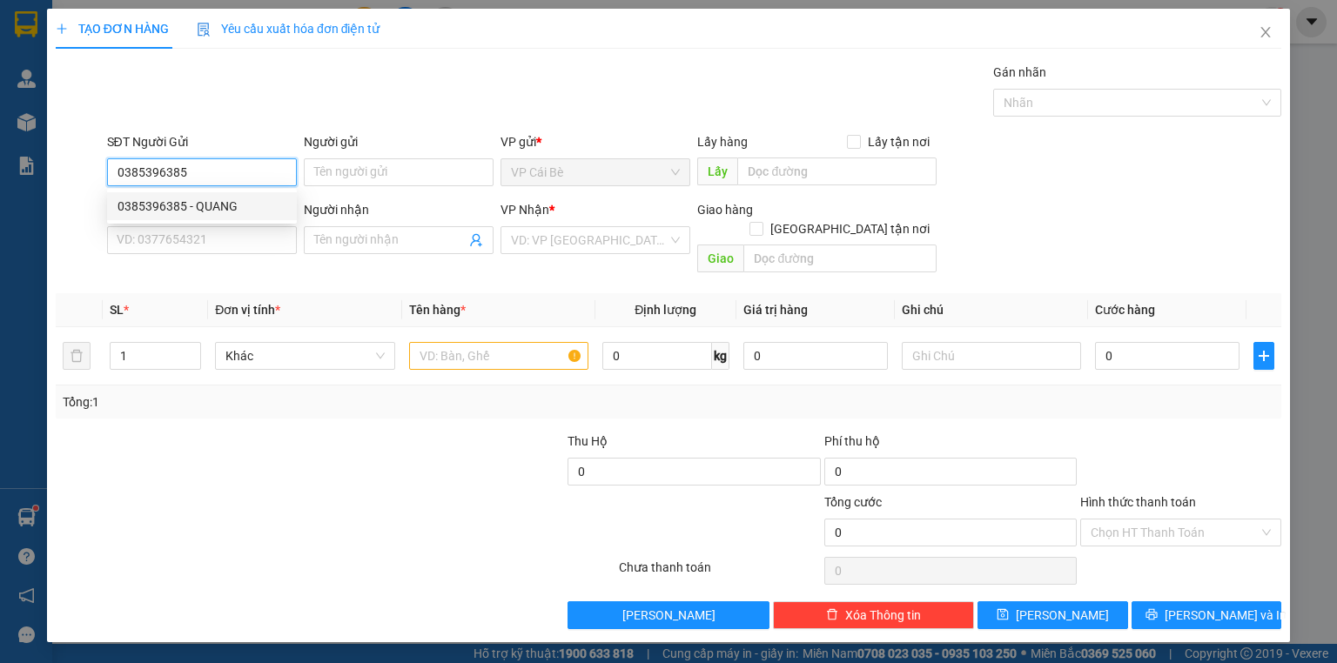
type input "QUANG"
type input "0908724014"
type input "PHƯƠNG"
type input "20.000"
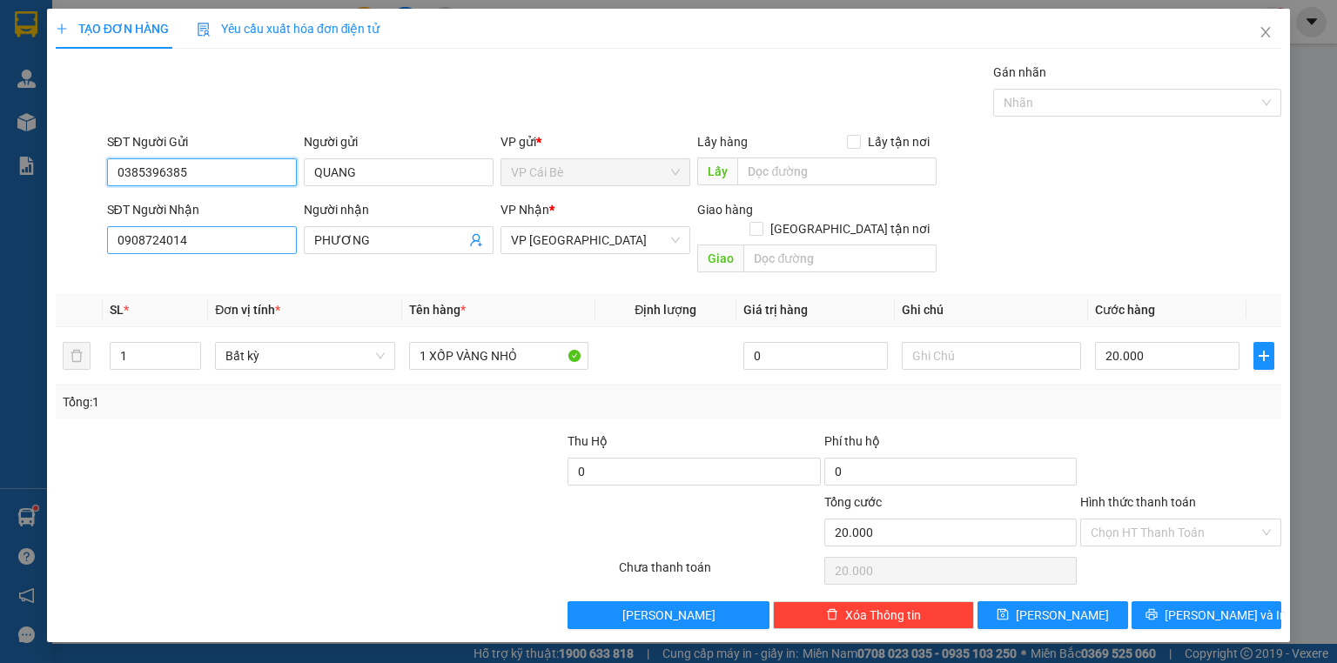
type input "0385396385"
drag, startPoint x: 203, startPoint y: 245, endPoint x: 12, endPoint y: 278, distance: 193.4
click at [12, 278] on div "TẠO ĐƠN HÀNG Yêu cầu xuất hóa đơn điện tử Transit Pickup Surcharge Ids Transit …" at bounding box center [668, 331] width 1337 height 663
type input "0918713814"
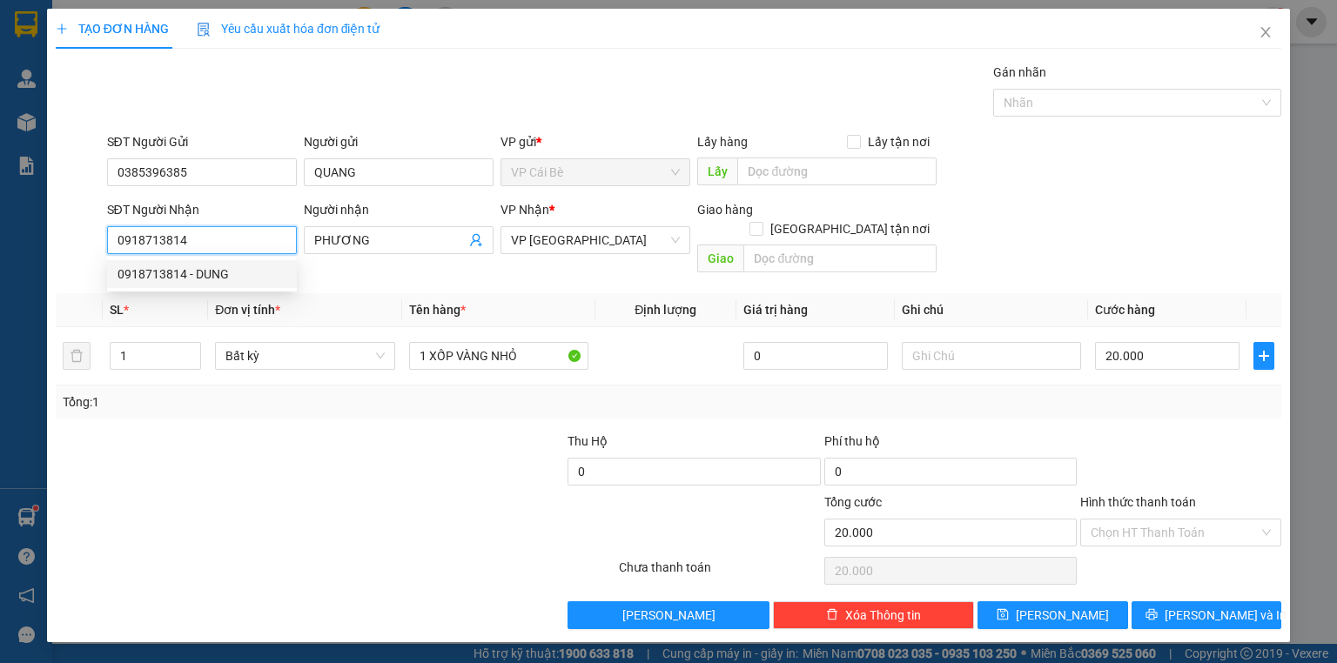
click at [230, 272] on div "0918713814 - DUNG" at bounding box center [201, 274] width 169 height 19
type input "DUNG"
type input "30.000"
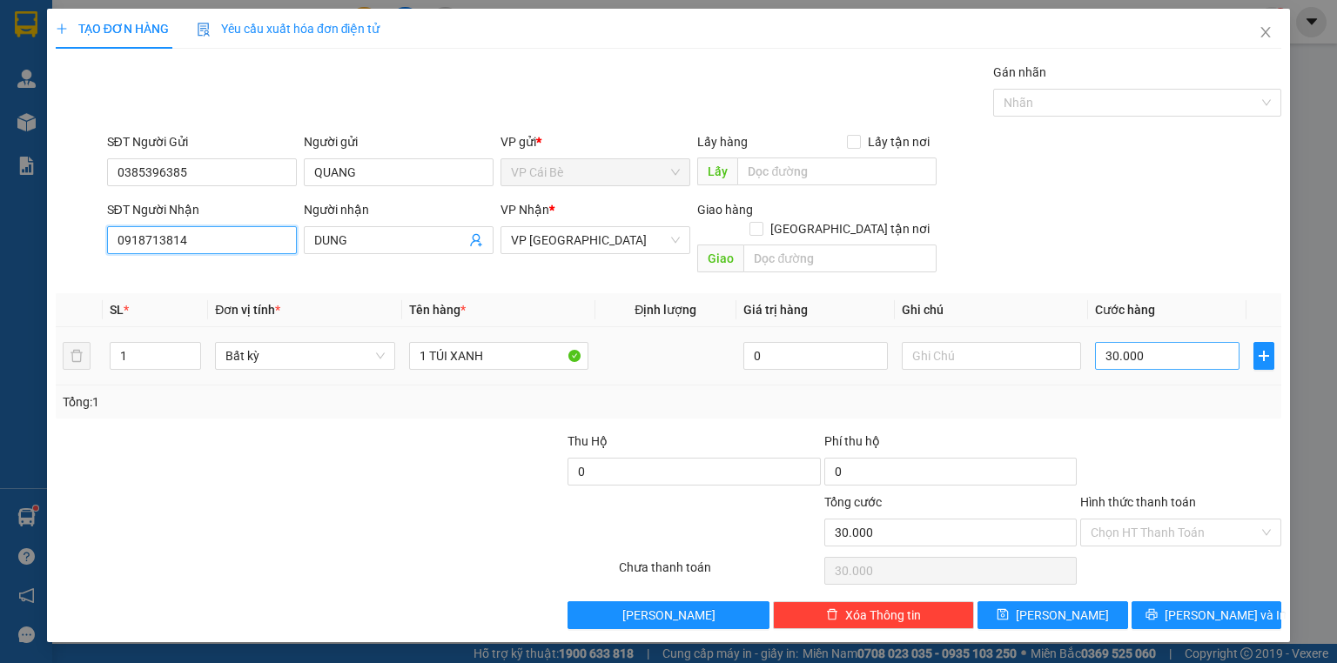
type input "0918713814"
click at [1173, 342] on input "30.000" at bounding box center [1167, 356] width 144 height 28
type input "4"
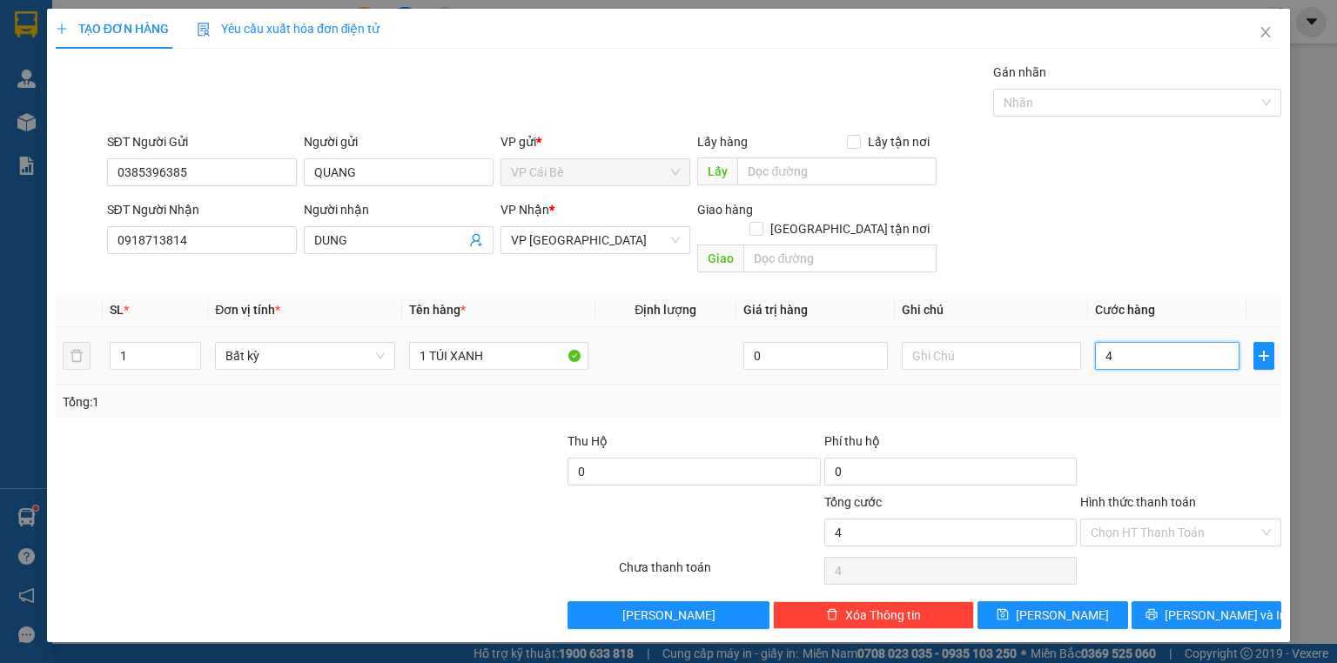
type input "40"
type input "40.000"
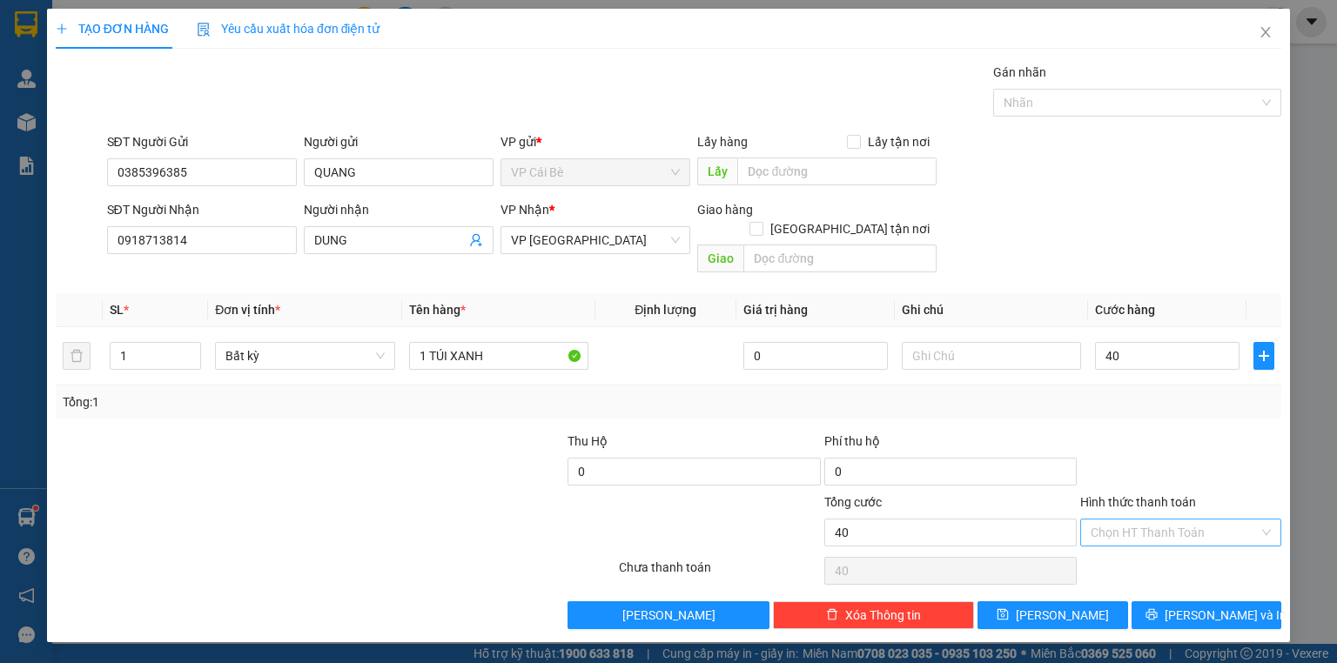
type input "40.000"
click at [1124, 520] on input "Hình thức thanh toán" at bounding box center [1174, 533] width 168 height 26
click at [1136, 543] on div "Tại văn phòng" at bounding box center [1180, 546] width 180 height 19
type input "0"
click at [1166, 601] on button "[PERSON_NAME] và In" at bounding box center [1206, 615] width 151 height 28
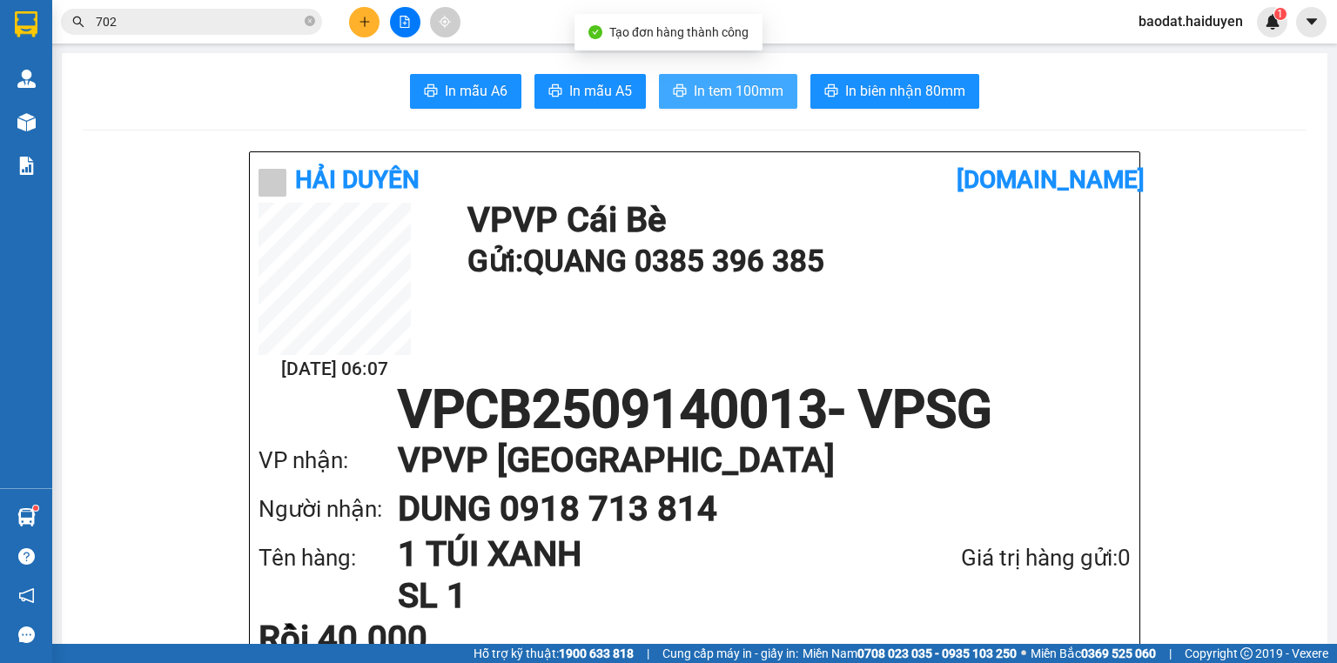
click at [727, 90] on span "In tem 100mm" at bounding box center [739, 91] width 90 height 22
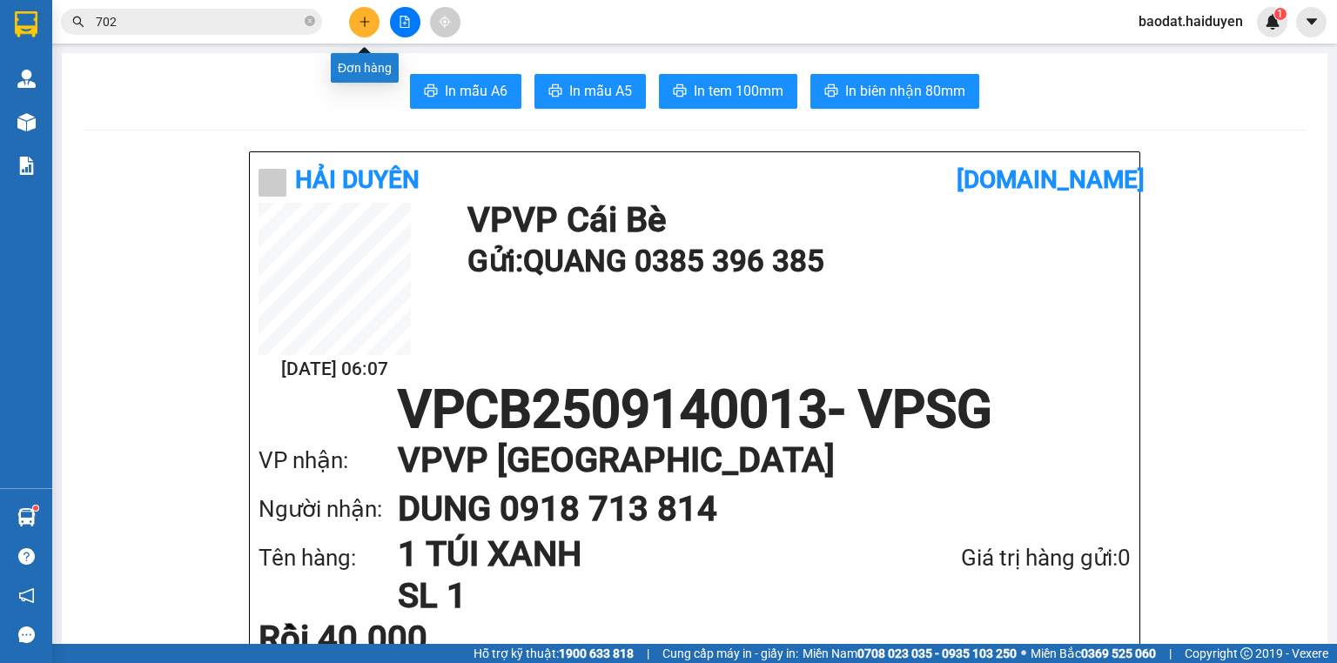
click at [371, 22] on button at bounding box center [364, 22] width 30 height 30
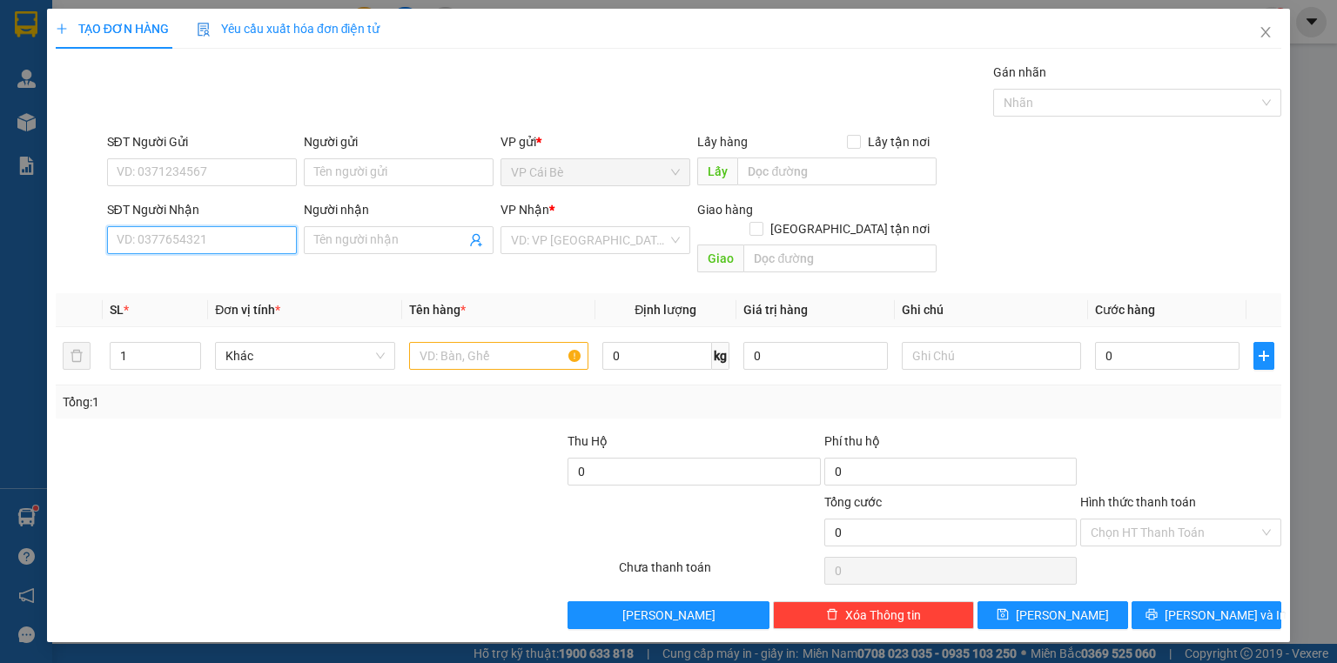
click at [259, 240] on input "SĐT Người Nhận" at bounding box center [202, 240] width 190 height 28
click at [276, 290] on div "0822839549 0822839549 - hoàng anh" at bounding box center [203, 274] width 192 height 35
click at [277, 303] on span "Đơn vị tính *" at bounding box center [247, 310] width 65 height 14
drag, startPoint x: 268, startPoint y: 226, endPoint x: 262, endPoint y: 245, distance: 19.3
click at [265, 230] on input "0822839" at bounding box center [202, 240] width 190 height 28
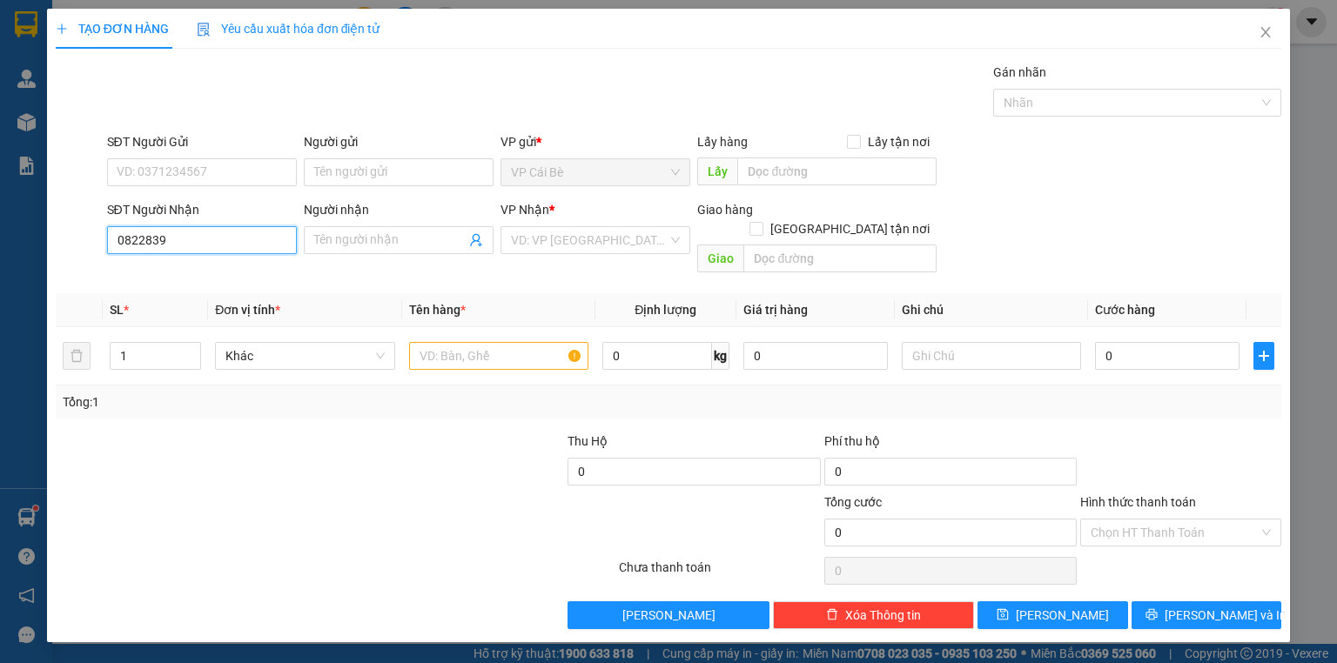
click at [260, 251] on input "0822839" at bounding box center [202, 240] width 190 height 28
click at [267, 283] on div "0822839549 - hoàng anh" at bounding box center [202, 274] width 171 height 19
type input "0822839549"
type input "hoàng anh"
type input "40.000"
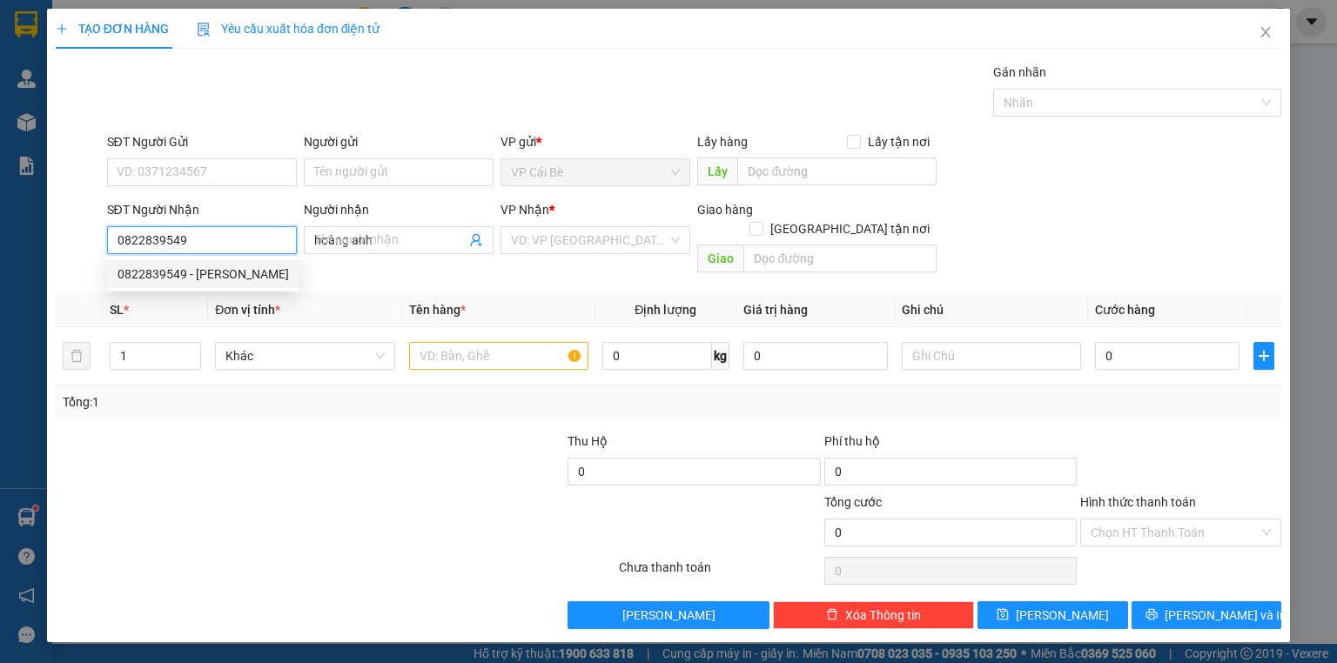
type input "40.000"
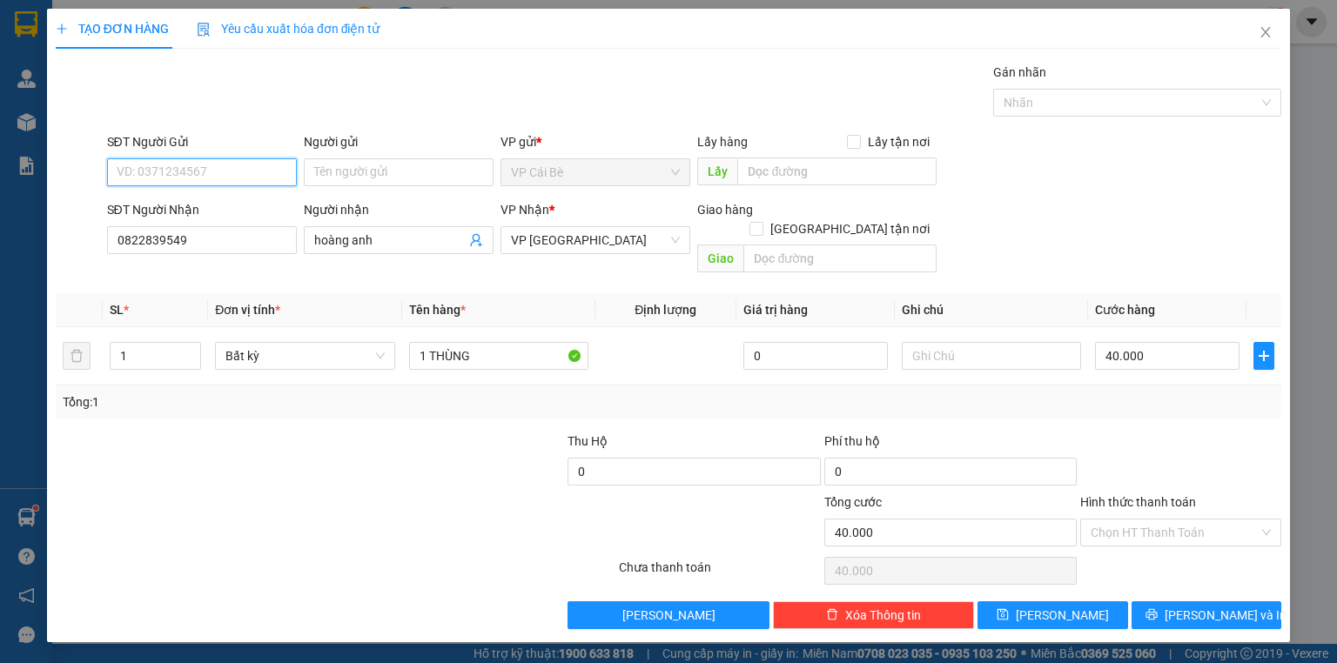
click at [256, 160] on input "SĐT Người Gửi" at bounding box center [202, 172] width 190 height 28
drag, startPoint x: 258, startPoint y: 200, endPoint x: 254, endPoint y: 174, distance: 26.3
click at [257, 198] on div "0792653238 - NHI" at bounding box center [201, 206] width 169 height 19
type input "0792653238"
type input "NHI"
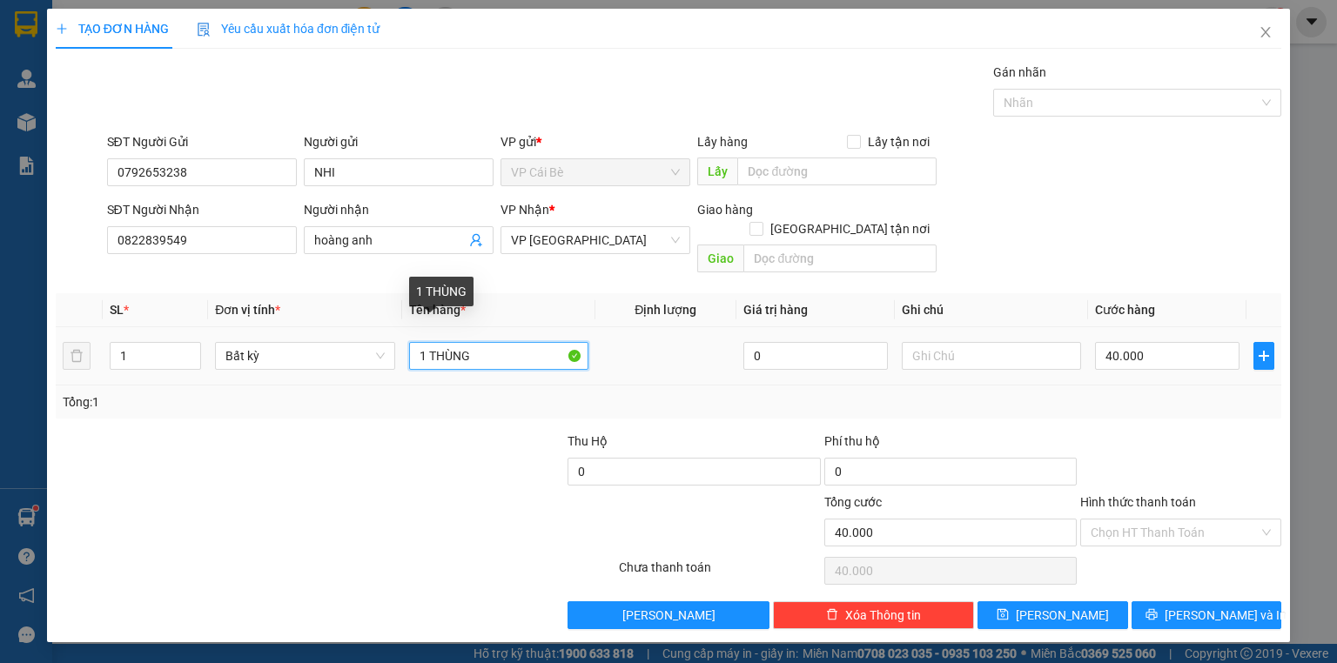
drag, startPoint x: 431, startPoint y: 337, endPoint x: 1336, endPoint y: 262, distance: 908.1
click at [1336, 278] on div "TẠO ĐƠN HÀNG Yêu cầu xuất hóa đơn điện tử Transit Pickup Surcharge Ids Transit …" at bounding box center [668, 331] width 1337 height 663
type input "1 BỊCH TRẮNG"
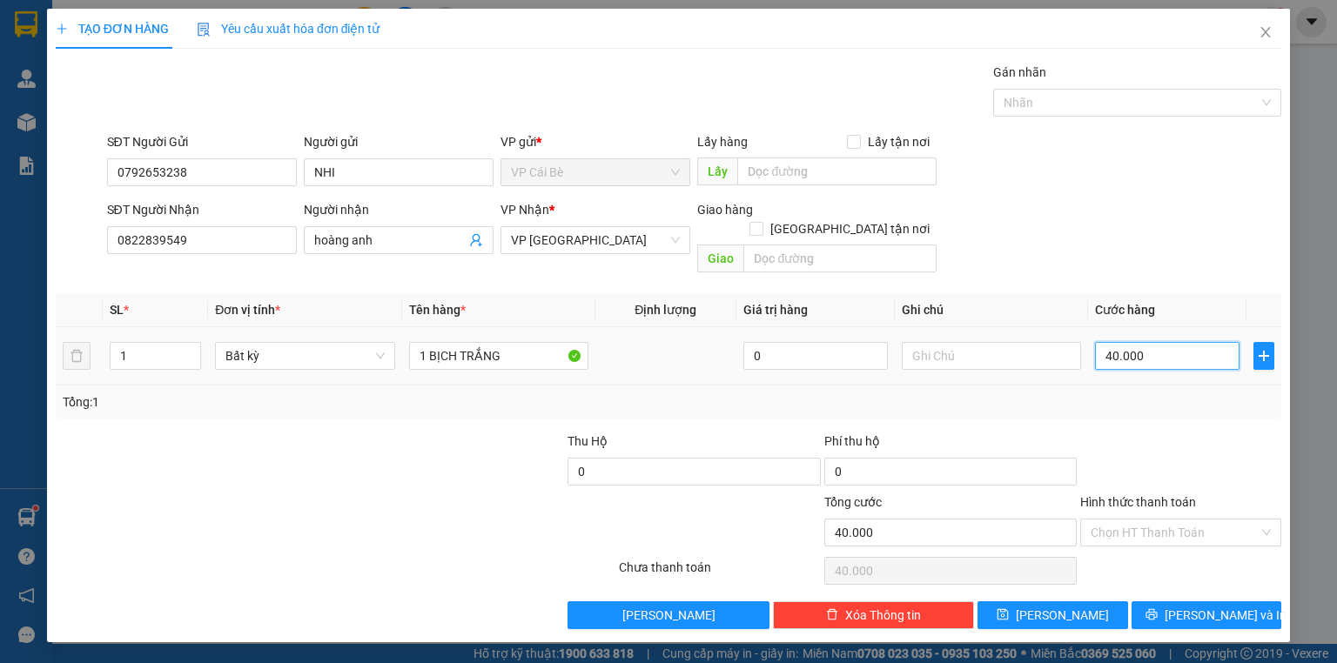
click at [1215, 342] on input "40.000" at bounding box center [1167, 356] width 144 height 28
type input "5"
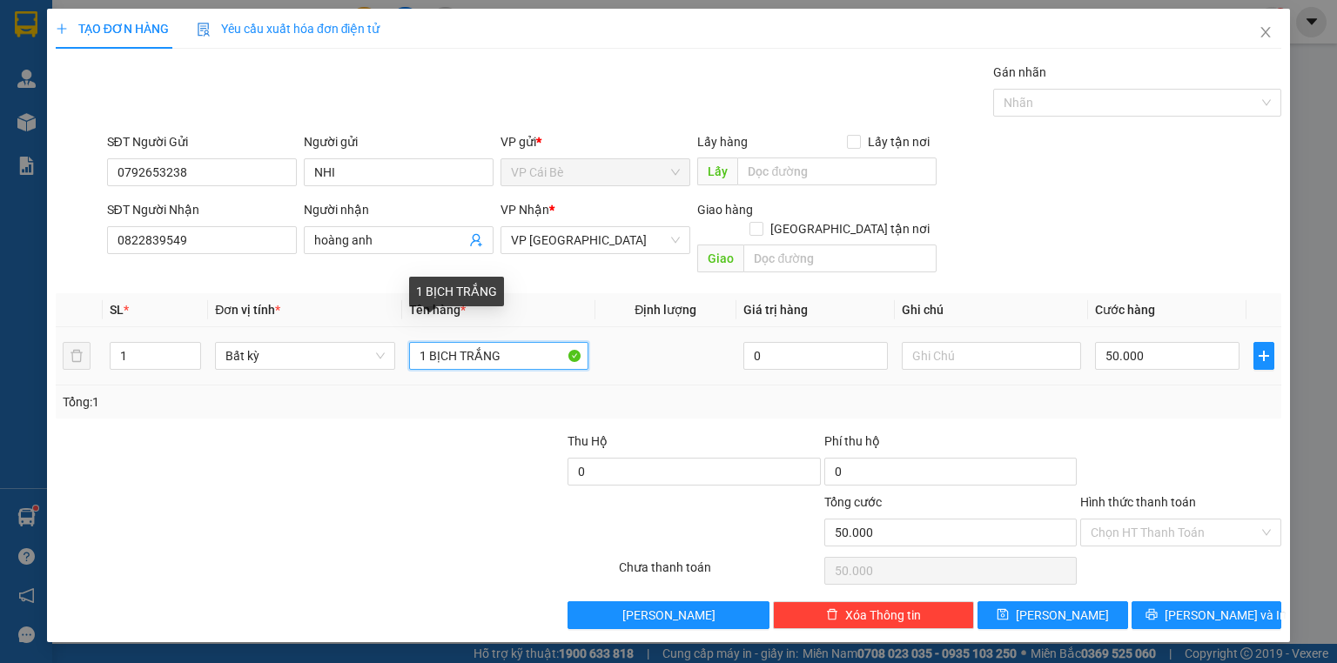
click at [564, 342] on input "1 BỊCH TRẮNG" at bounding box center [498, 356] width 179 height 28
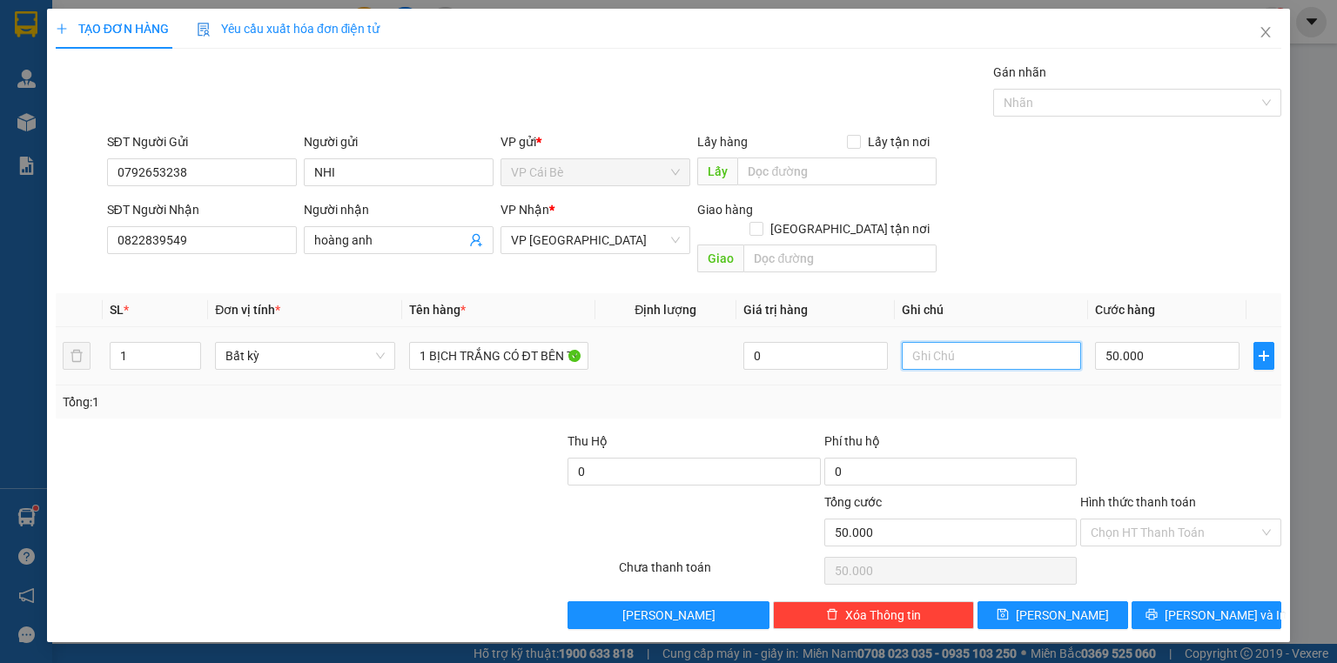
click at [999, 342] on input "text" at bounding box center [991, 356] width 179 height 28
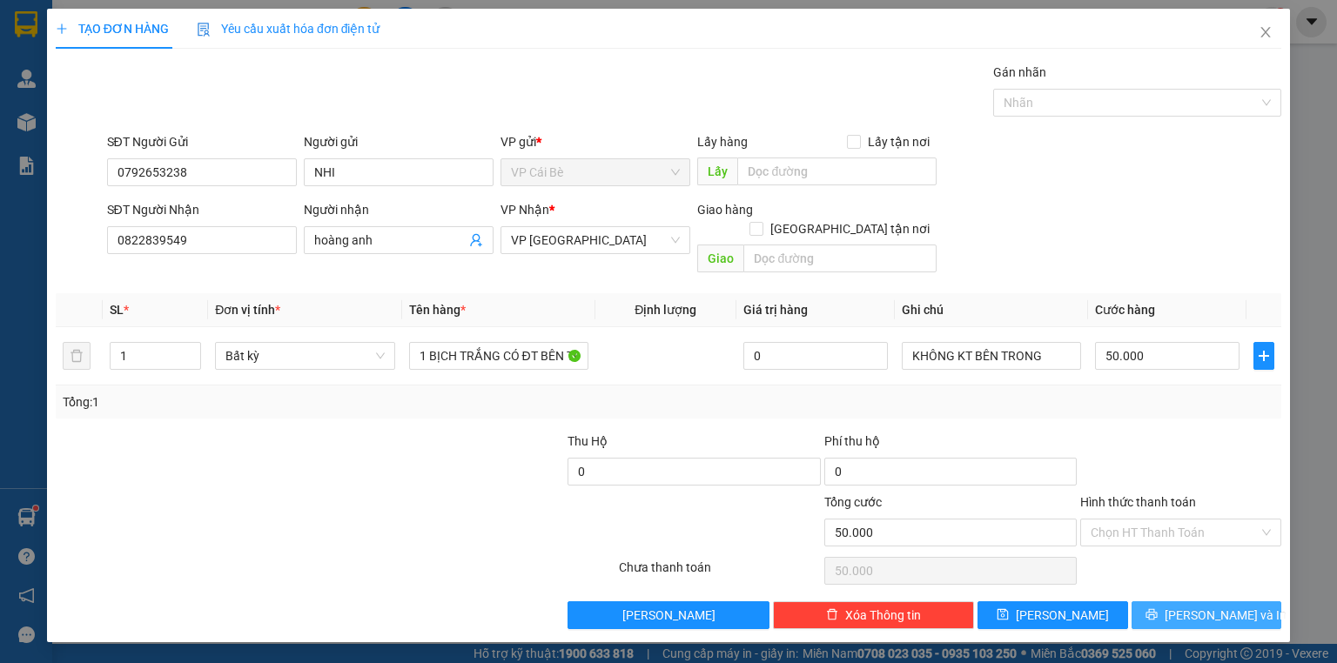
click at [1157, 608] on icon "printer" at bounding box center [1151, 614] width 12 height 12
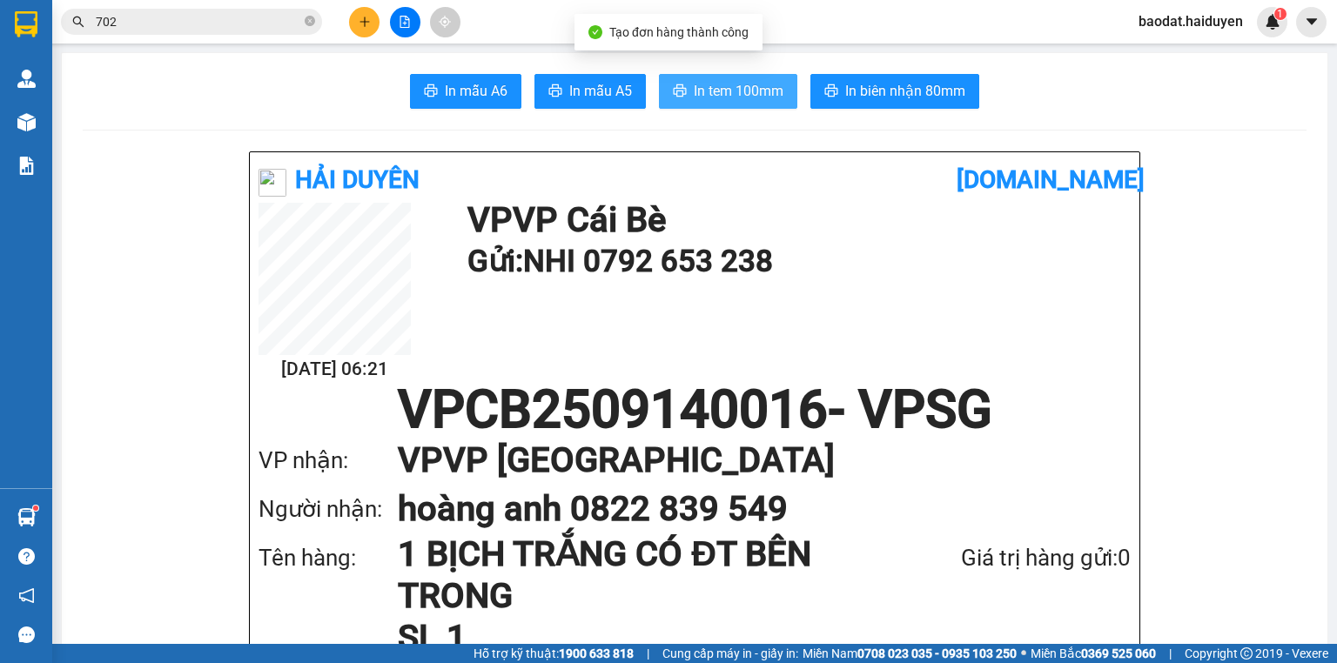
click at [717, 87] on span "In tem 100mm" at bounding box center [739, 91] width 90 height 22
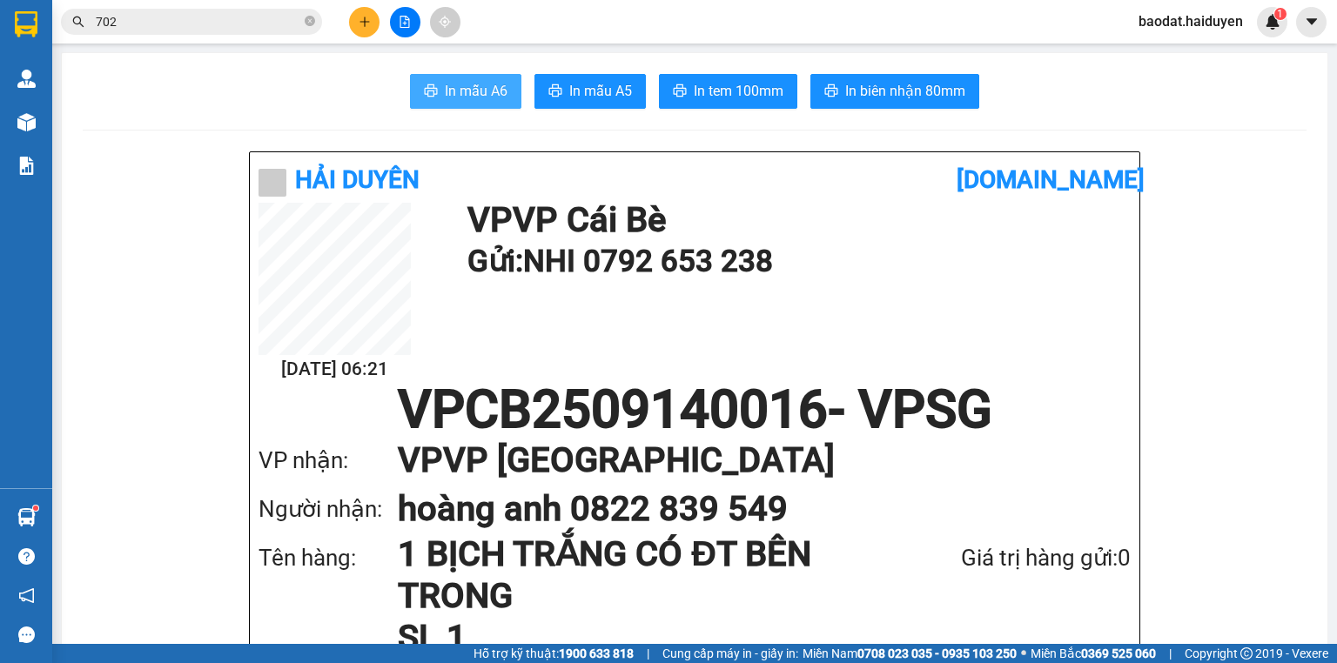
click at [487, 85] on span "In mẫu A6" at bounding box center [476, 91] width 63 height 22
click at [475, 80] on span "In mẫu A6" at bounding box center [476, 91] width 63 height 22
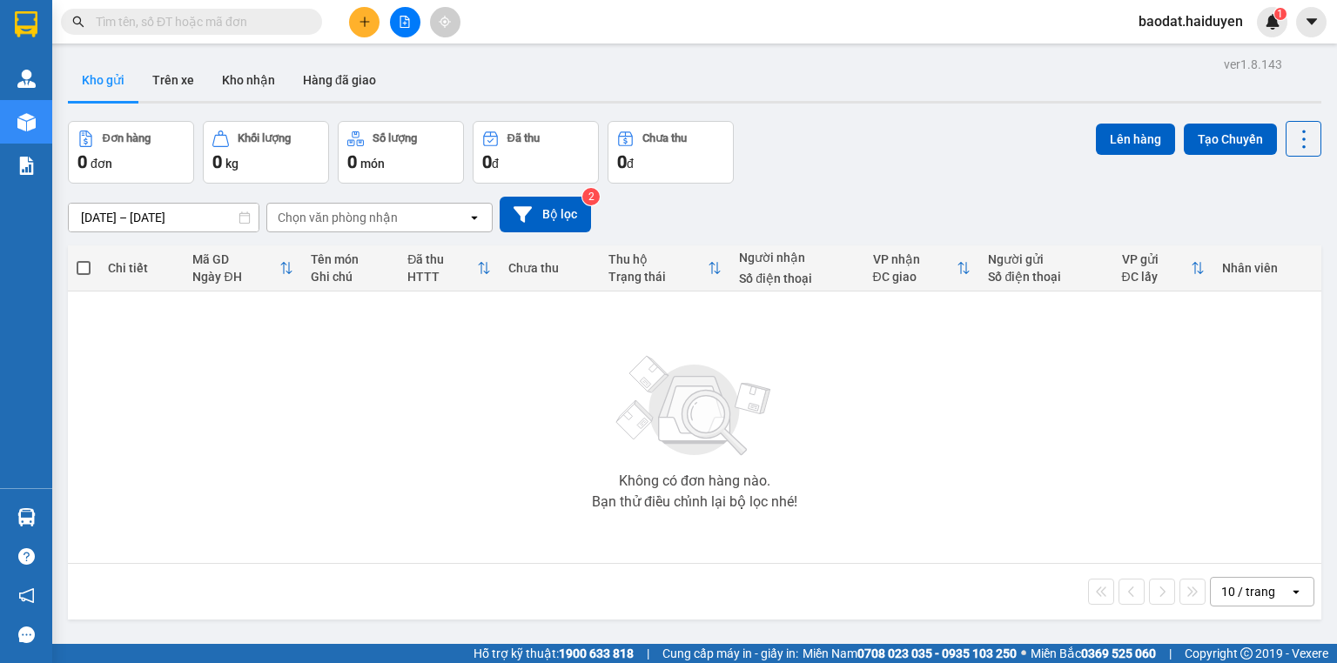
click at [360, 21] on icon "plus" at bounding box center [365, 22] width 12 height 12
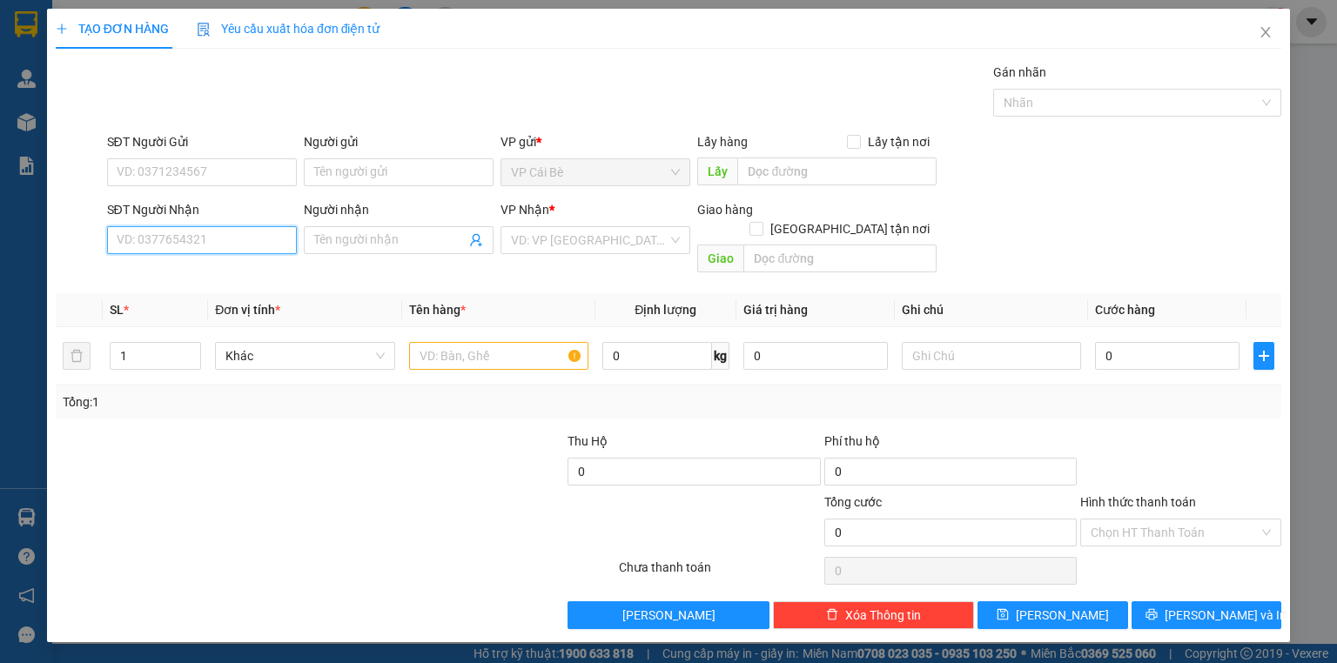
click at [209, 249] on input "SĐT Người Nhận" at bounding box center [202, 240] width 190 height 28
type input "0932160947"
click at [364, 246] on input "Người nhận" at bounding box center [389, 240] width 151 height 19
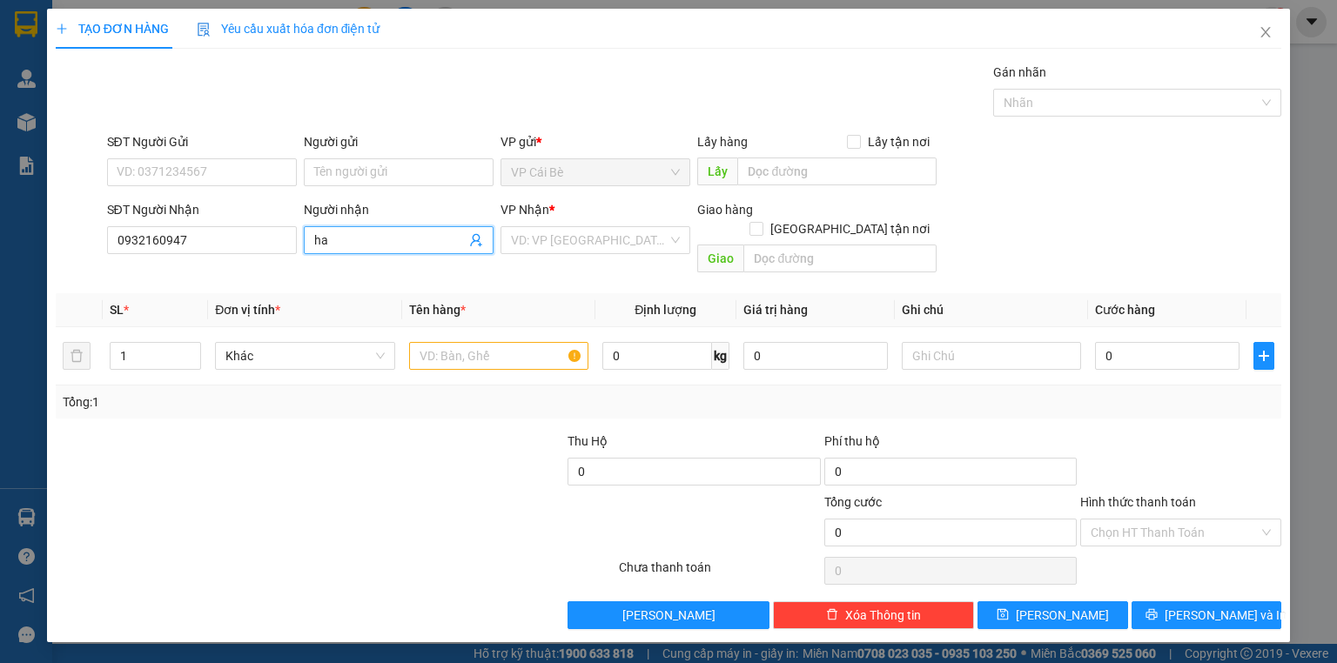
type input "h"
click at [259, 178] on input "SĐT Người Gửi" at bounding box center [202, 172] width 190 height 28
click at [366, 235] on input "HAIR" at bounding box center [389, 240] width 151 height 19
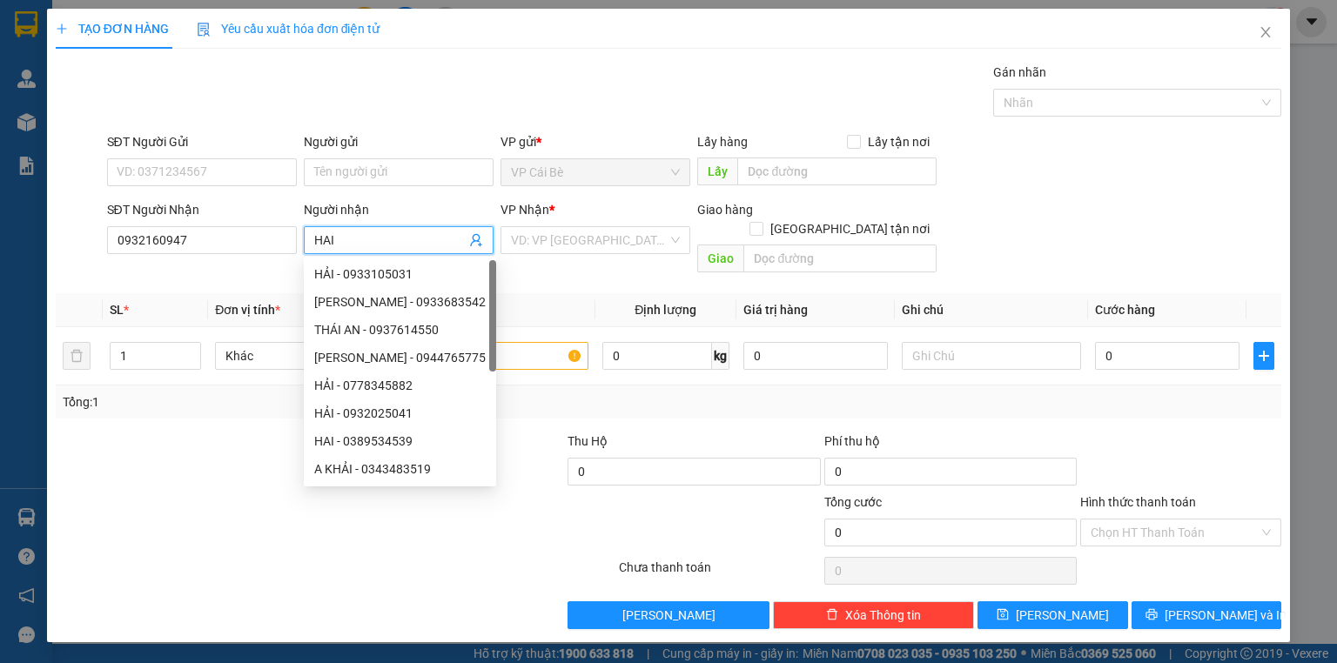
type input "HAI"
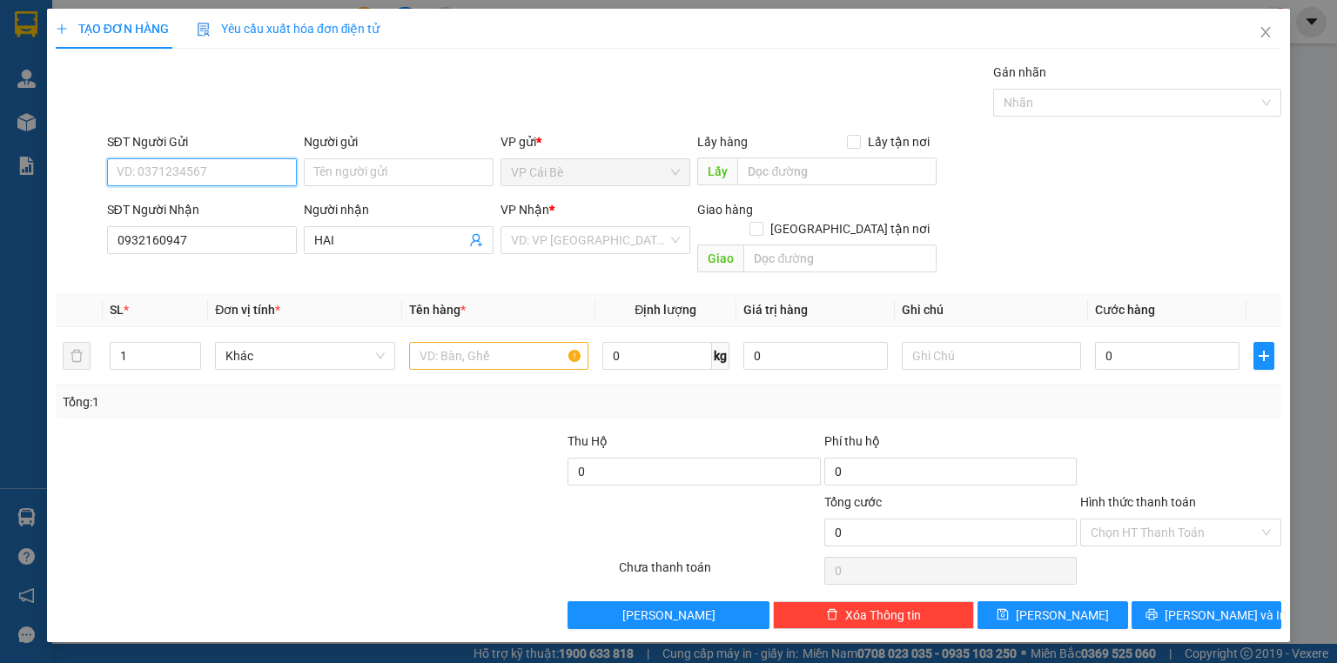
click at [279, 172] on input "SĐT Người Gửi" at bounding box center [202, 172] width 190 height 28
type input "0974702232"
click at [574, 239] on input "search" at bounding box center [589, 240] width 157 height 26
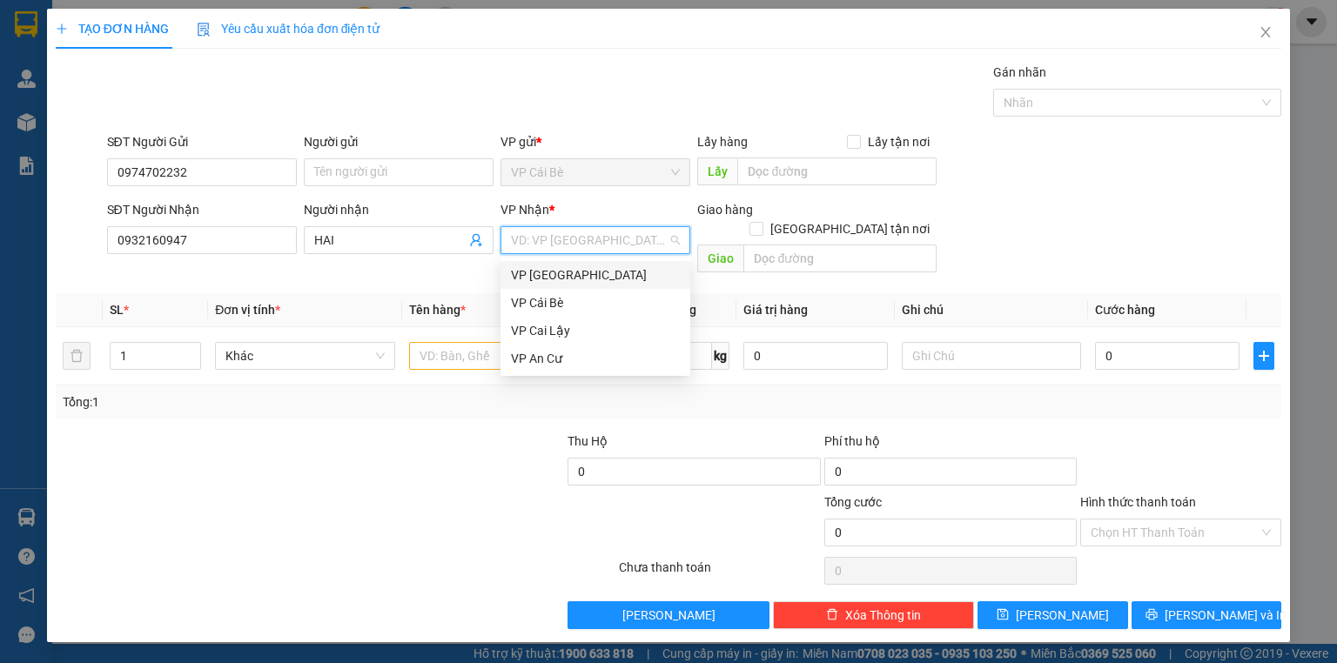
drag, startPoint x: 581, startPoint y: 266, endPoint x: 579, endPoint y: 278, distance: 11.6
click at [581, 272] on div "VP [GEOGRAPHIC_DATA]" at bounding box center [595, 274] width 169 height 19
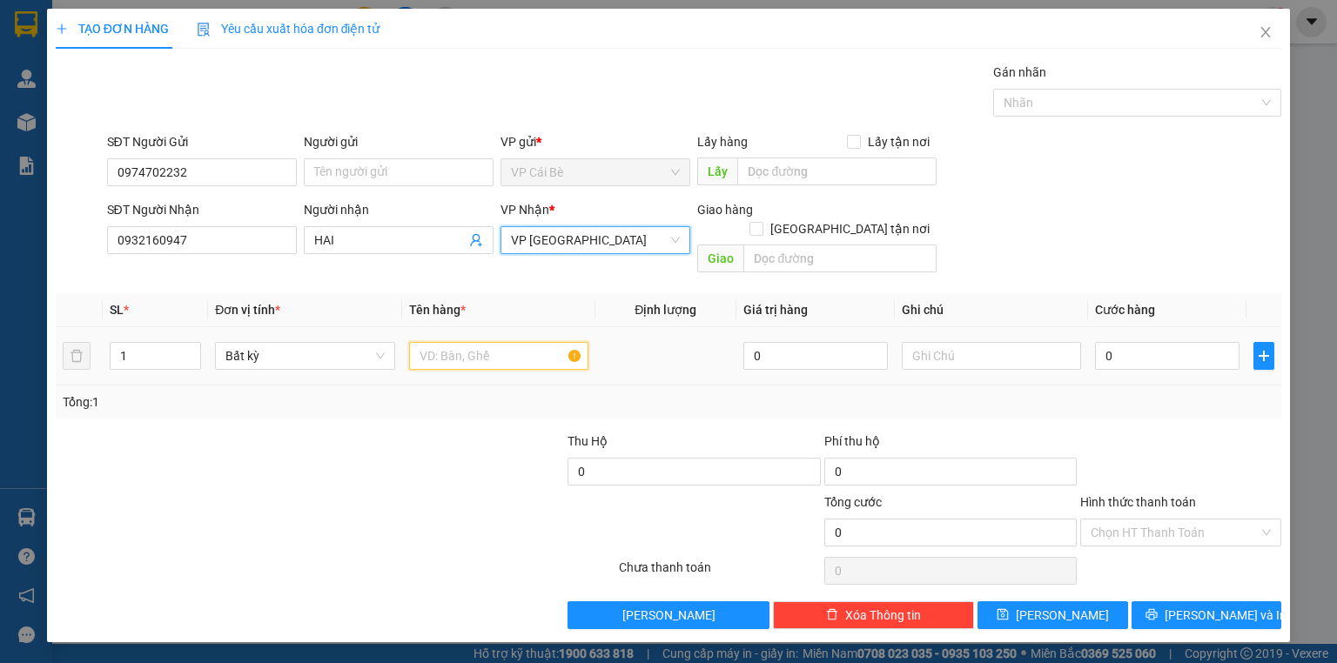
drag, startPoint x: 507, startPoint y: 332, endPoint x: 502, endPoint y: 318, distance: 14.9
click at [506, 342] on input "text" at bounding box center [498, 356] width 179 height 28
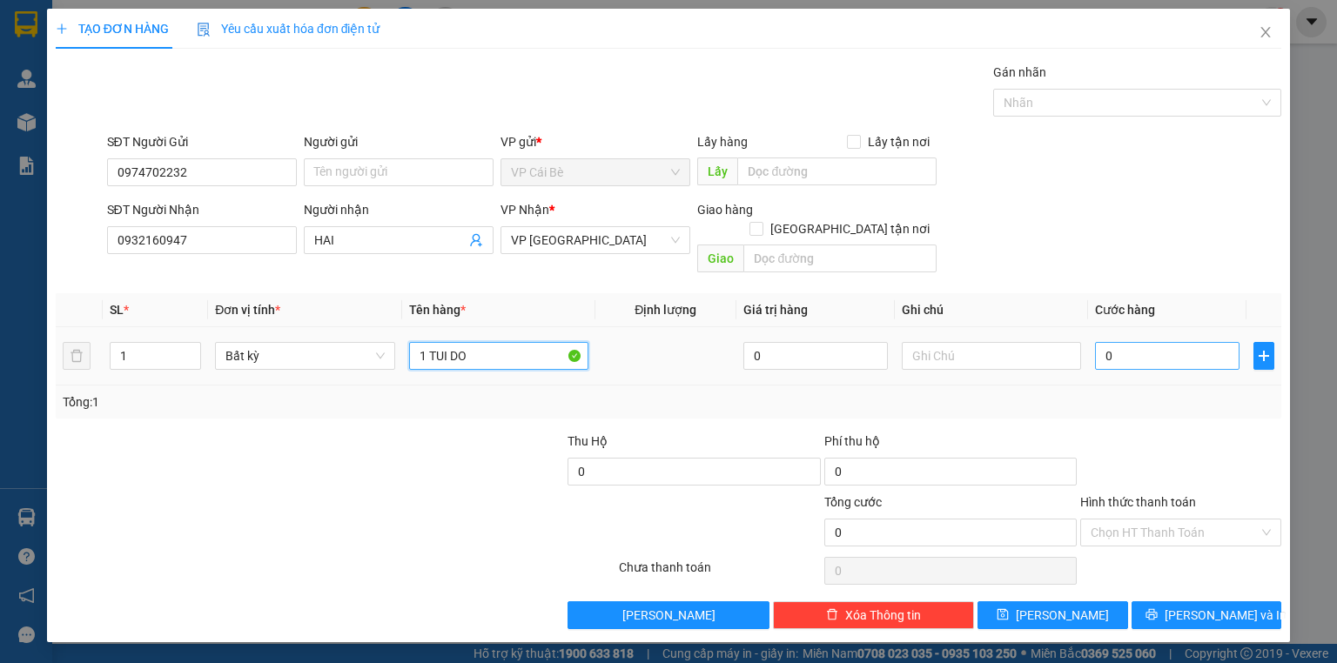
type input "1 TUI DO"
click at [1215, 342] on input "0" at bounding box center [1167, 356] width 144 height 28
click at [1208, 392] on div "Tổng: 1" at bounding box center [668, 401] width 1211 height 19
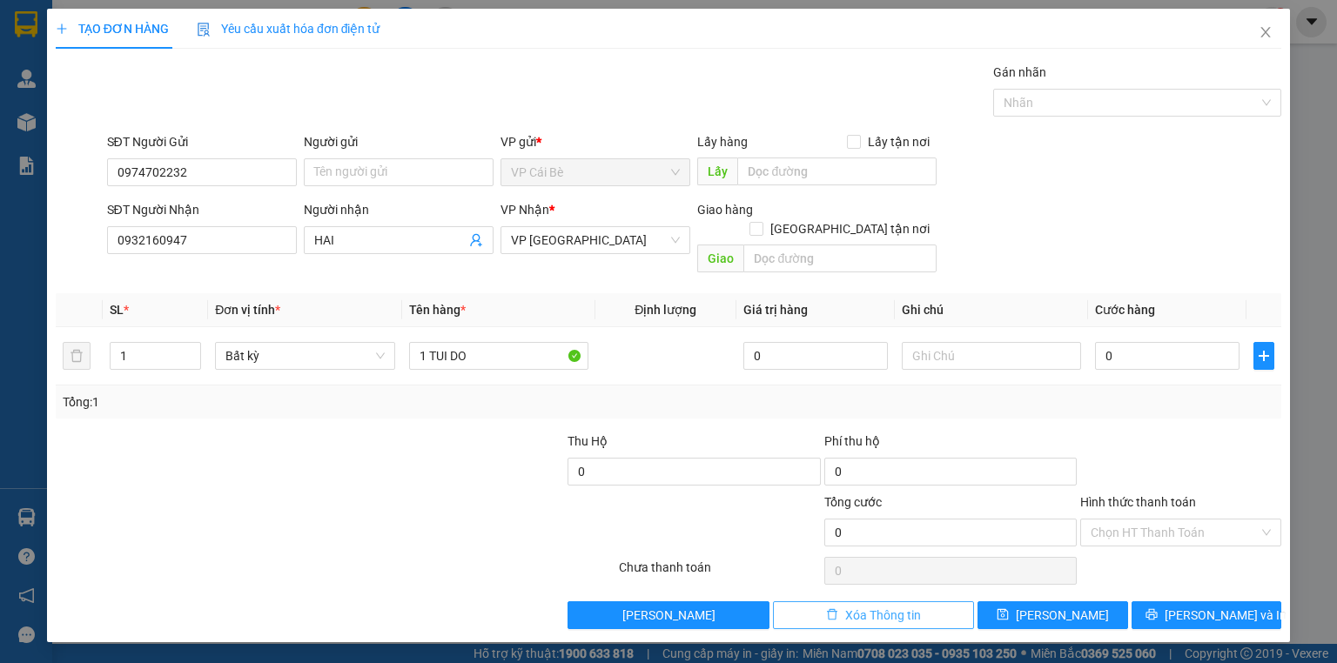
click at [933, 601] on button "Xóa Thông tin" at bounding box center [873, 615] width 201 height 28
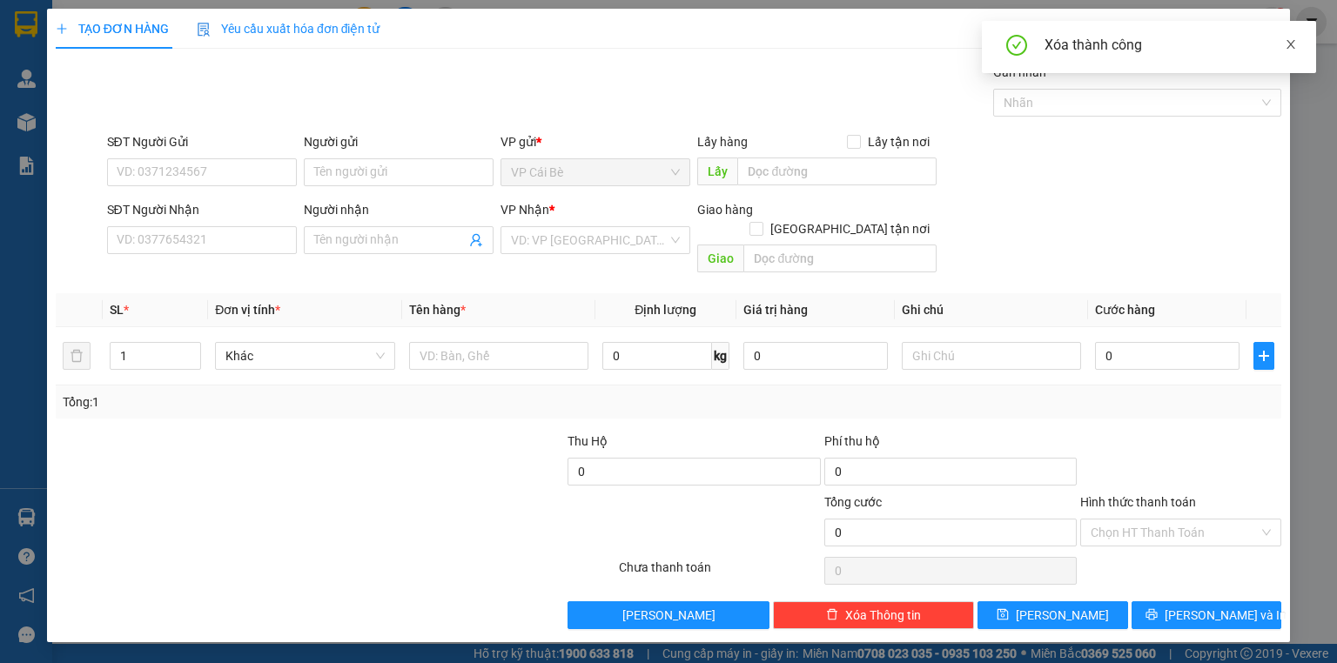
click at [1288, 47] on icon "close" at bounding box center [1290, 44] width 9 height 9
click at [1277, 27] on span "Close" at bounding box center [1265, 33] width 49 height 49
